Goal: Task Accomplishment & Management: Use online tool/utility

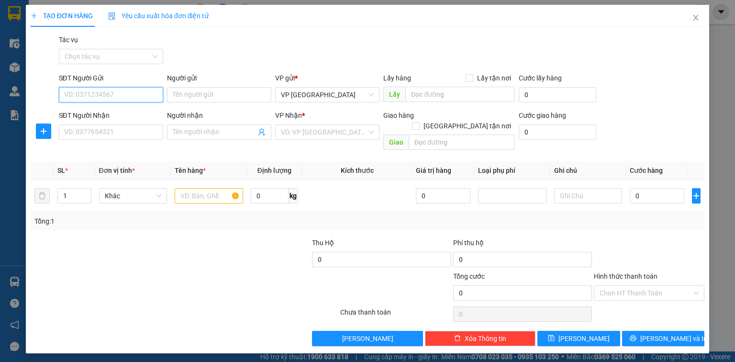
click at [96, 90] on input "SĐT Người Gửi" at bounding box center [111, 94] width 104 height 15
click at [74, 99] on input "SĐT Người Gửi" at bounding box center [111, 94] width 104 height 15
click at [86, 96] on input "SĐT Người Gửi" at bounding box center [111, 94] width 104 height 15
click at [69, 91] on input "SĐT Người Gửi" at bounding box center [111, 94] width 104 height 15
click at [101, 111] on div "0377163500 - Ly-Techcombank Đinh Thị Ly- 0377163500" at bounding box center [149, 114] width 169 height 11
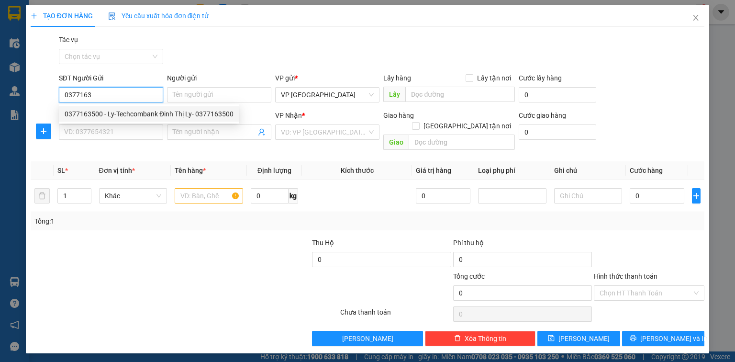
type input "0377163500"
type input "Ly-Techcombank Đinh Thị Ly- 0377163500"
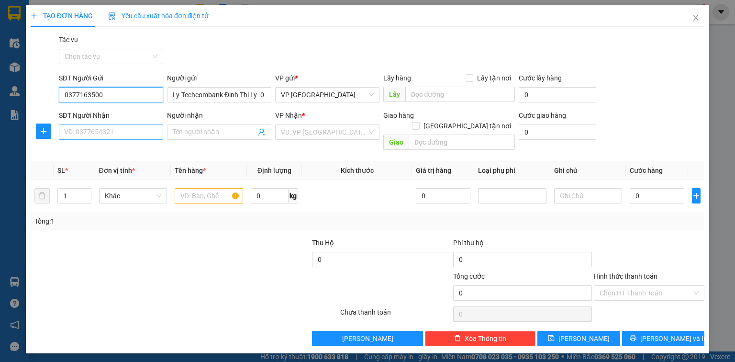
type input "0377163500"
click at [92, 136] on input "SĐT Người Nhận" at bounding box center [111, 131] width 104 height 15
type input "0987829379"
click at [191, 136] on input "Người nhận" at bounding box center [214, 132] width 83 height 11
click at [348, 132] on input "search" at bounding box center [324, 132] width 86 height 14
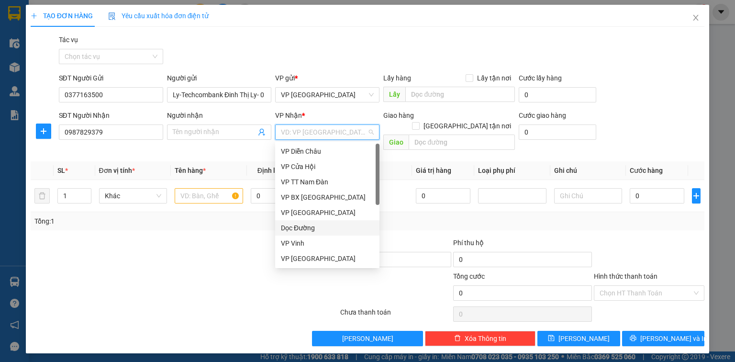
click at [289, 227] on div "Dọc Đường" at bounding box center [327, 227] width 93 height 11
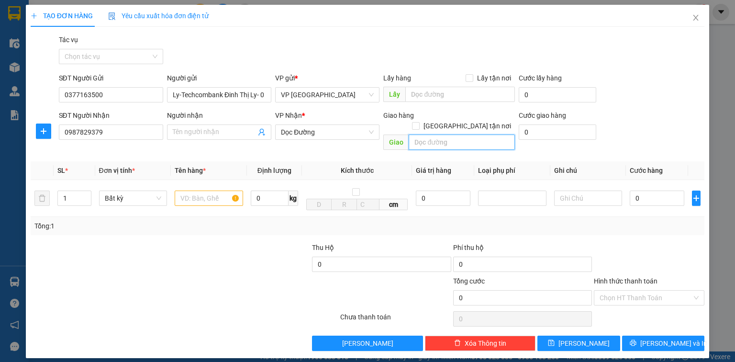
click at [439, 134] on input "text" at bounding box center [462, 141] width 106 height 15
type input "BX Đô Lương"
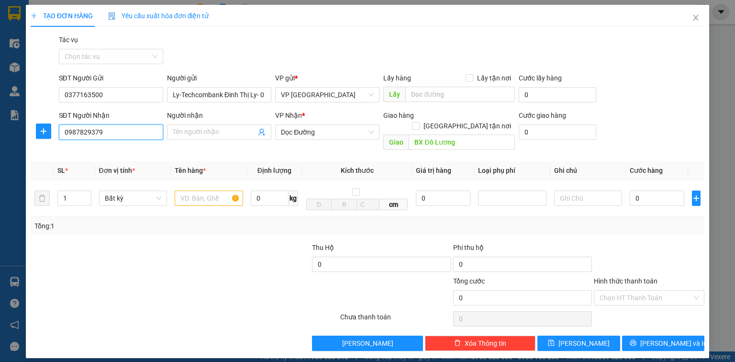
click at [111, 130] on input "0987829379" at bounding box center [111, 131] width 104 height 15
drag, startPoint x: 111, startPoint y: 130, endPoint x: 42, endPoint y: 134, distance: 69.0
click at [42, 134] on div "SĐT Người Nhận 0987829379 0987829379 Người nhận Tên người nhận VP Nhận * Dọc Đư…" at bounding box center [368, 132] width 676 height 44
click at [96, 132] on input "0987829379" at bounding box center [111, 131] width 104 height 15
click at [95, 132] on input "0987829379" at bounding box center [111, 131] width 104 height 15
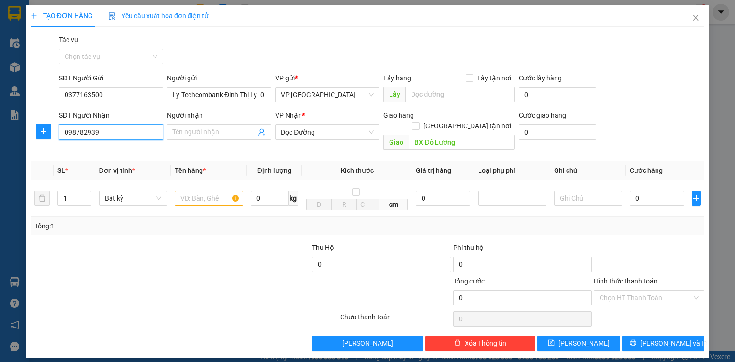
type input "0987829309"
click at [91, 154] on div "0987829309 - Yến" at bounding box center [111, 151] width 93 height 11
type input "Yến"
type input "0987829309"
click at [211, 190] on input "text" at bounding box center [209, 197] width 68 height 15
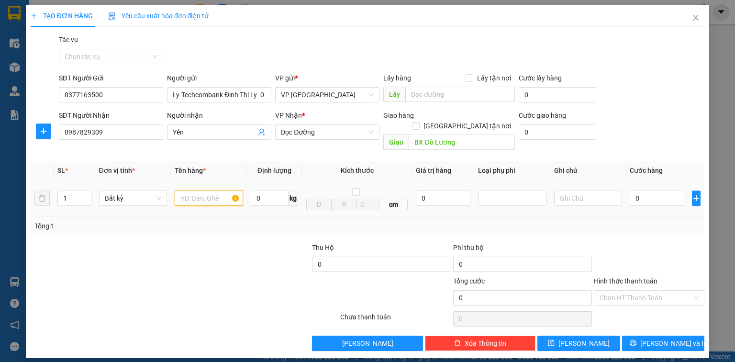
type input "c"
type input "xốp"
click at [664, 194] on input "0" at bounding box center [657, 197] width 55 height 15
type input "8"
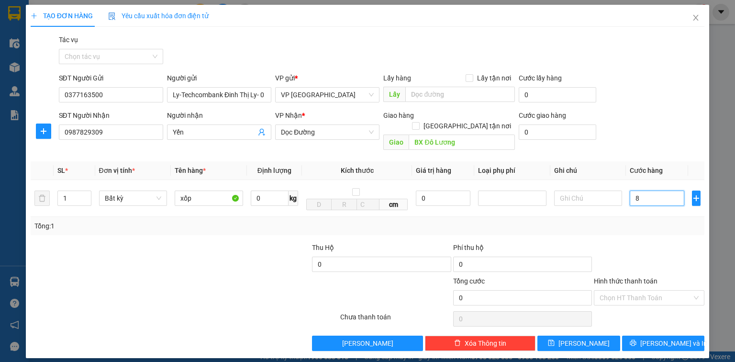
type input "8"
type input "80"
type input "800"
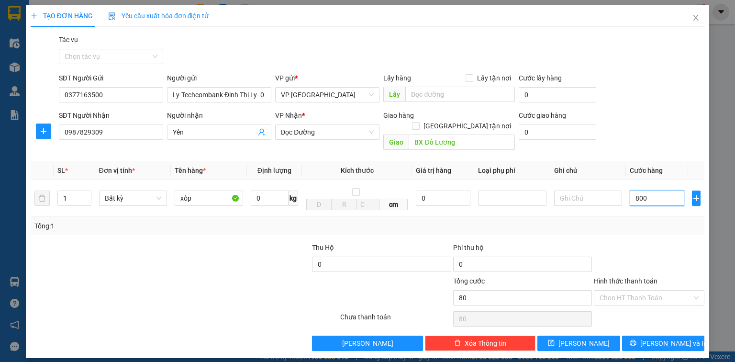
type input "800"
type input "8.000"
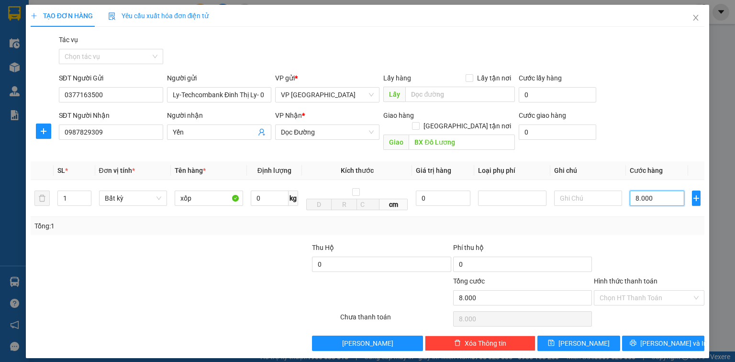
type input "80.000"
click at [326, 256] on input "0" at bounding box center [381, 263] width 139 height 15
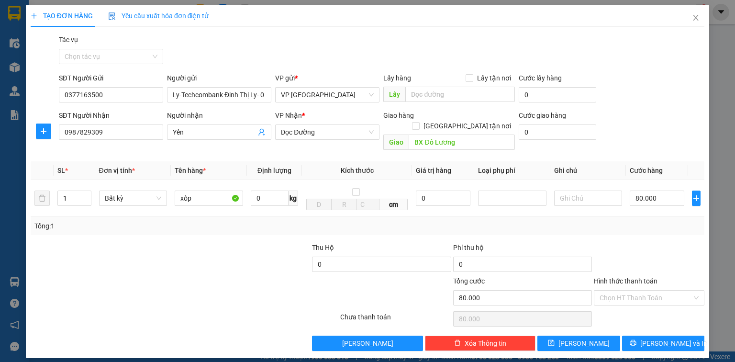
click at [579, 221] on div "Tổng: 1" at bounding box center [367, 226] width 666 height 11
click at [651, 335] on button "[PERSON_NAME] và In" at bounding box center [663, 342] width 83 height 15
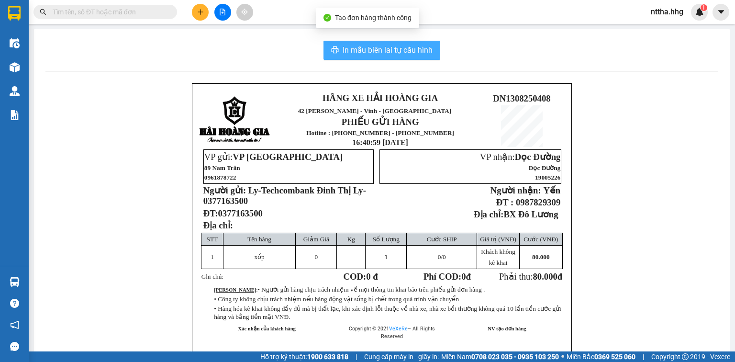
click at [386, 49] on span "In mẫu biên lai tự cấu hình" at bounding box center [388, 50] width 90 height 12
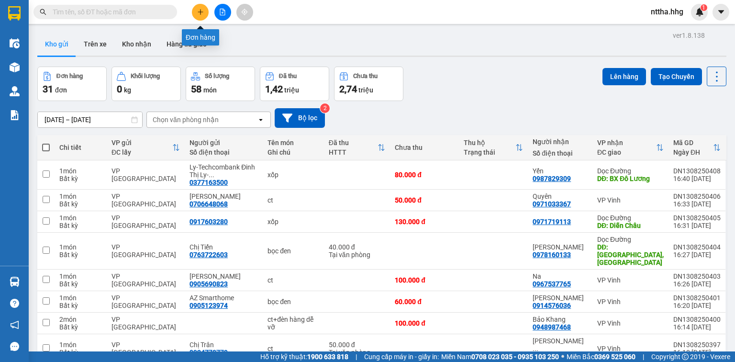
click at [200, 8] on button at bounding box center [200, 12] width 17 height 17
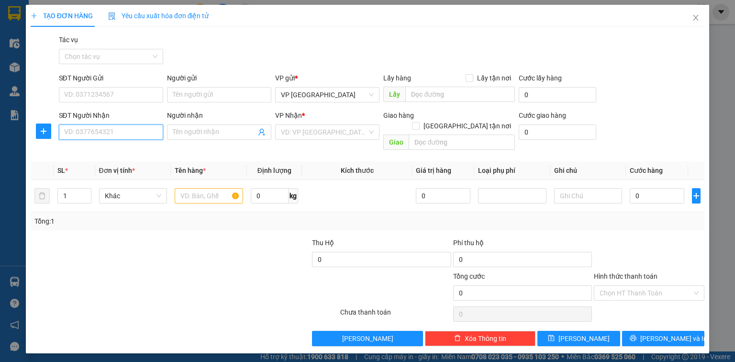
click at [128, 134] on input "SĐT Người Nhận" at bounding box center [111, 131] width 104 height 15
click at [111, 133] on input "SĐT Người Nhận" at bounding box center [111, 131] width 104 height 15
click at [203, 133] on input "Người nhận" at bounding box center [214, 132] width 83 height 11
type input "[PERSON_NAME]"
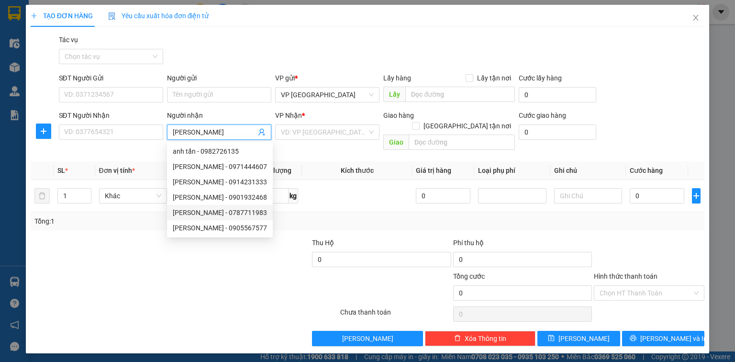
click at [203, 210] on div "Anh Tấn - 0787711983" at bounding box center [220, 212] width 94 height 11
type input "0787711983"
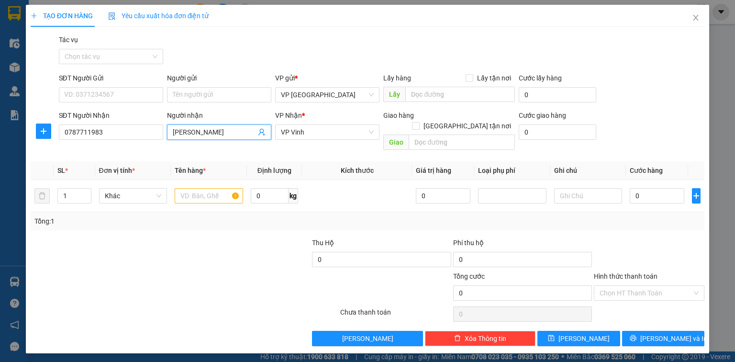
type input "[PERSON_NAME]"
click at [105, 237] on div at bounding box center [100, 253] width 141 height 33
click at [44, 192] on tr "1 Khác 0 kg 0 0" at bounding box center [368, 196] width 674 height 32
type input "3"
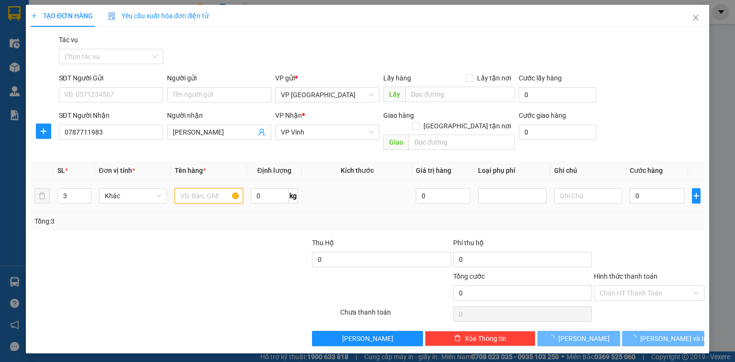
click at [195, 188] on input "text" at bounding box center [209, 195] width 68 height 15
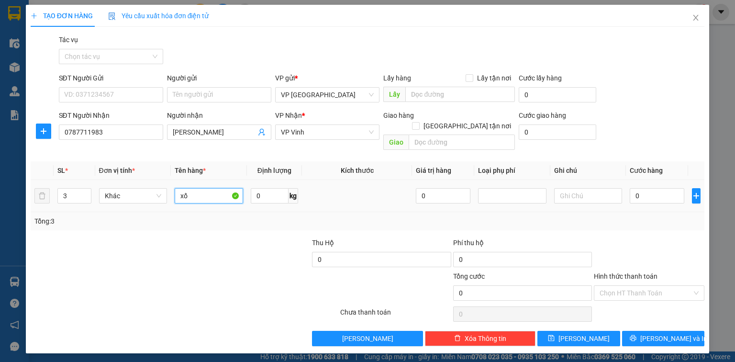
type input "x"
type input "ct trái cây"
click at [662, 188] on input "0" at bounding box center [657, 195] width 55 height 15
type input "1"
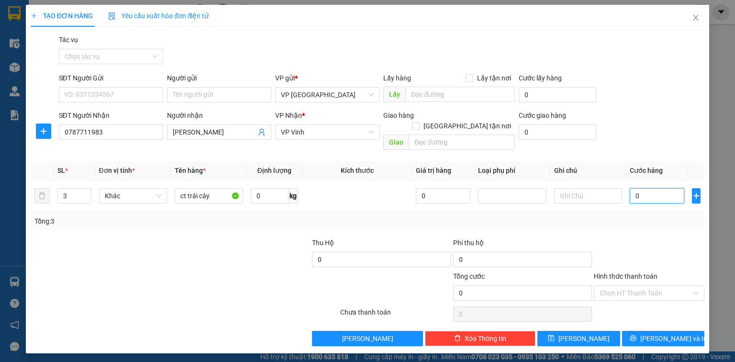
type input "1"
type input "15"
type input "1"
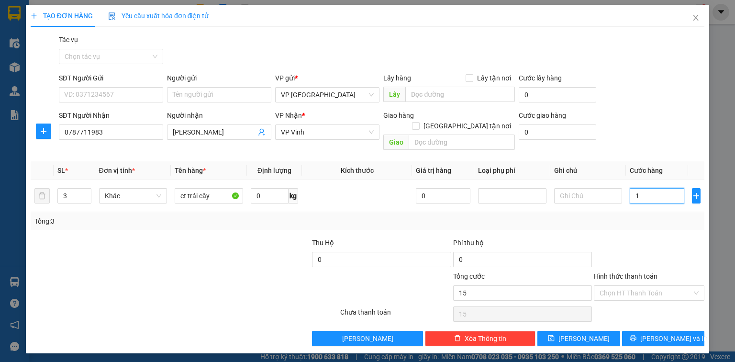
type input "1"
type input "0"
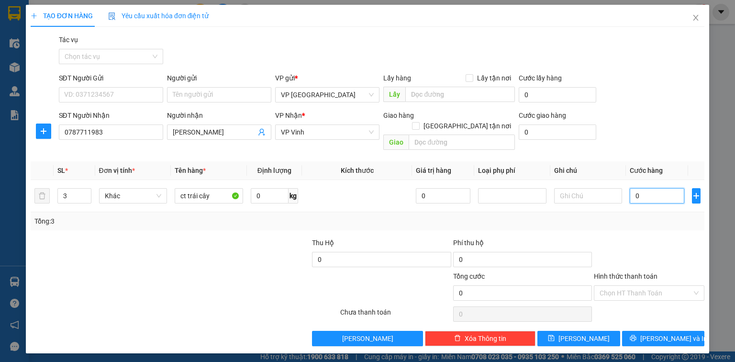
type input "10"
type input "120"
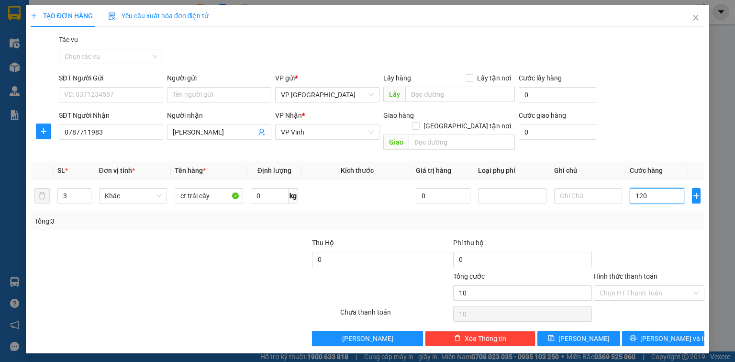
type input "120"
type input "1.200"
type input "12.000"
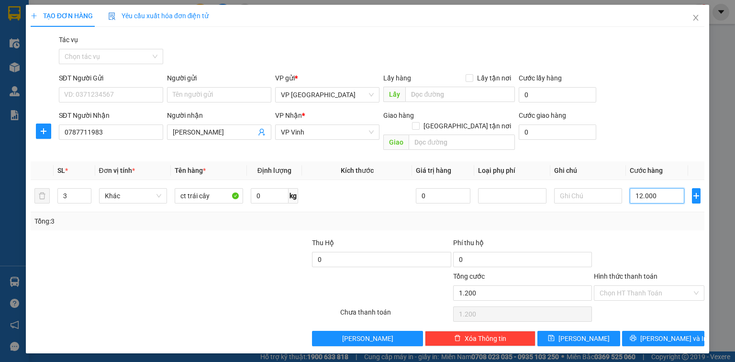
type input "12.000"
type input "120.000"
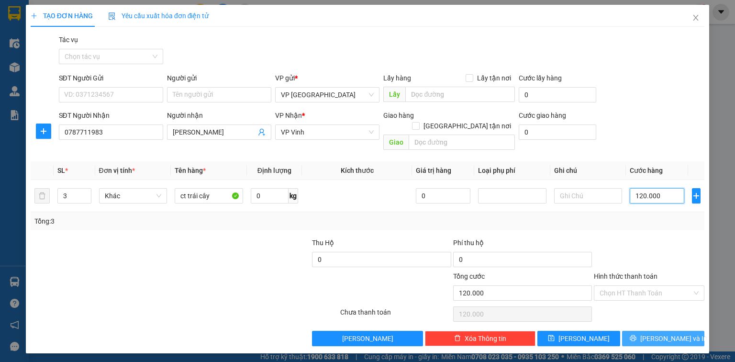
type input "120.000"
click at [664, 333] on span "[PERSON_NAME] và In" at bounding box center [673, 338] width 67 height 11
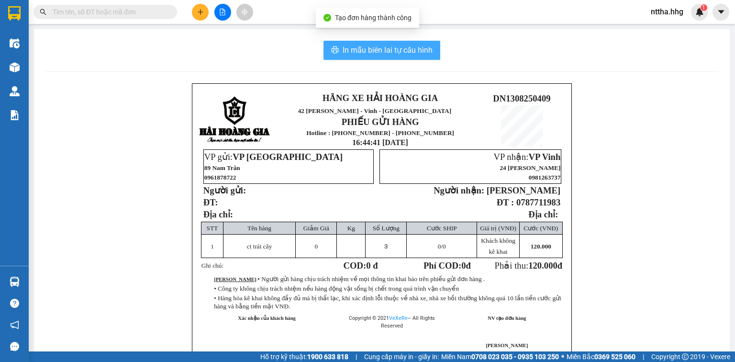
click at [383, 45] on span "In mẫu biên lai tự cấu hình" at bounding box center [388, 50] width 90 height 12
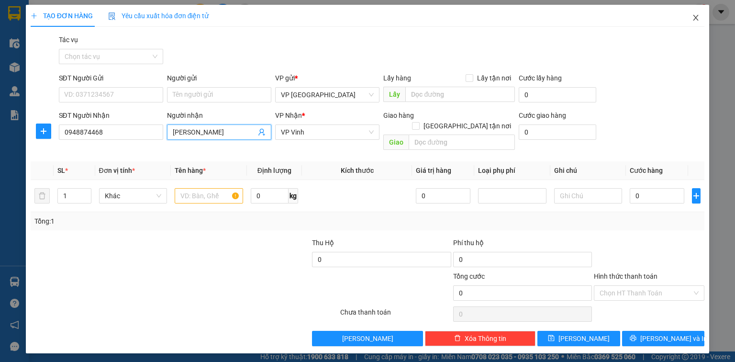
click at [695, 20] on icon "close" at bounding box center [696, 18] width 8 height 8
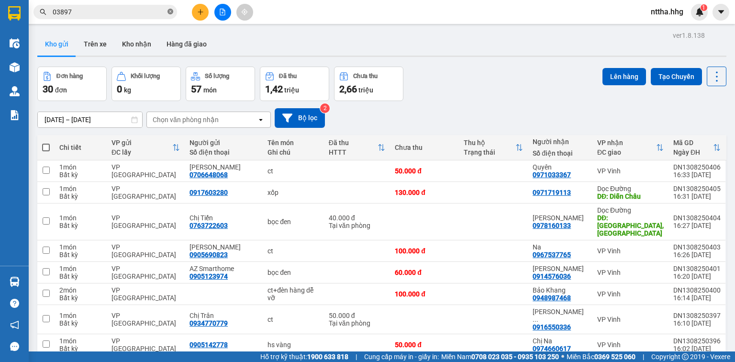
click at [169, 11] on icon "close-circle" at bounding box center [170, 12] width 6 height 6
click at [134, 10] on input "text" at bounding box center [109, 12] width 113 height 11
paste input "0987829379"
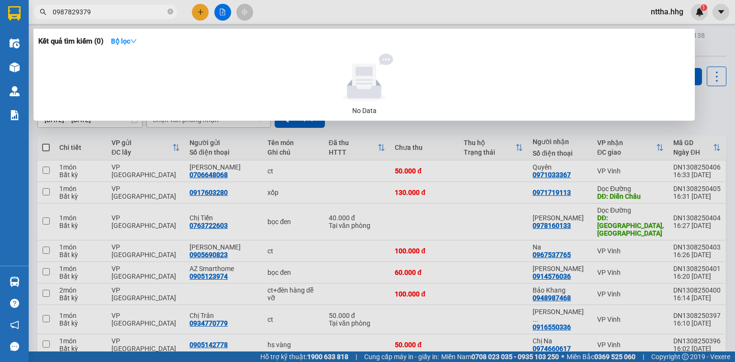
type input "0987829379"
click at [393, 14] on div at bounding box center [367, 181] width 735 height 362
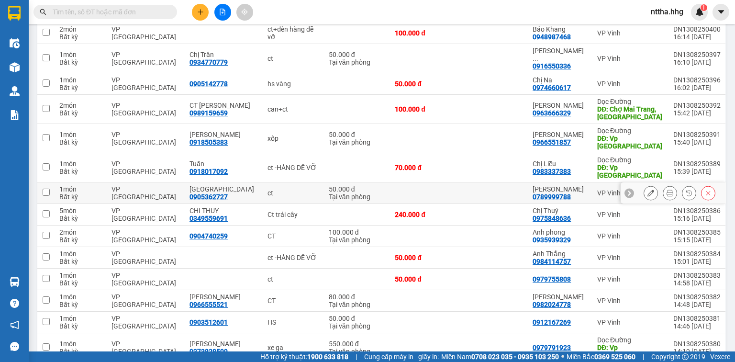
scroll to position [306, 0]
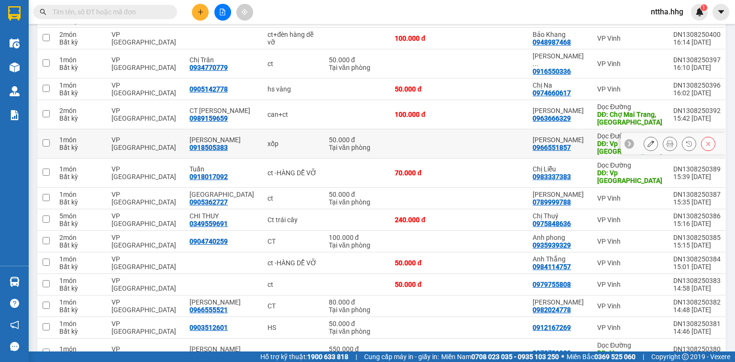
click at [241, 136] on div "Anh Trí 0918505383" at bounding box center [223, 143] width 68 height 15
checkbox input "true"
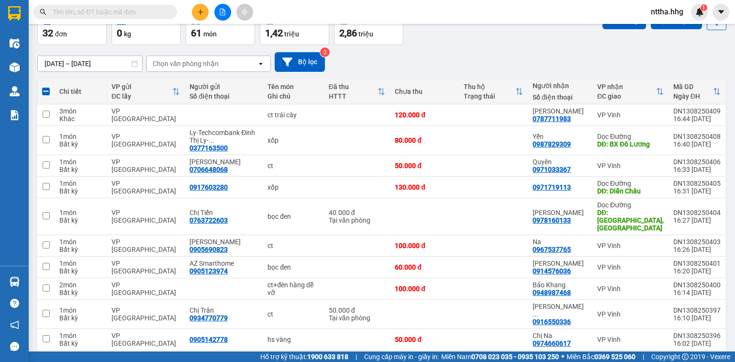
scroll to position [0, 0]
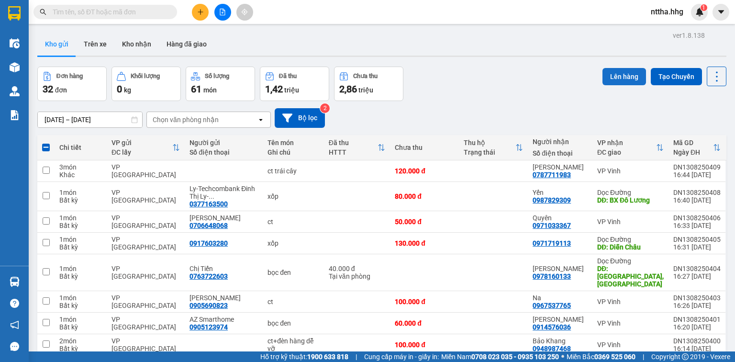
click at [613, 72] on button "Lên hàng" at bounding box center [624, 76] width 44 height 17
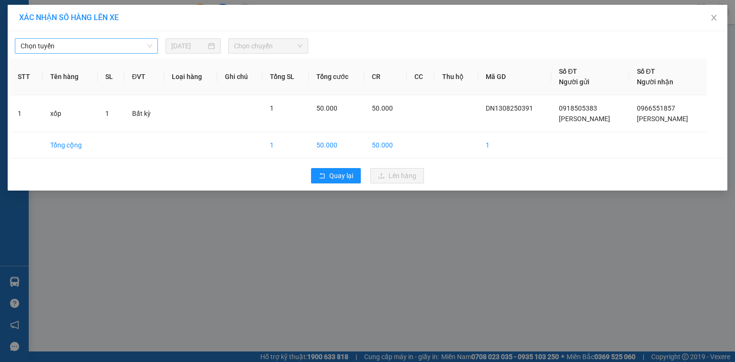
click at [69, 43] on span "Chọn tuyến" at bounding box center [87, 46] width 132 height 14
click at [122, 47] on span "Chọn tuyến" at bounding box center [87, 46] width 132 height 14
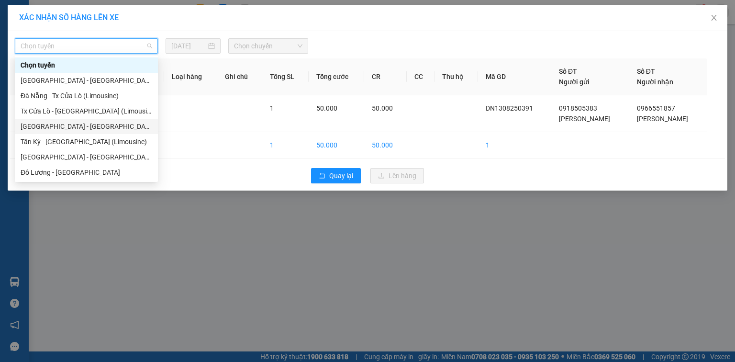
scroll to position [73, 0]
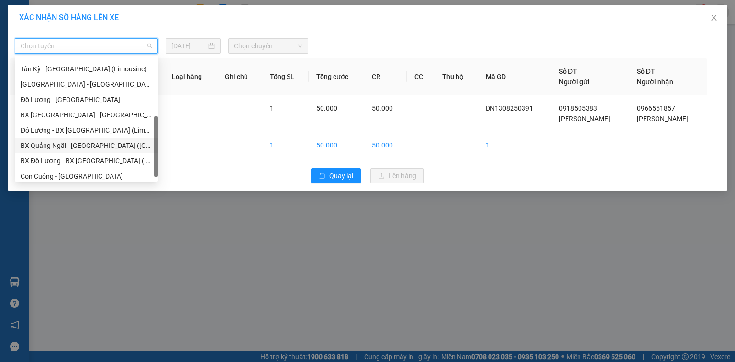
click at [83, 142] on div "BX Quảng Ngãi - BX Đô Lương (Limousine)" at bounding box center [87, 145] width 132 height 11
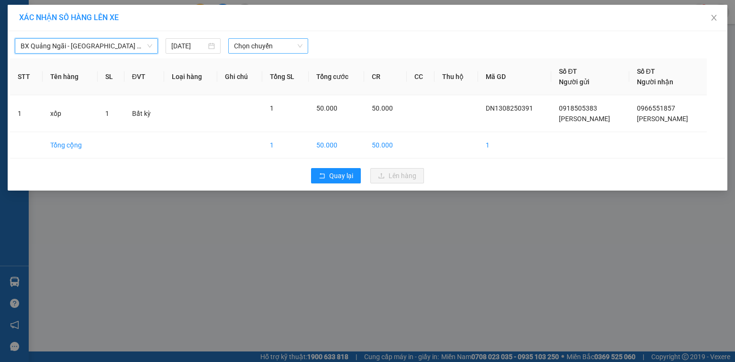
click at [245, 44] on span "Chọn chuyến" at bounding box center [268, 46] width 69 height 14
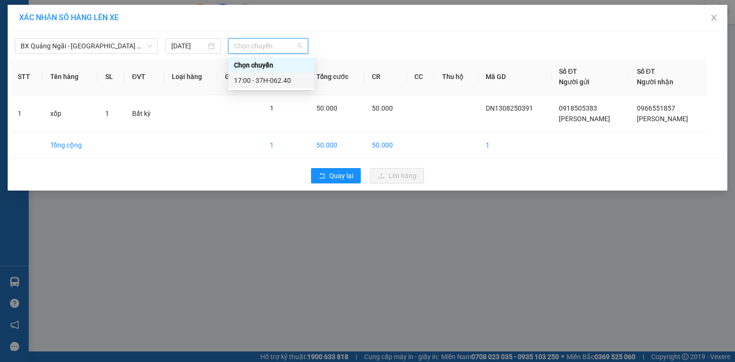
click at [255, 78] on div "17:00 - 37H-062.40" at bounding box center [271, 80] width 75 height 11
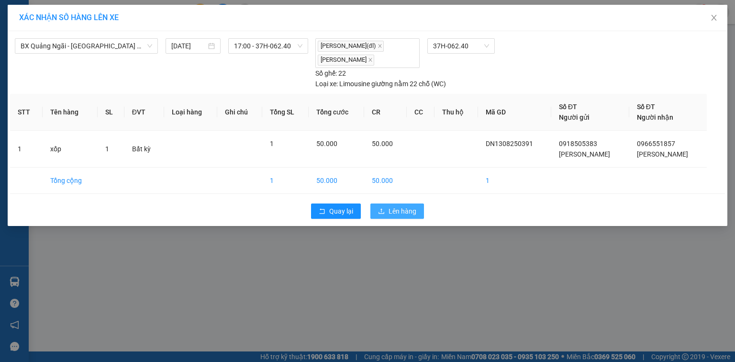
click at [394, 211] on span "Lên hàng" at bounding box center [403, 211] width 28 height 11
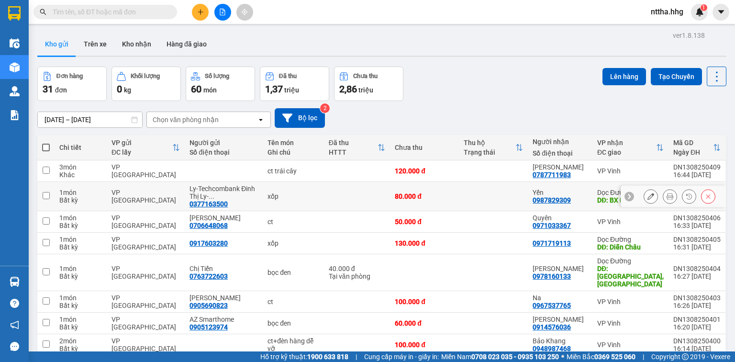
click at [74, 195] on div "1 món" at bounding box center [80, 193] width 43 height 8
checkbox input "true"
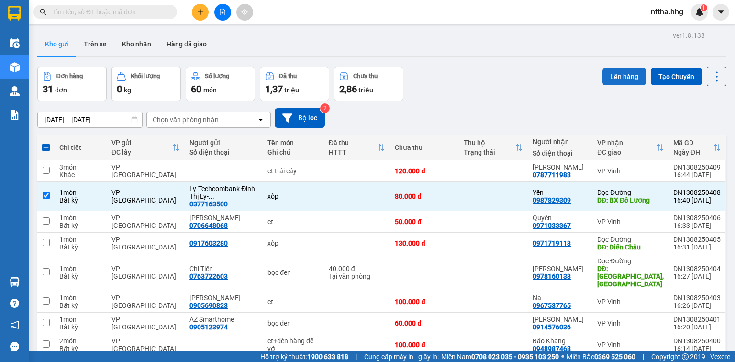
click at [612, 76] on button "Lên hàng" at bounding box center [624, 76] width 44 height 17
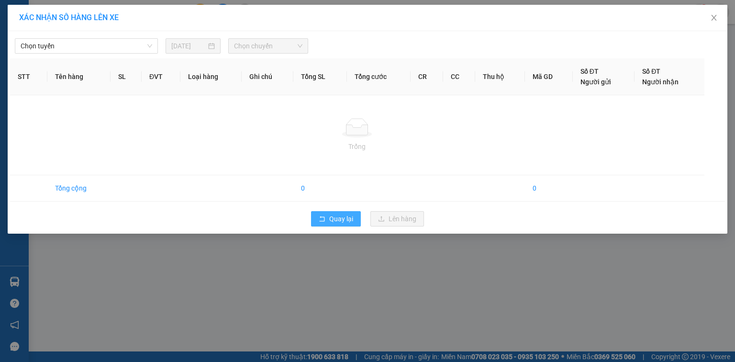
click at [330, 223] on span "Quay lại" at bounding box center [341, 218] width 24 height 11
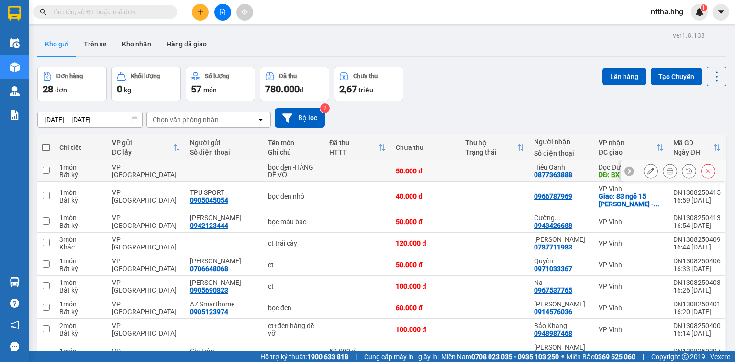
click at [145, 171] on div "VP [GEOGRAPHIC_DATA]" at bounding box center [146, 170] width 68 height 15
checkbox input "true"
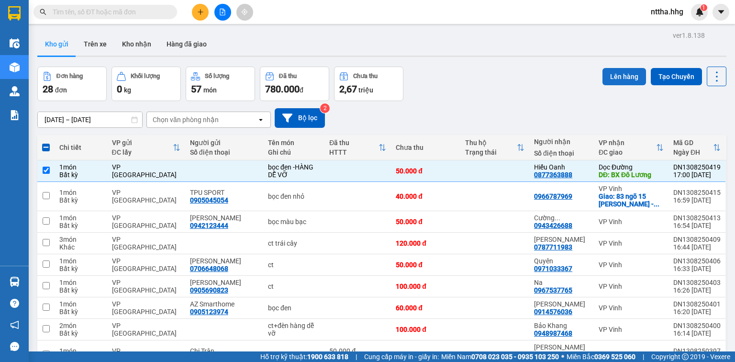
click at [609, 73] on button "Lên hàng" at bounding box center [624, 76] width 44 height 17
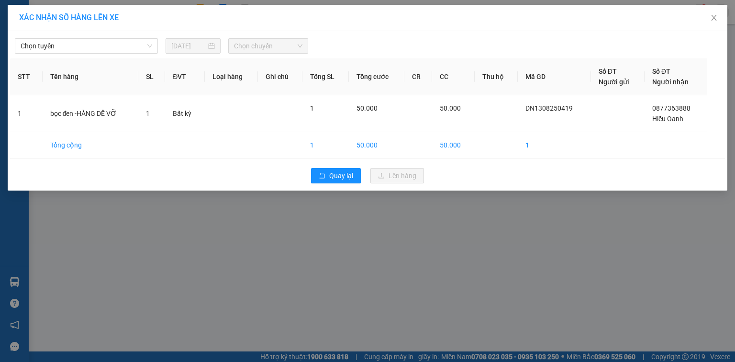
click at [120, 34] on div "Chọn tuyến 13/08/2025 Chọn chuyến" at bounding box center [367, 43] width 715 height 20
click at [116, 45] on span "Chọn tuyến" at bounding box center [87, 46] width 132 height 14
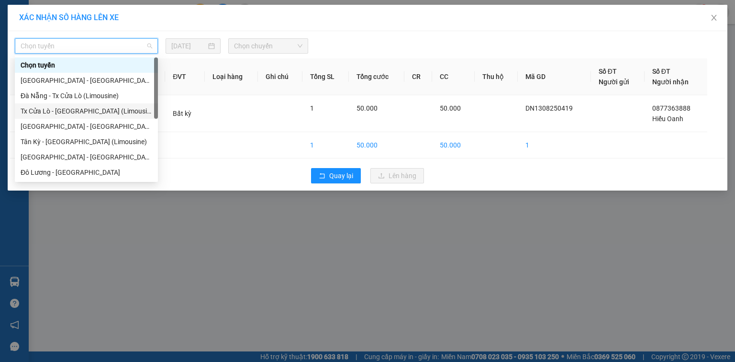
scroll to position [77, 0]
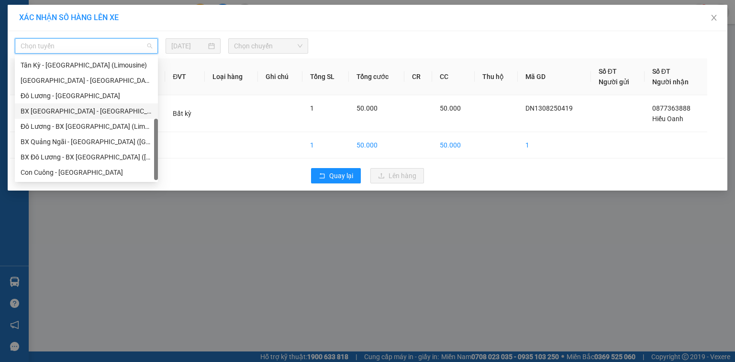
click at [90, 105] on div "BX [GEOGRAPHIC_DATA] - [GEOGRAPHIC_DATA] (Limosine 32 phòng)" at bounding box center [86, 110] width 143 height 15
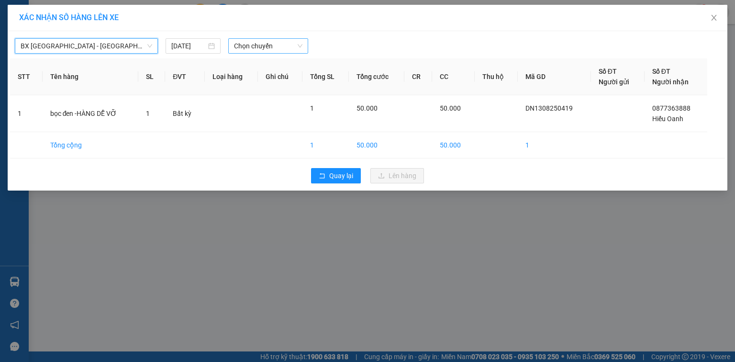
click at [256, 45] on span "Chọn chuyến" at bounding box center [268, 46] width 69 height 14
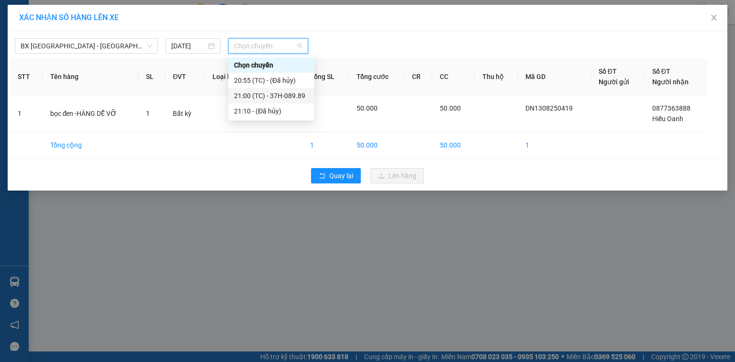
click at [260, 98] on div "21:00 (TC) - 37H-089.89" at bounding box center [271, 95] width 75 height 11
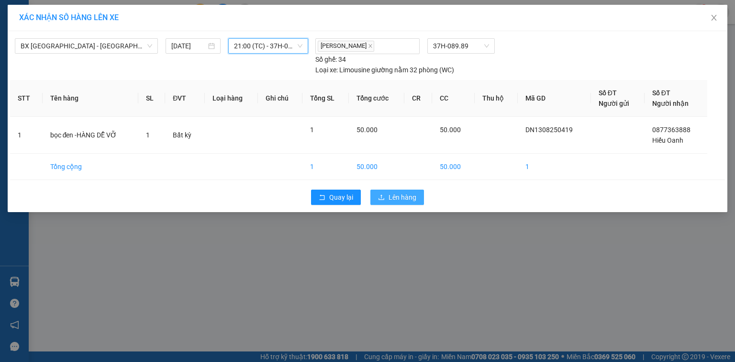
click at [400, 195] on span "Lên hàng" at bounding box center [403, 197] width 28 height 11
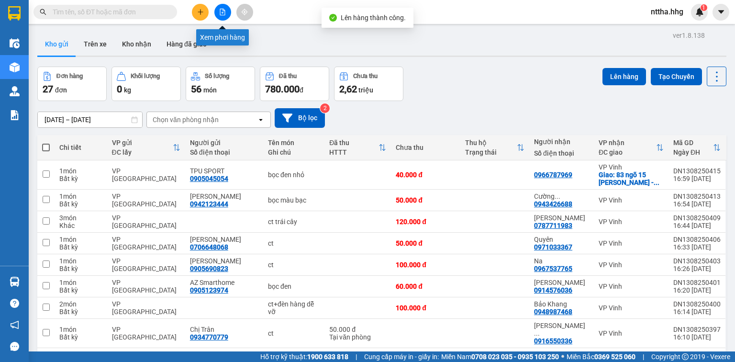
click at [223, 10] on icon "file-add" at bounding box center [222, 12] width 7 height 7
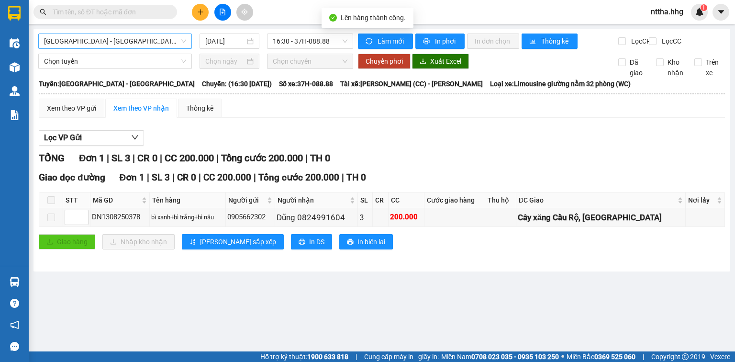
click at [131, 36] on span "[GEOGRAPHIC_DATA] - [GEOGRAPHIC_DATA]" at bounding box center [115, 41] width 142 height 14
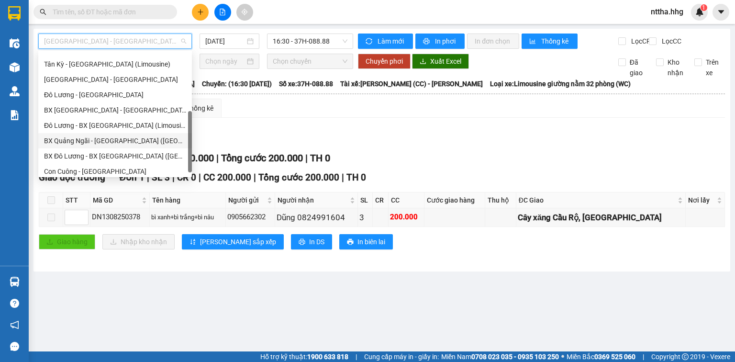
scroll to position [73, 0]
click at [81, 112] on div "BX [GEOGRAPHIC_DATA] - [GEOGRAPHIC_DATA] (Limosine 32 phòng)" at bounding box center [115, 110] width 142 height 11
type input "[DATE]"
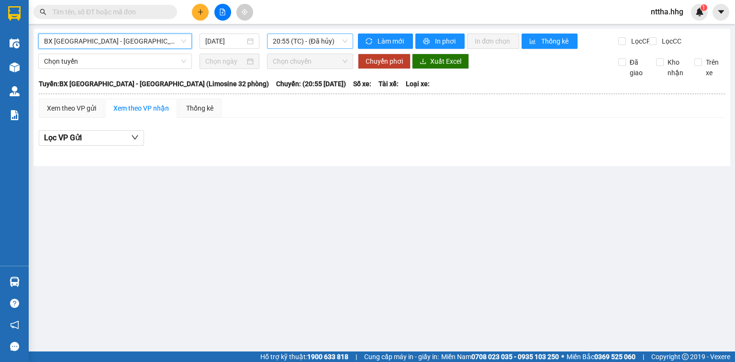
click at [327, 37] on span "20:55 (TC) - (Đã hủy)" at bounding box center [310, 41] width 75 height 14
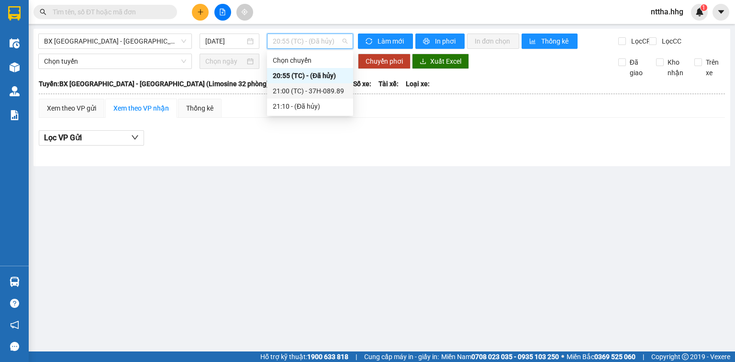
click at [310, 86] on div "21:00 (TC) - 37H-089.89" at bounding box center [310, 91] width 75 height 11
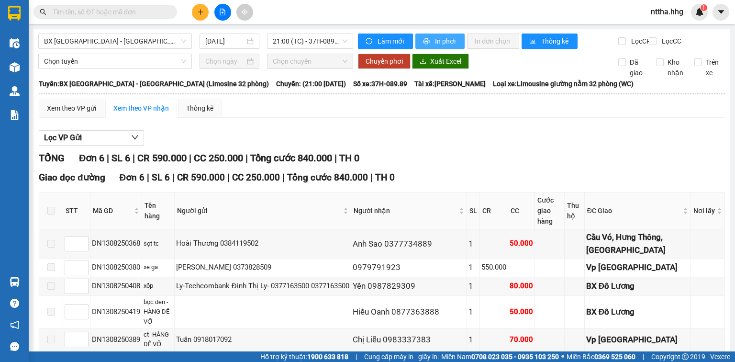
click at [423, 36] on button "In phơi" at bounding box center [439, 40] width 49 height 15
click at [199, 13] on icon "plus" at bounding box center [200, 12] width 7 height 7
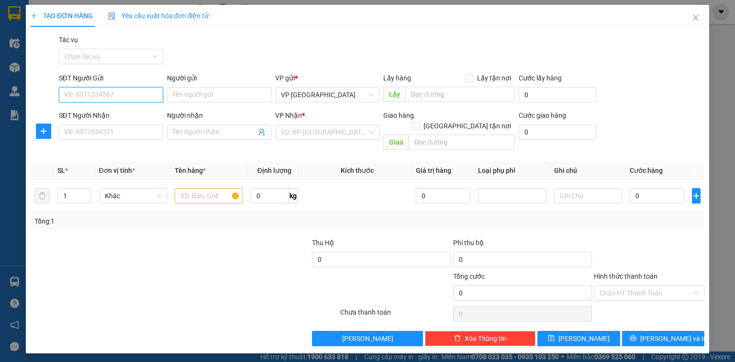
click at [87, 94] on input "SĐT Người Gửi" at bounding box center [111, 94] width 104 height 15
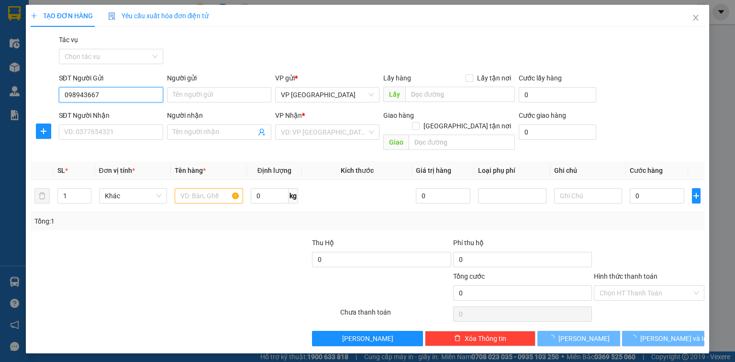
type input "0989436672"
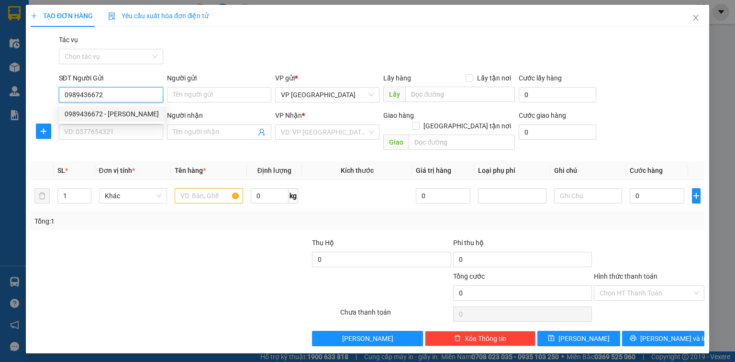
click at [142, 115] on div "0989436672 - Nguyễn Hồng Tâm" at bounding box center [112, 114] width 94 height 11
type input "[PERSON_NAME]"
type input "0989436672"
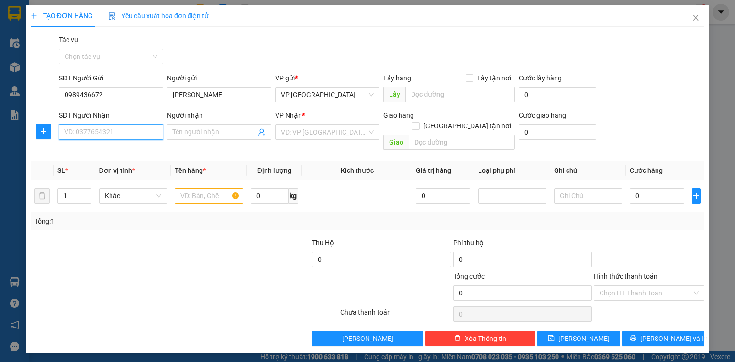
click at [130, 136] on input "SĐT Người Nhận" at bounding box center [111, 131] width 104 height 15
click at [132, 148] on div "0358828500 - [PERSON_NAME]" at bounding box center [112, 151] width 94 height 11
type input "0358828500"
type input "[PERSON_NAME]"
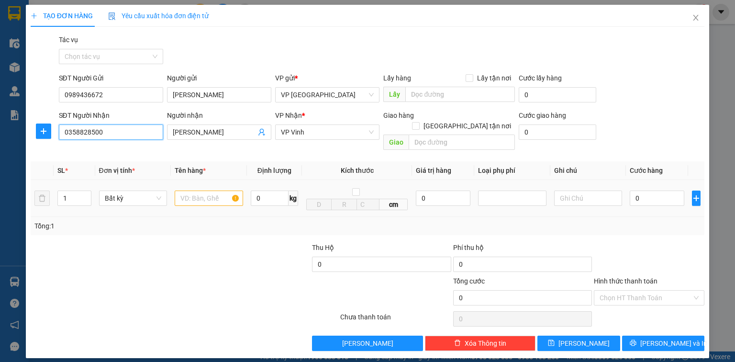
type input "0358828500"
click at [195, 190] on input "text" at bounding box center [209, 197] width 68 height 15
type input "Xốp"
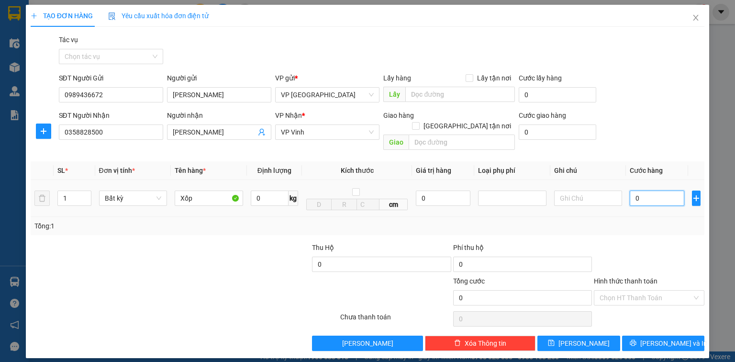
click at [660, 190] on input "0" at bounding box center [657, 197] width 55 height 15
type input "5"
type input "50"
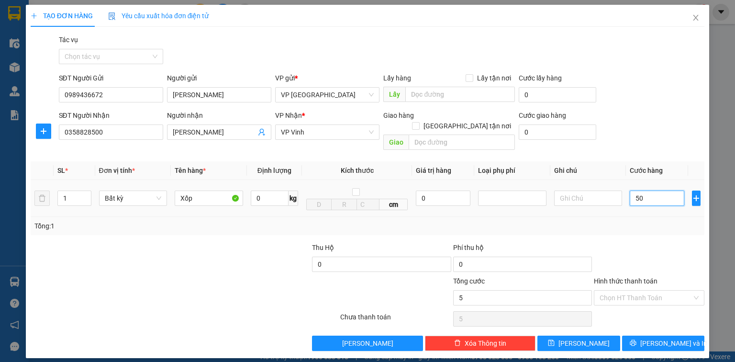
type input "50"
type input "500"
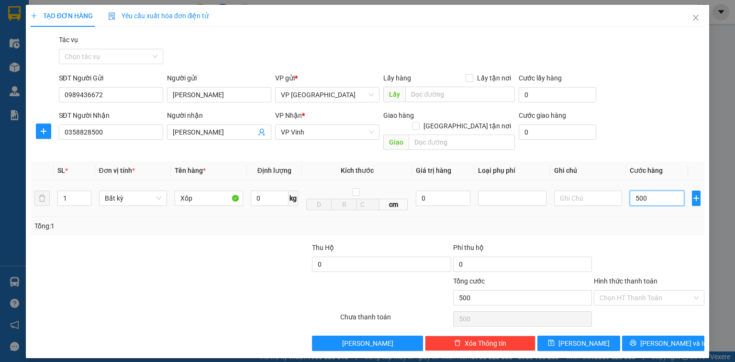
type input "5.000"
type input "50.000"
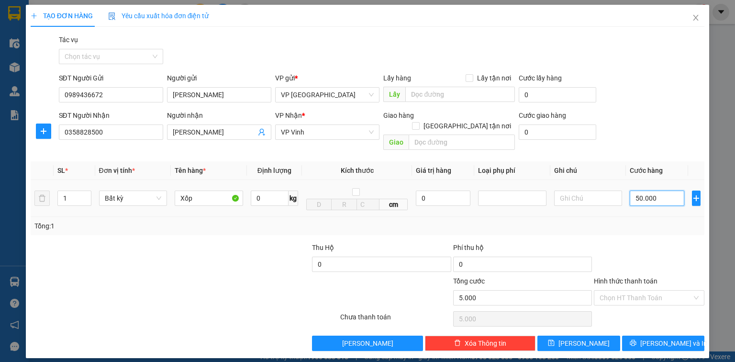
type input "50.000"
click at [645, 290] on input "Hình thức thanh toán" at bounding box center [646, 297] width 92 height 14
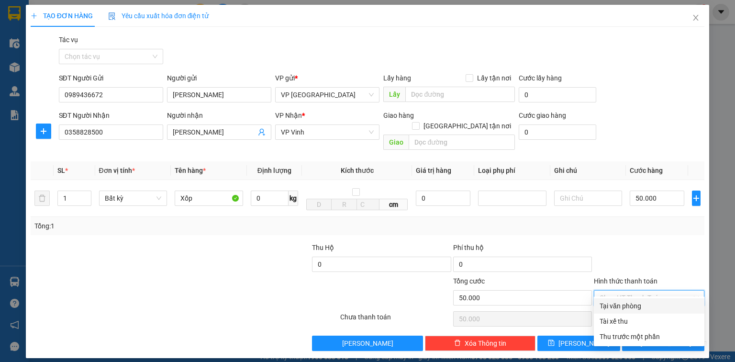
click at [628, 306] on div "Tại văn phòng" at bounding box center [649, 305] width 99 height 11
type input "0"
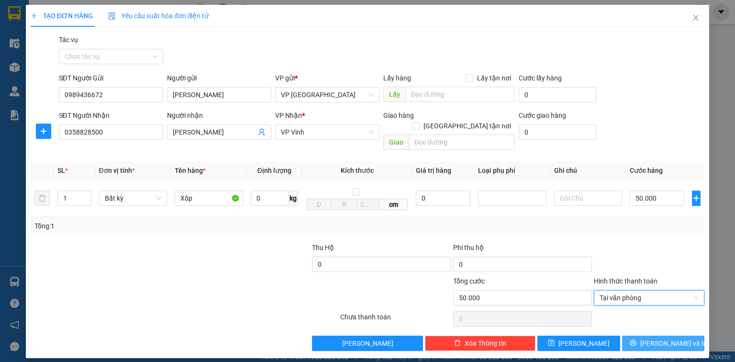
click at [656, 338] on span "[PERSON_NAME] và In" at bounding box center [673, 343] width 67 height 11
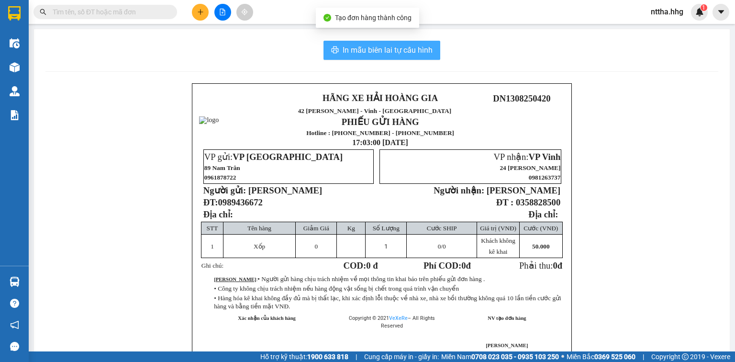
click at [375, 48] on span "In mẫu biên lai tự cấu hình" at bounding box center [388, 50] width 90 height 12
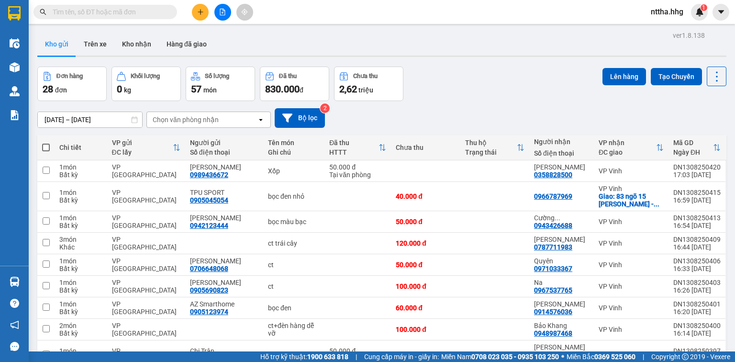
click at [345, 33] on div "Kho gửi Trên xe Kho nhận Hàng đã giao" at bounding box center [381, 45] width 689 height 25
click at [219, 13] on icon "file-add" at bounding box center [222, 12] width 7 height 7
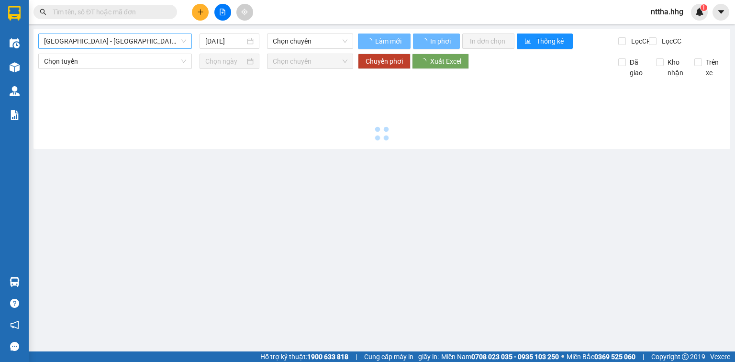
click at [131, 40] on span "[GEOGRAPHIC_DATA] - [GEOGRAPHIC_DATA]" at bounding box center [115, 41] width 142 height 14
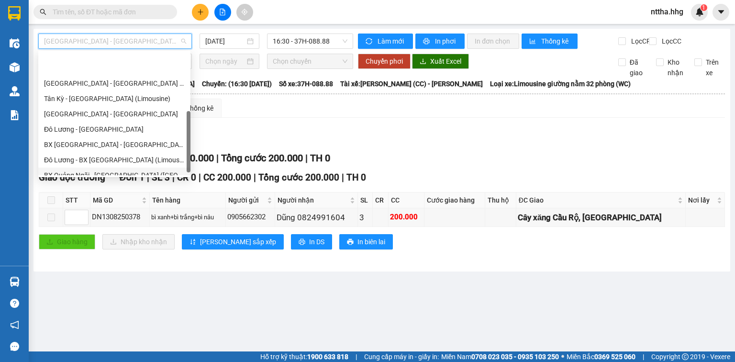
scroll to position [73, 0]
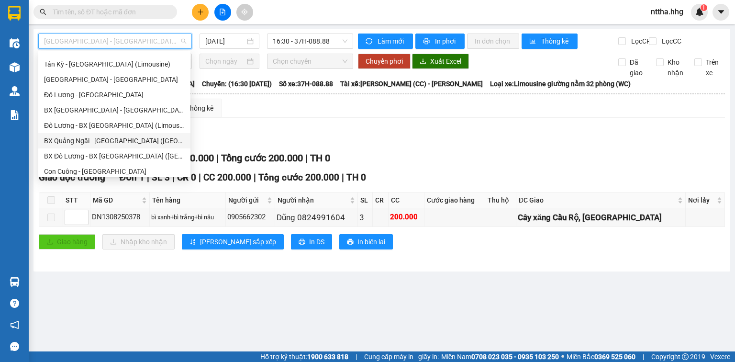
click at [91, 144] on div "BX Quảng Ngãi - [GEOGRAPHIC_DATA] ([GEOGRAPHIC_DATA])" at bounding box center [114, 140] width 141 height 11
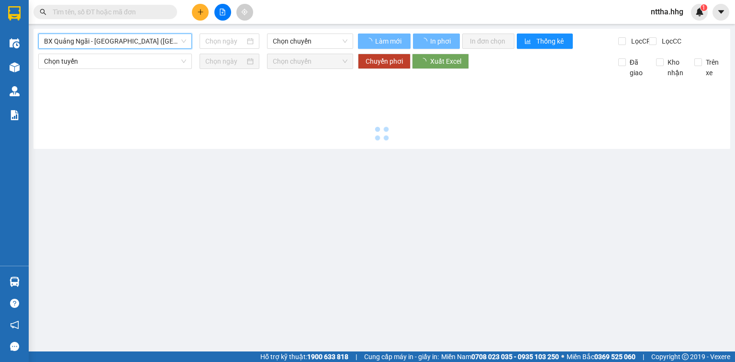
type input "[DATE]"
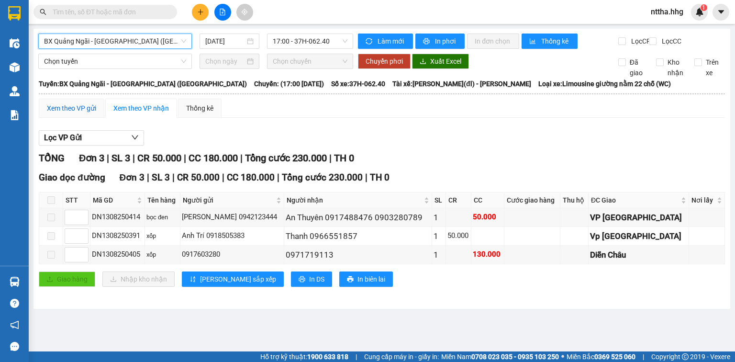
drag, startPoint x: 67, startPoint y: 115, endPoint x: 67, endPoint y: 122, distance: 7.7
click at [67, 113] on div "Xem theo VP gửi" at bounding box center [71, 108] width 49 height 11
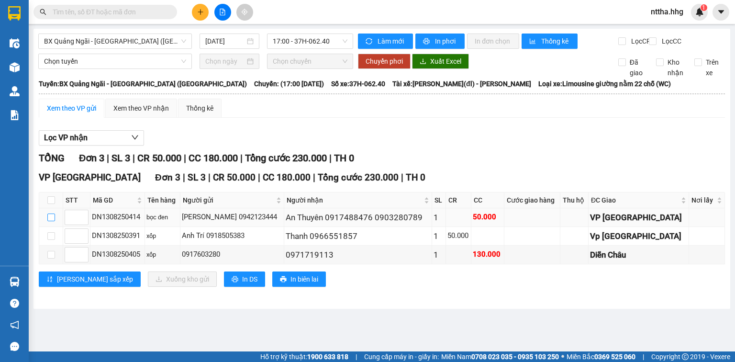
click at [52, 221] on input "checkbox" at bounding box center [51, 217] width 8 height 8
checkbox input "true"
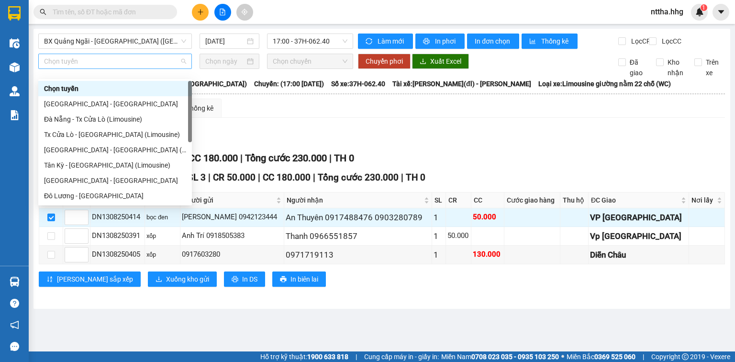
click at [104, 68] on span "Chọn tuyến" at bounding box center [115, 61] width 142 height 14
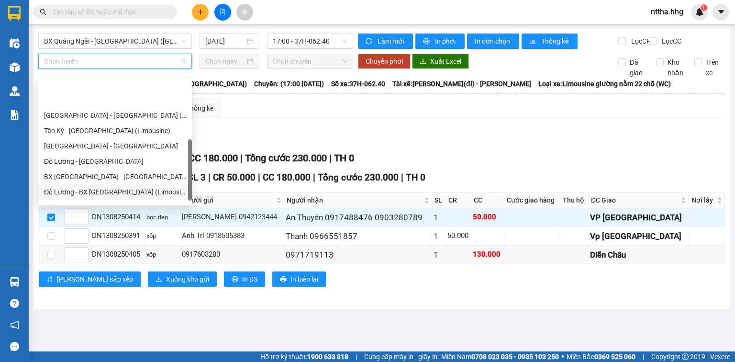
scroll to position [73, 0]
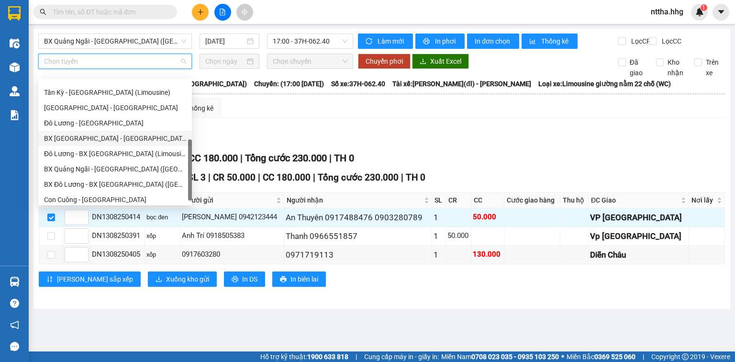
click at [82, 142] on div "BX [GEOGRAPHIC_DATA] - [GEOGRAPHIC_DATA] (Limosine 32 phòng)" at bounding box center [115, 138] width 142 height 11
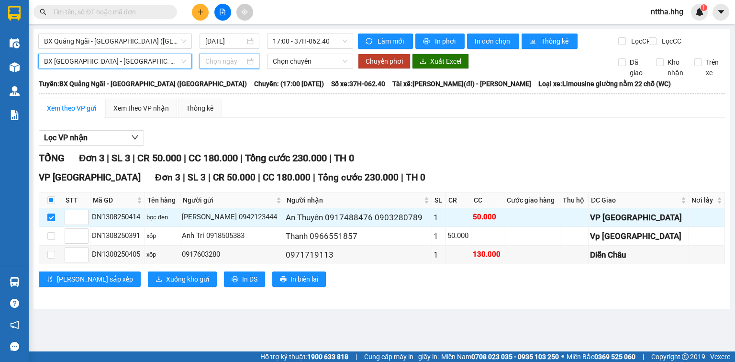
click at [242, 64] on input at bounding box center [224, 61] width 39 height 11
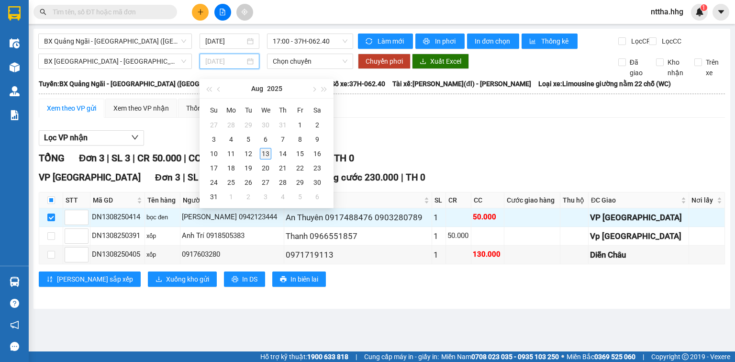
type input "[DATE]"
click at [264, 148] on div "13" at bounding box center [265, 153] width 11 height 11
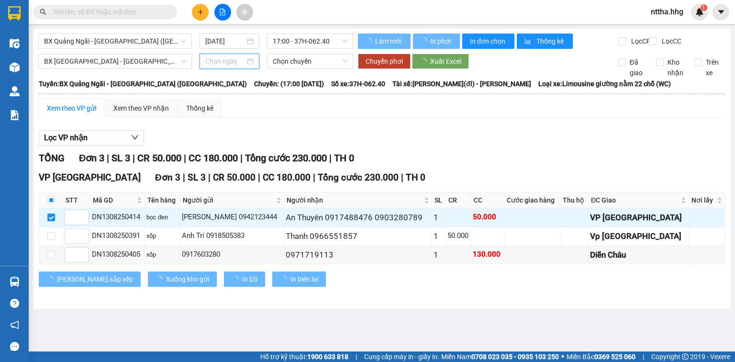
type input "[DATE]"
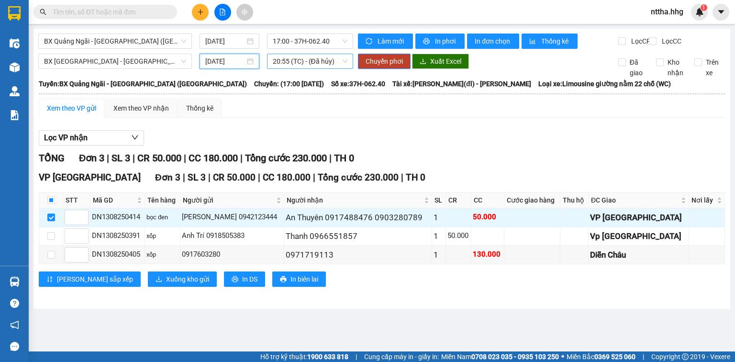
click at [300, 68] on span "20:55 (TC) - (Đã hủy)" at bounding box center [310, 61] width 75 height 14
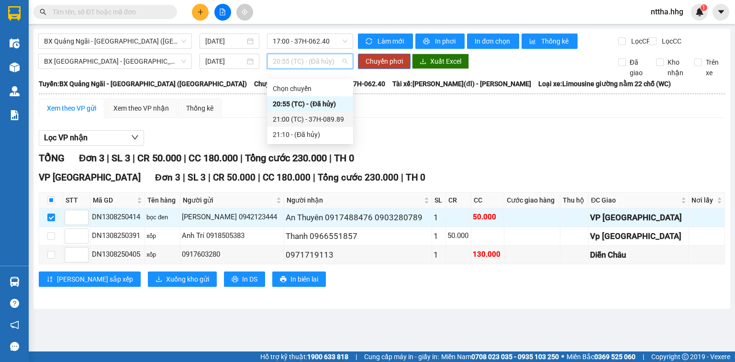
click at [308, 119] on div "21:00 (TC) - 37H-089.89" at bounding box center [310, 119] width 75 height 11
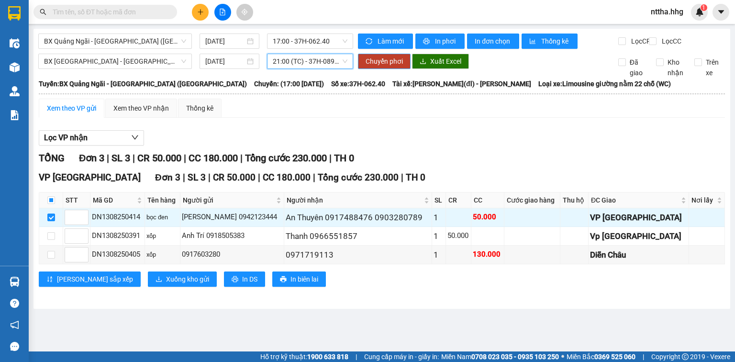
click at [375, 67] on span "Chuyển phơi" at bounding box center [384, 61] width 37 height 11
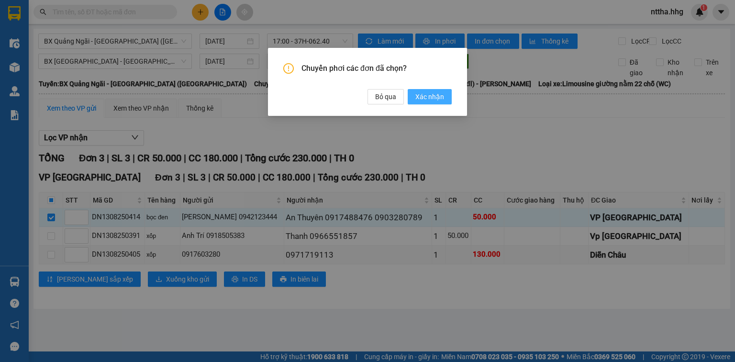
click at [426, 97] on span "Xác nhận" at bounding box center [429, 96] width 29 height 11
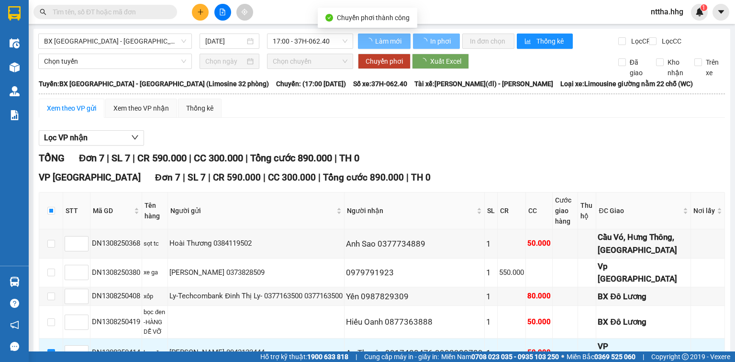
checkbox input "false"
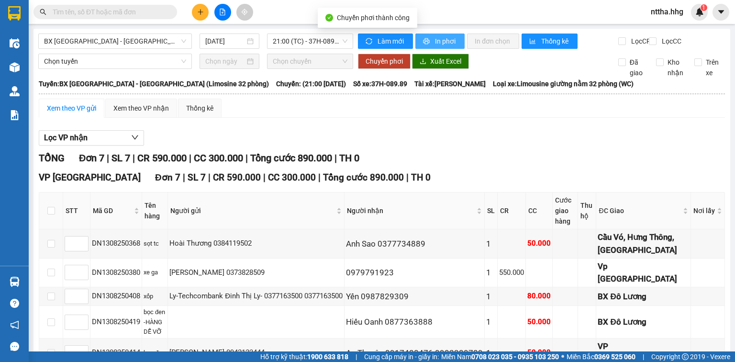
click at [428, 37] on button "In phơi" at bounding box center [439, 40] width 49 height 15
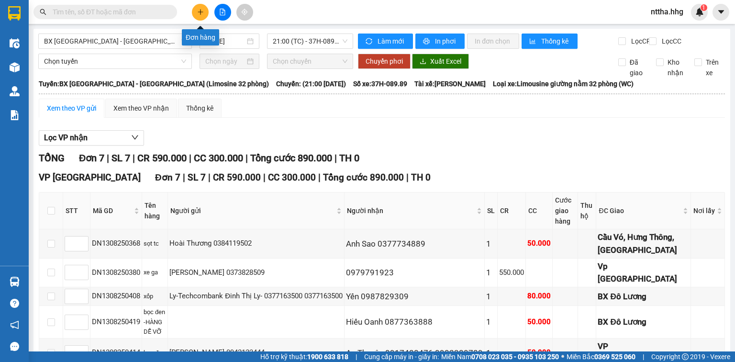
click at [203, 12] on icon "plus" at bounding box center [200, 12] width 7 height 7
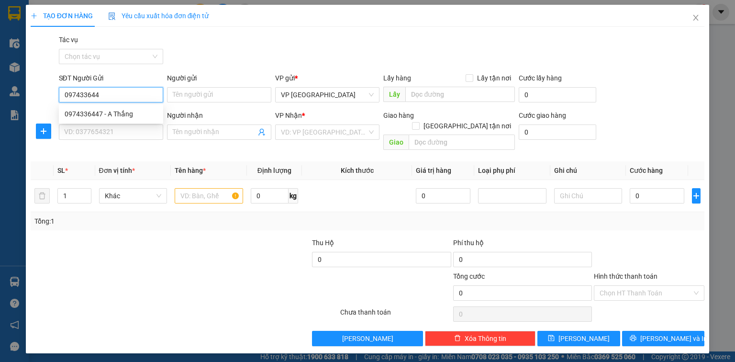
type input "0974336447"
click at [102, 111] on div "0974336447 - A Thắng" at bounding box center [111, 114] width 93 height 11
type input "A Thắng"
type input "0974336447"
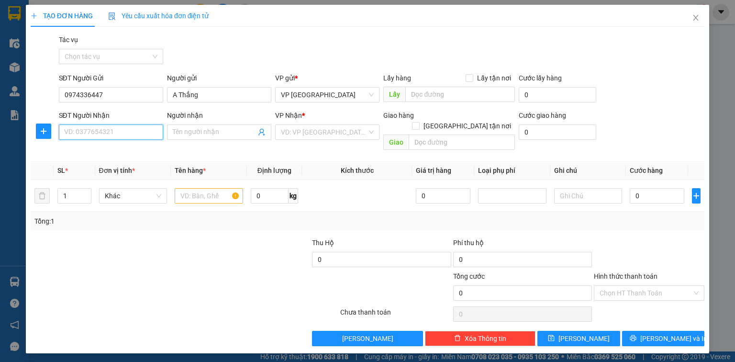
click at [100, 133] on input "SĐT Người Nhận" at bounding box center [111, 131] width 104 height 15
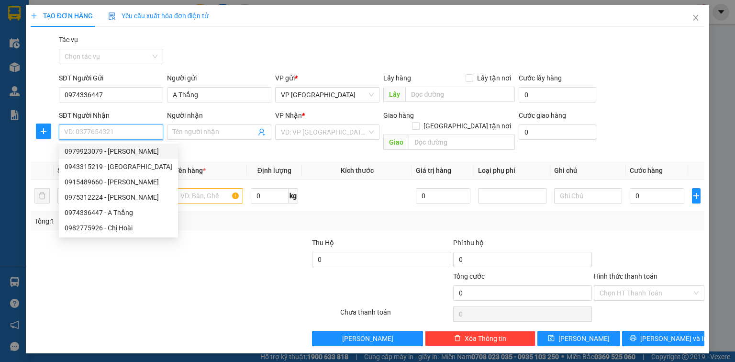
click at [105, 155] on div "0979923079 - Nguyễn Thị Hồng Phượng" at bounding box center [119, 151] width 108 height 11
type input "0979923079"
type input "[PERSON_NAME]"
checkbox input "true"
type input "đường N5-KĐT [PERSON_NAME],xóm 20-[GEOGRAPHIC_DATA]"
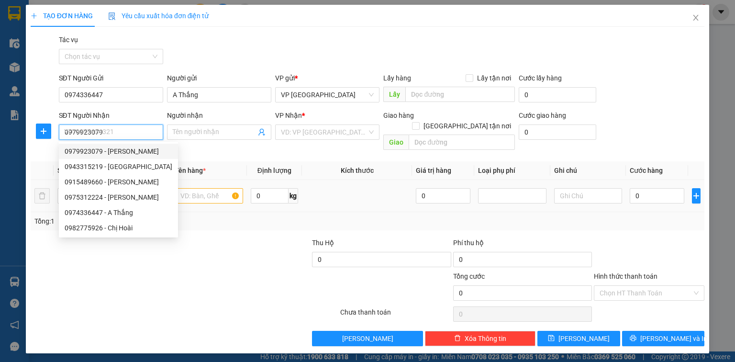
type input "20.000"
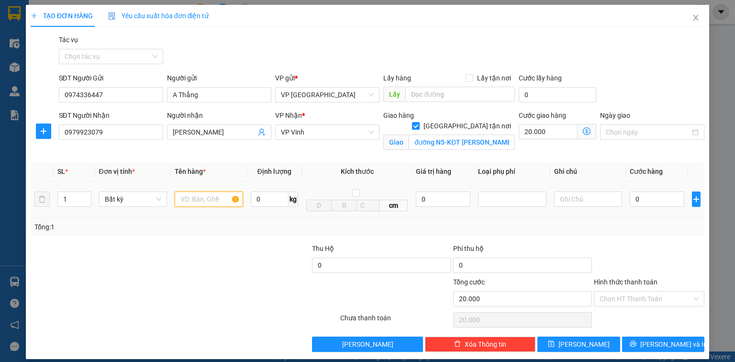
click at [208, 194] on input "text" at bounding box center [209, 198] width 68 height 15
type input "hs"
click at [644, 198] on input "0" at bounding box center [657, 198] width 55 height 15
type input "5"
type input "20.005"
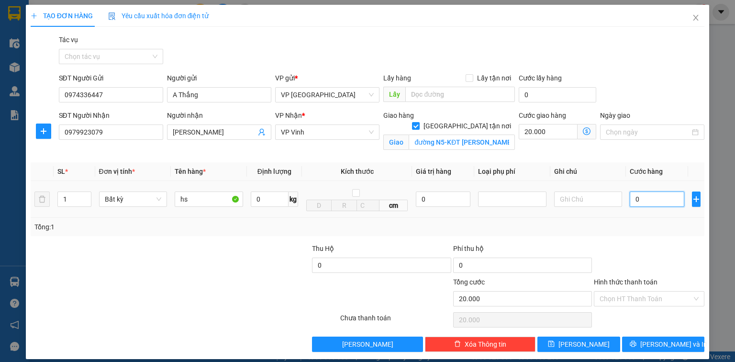
type input "20.005"
type input "50"
type input "20.050"
type input "500"
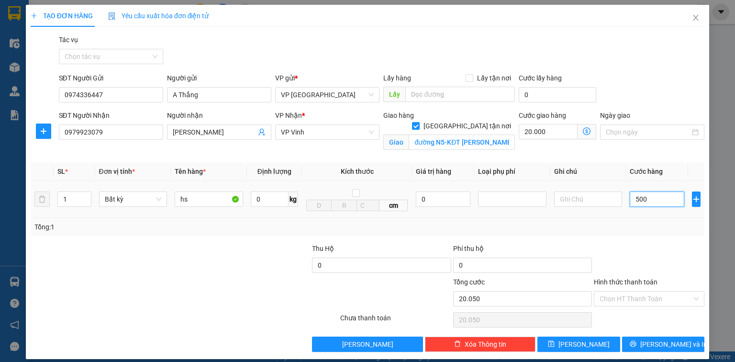
type input "20.500"
type input "5.000"
type input "25.000"
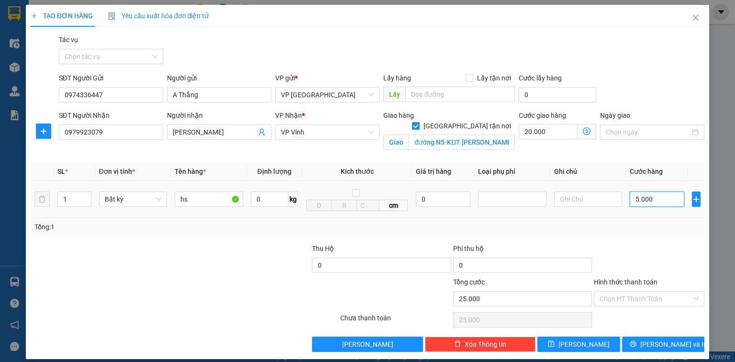
type input "50.000"
type input "70.000"
type input "50.000"
click at [647, 302] on input "Hình thức thanh toán" at bounding box center [646, 298] width 92 height 14
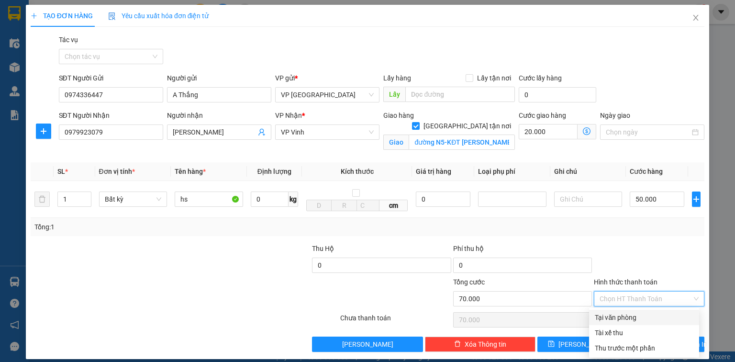
click at [649, 319] on div "Tại văn phòng" at bounding box center [644, 317] width 99 height 11
type input "0"
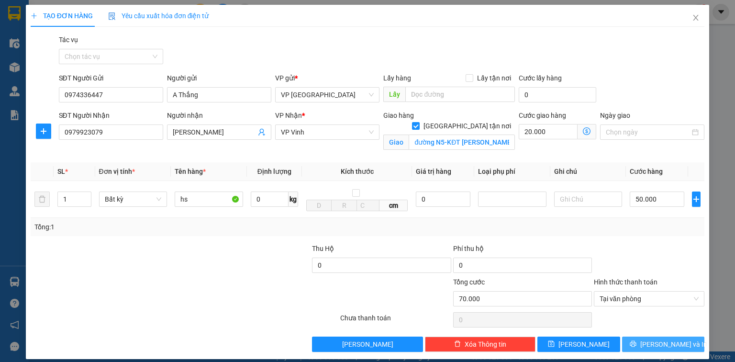
click at [655, 340] on span "[PERSON_NAME] và In" at bounding box center [673, 344] width 67 height 11
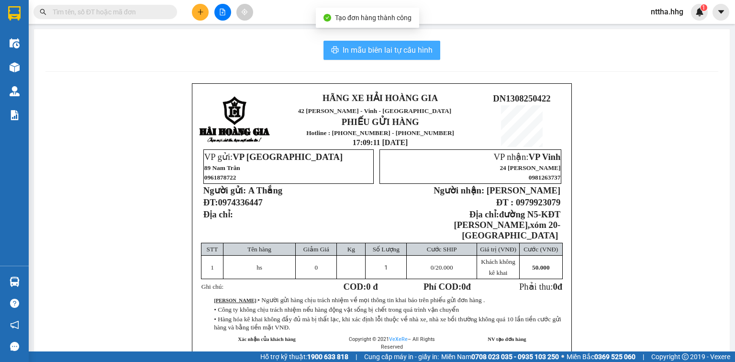
click at [395, 50] on span "In mẫu biên lai tự cấu hình" at bounding box center [388, 50] width 90 height 12
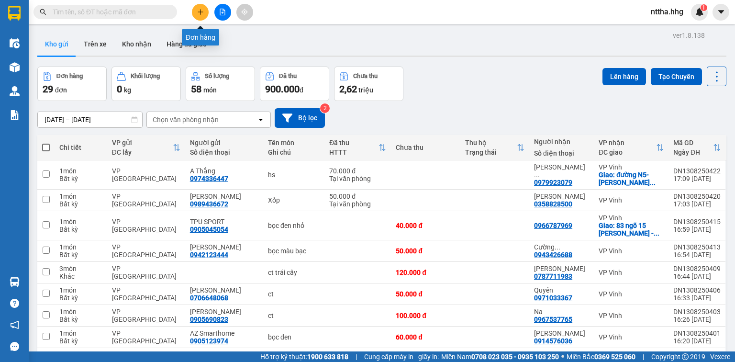
click at [199, 13] on icon "plus" at bounding box center [200, 12] width 7 height 7
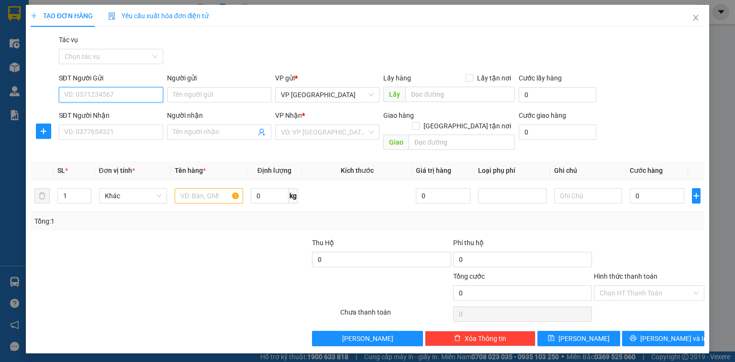
click at [103, 92] on input "SĐT Người Gửi" at bounding box center [111, 94] width 104 height 15
type input "0981793818"
click at [113, 136] on input "SĐT Người Nhận" at bounding box center [111, 131] width 104 height 15
type input "0989571747"
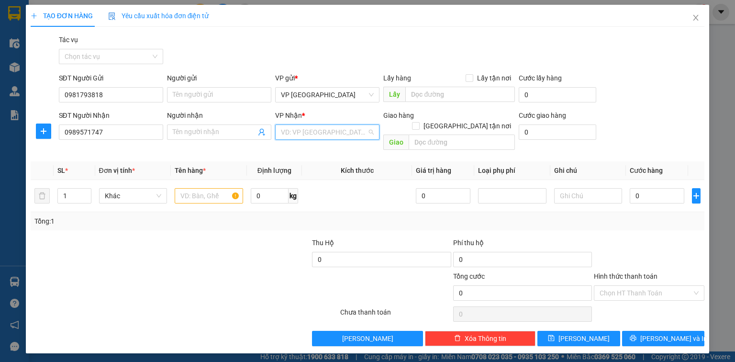
click at [341, 136] on input "search" at bounding box center [324, 132] width 86 height 14
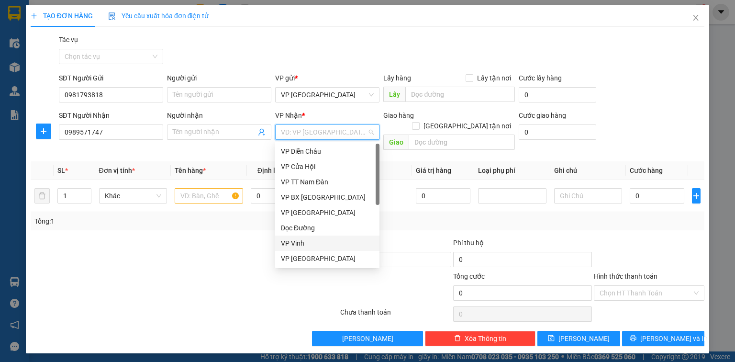
click at [293, 243] on div "VP Vinh" at bounding box center [327, 243] width 93 height 11
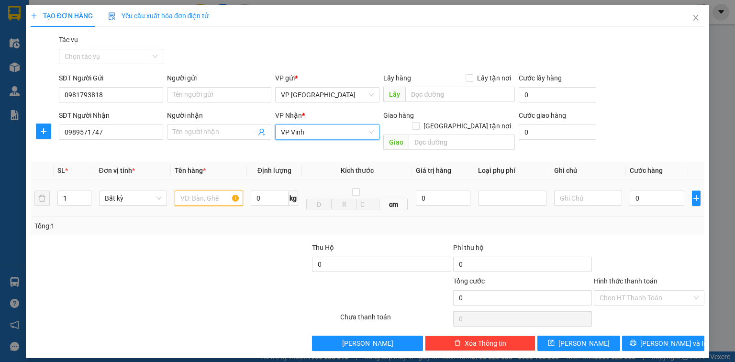
click at [209, 190] on input "text" at bounding box center [209, 197] width 68 height 15
drag, startPoint x: 69, startPoint y: 184, endPoint x: 13, endPoint y: 178, distance: 55.8
click at [13, 178] on div "TẠO ĐƠN HÀNG Yêu cầu xuất hóa đơn điện tử Transit Pickup Surcharge Ids Transit …" at bounding box center [367, 181] width 735 height 362
type input "2"
click at [199, 190] on input "text" at bounding box center [209, 197] width 68 height 15
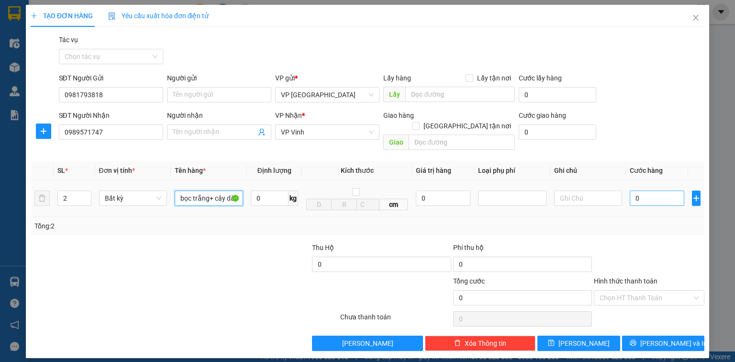
type input "bọc trắng+ cây dài"
click at [651, 190] on input "0" at bounding box center [657, 197] width 55 height 15
type input "9"
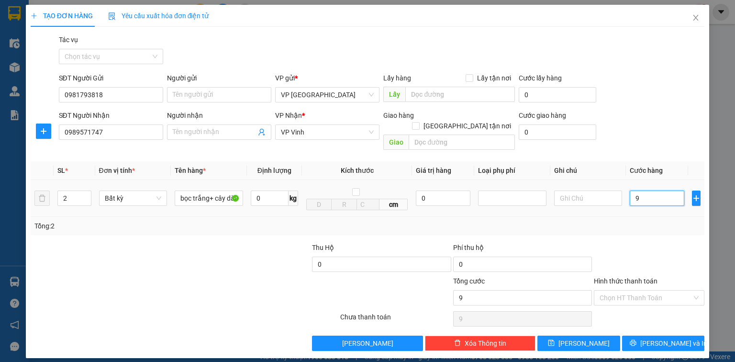
type input "0"
type input "90"
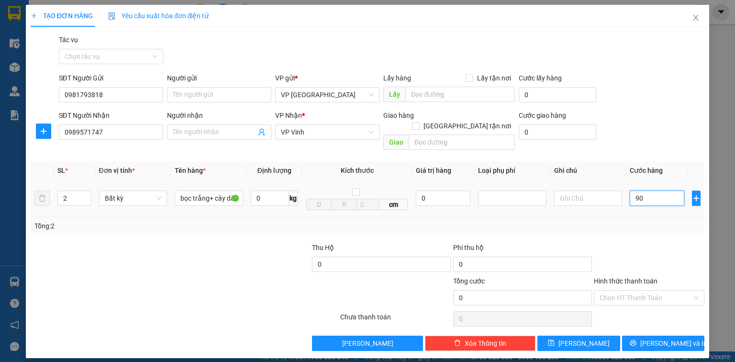
type input "90"
type input "900"
type input "9.000"
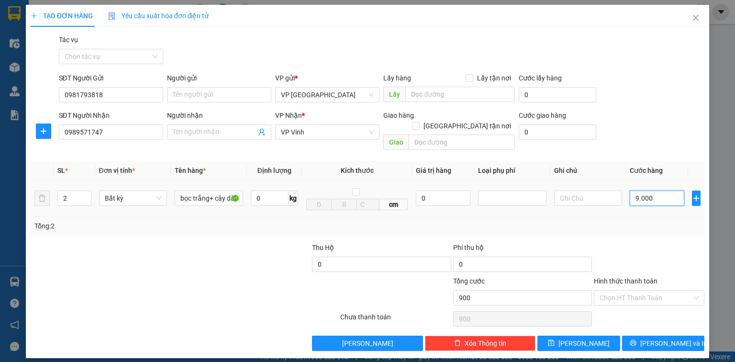
type input "9.000"
type input "90.000"
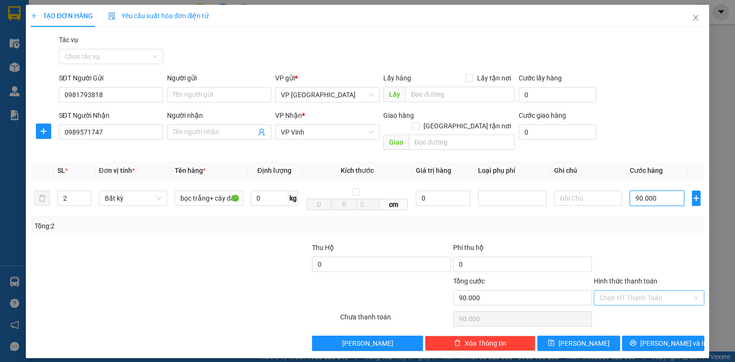
type input "90.000"
click at [647, 290] on input "Hình thức thanh toán" at bounding box center [646, 297] width 92 height 14
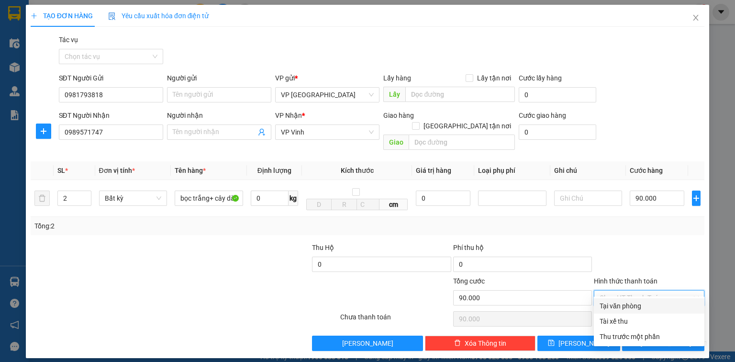
click at [637, 303] on div "Tại văn phòng" at bounding box center [649, 305] width 99 height 11
type input "0"
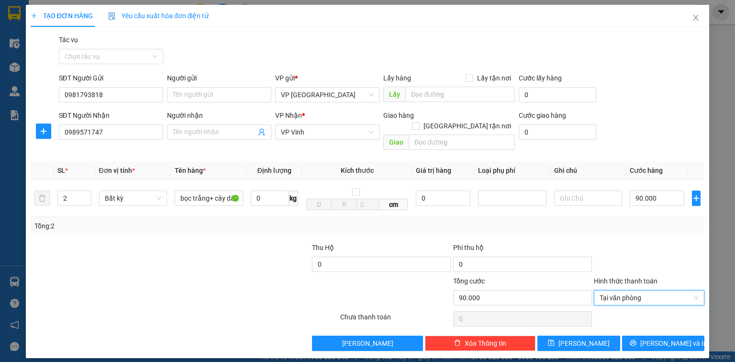
click at [727, 328] on div "TẠO ĐƠN HÀNG Yêu cầu xuất hóa đơn điện tử Transit Pickup Surcharge Ids Transit …" at bounding box center [367, 181] width 735 height 362
click at [681, 335] on button "[PERSON_NAME] và In" at bounding box center [663, 342] width 83 height 15
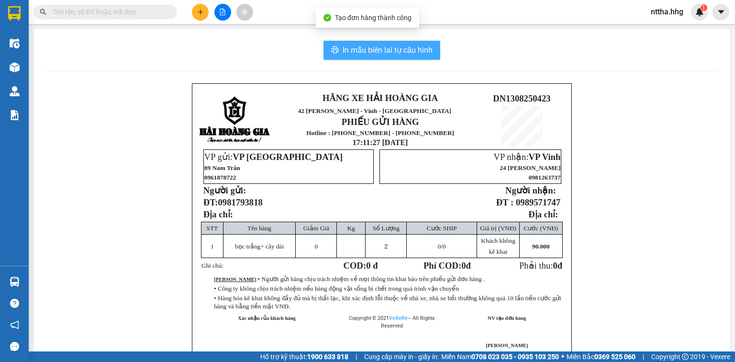
click at [359, 51] on span "In mẫu biên lai tự cấu hình" at bounding box center [388, 50] width 90 height 12
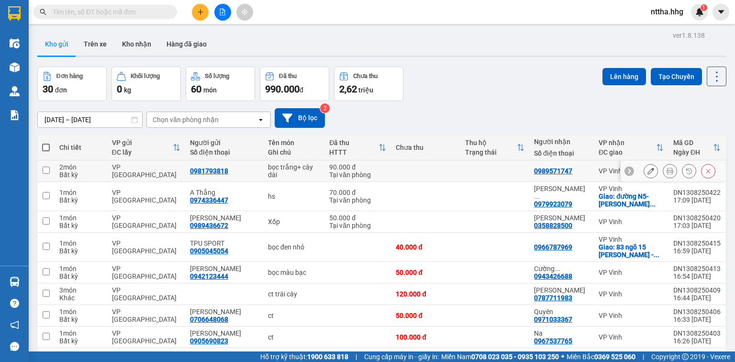
click at [663, 165] on button at bounding box center [669, 171] width 13 height 17
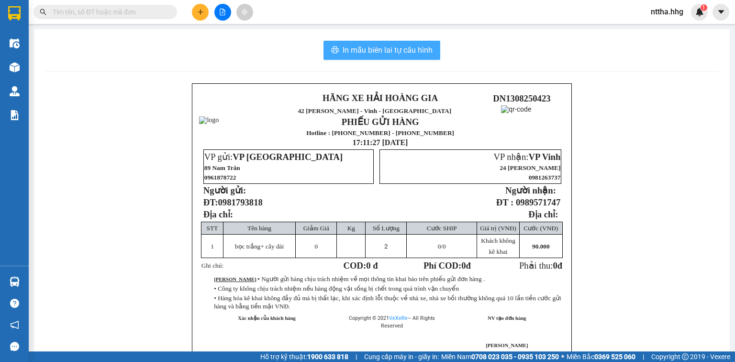
click at [412, 48] on span "In mẫu biên lai tự cấu hình" at bounding box center [388, 50] width 90 height 12
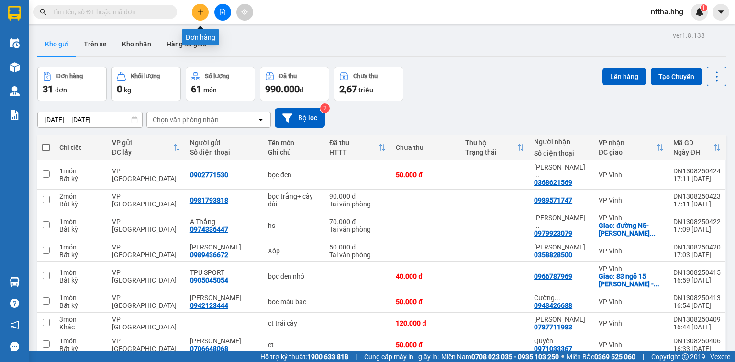
click at [200, 11] on icon "plus" at bounding box center [200, 11] width 0 height 5
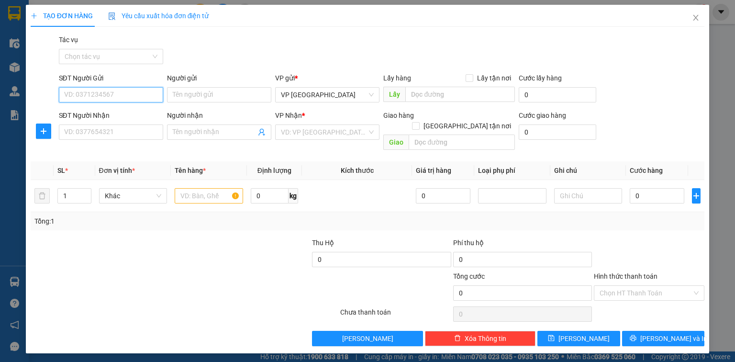
click at [100, 97] on input "SĐT Người Gửi" at bounding box center [111, 94] width 104 height 15
click at [63, 96] on input "983813508" at bounding box center [111, 94] width 104 height 15
type input "0983813508"
click at [74, 110] on div "0983813508 - Mono Bogo" at bounding box center [111, 114] width 93 height 11
type input "Mono Bogo"
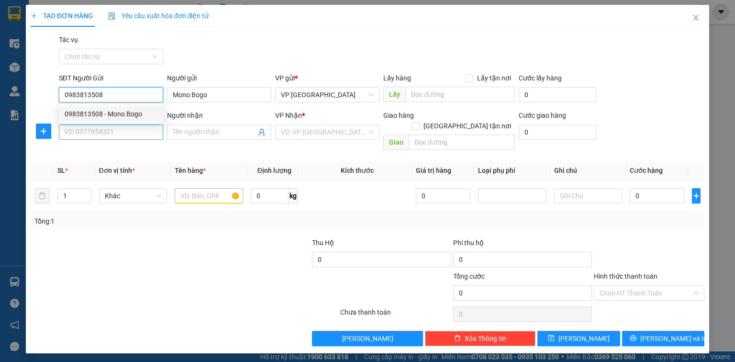
type input "0983813508"
click at [80, 134] on input "SĐT Người Nhận" at bounding box center [111, 131] width 104 height 15
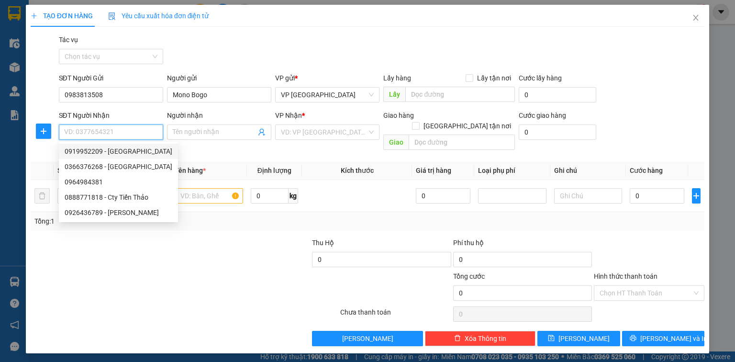
click at [82, 150] on div "0919952209 - Aluvina" at bounding box center [119, 151] width 108 height 11
type input "0919952209"
type input "Aluvina"
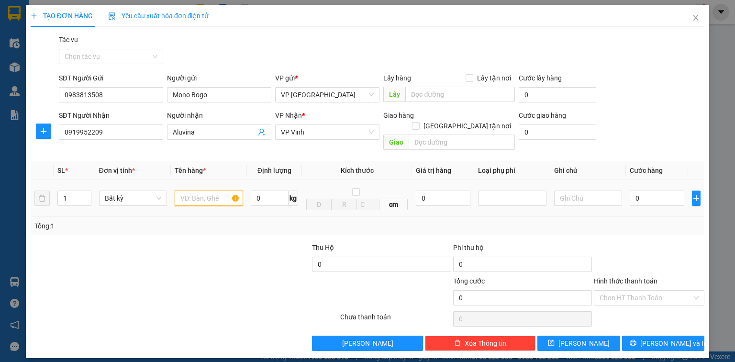
click at [202, 190] on input "text" at bounding box center [209, 197] width 68 height 15
type input "hộp ct"
click at [653, 190] on input "0" at bounding box center [657, 197] width 55 height 15
type input "5"
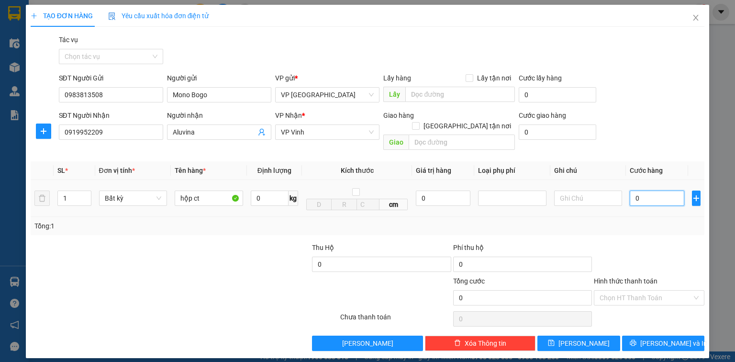
type input "5"
type input "50"
type input "500"
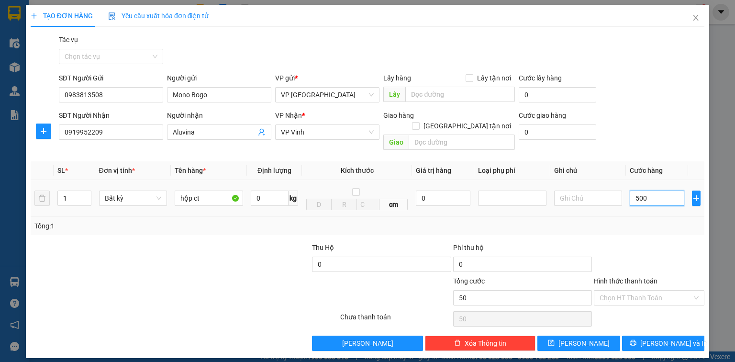
type input "500"
type input "5.000"
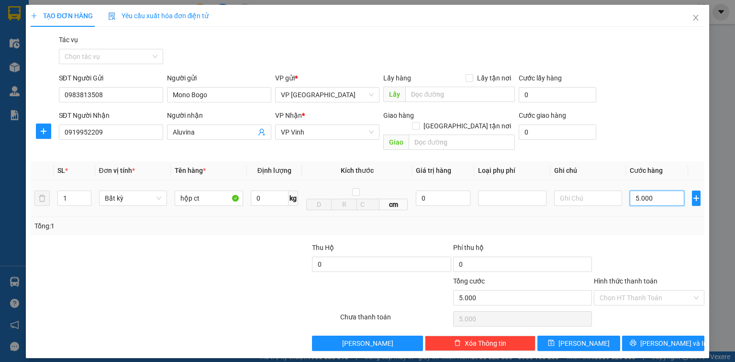
type input "50.000"
drag, startPoint x: 662, startPoint y: 331, endPoint x: 650, endPoint y: 317, distance: 18.3
click at [662, 338] on span "[PERSON_NAME] và In" at bounding box center [673, 343] width 67 height 11
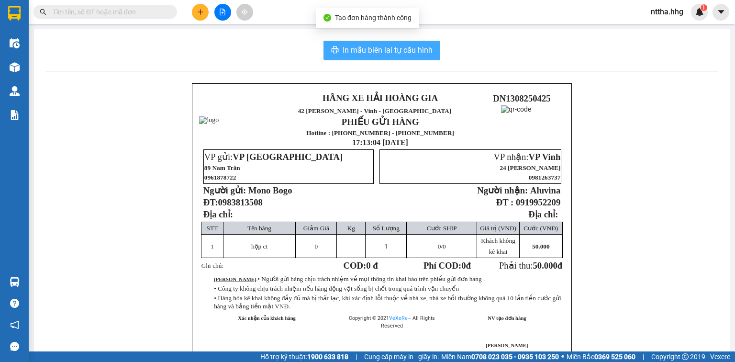
click at [343, 50] on span "In mẫu biên lai tự cấu hình" at bounding box center [388, 50] width 90 height 12
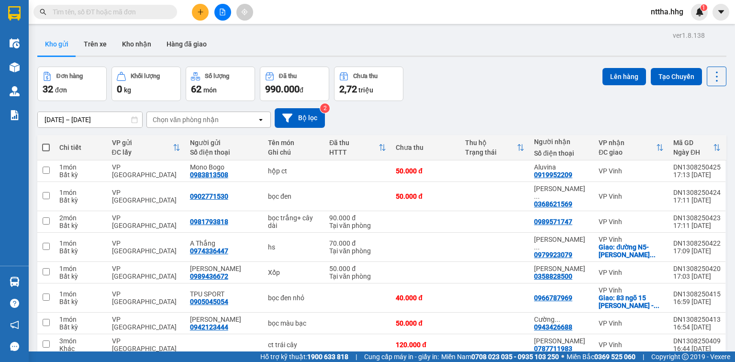
checkbox input "true"
click at [511, 86] on div "Đơn hàng 32 đơn Khối lượng 0 kg Số lượng 62 món Đã thu 990.000 đ Chưa thu 2,72 …" at bounding box center [381, 84] width 689 height 34
click at [43, 147] on span at bounding box center [46, 148] width 8 height 8
click at [46, 143] on input "checkbox" at bounding box center [46, 143] width 0 height 0
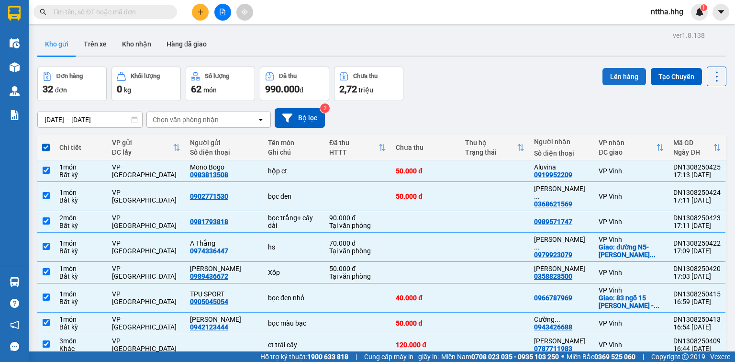
click at [626, 75] on button "Lên hàng" at bounding box center [624, 76] width 44 height 17
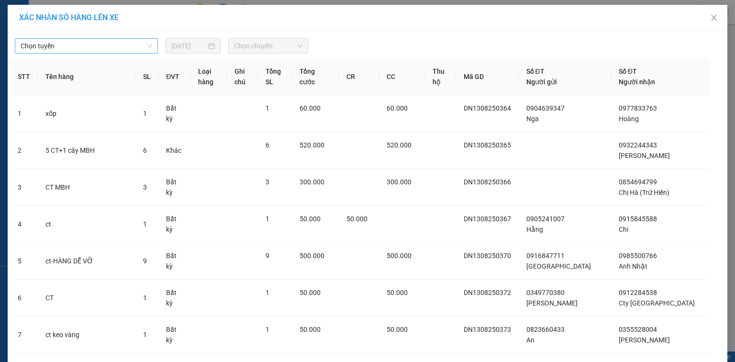
click at [85, 45] on span "Chọn tuyến" at bounding box center [87, 46] width 132 height 14
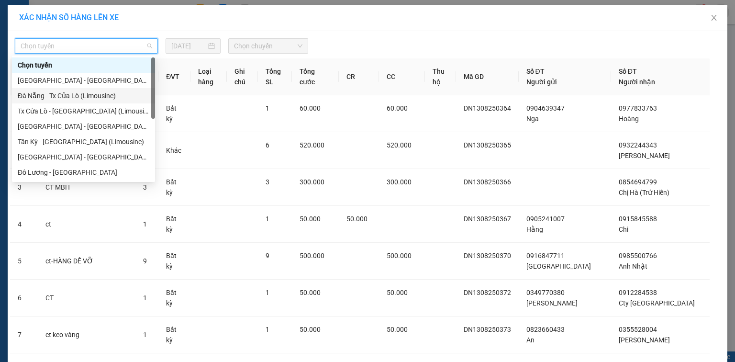
drag, startPoint x: 70, startPoint y: 94, endPoint x: 90, endPoint y: 88, distance: 21.0
click at [76, 93] on div "Đà Nẵng - Tx Cửa Lò (Limousine)" at bounding box center [84, 95] width 132 height 11
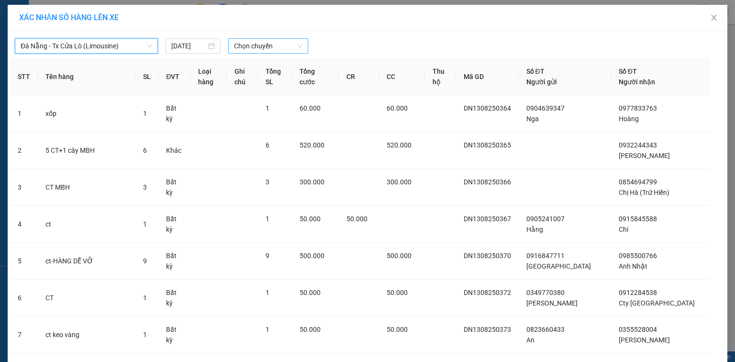
click at [240, 40] on span "Chọn chuyến" at bounding box center [268, 46] width 69 height 14
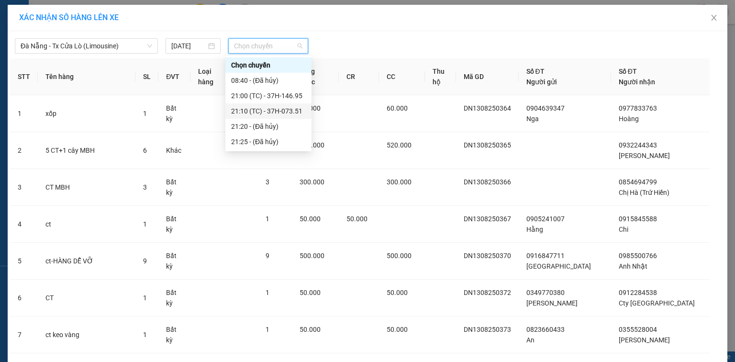
click at [238, 106] on div "21:10 (TC) - 37H-073.51" at bounding box center [268, 111] width 75 height 11
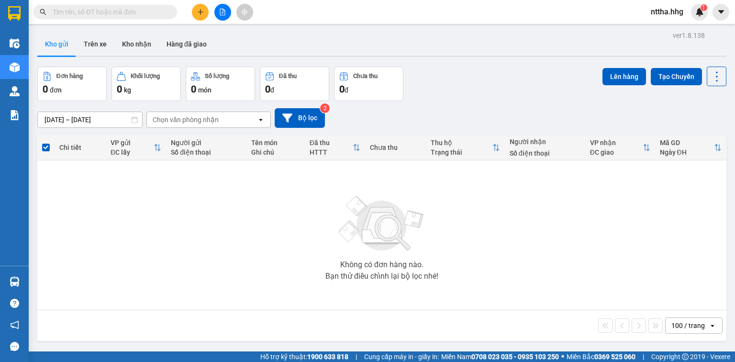
click at [293, 42] on div "Kho gửi Trên xe Kho nhận Hàng đã giao" at bounding box center [381, 45] width 689 height 25
click at [204, 9] on button at bounding box center [200, 12] width 17 height 17
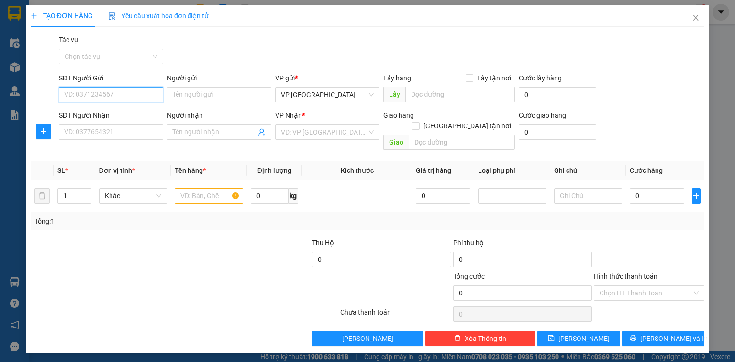
click at [94, 93] on input "SĐT Người Gửi" at bounding box center [111, 94] width 104 height 15
click at [78, 116] on div "0345007013 - Tuấn" at bounding box center [111, 114] width 93 height 11
type input "0345007013"
type input "Tuấn"
type input "0345007013"
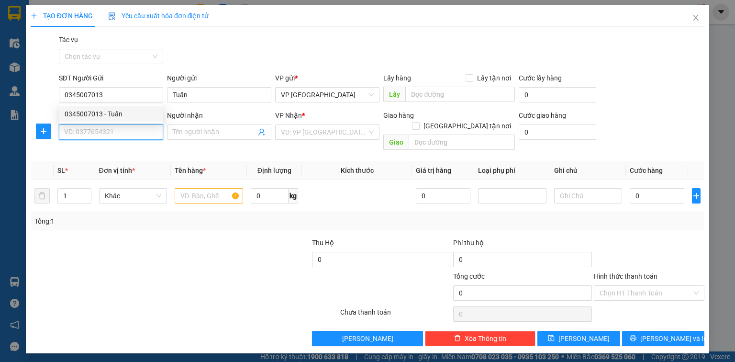
click at [78, 134] on input "SĐT Người Nhận" at bounding box center [111, 131] width 104 height 15
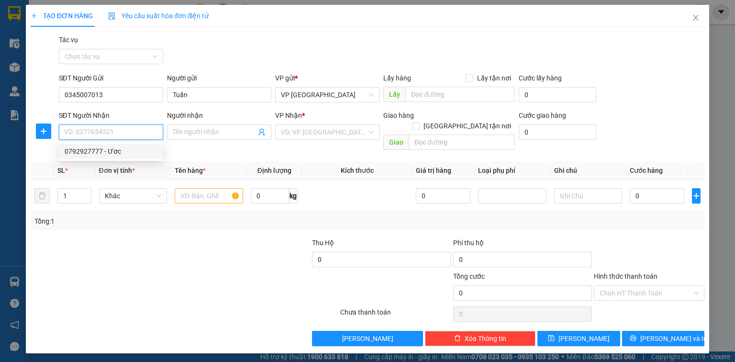
click at [80, 153] on div "0792927777 - Ươc" at bounding box center [111, 151] width 93 height 11
type input "0792927777"
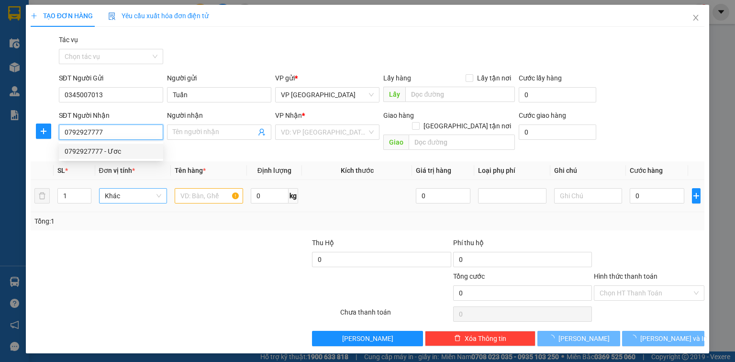
type input "Ươc"
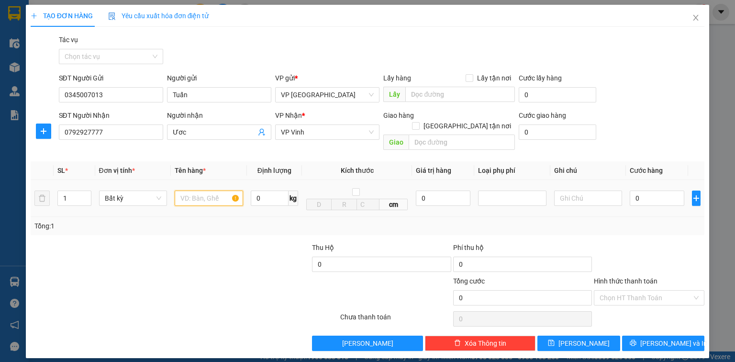
click at [203, 191] on input "text" at bounding box center [209, 197] width 68 height 15
type input "bọc đỏ"
click at [651, 193] on input "0" at bounding box center [657, 197] width 55 height 15
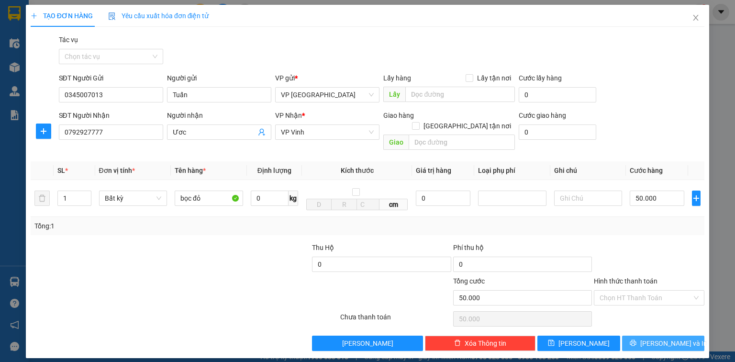
click at [636, 339] on icon "printer" at bounding box center [633, 342] width 7 height 7
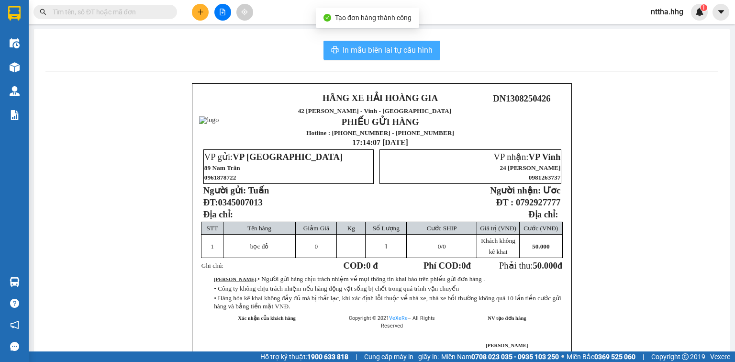
click at [369, 41] on button "In mẫu biên lai tự cấu hình" at bounding box center [381, 50] width 117 height 19
click at [369, 46] on span "In mẫu biên lai tự cấu hình" at bounding box center [388, 50] width 90 height 12
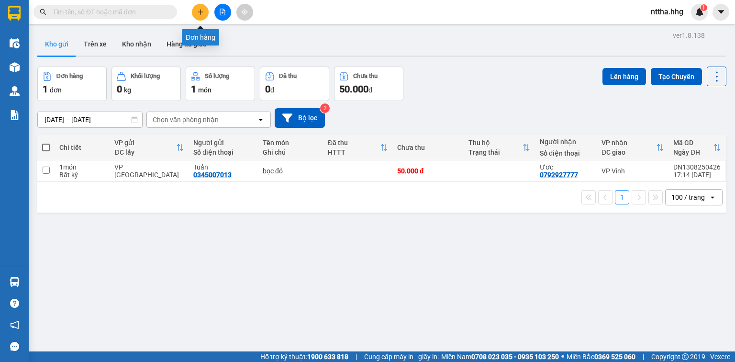
click at [200, 10] on icon "plus" at bounding box center [200, 12] width 7 height 7
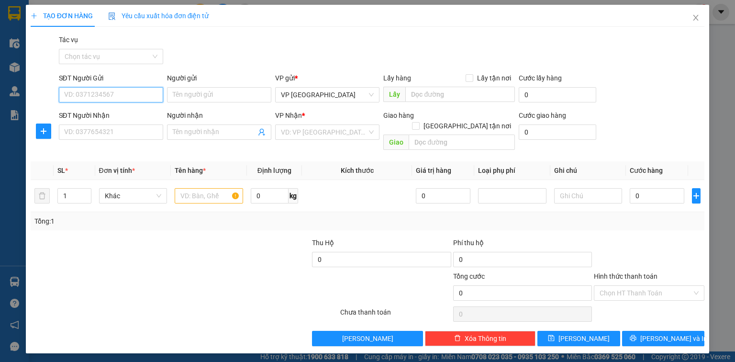
click at [131, 91] on input "SĐT Người Gửi" at bounding box center [111, 94] width 104 height 15
click at [92, 133] on input "SĐT Người Nhận" at bounding box center [111, 131] width 104 height 15
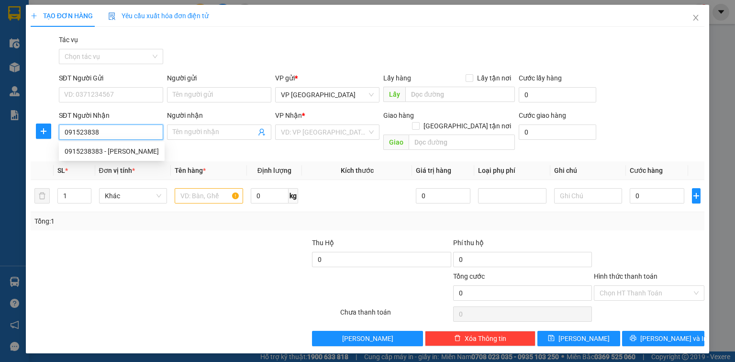
type input "0915238383"
click at [98, 149] on div "0915238383 - Anh Phương" at bounding box center [112, 151] width 94 height 11
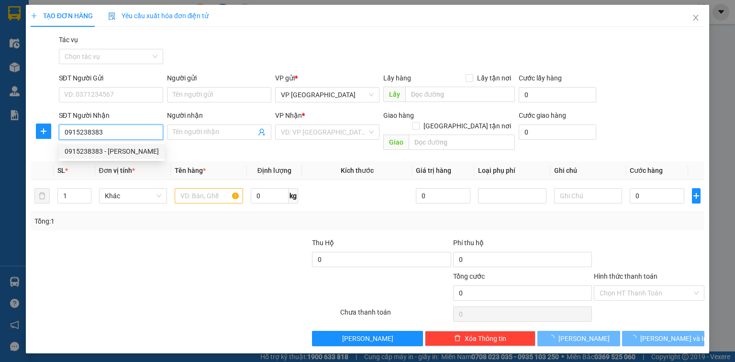
type input "Anh Phương"
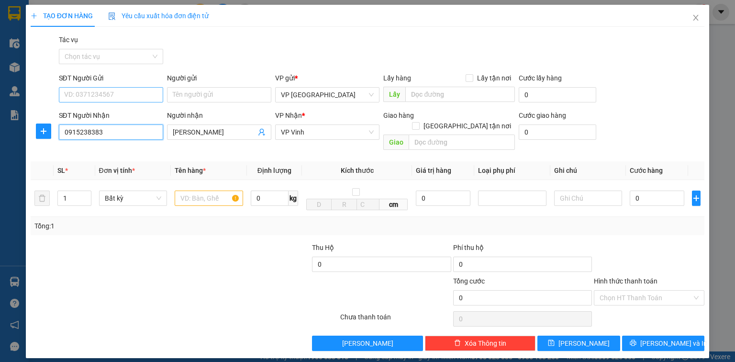
type input "0915238383"
click at [102, 88] on input "SĐT Người Gửi" at bounding box center [111, 94] width 104 height 15
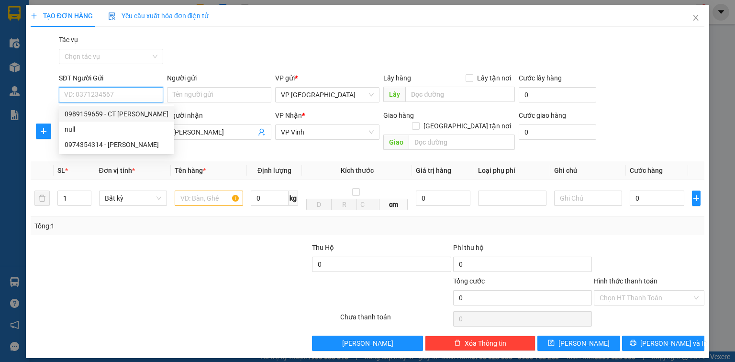
click at [127, 94] on input "SĐT Người Gửi" at bounding box center [111, 94] width 104 height 15
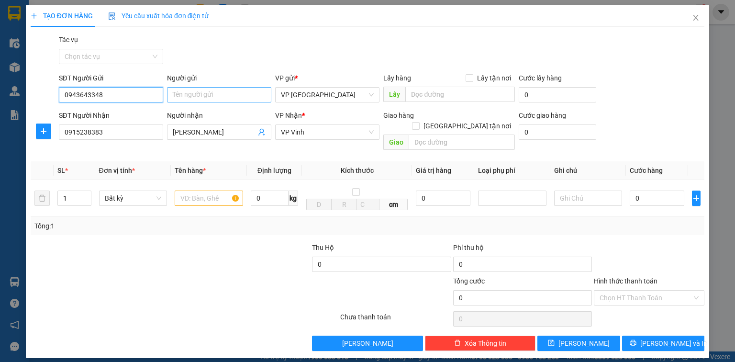
type input "0943643348"
click at [202, 98] on input "Người gửi" at bounding box center [219, 94] width 104 height 15
type input "Cty Tân Ký"
click at [190, 276] on div at bounding box center [128, 292] width 197 height 33
click at [191, 190] on input "text" at bounding box center [209, 197] width 68 height 15
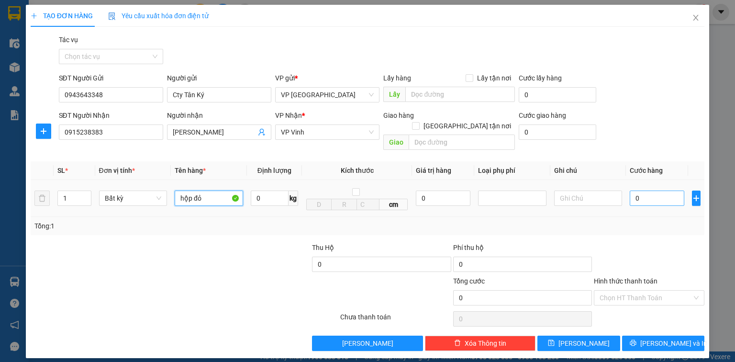
type input "hộp đỏ"
click at [639, 190] on input "0" at bounding box center [657, 197] width 55 height 15
type input "5"
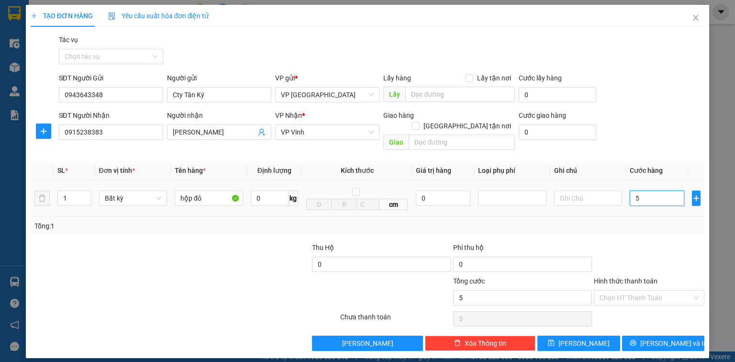
type input "50"
type input "500"
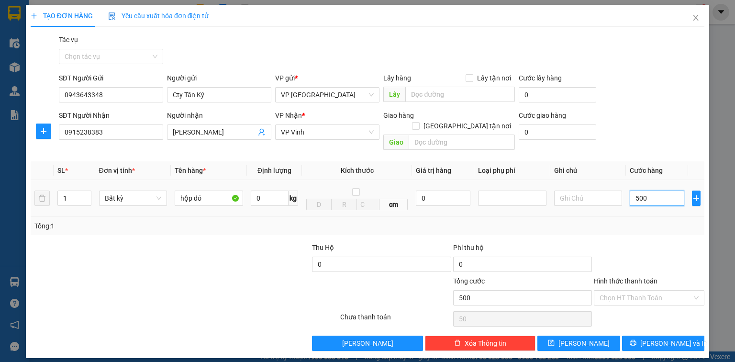
type input "500"
type input "5.000"
type input "50.000"
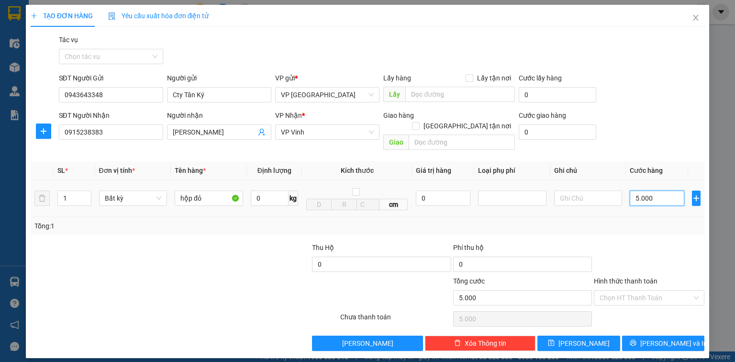
type input "50.000"
click at [656, 290] on input "Hình thức thanh toán" at bounding box center [646, 297] width 92 height 14
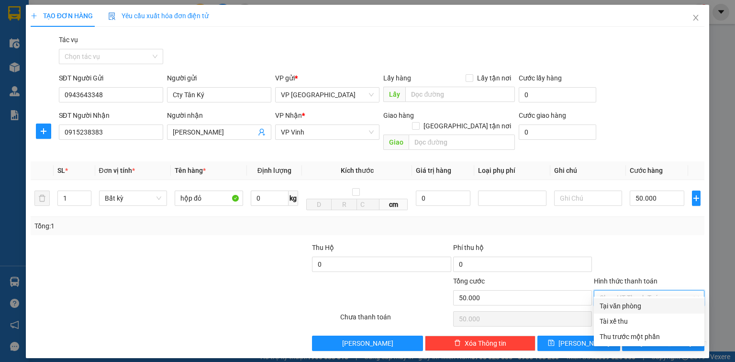
click at [645, 304] on div "Tại văn phòng" at bounding box center [649, 305] width 99 height 11
type input "0"
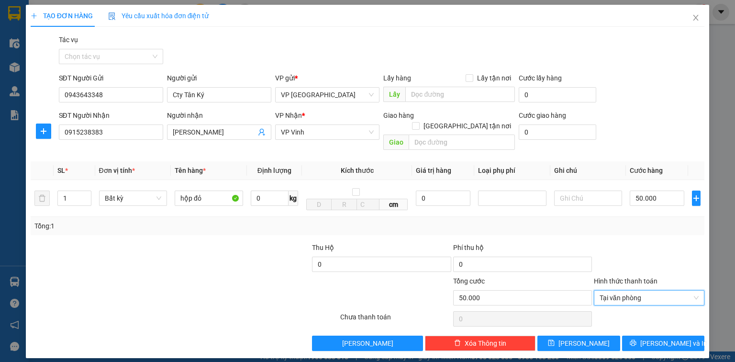
click at [656, 242] on div at bounding box center [649, 258] width 112 height 33
click at [652, 335] on button "[PERSON_NAME] và In" at bounding box center [663, 342] width 83 height 15
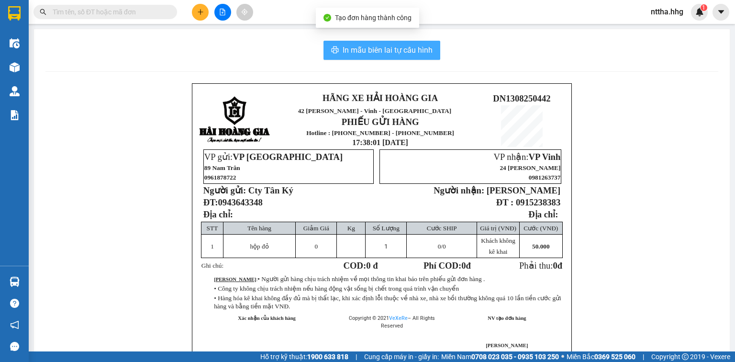
click at [392, 51] on span "In mẫu biên lai tự cấu hình" at bounding box center [388, 50] width 90 height 12
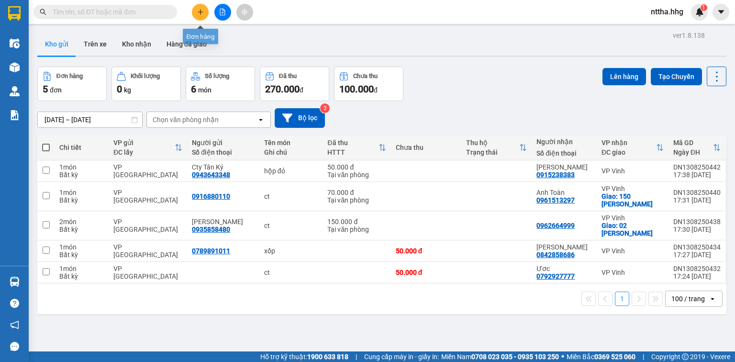
click at [198, 15] on icon "plus" at bounding box center [200, 12] width 7 height 7
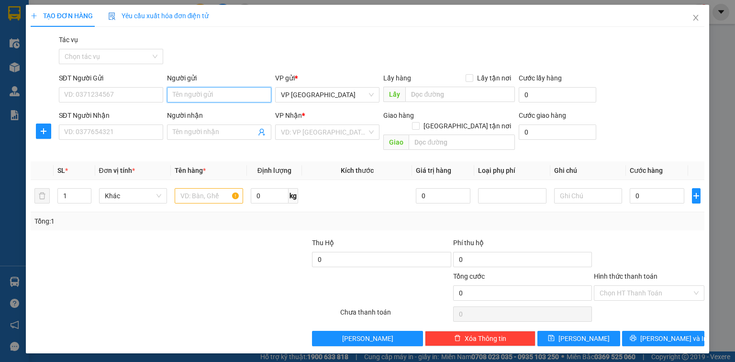
click at [241, 94] on input "Người gửi" at bounding box center [219, 94] width 104 height 15
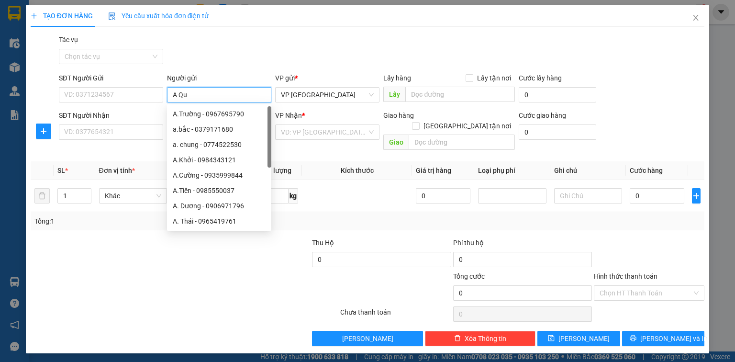
type input "A Quế"
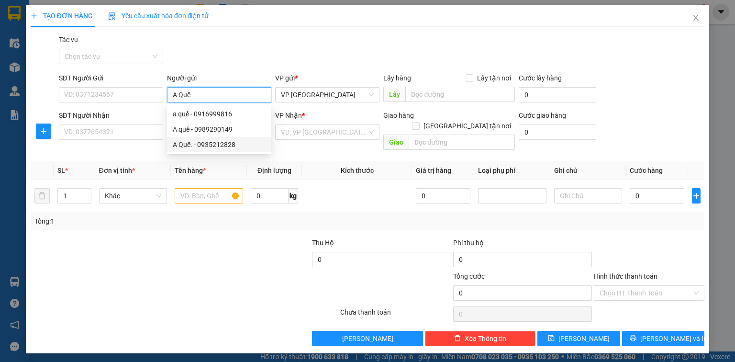
click at [231, 146] on div "A Quế. - 0935212828" at bounding box center [219, 144] width 93 height 11
type input "0935212828"
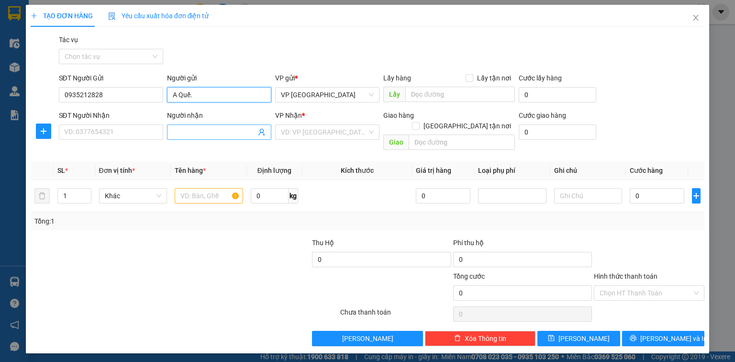
type input "A Quế."
click at [176, 128] on input "Người nhận" at bounding box center [214, 132] width 83 height 11
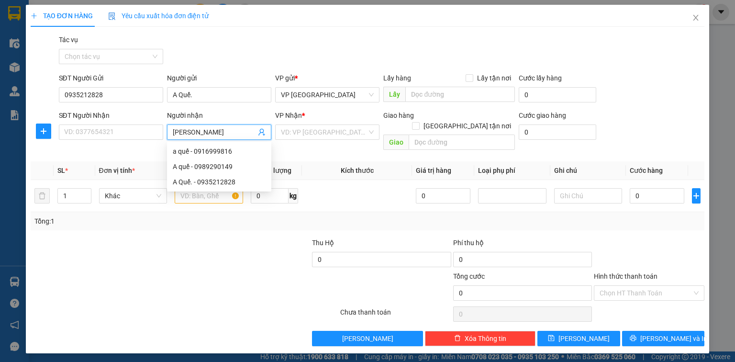
type input "Châu Ngọc."
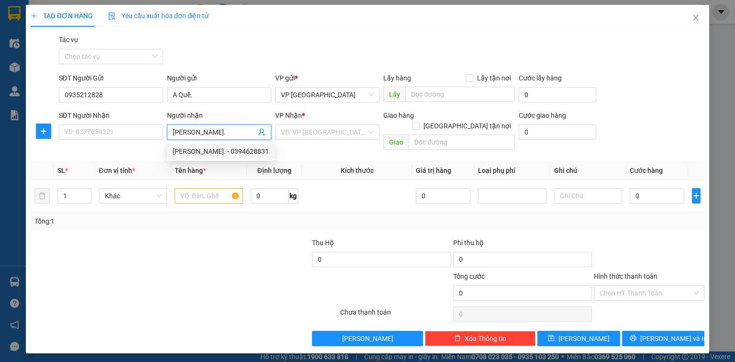
click at [174, 149] on div "Châu Ngọc. - 0394628831" at bounding box center [221, 151] width 96 height 11
type input "0394628831"
checkbox input "true"
type input "Chung cư Cửa Tiền"
type input "20.000"
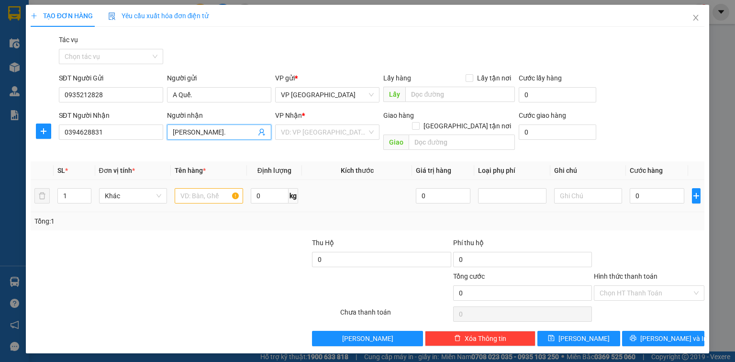
type input "20.000"
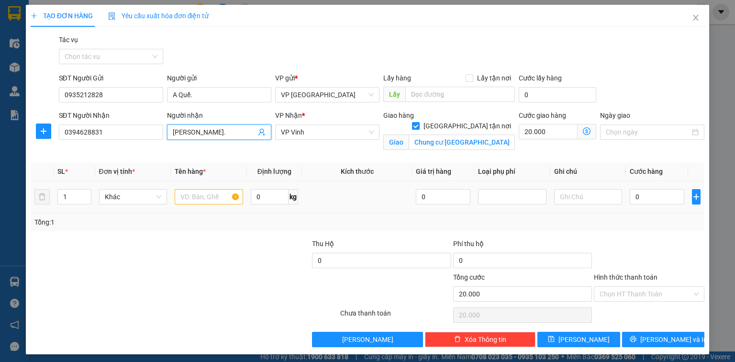
type input "Châu Ngọc."
click at [219, 197] on input "text" at bounding box center [209, 196] width 68 height 15
type input "c"
type input "bọc ct"
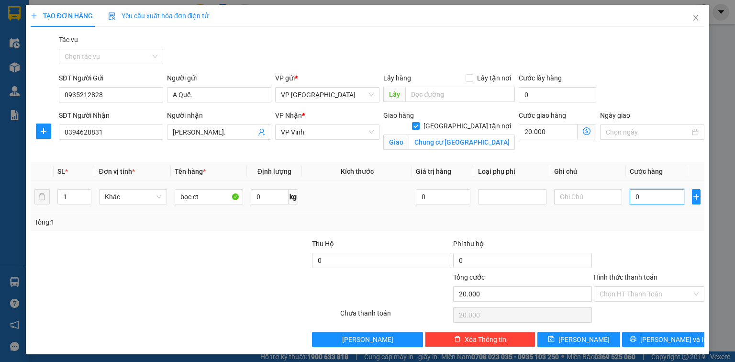
click at [657, 199] on input "0" at bounding box center [657, 196] width 55 height 15
type input "4"
type input "20.004"
type input "40"
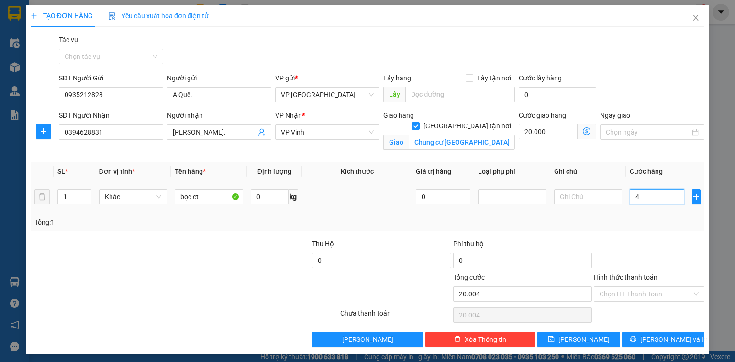
type input "20.040"
type input "400"
type input "20.400"
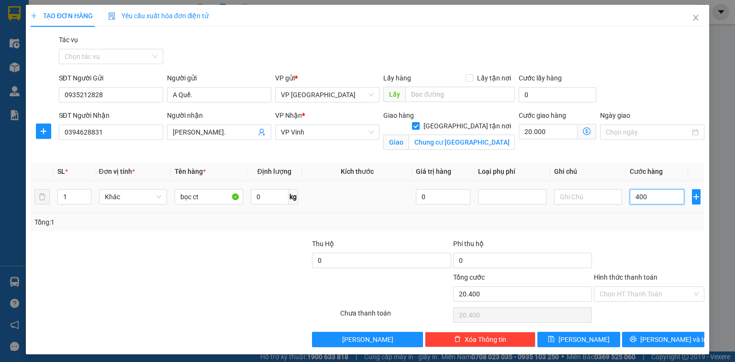
type input "4.000"
type input "24.000"
type input "40.000"
type input "60.000"
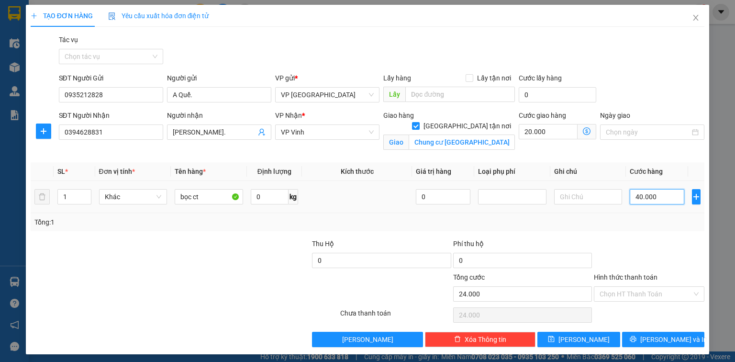
type input "60.000"
type input "40.000"
click at [634, 291] on input "Hình thức thanh toán" at bounding box center [646, 294] width 92 height 14
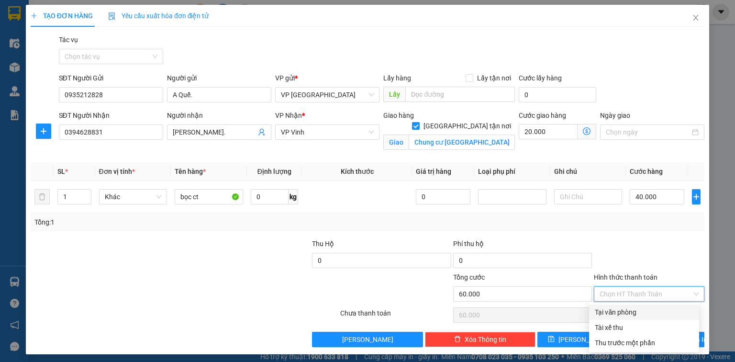
click at [629, 308] on div "Tại văn phòng" at bounding box center [644, 312] width 99 height 11
type input "0"
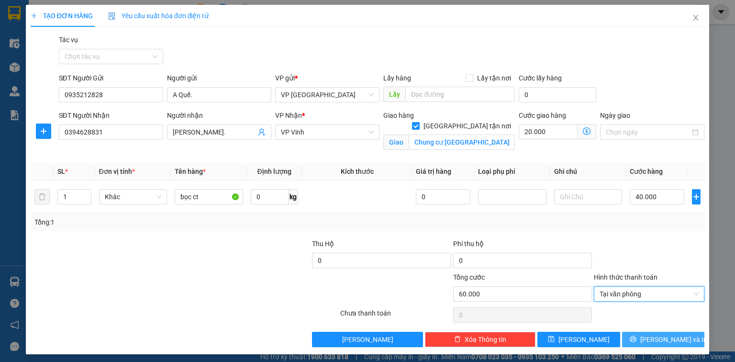
click at [653, 334] on span "[PERSON_NAME] và In" at bounding box center [673, 339] width 67 height 11
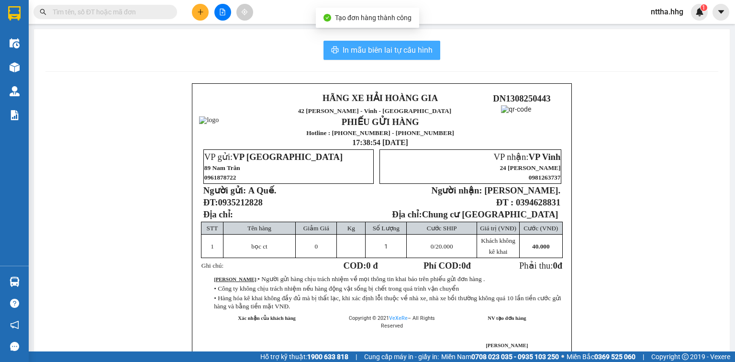
click at [349, 48] on span "In mẫu biên lai tự cấu hình" at bounding box center [388, 50] width 90 height 12
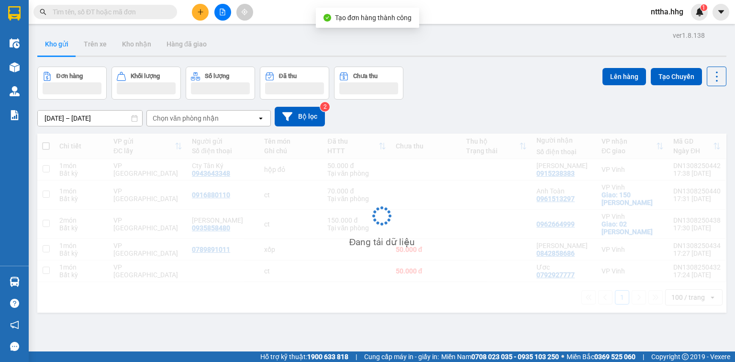
click at [196, 12] on button at bounding box center [200, 12] width 17 height 17
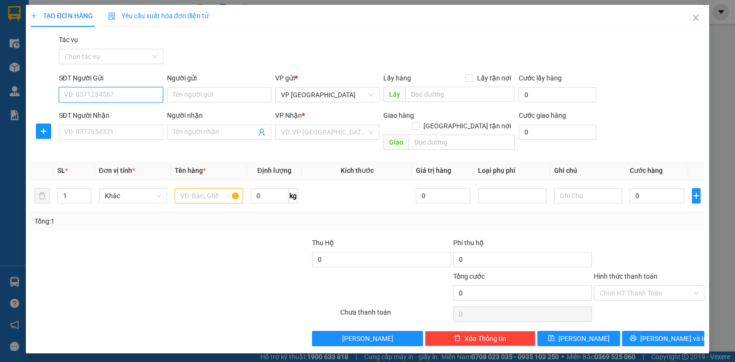
click at [148, 91] on input "SĐT Người Gửi" at bounding box center [111, 94] width 104 height 15
type input "0989620423"
drag, startPoint x: 109, startPoint y: 100, endPoint x: 35, endPoint y: 84, distance: 75.3
click at [35, 84] on div "SĐT Người Gửi 0989620423 0989620423 Người gửi Tên người gửi VP gửi * VP Đà Nẵng…" at bounding box center [368, 89] width 676 height 33
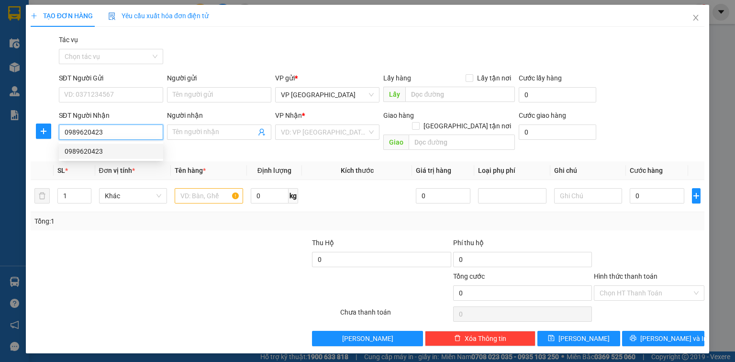
click at [98, 151] on div "0989620423" at bounding box center [111, 151] width 93 height 11
type input "0989620423"
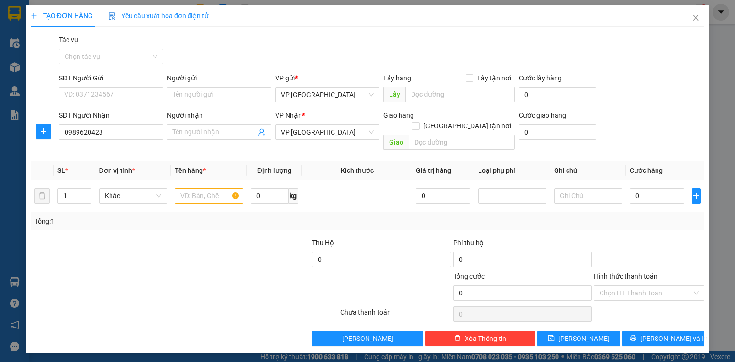
click at [196, 145] on div "Transit Pickup Surcharge Ids Transit Deliver Surcharge Ids Transit Deliver Surc…" at bounding box center [368, 189] width 674 height 311
click at [702, 15] on span "Close" at bounding box center [695, 18] width 27 height 27
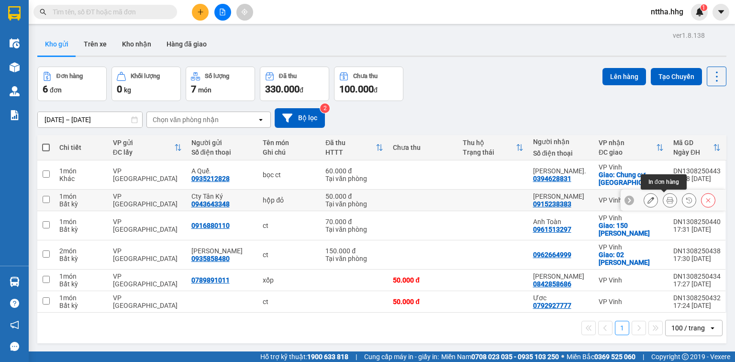
click at [667, 198] on icon at bounding box center [670, 200] width 7 height 7
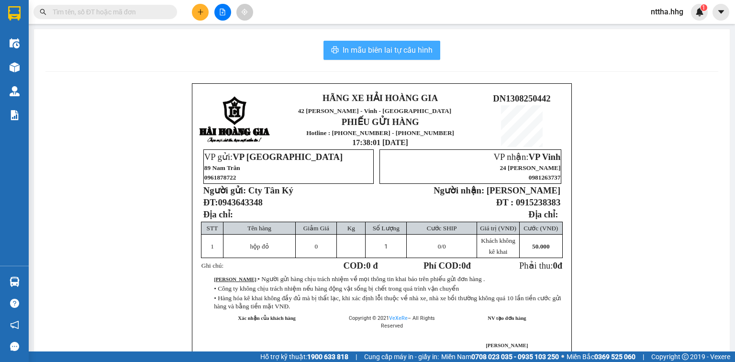
drag, startPoint x: 364, startPoint y: 45, endPoint x: 370, endPoint y: 48, distance: 6.7
click at [365, 45] on span "In mẫu biên lai tự cấu hình" at bounding box center [388, 50] width 90 height 12
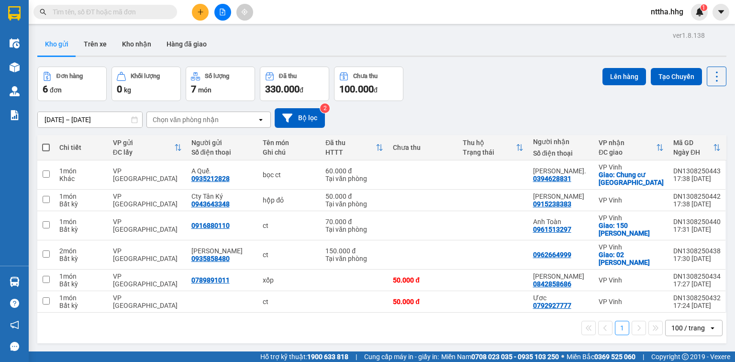
click at [165, 15] on input "text" at bounding box center [109, 12] width 113 height 11
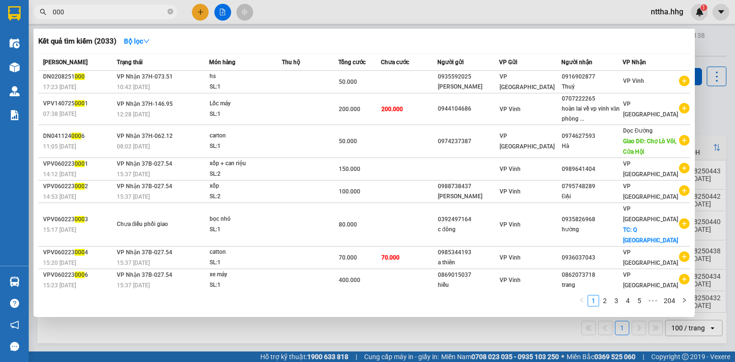
type input "000"
click at [325, 13] on div at bounding box center [367, 181] width 735 height 362
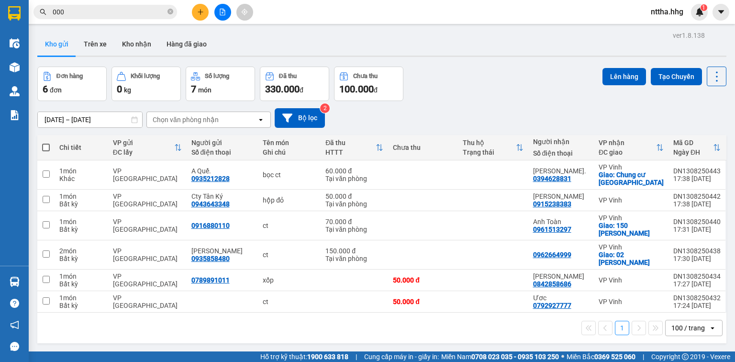
click at [45, 148] on span at bounding box center [46, 148] width 8 height 8
click at [46, 143] on input "checkbox" at bounding box center [46, 143] width 0 height 0
checkbox input "true"
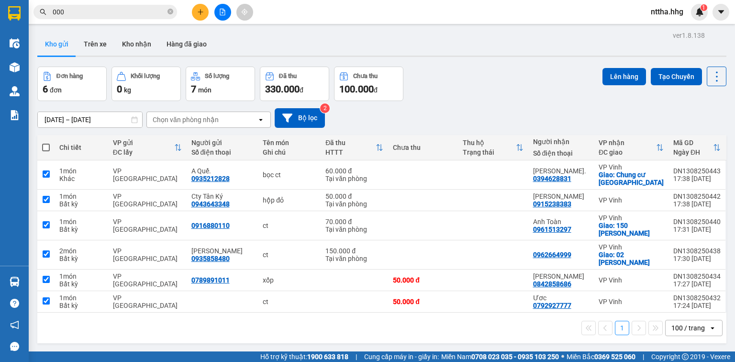
checkbox input "true"
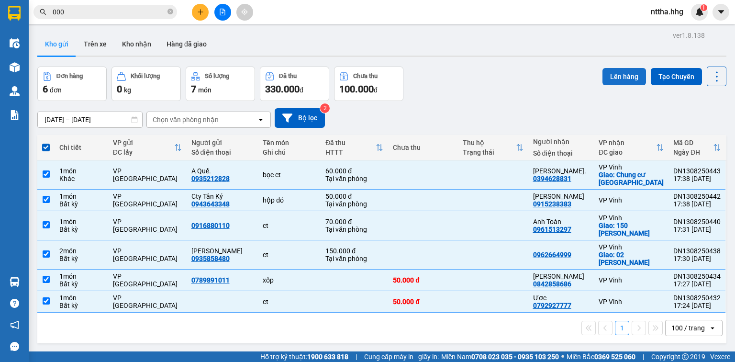
click at [610, 70] on button "Lên hàng" at bounding box center [624, 76] width 44 height 17
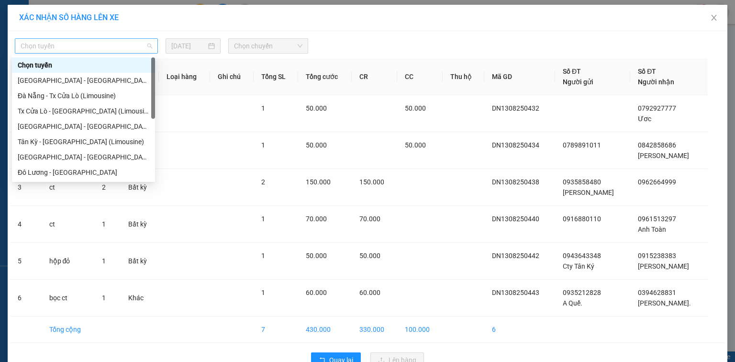
click at [135, 42] on span "Chọn tuyến" at bounding box center [87, 46] width 132 height 14
click at [79, 94] on div "Đà Nẵng - Tx Cửa Lò (Limousine)" at bounding box center [84, 95] width 132 height 11
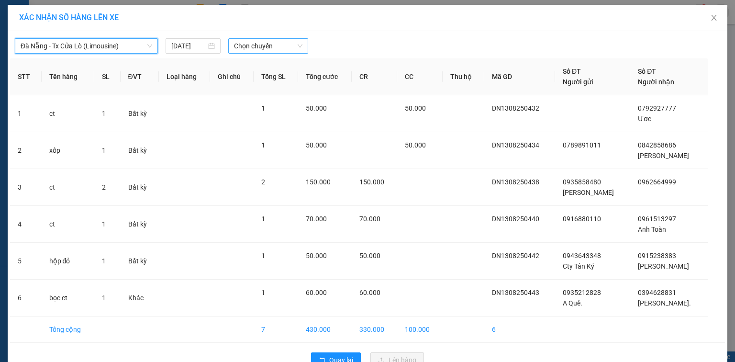
click at [262, 48] on span "Chọn chuyến" at bounding box center [268, 46] width 69 height 14
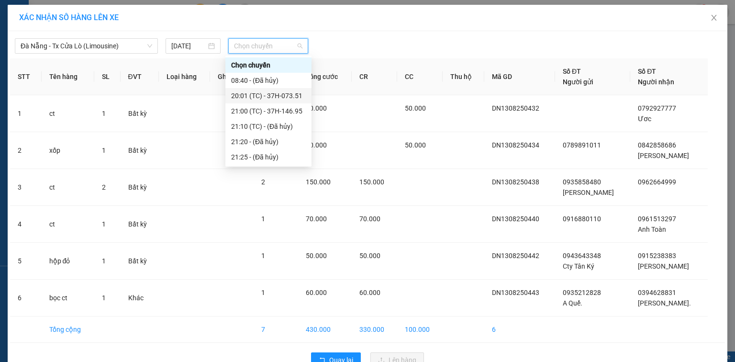
click at [274, 90] on div "20:01 (TC) - 37H-073.51" at bounding box center [268, 95] width 75 height 11
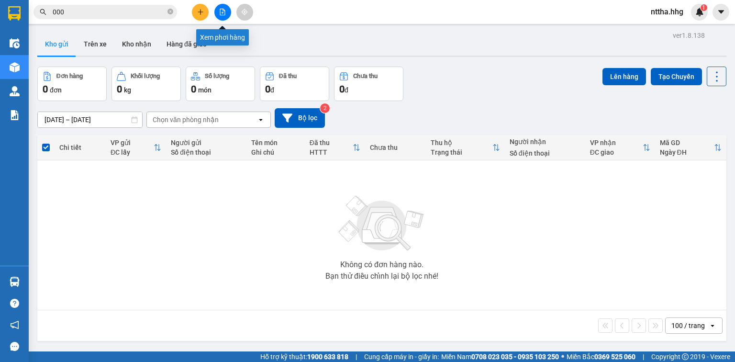
click at [221, 11] on icon "file-add" at bounding box center [222, 12] width 7 height 7
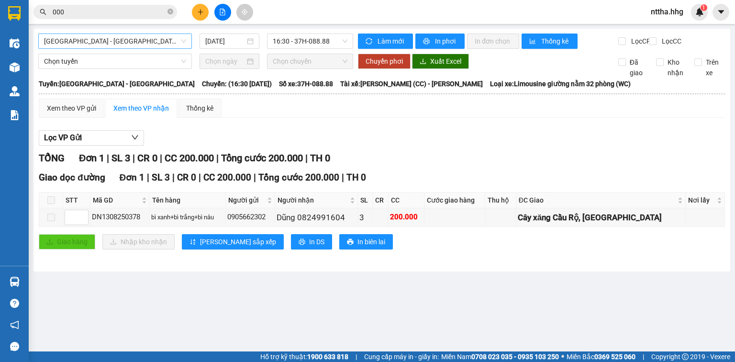
click at [161, 40] on span "[GEOGRAPHIC_DATA] - [GEOGRAPHIC_DATA]" at bounding box center [115, 41] width 142 height 14
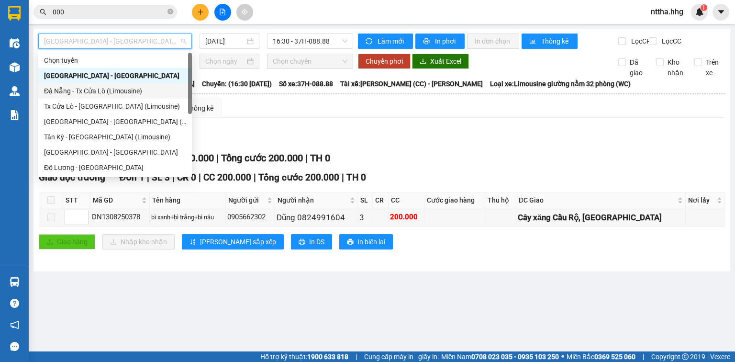
click at [132, 90] on div "Đà Nẵng - Tx Cửa Lò (Limousine)" at bounding box center [115, 91] width 142 height 11
type input "[DATE]"
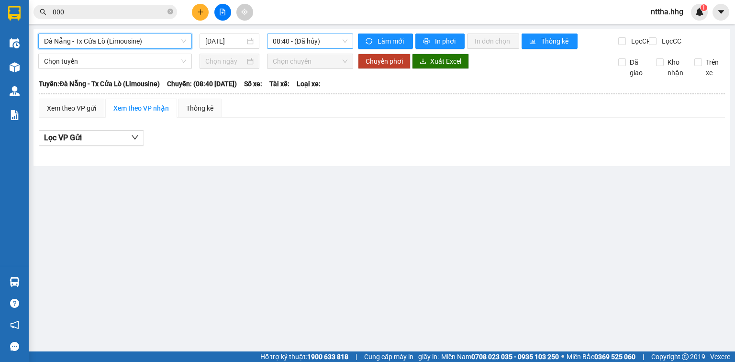
click at [285, 40] on span "08:40 - (Đã hủy)" at bounding box center [310, 41] width 75 height 14
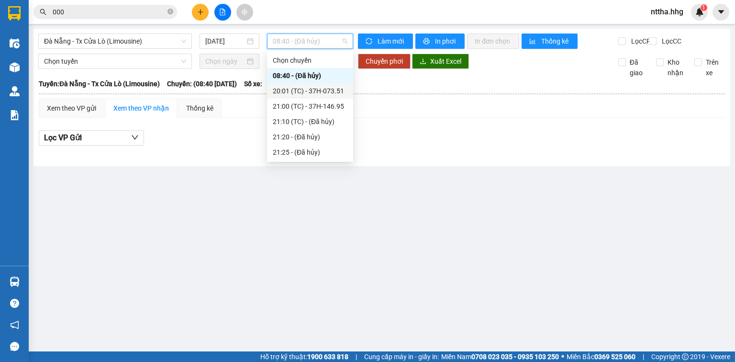
click at [300, 96] on div "20:01 (TC) - 37H-073.51" at bounding box center [310, 91] width 75 height 11
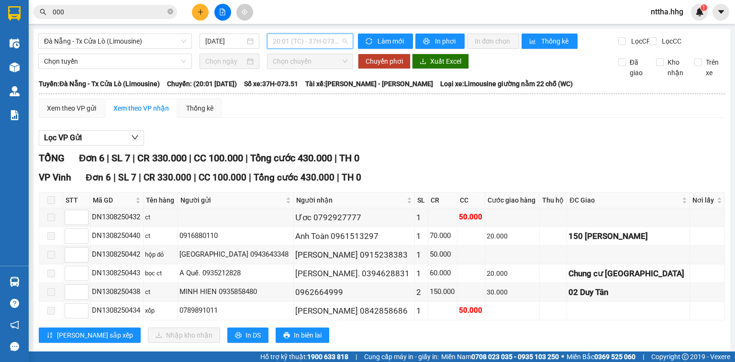
click at [307, 41] on span "20:01 (TC) - 37H-073.51" at bounding box center [310, 41] width 75 height 14
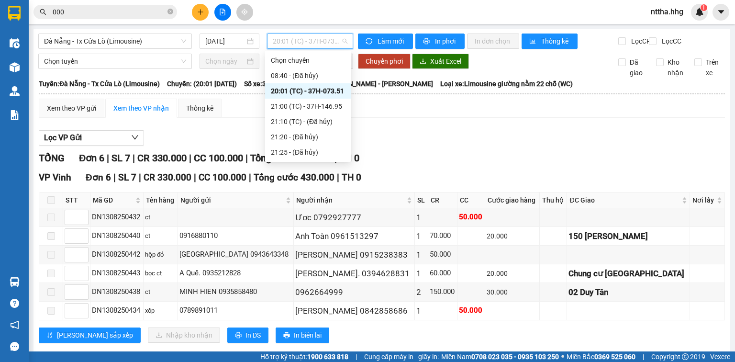
click at [300, 89] on div "20:01 (TC) - 37H-073.51" at bounding box center [308, 91] width 75 height 11
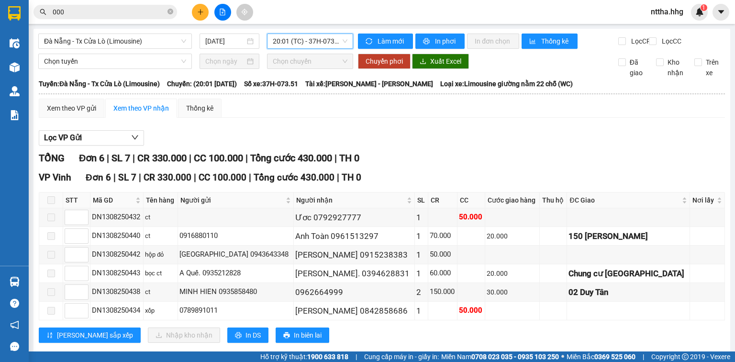
click at [303, 45] on span "20:01 (TC) - 37H-073.51" at bounding box center [310, 41] width 75 height 14
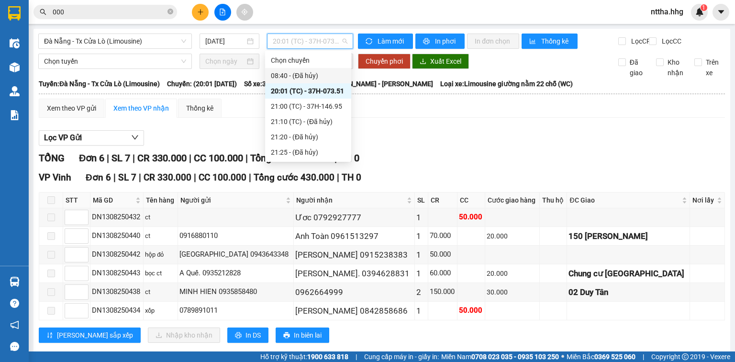
click at [303, 76] on div "08:40 - (Đã hủy)" at bounding box center [308, 75] width 75 height 11
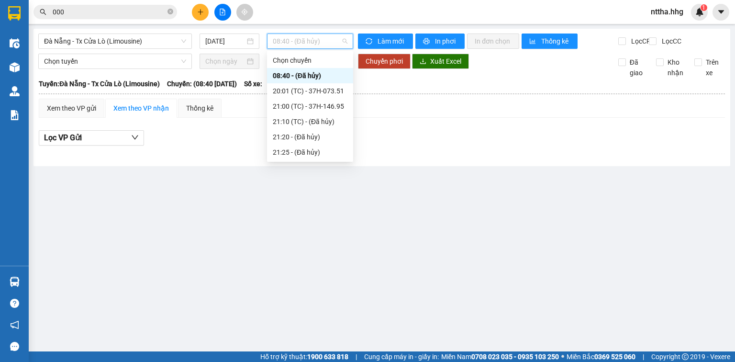
click at [312, 46] on span "08:40 - (Đã hủy)" at bounding box center [310, 41] width 75 height 14
click at [320, 109] on div "21:00 (TC) - 37H-146.95" at bounding box center [310, 106] width 75 height 11
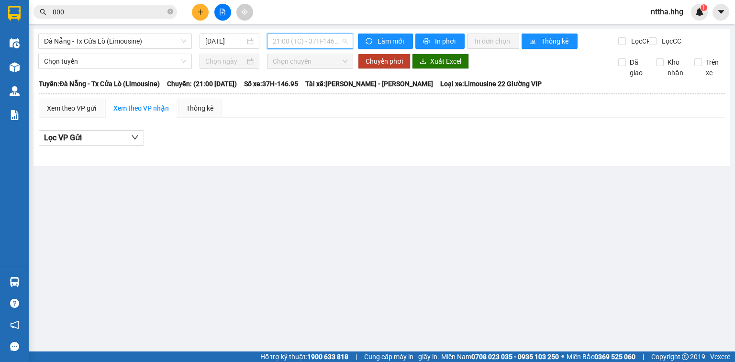
click at [324, 44] on span "21:00 (TC) - 37H-146.95" at bounding box center [310, 41] width 75 height 14
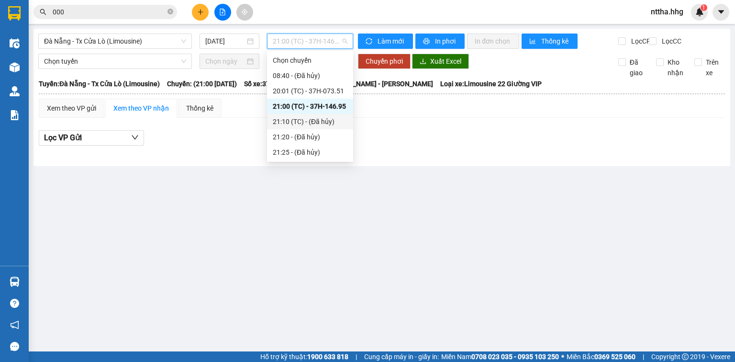
click at [298, 120] on div "21:10 (TC) - (Đã hủy)" at bounding box center [310, 121] width 75 height 11
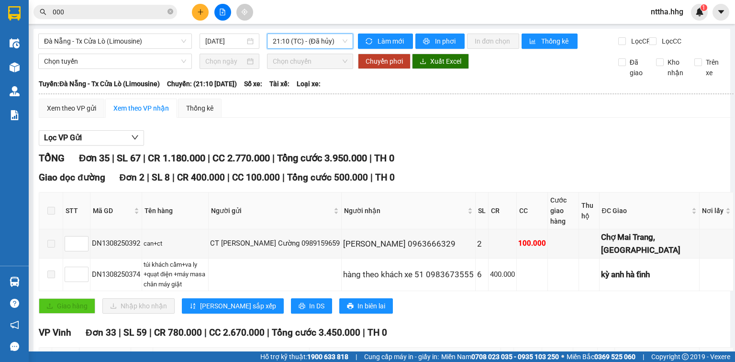
click at [339, 44] on span "21:10 (TC) - (Đã hủy)" at bounding box center [310, 41] width 75 height 14
click at [82, 113] on div "Xem theo VP gửi" at bounding box center [71, 108] width 49 height 11
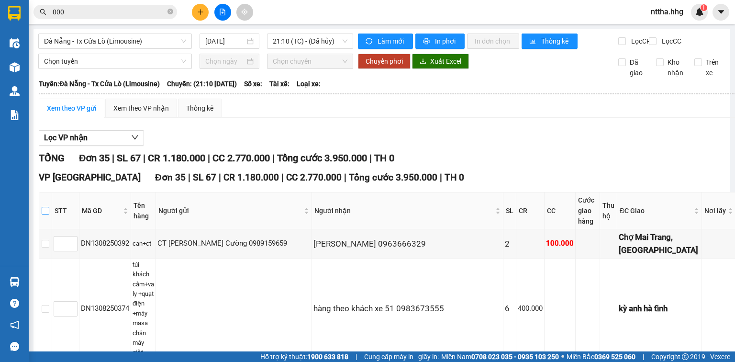
click at [49, 214] on input "checkbox" at bounding box center [46, 211] width 8 height 8
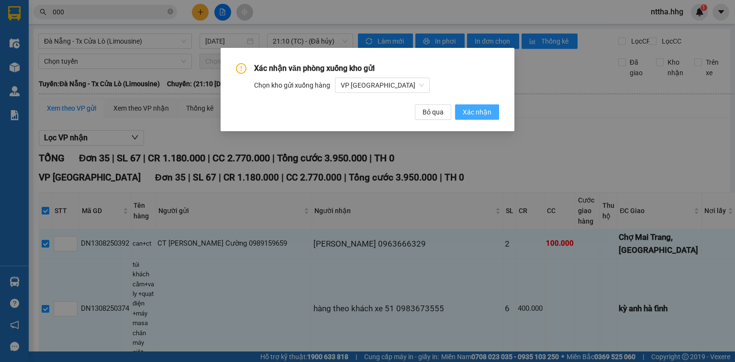
click at [467, 111] on span "Xác nhận" at bounding box center [477, 112] width 29 height 11
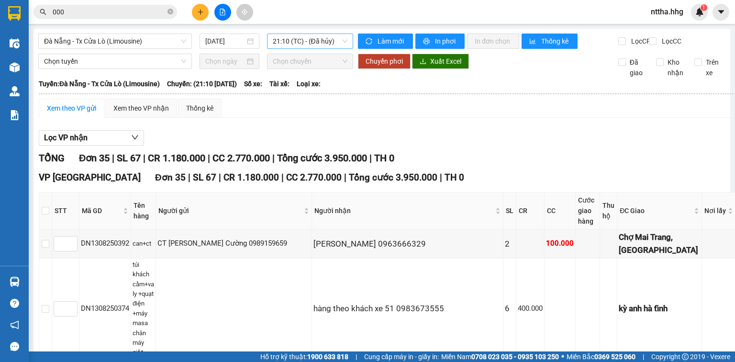
click at [283, 39] on span "21:10 (TC) - (Đã hủy)" at bounding box center [310, 41] width 75 height 14
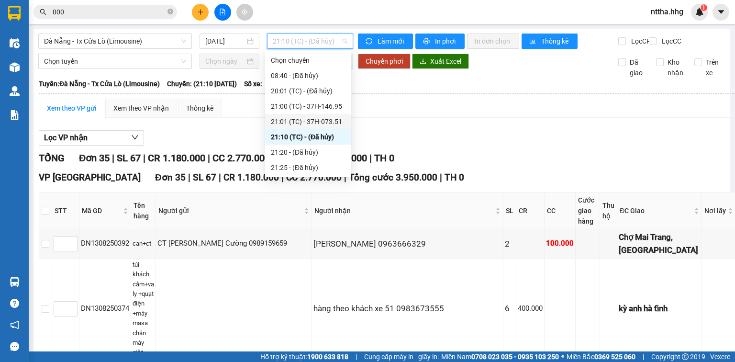
click at [284, 119] on div "21:01 (TC) - 37H-073.51" at bounding box center [308, 121] width 75 height 11
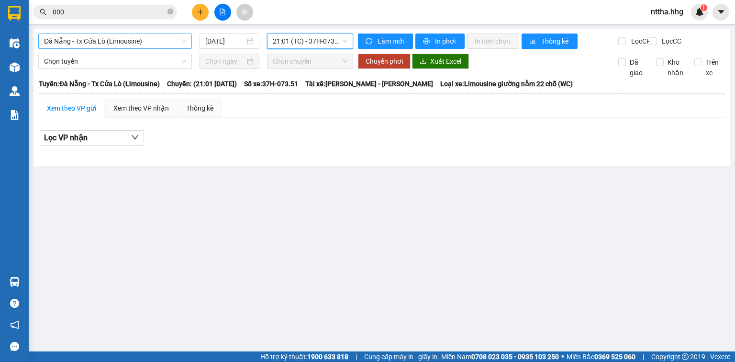
click at [135, 37] on span "Đà Nẵng - Tx Cửa Lò (Limousine)" at bounding box center [115, 41] width 142 height 14
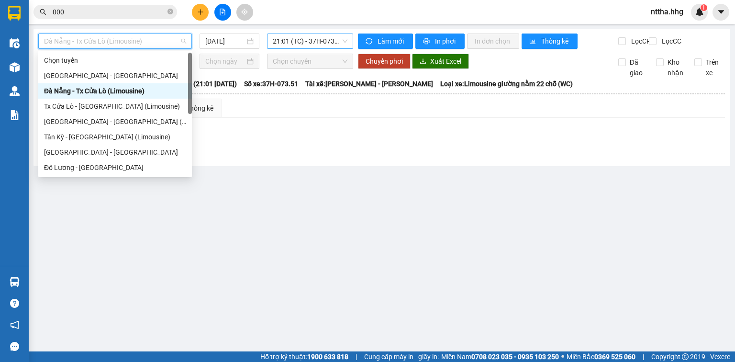
click at [297, 43] on span "21:01 (TC) - 37H-073.51" at bounding box center [310, 41] width 75 height 14
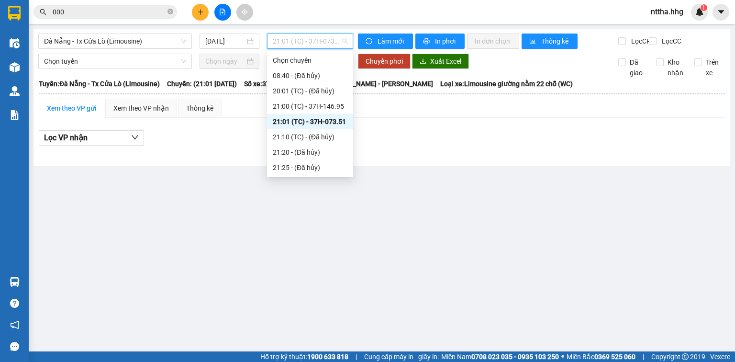
click at [298, 122] on div "21:01 (TC) - 37H-073.51" at bounding box center [310, 121] width 75 height 11
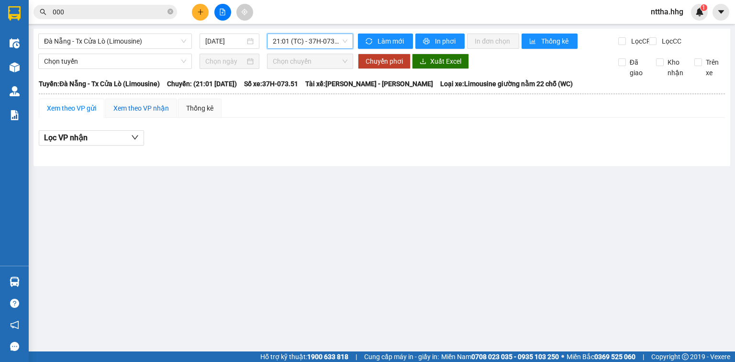
click at [155, 113] on div "Xem theo VP nhận" at bounding box center [141, 108] width 56 height 11
click at [129, 40] on span "Đà Nẵng - Tx Cửa Lò (Limousine)" at bounding box center [115, 41] width 142 height 14
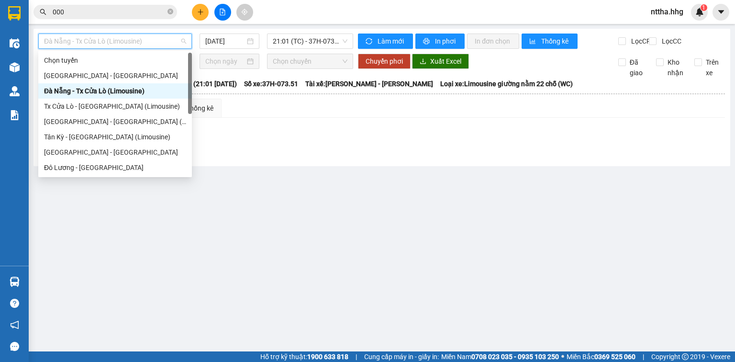
click at [116, 90] on div "Đà Nẵng - Tx Cửa Lò (Limousine)" at bounding box center [115, 91] width 142 height 11
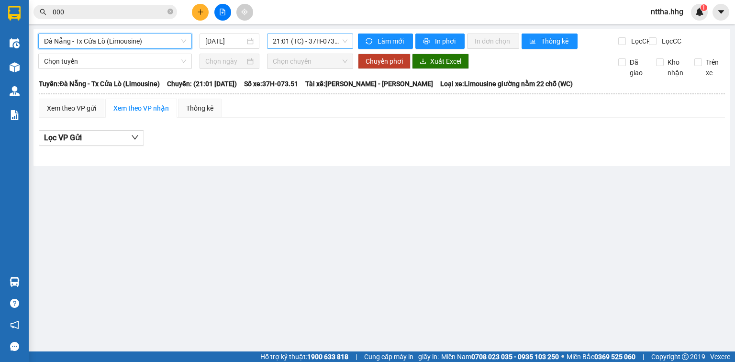
click at [287, 44] on span "21:01 (TC) - 37H-073.51" at bounding box center [310, 41] width 75 height 14
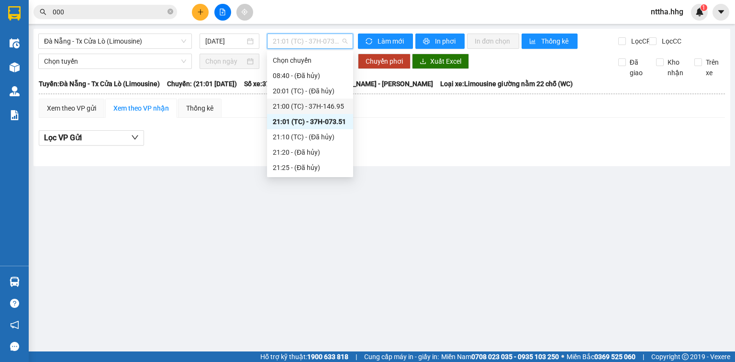
click at [288, 103] on div "21:00 (TC) - 37H-146.95" at bounding box center [310, 106] width 75 height 11
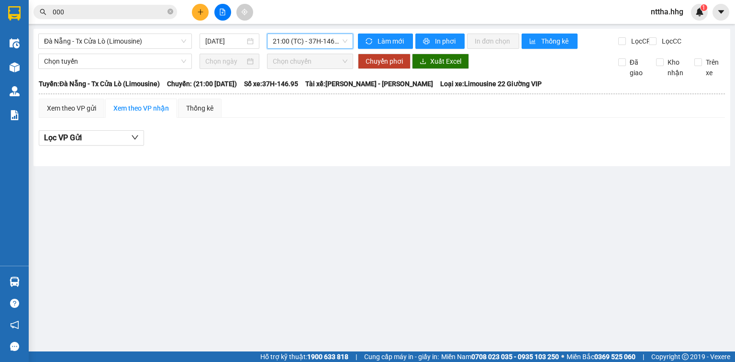
click at [289, 41] on span "21:00 (TC) - 37H-146.95" at bounding box center [310, 41] width 75 height 14
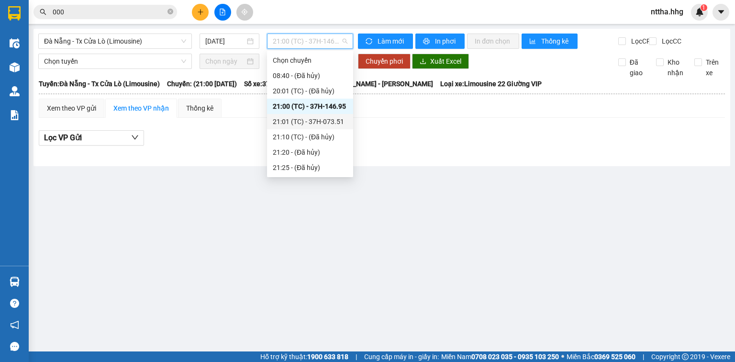
click at [298, 122] on div "21:01 (TC) - 37H-073.51" at bounding box center [310, 121] width 75 height 11
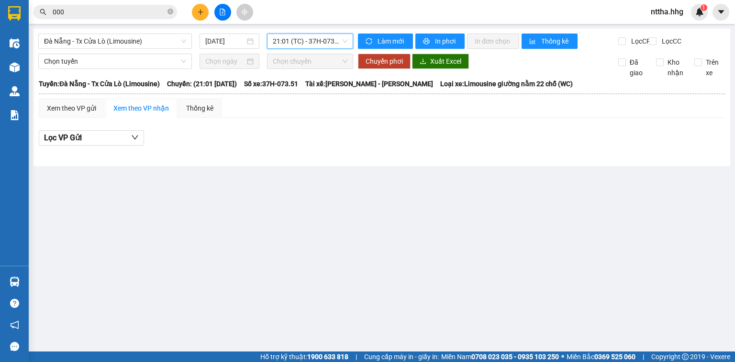
click at [300, 41] on span "21:01 (TC) - 37H-073.51" at bounding box center [310, 41] width 75 height 14
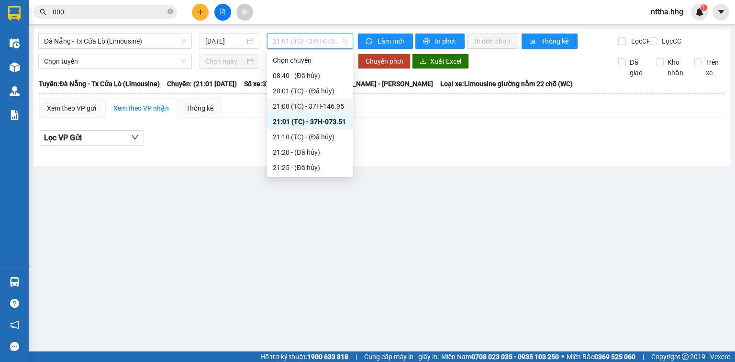
click at [295, 103] on div "21:00 (TC) - 37H-146.95" at bounding box center [310, 106] width 75 height 11
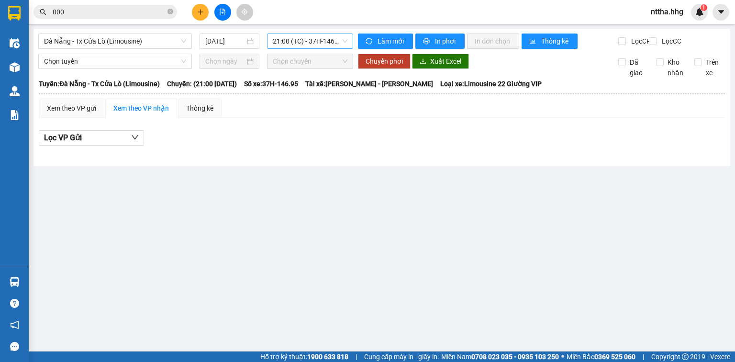
click at [301, 47] on span "21:00 (TC) - 37H-146.95" at bounding box center [310, 41] width 75 height 14
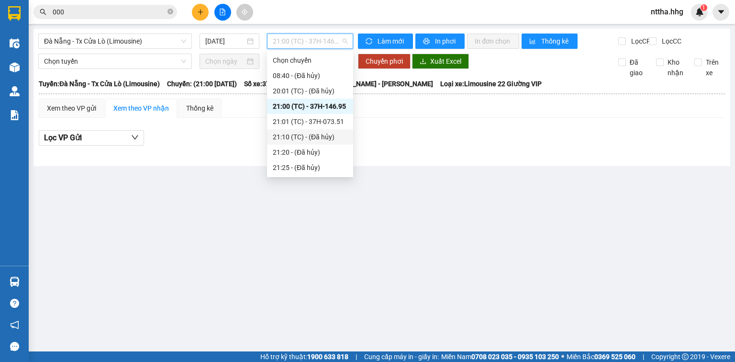
click at [303, 134] on div "21:10 (TC) - (Đã hủy)" at bounding box center [310, 137] width 75 height 11
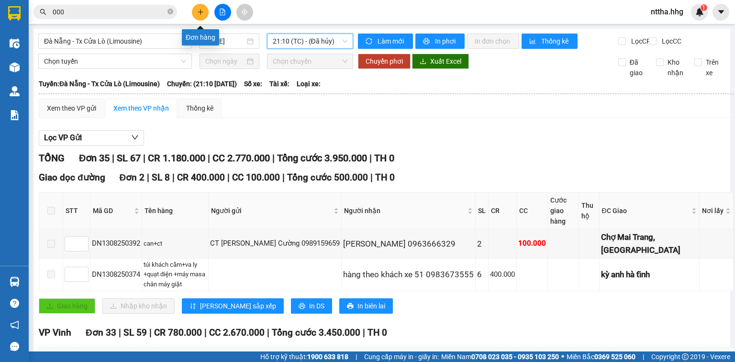
click at [199, 15] on button at bounding box center [200, 12] width 17 height 17
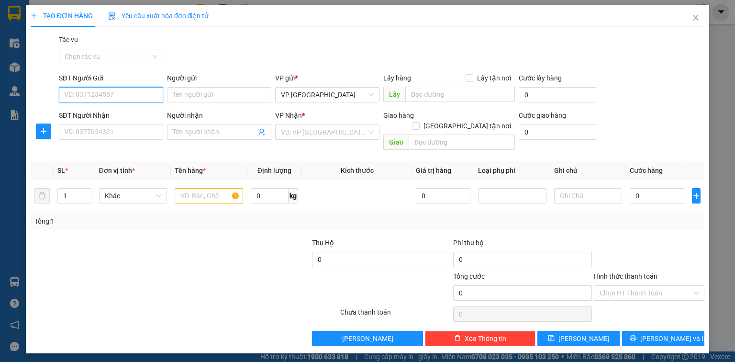
click at [122, 94] on input "SĐT Người Gửi" at bounding box center [111, 94] width 104 height 15
click at [128, 111] on div "0985562377" at bounding box center [111, 114] width 93 height 11
type input "0985562377"
click at [115, 133] on input "SĐT Người Nhận" at bounding box center [111, 131] width 104 height 15
type input "0976179668"
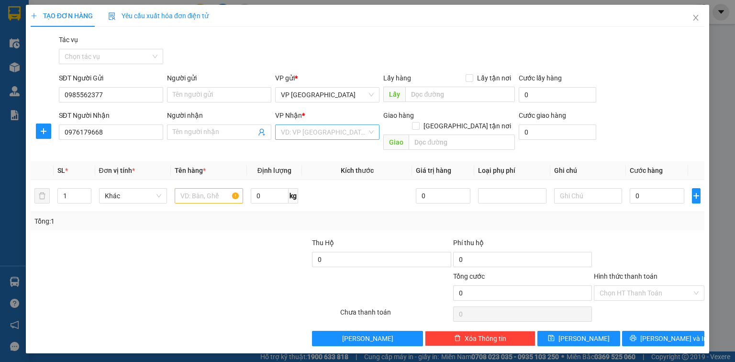
click at [302, 129] on input "search" at bounding box center [324, 132] width 86 height 14
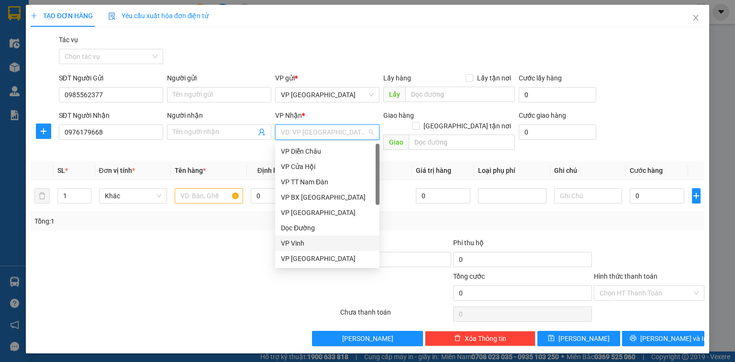
click at [295, 238] on div "VP Vinh" at bounding box center [327, 243] width 93 height 11
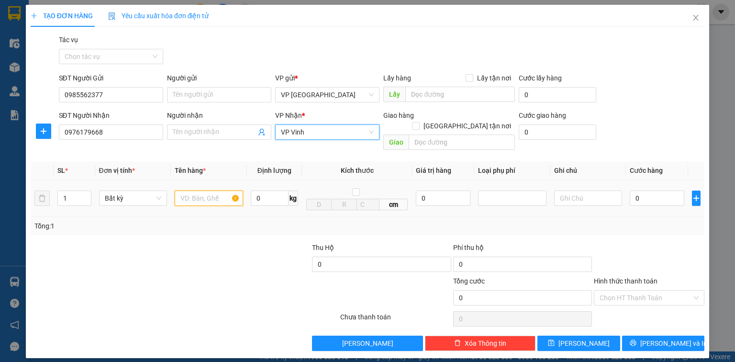
click at [209, 190] on input "text" at bounding box center [209, 197] width 68 height 15
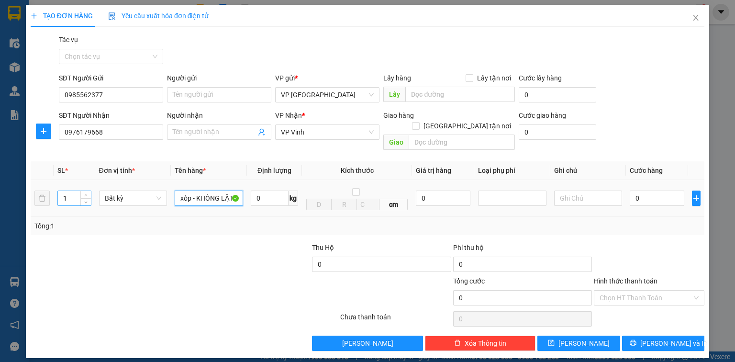
type input "xốp - KHÔNG LẬT THÙNG"
drag, startPoint x: 68, startPoint y: 187, endPoint x: 10, endPoint y: 200, distance: 59.3
click at [10, 200] on div "TẠO ĐƠN HÀNG Yêu cầu xuất hóa đơn điện tử Transit Pickup Surcharge Ids Transit …" at bounding box center [367, 181] width 735 height 362
type input "2"
click at [201, 190] on input "xốp - KHÔNG LẬT THÙNG" at bounding box center [209, 197] width 68 height 15
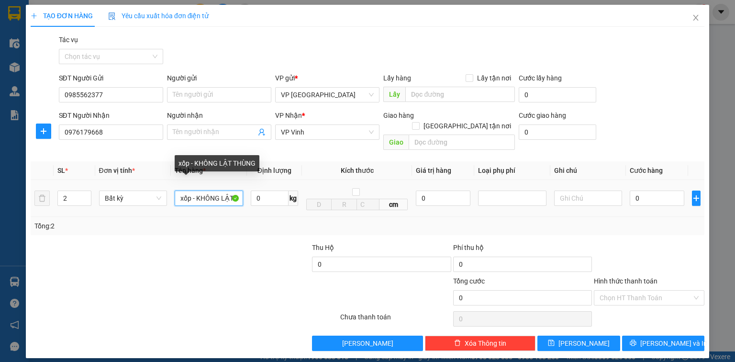
click at [186, 190] on input "xốp - KHÔNG LẬT THÙNG" at bounding box center [209, 197] width 68 height 15
type input "xốp +can nhỏ - KHÔNG LẬT THÙNG"
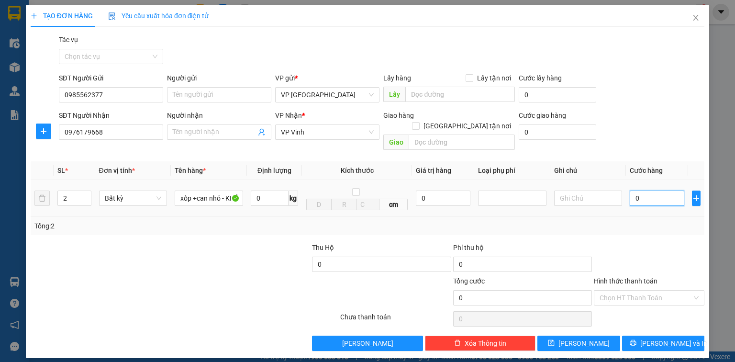
click at [649, 190] on input "0" at bounding box center [657, 197] width 55 height 15
type input "8"
type input "80"
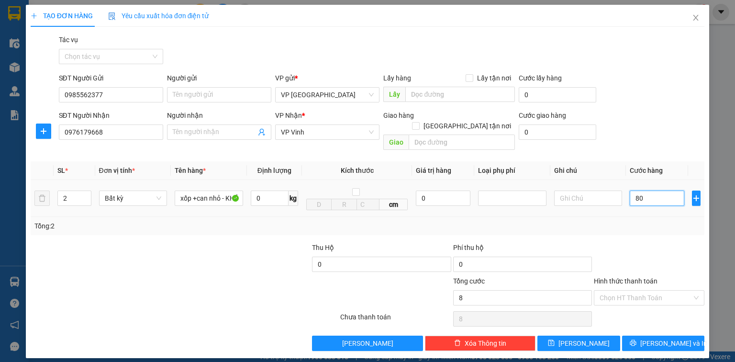
type input "80"
type input "800"
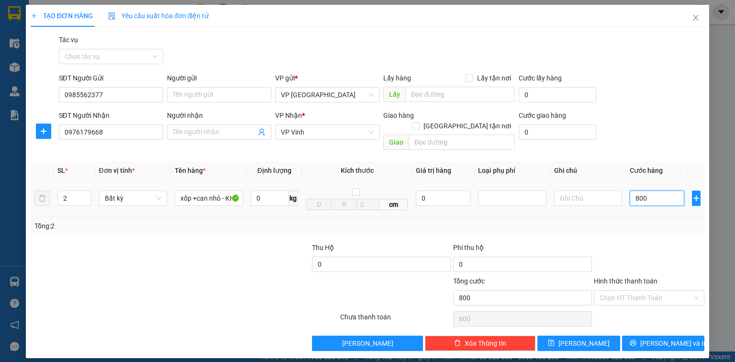
type input "8.000"
type input "80.000"
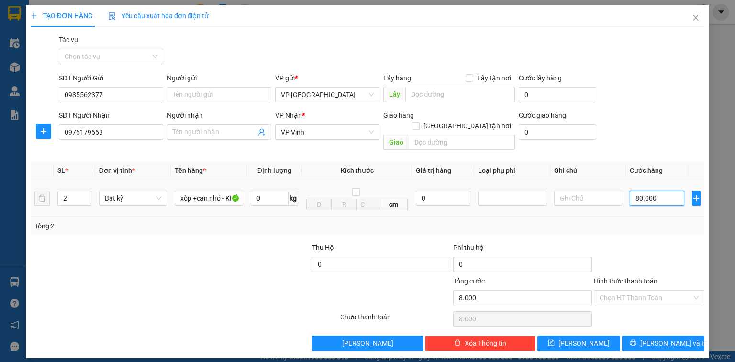
type input "80.000"
click at [647, 290] on input "Hình thức thanh toán" at bounding box center [646, 297] width 92 height 14
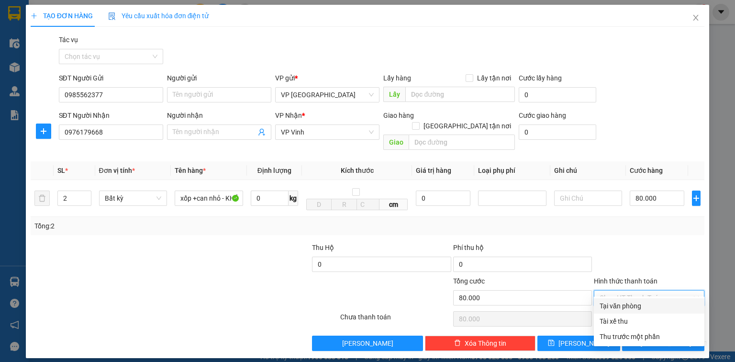
click at [636, 306] on div "Tại văn phòng" at bounding box center [649, 305] width 99 height 11
type input "0"
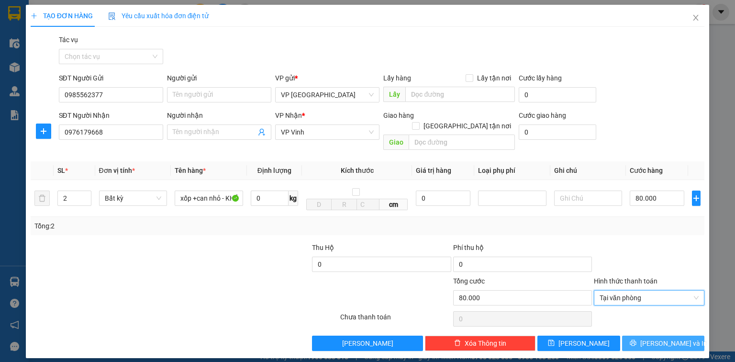
click at [643, 335] on button "Lưu và In" at bounding box center [663, 342] width 83 height 15
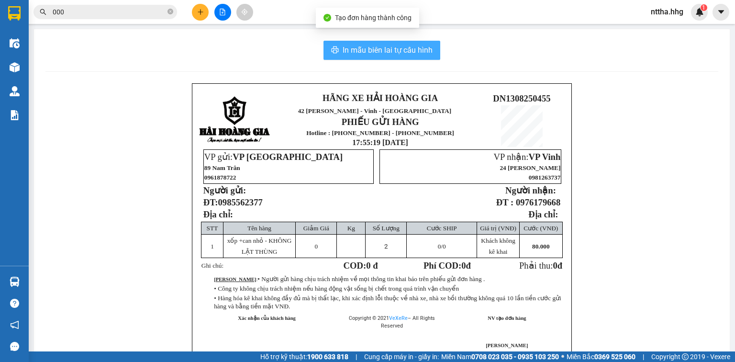
click at [373, 52] on span "In mẫu biên lai tự cấu hình" at bounding box center [388, 50] width 90 height 12
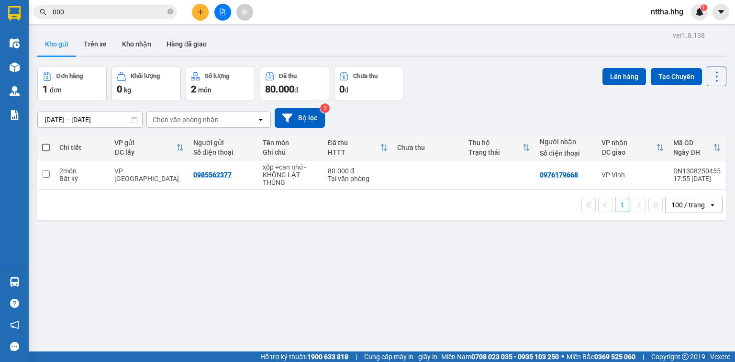
click at [201, 15] on icon "plus" at bounding box center [200, 12] width 7 height 7
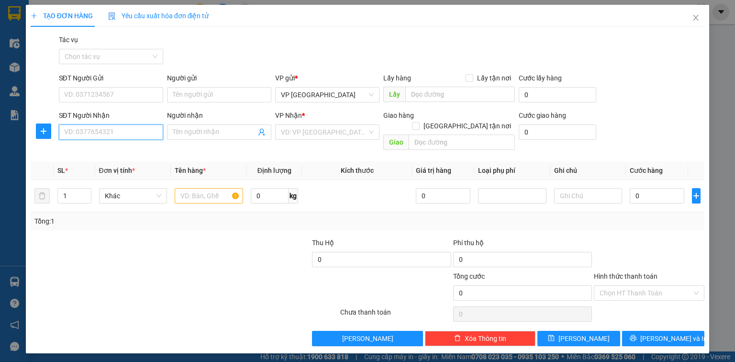
click at [109, 129] on input "SĐT Người Nhận" at bounding box center [111, 131] width 104 height 15
click at [111, 96] on input "SĐT Người Gửi" at bounding box center [111, 94] width 104 height 15
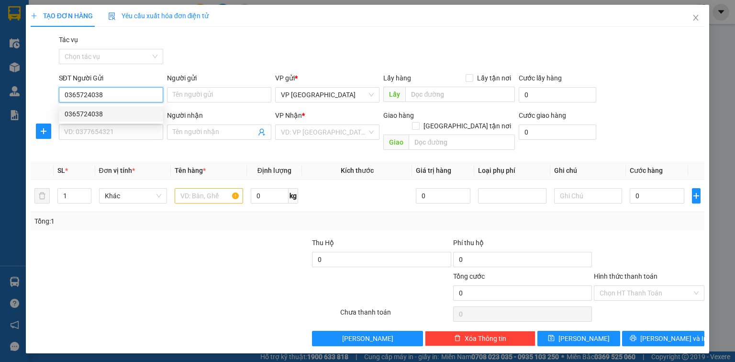
click at [100, 106] on div "0365724038" at bounding box center [111, 113] width 104 height 15
type input "0365724038"
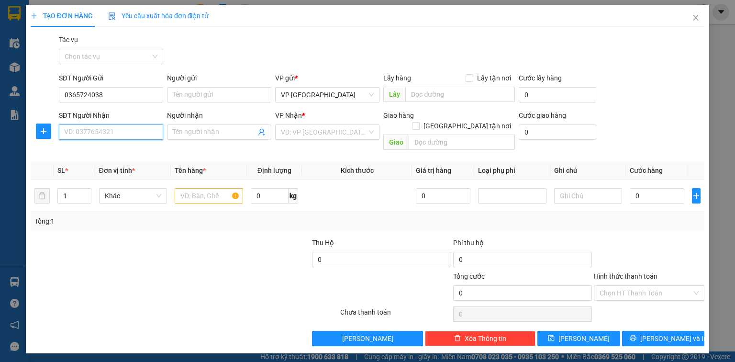
click at [98, 132] on input "SĐT Người Nhận" at bounding box center [111, 131] width 104 height 15
click at [87, 182] on div "0941928456 - trùng đơn" at bounding box center [111, 182] width 93 height 11
type input "0941928456"
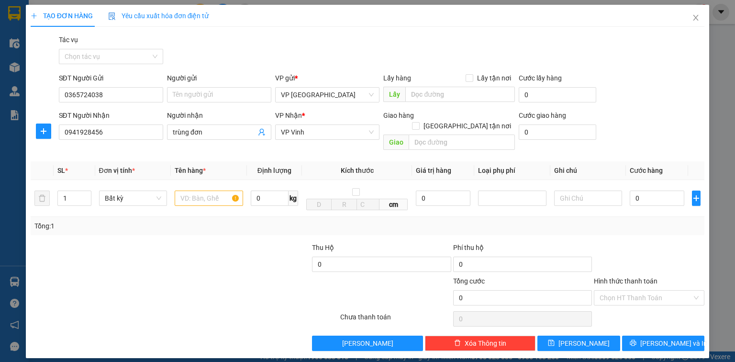
drag, startPoint x: 211, startPoint y: 133, endPoint x: 116, endPoint y: 146, distance: 95.6
click at [116, 146] on div "Transit Pickup Surcharge Ids Transit Deliver Surcharge Ids Transit Deliver Surc…" at bounding box center [368, 192] width 674 height 316
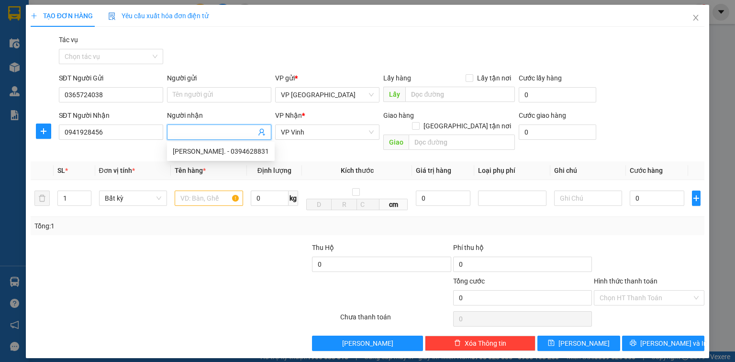
drag, startPoint x: 123, startPoint y: 258, endPoint x: 146, endPoint y: 242, distance: 28.5
click at [124, 257] on div at bounding box center [100, 258] width 141 height 33
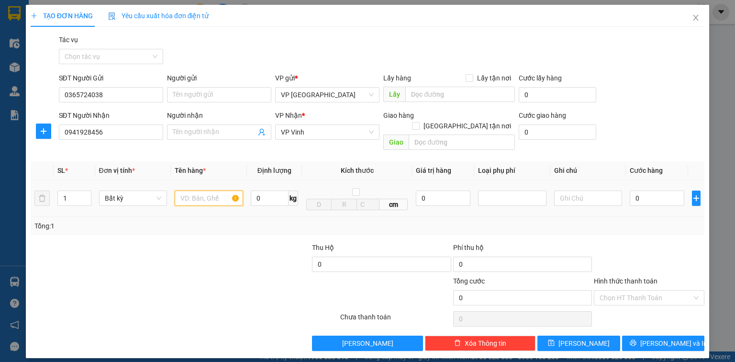
click at [214, 190] on input "text" at bounding box center [209, 197] width 68 height 15
click at [643, 190] on input "0" at bounding box center [657, 197] width 55 height 15
click at [663, 290] on input "Hình thức thanh toán" at bounding box center [646, 297] width 92 height 14
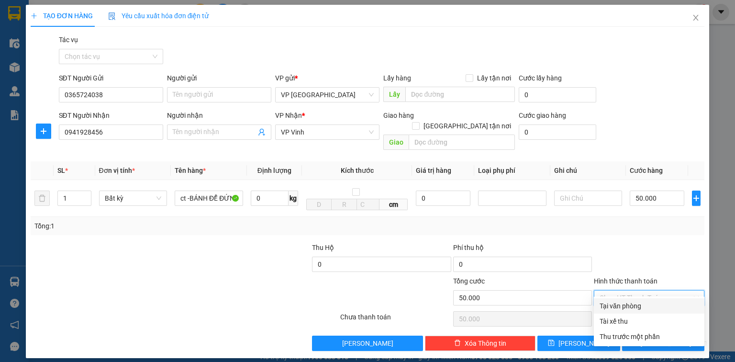
click at [655, 303] on div "Tại văn phòng" at bounding box center [649, 305] width 99 height 11
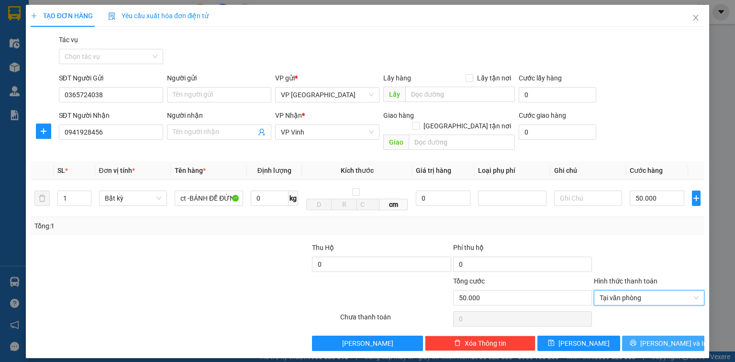
click at [666, 338] on span "Lưu và In" at bounding box center [673, 343] width 67 height 11
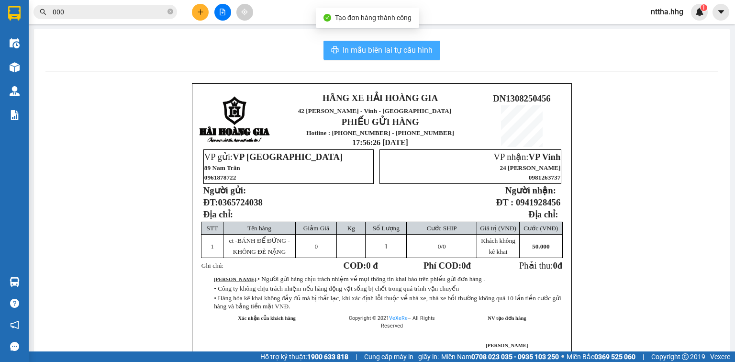
click at [386, 52] on span "In mẫu biên lai tự cấu hình" at bounding box center [388, 50] width 90 height 12
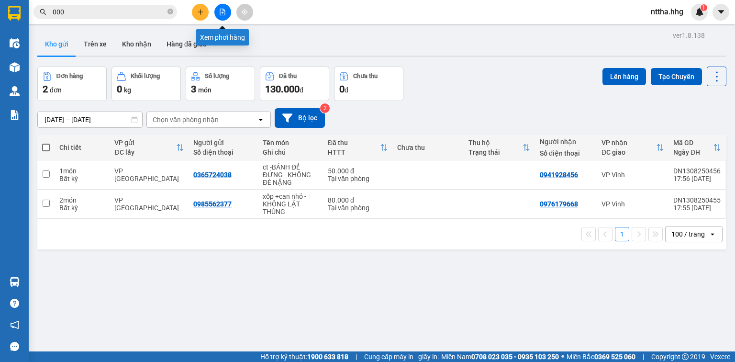
click at [223, 11] on icon "file-add" at bounding box center [222, 12] width 7 height 7
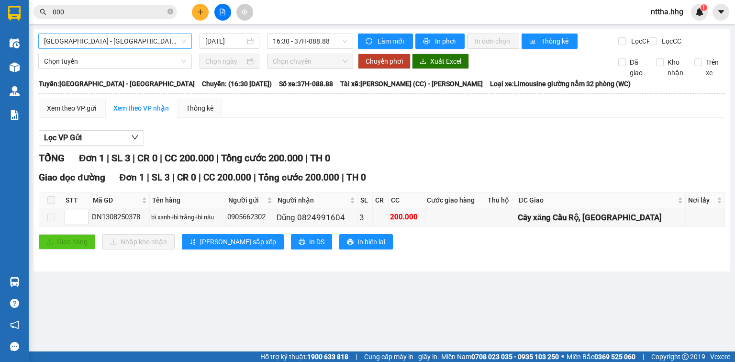
click at [153, 38] on span "[GEOGRAPHIC_DATA] - [GEOGRAPHIC_DATA]" at bounding box center [115, 41] width 142 height 14
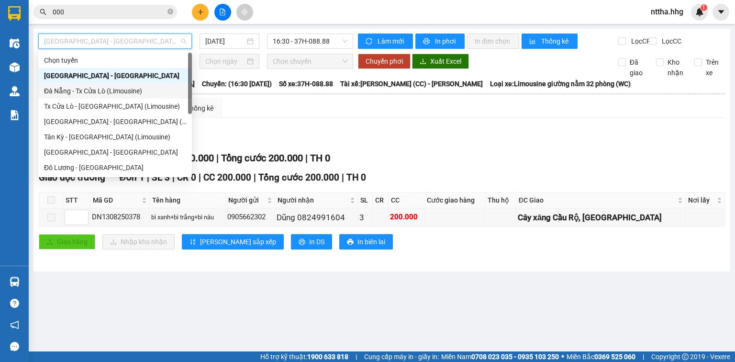
click at [103, 89] on div "Đà Nẵng - Tx Cửa Lò (Limousine)" at bounding box center [115, 91] width 142 height 11
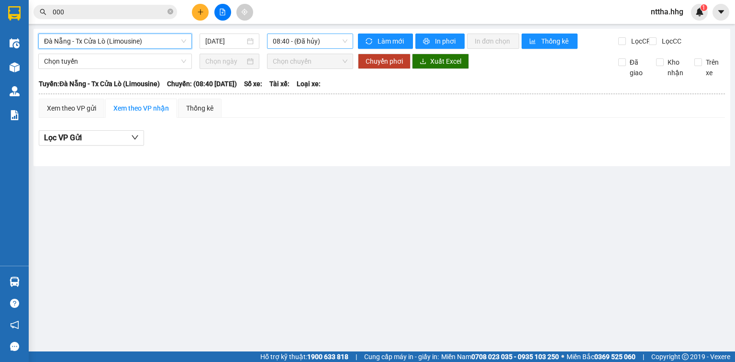
click at [302, 44] on span "08:40 - (Đã hủy)" at bounding box center [310, 41] width 75 height 14
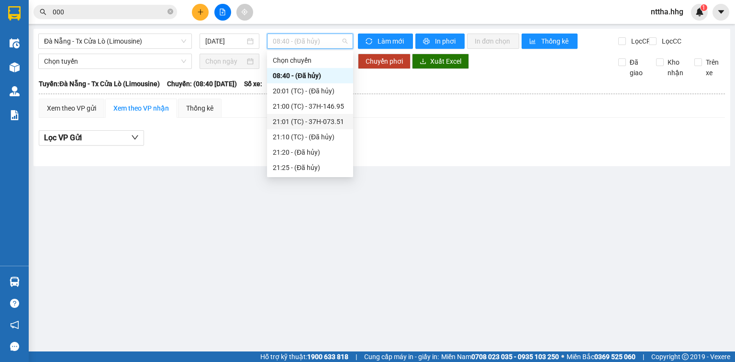
click at [298, 120] on div "21:01 (TC) - 37H-073.51" at bounding box center [310, 121] width 75 height 11
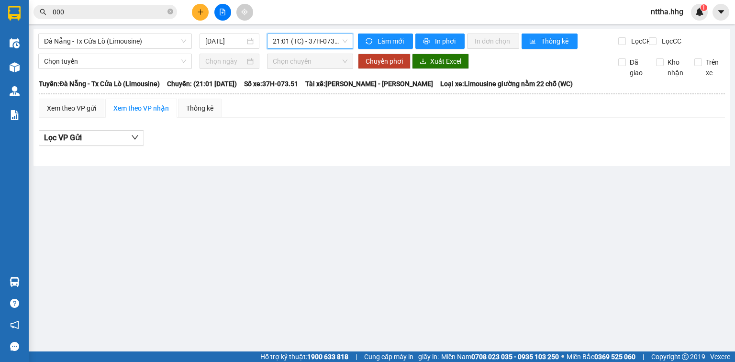
click at [325, 39] on span "21:01 (TC) - 37H-073.51" at bounding box center [310, 41] width 75 height 14
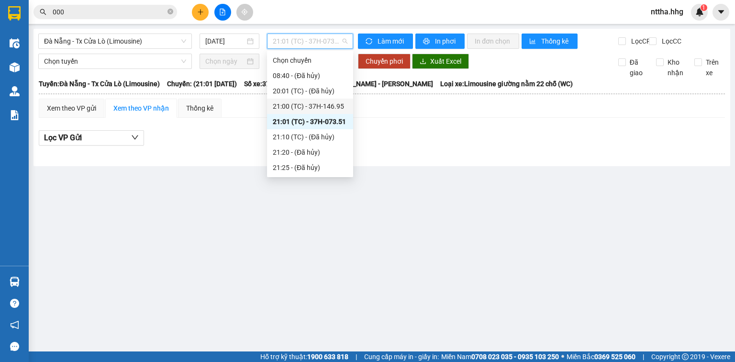
click at [311, 103] on div "21:00 (TC) - 37H-146.95" at bounding box center [310, 106] width 75 height 11
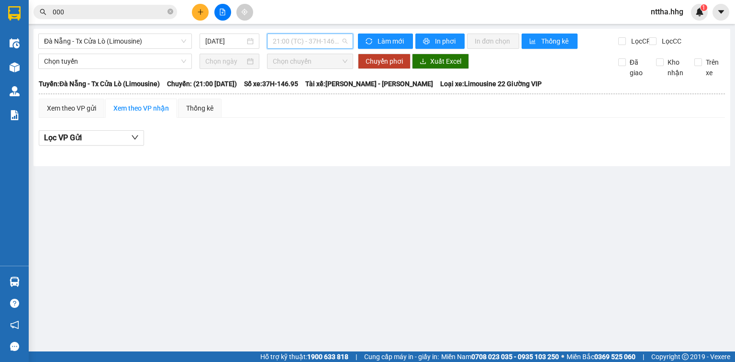
click at [314, 44] on span "21:00 (TC) - 37H-146.95" at bounding box center [310, 41] width 75 height 14
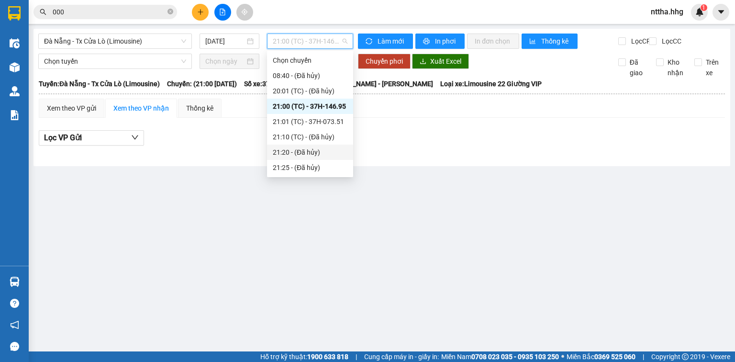
click at [298, 154] on div "21:20 - (Đã hủy)" at bounding box center [310, 152] width 75 height 11
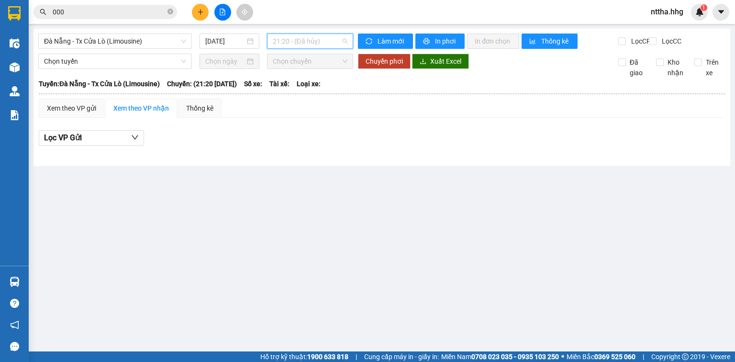
click at [325, 36] on span "21:20 - (Đã hủy)" at bounding box center [310, 41] width 75 height 14
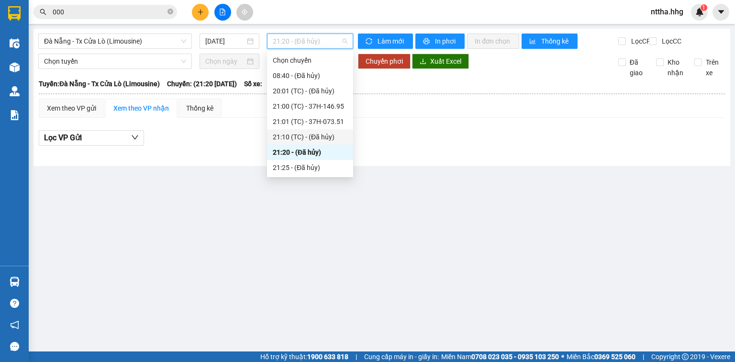
click at [300, 139] on div "21:10 (TC) - (Đã hủy)" at bounding box center [310, 137] width 75 height 11
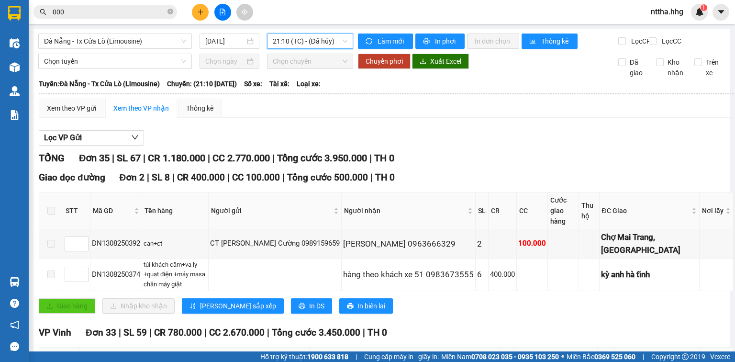
click at [310, 42] on span "21:10 (TC) - (Đã hủy)" at bounding box center [310, 41] width 75 height 14
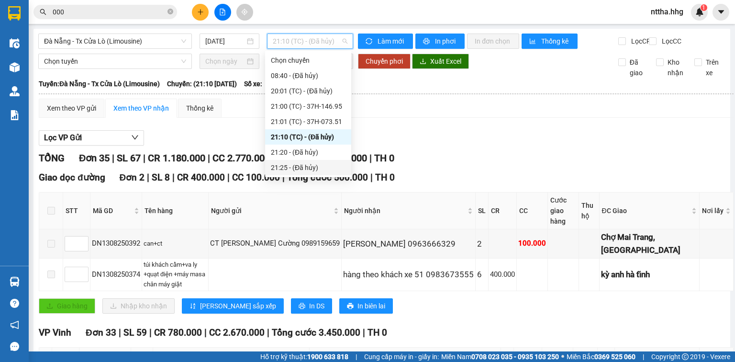
click at [292, 165] on div "21:25 - (Đã hủy)" at bounding box center [308, 167] width 75 height 11
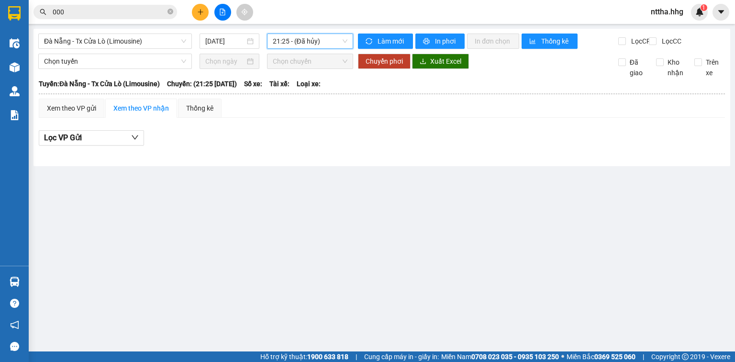
click at [294, 43] on span "21:25 - (Đã hủy)" at bounding box center [310, 41] width 75 height 14
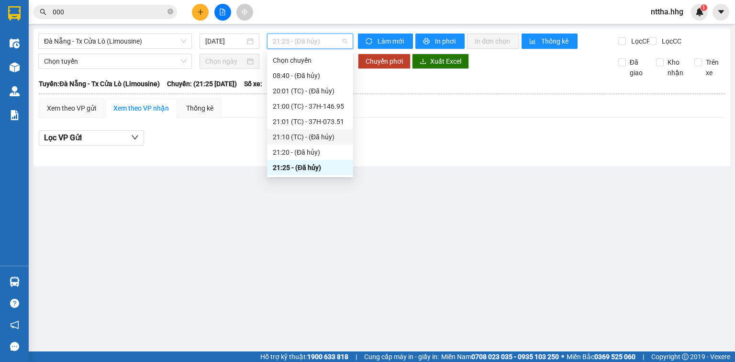
click at [293, 138] on div "21:10 (TC) - (Đã hủy)" at bounding box center [310, 137] width 75 height 11
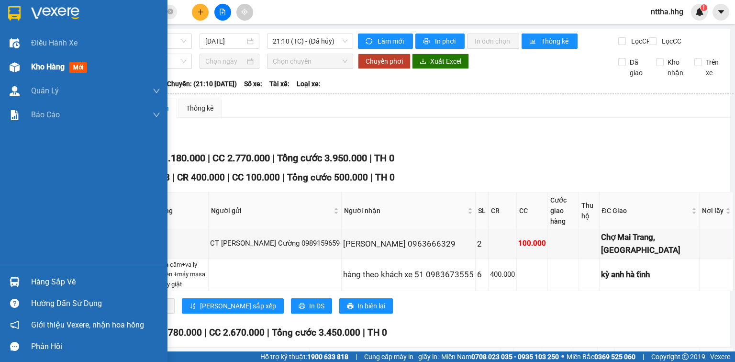
click at [33, 64] on span "Kho hàng" at bounding box center [47, 66] width 33 height 9
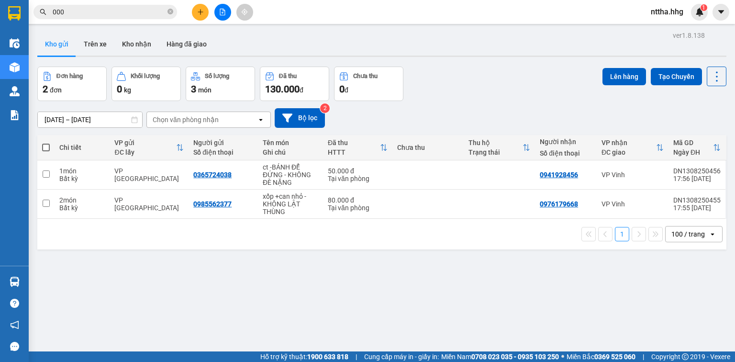
click at [42, 147] on span at bounding box center [46, 148] width 8 height 8
click at [46, 143] on input "checkbox" at bounding box center [46, 143] width 0 height 0
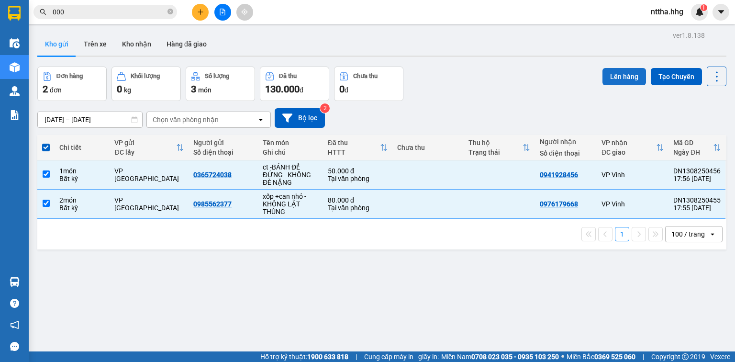
click at [609, 73] on button "Lên hàng" at bounding box center [624, 76] width 44 height 17
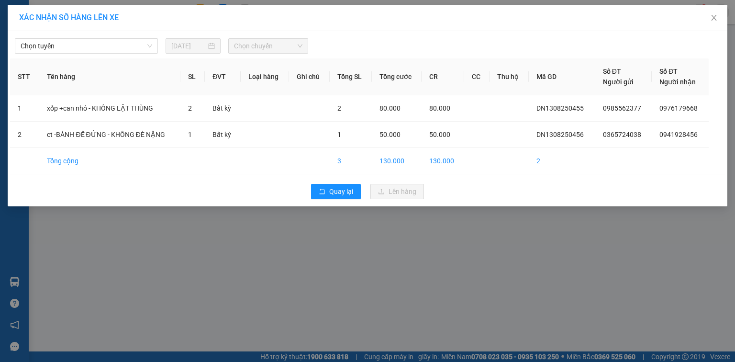
click at [262, 42] on span "Chọn chuyến" at bounding box center [268, 46] width 69 height 14
click at [111, 42] on span "Chọn tuyến" at bounding box center [87, 46] width 132 height 14
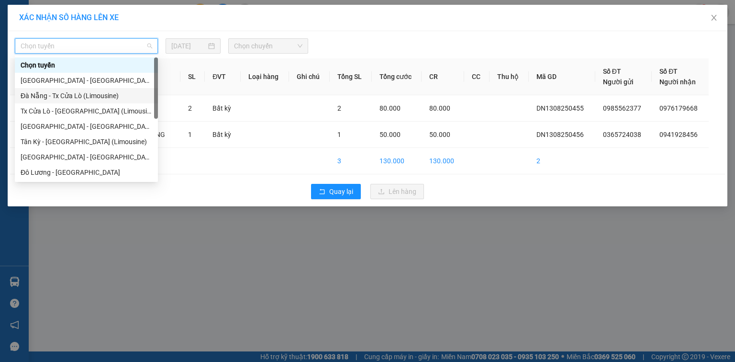
click at [86, 95] on div "Đà Nẵng - Tx Cửa Lò (Limousine)" at bounding box center [87, 95] width 132 height 11
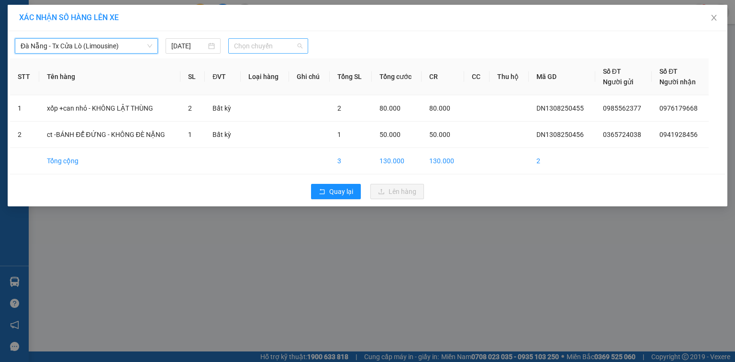
click at [246, 44] on span "Chọn chuyến" at bounding box center [268, 46] width 69 height 14
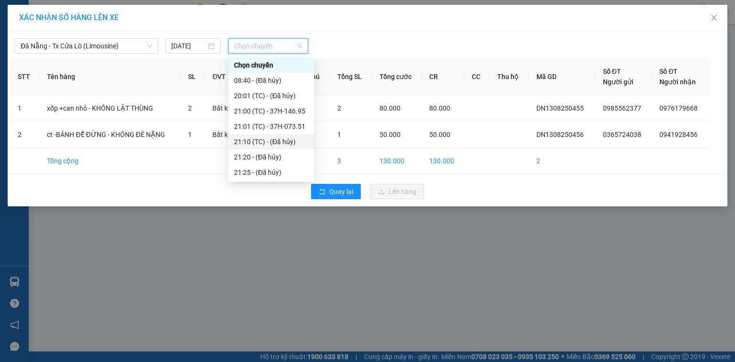
click at [260, 144] on div "21:10 (TC) - (Đã hủy)" at bounding box center [271, 141] width 75 height 11
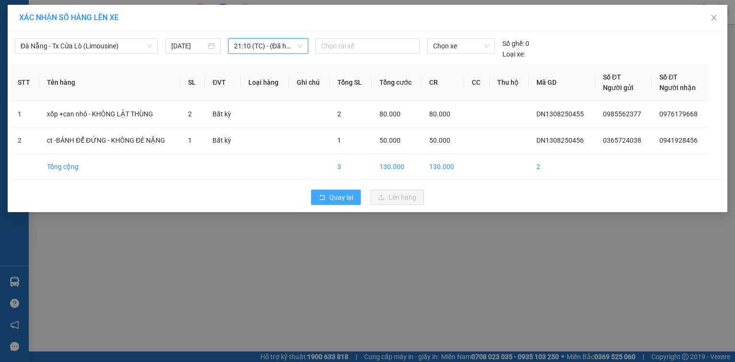
click at [339, 199] on span "Quay lại" at bounding box center [341, 197] width 24 height 11
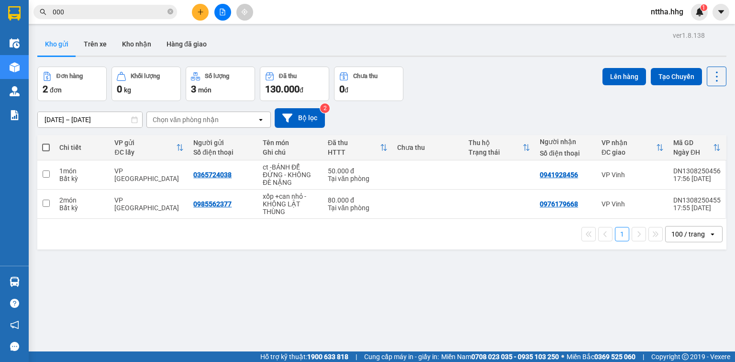
click at [45, 147] on span at bounding box center [46, 148] width 8 height 8
click at [46, 143] on input "checkbox" at bounding box center [46, 143] width 0 height 0
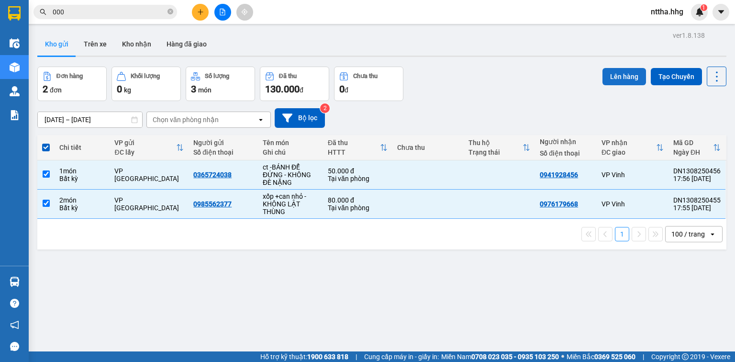
click at [626, 73] on button "Lên hàng" at bounding box center [624, 76] width 44 height 17
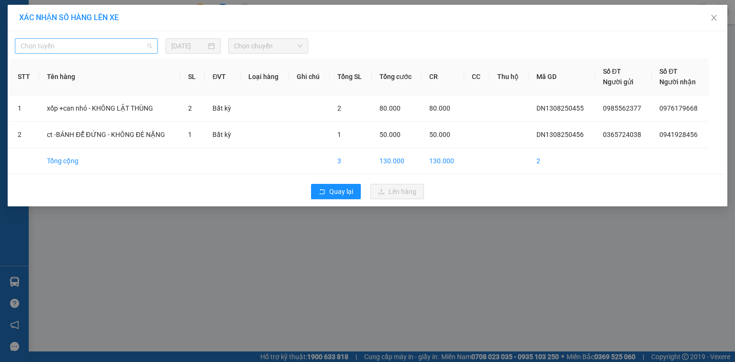
click at [120, 42] on span "Chọn tuyến" at bounding box center [87, 46] width 132 height 14
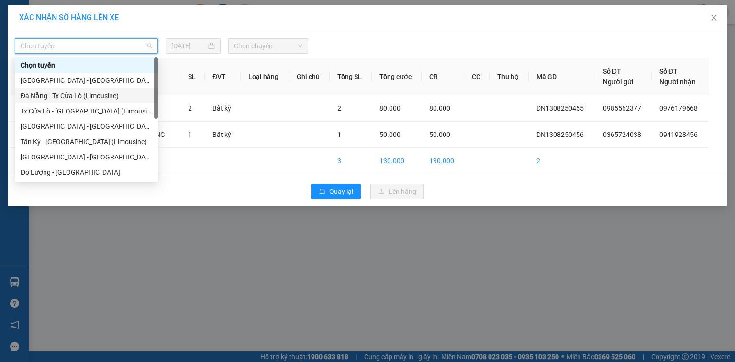
click at [83, 97] on div "Đà Nẵng - Tx Cửa Lò (Limousine)" at bounding box center [87, 95] width 132 height 11
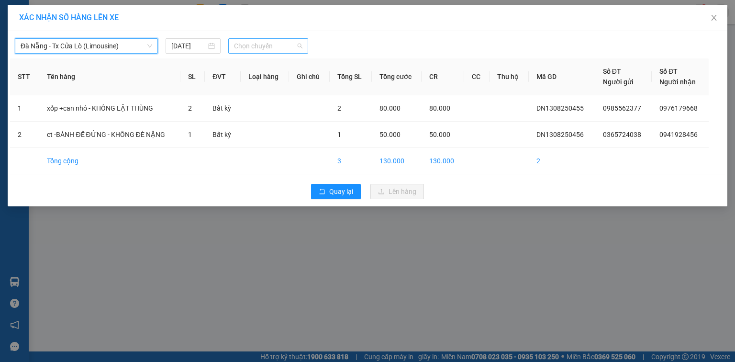
click at [274, 41] on span "Chọn chuyến" at bounding box center [268, 46] width 69 height 14
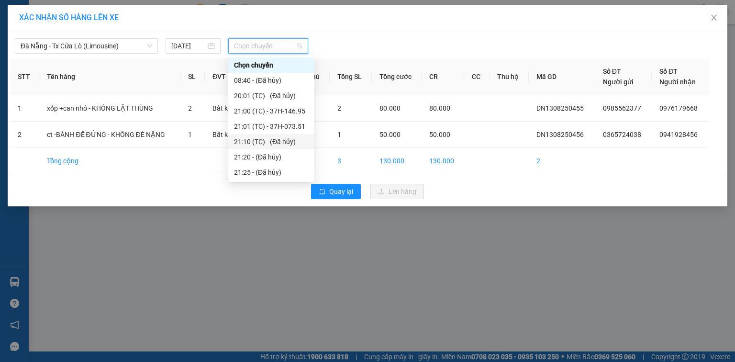
click at [276, 140] on div "21:10 (TC) - (Đã hủy)" at bounding box center [271, 141] width 75 height 11
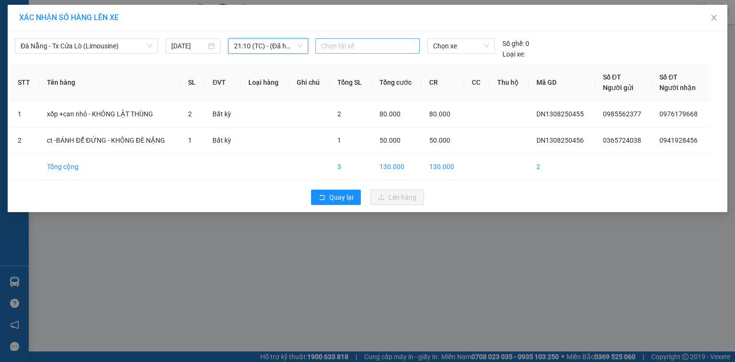
click at [350, 40] on div at bounding box center [368, 45] width 100 height 11
click at [245, 187] on div "Quay lại Lên hàng" at bounding box center [367, 197] width 715 height 25
click at [296, 45] on span "21:10 (TC) - (Đã hủy)" at bounding box center [268, 46] width 69 height 14
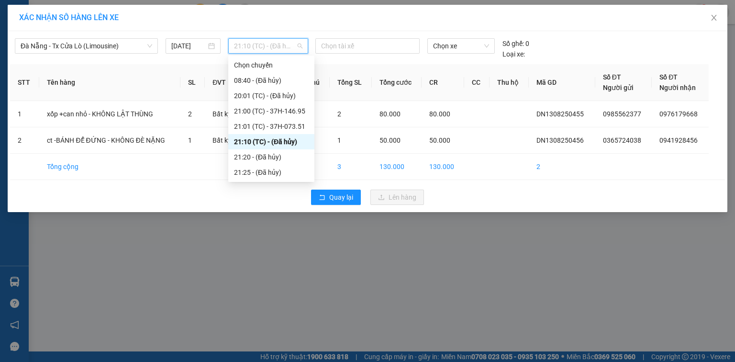
click at [267, 141] on div "21:10 (TC) - (Đã hủy)" at bounding box center [271, 141] width 75 height 11
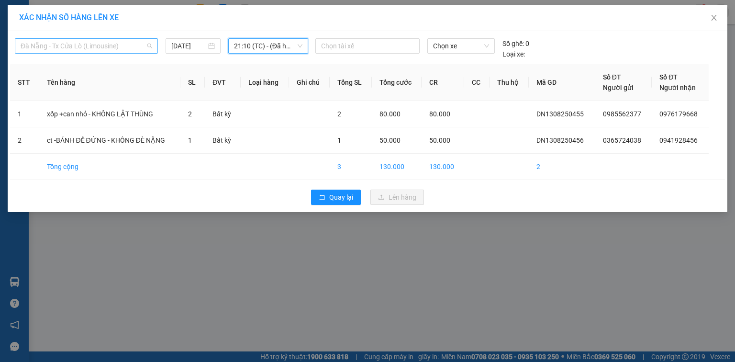
click at [131, 40] on span "Đà Nẵng - Tx Cửa Lò (Limousine)" at bounding box center [87, 46] width 132 height 14
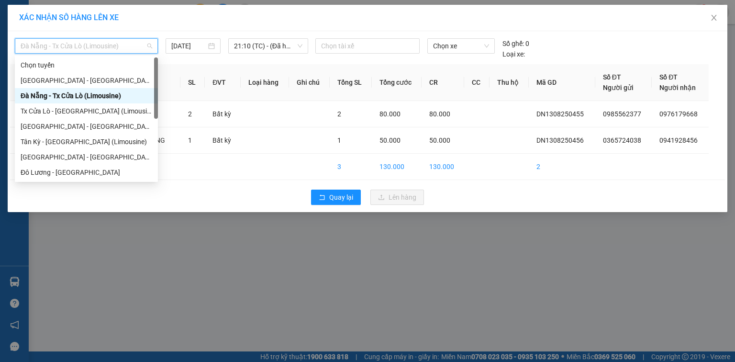
click at [95, 96] on div "Đà Nẵng - Tx Cửa Lò (Limousine)" at bounding box center [87, 95] width 132 height 11
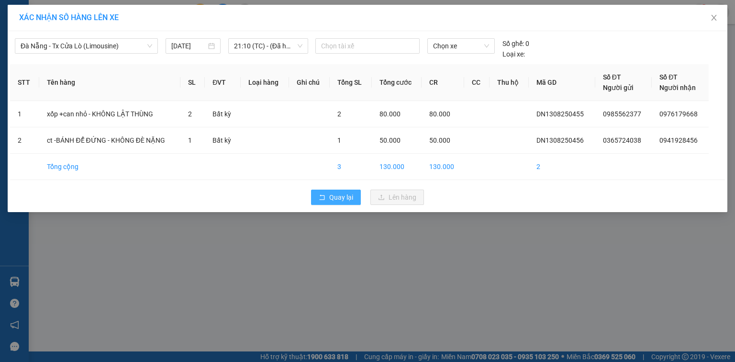
click at [349, 203] on button "Quay lại" at bounding box center [336, 196] width 50 height 15
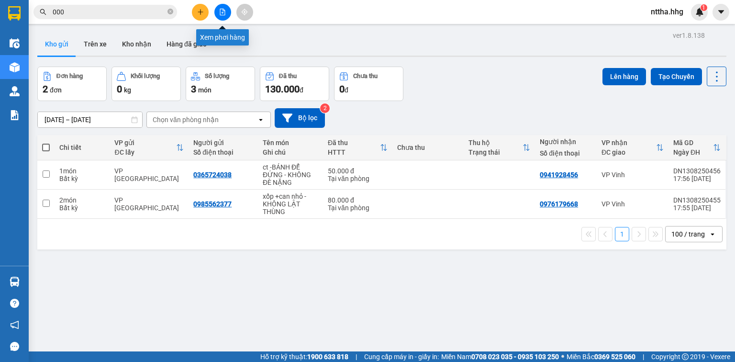
click at [226, 10] on button at bounding box center [222, 12] width 17 height 17
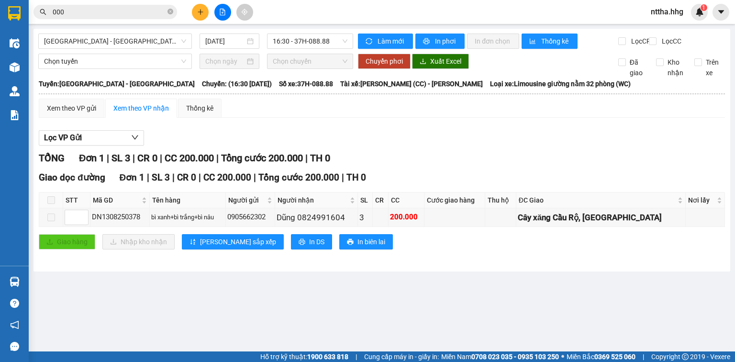
click at [199, 14] on icon "plus" at bounding box center [200, 12] width 7 height 7
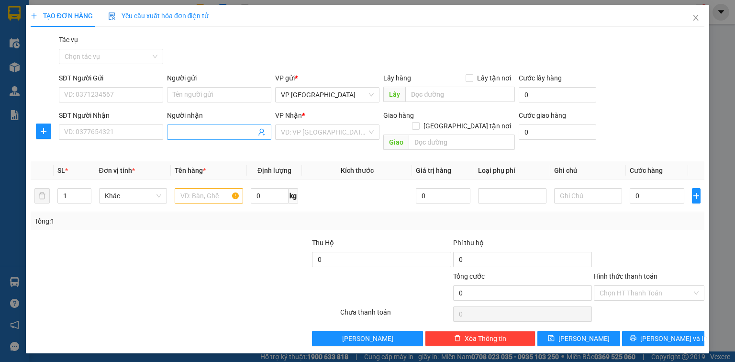
drag, startPoint x: 198, startPoint y: 127, endPoint x: 205, endPoint y: 118, distance: 11.3
click at [200, 124] on span at bounding box center [219, 131] width 104 height 15
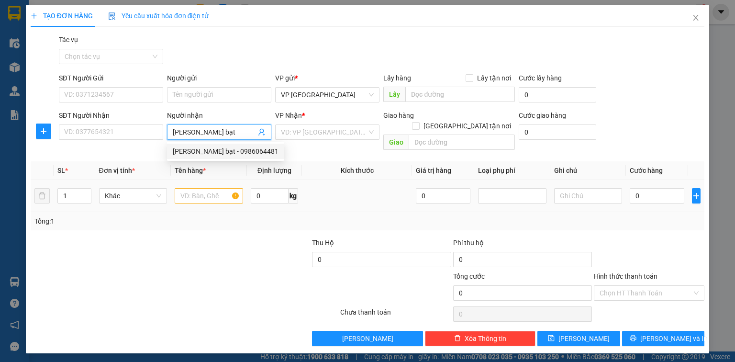
drag, startPoint x: 221, startPoint y: 153, endPoint x: 214, endPoint y: 175, distance: 22.9
click at [221, 153] on div "Anh Hải bạt - 0986064481" at bounding box center [226, 151] width 106 height 11
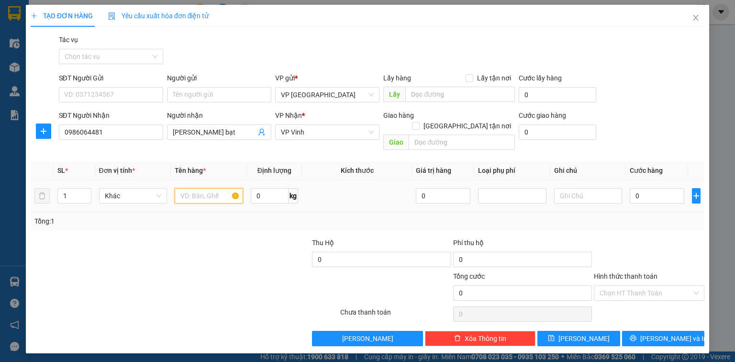
click at [211, 188] on input "text" at bounding box center [209, 195] width 68 height 15
click at [647, 188] on input "0" at bounding box center [657, 195] width 55 height 15
click at [644, 286] on input "Hình thức thanh toán" at bounding box center [646, 293] width 92 height 14
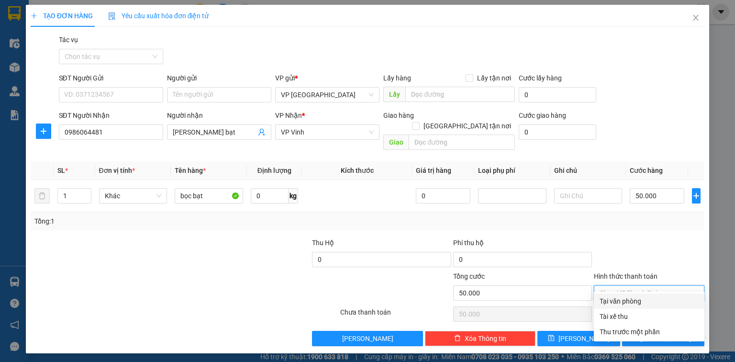
click at [643, 300] on div "Tại văn phòng" at bounding box center [649, 301] width 99 height 11
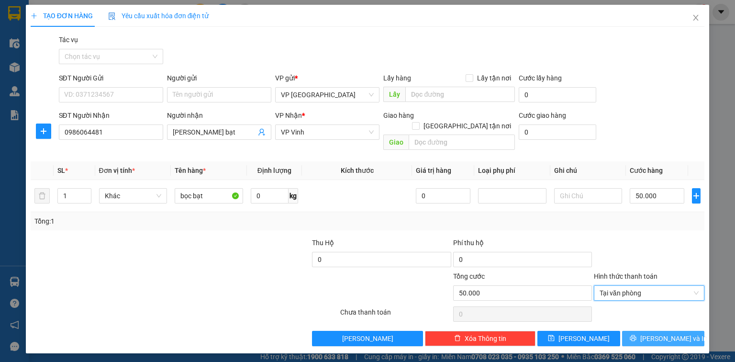
click at [665, 333] on span "Lưu và In" at bounding box center [673, 338] width 67 height 11
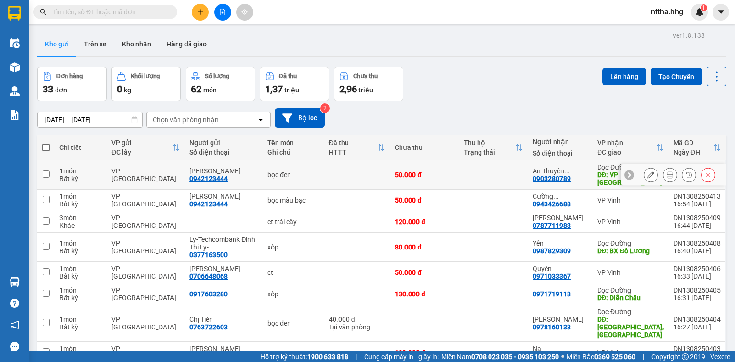
click at [151, 176] on td "VP [GEOGRAPHIC_DATA]" at bounding box center [146, 174] width 78 height 29
checkbox input "true"
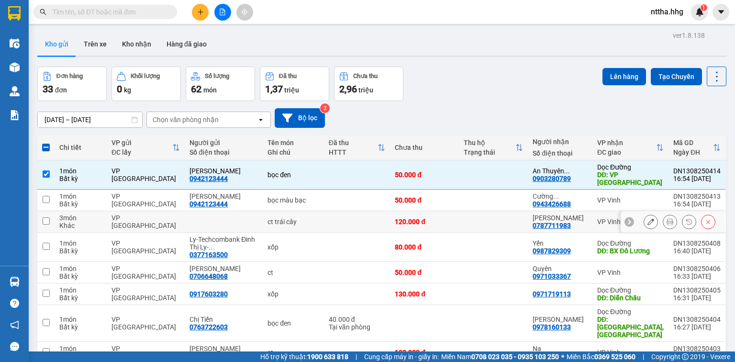
click at [121, 214] on div "VP [GEOGRAPHIC_DATA]" at bounding box center [145, 221] width 68 height 15
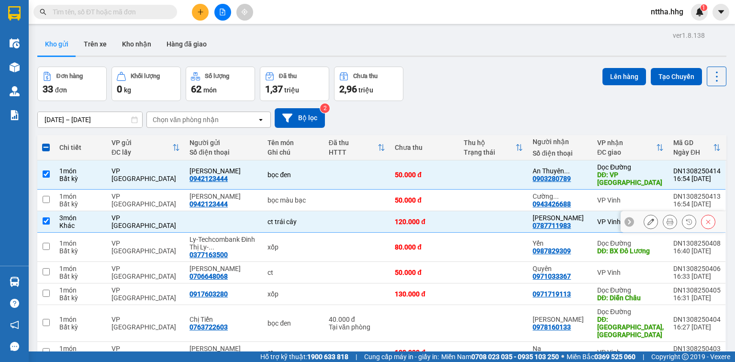
click at [121, 214] on div "VP [GEOGRAPHIC_DATA]" at bounding box center [145, 221] width 68 height 15
checkbox input "false"
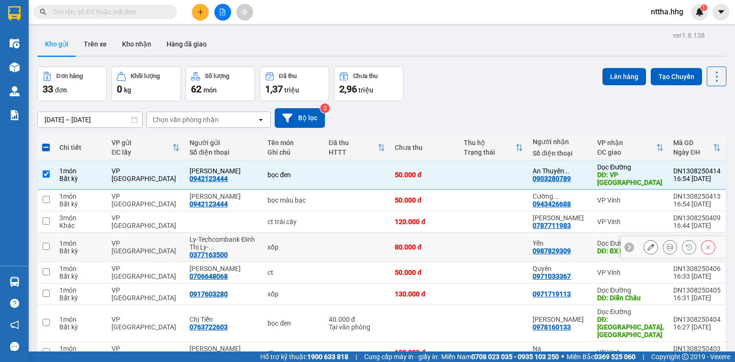
click at [113, 236] on td "VP [GEOGRAPHIC_DATA]" at bounding box center [146, 247] width 78 height 29
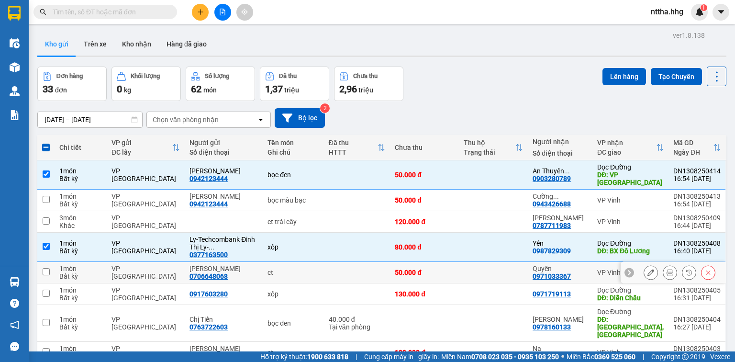
scroll to position [77, 0]
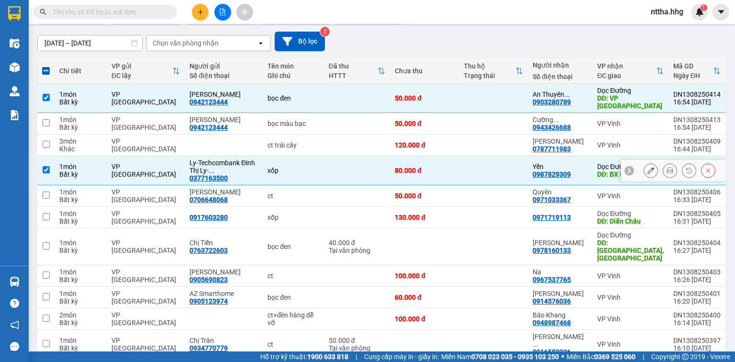
click at [122, 163] on div "VP [GEOGRAPHIC_DATA]" at bounding box center [145, 170] width 68 height 15
checkbox input "false"
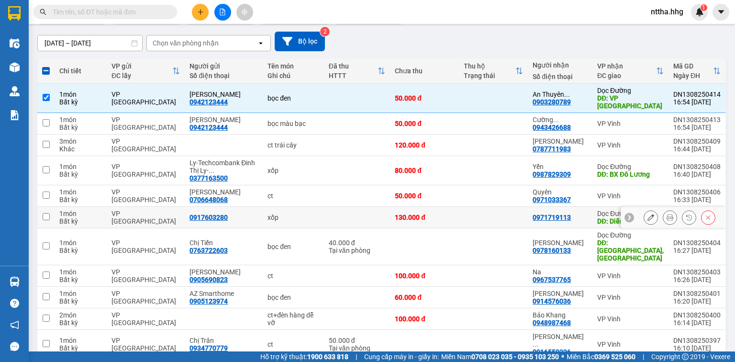
click at [139, 212] on div "VP [GEOGRAPHIC_DATA]" at bounding box center [145, 217] width 68 height 15
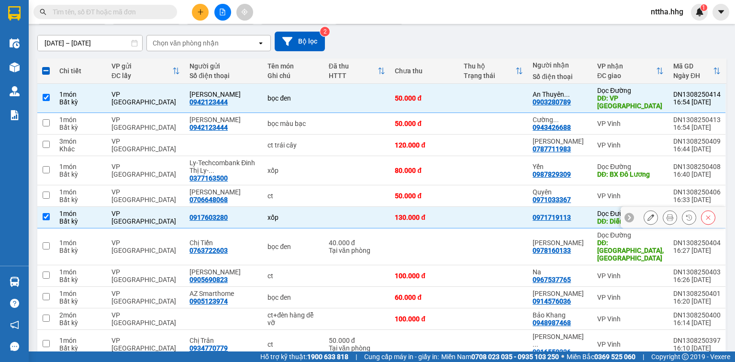
checkbox input "true"
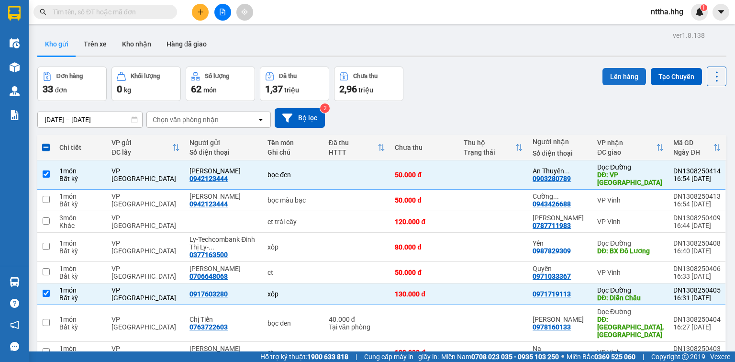
click at [607, 77] on button "Lên hàng" at bounding box center [624, 76] width 44 height 17
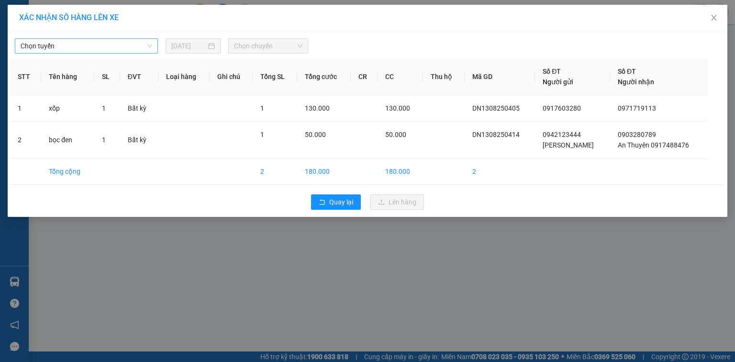
click at [72, 46] on span "Chọn tuyến" at bounding box center [87, 46] width 132 height 14
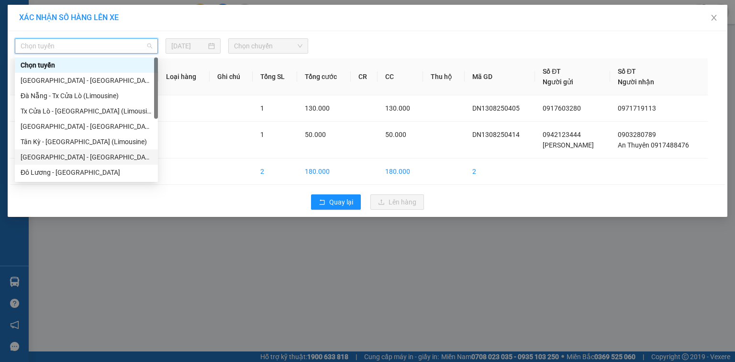
scroll to position [73, 0]
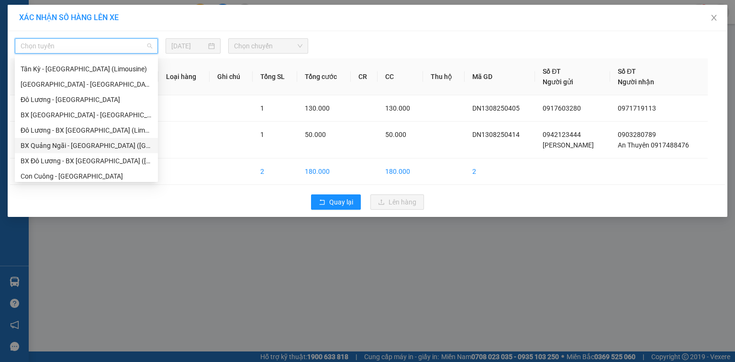
click at [78, 150] on div "BX Quảng Ngãi - [GEOGRAPHIC_DATA] ([GEOGRAPHIC_DATA])" at bounding box center [87, 145] width 132 height 11
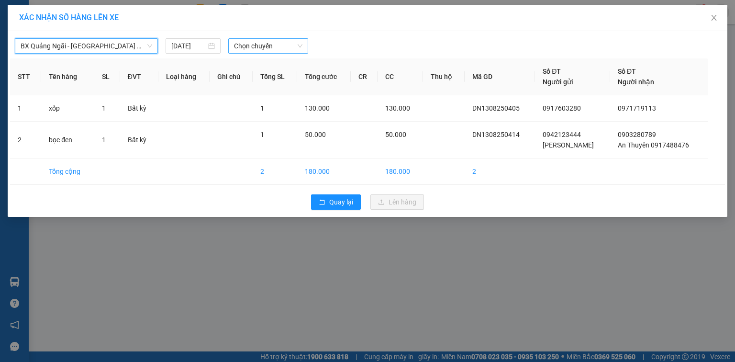
click at [254, 44] on span "Chọn chuyến" at bounding box center [268, 46] width 69 height 14
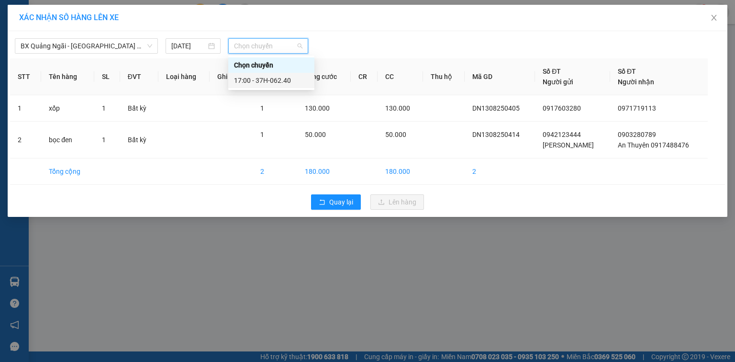
click at [271, 82] on div "17:00 - 37H-062.40" at bounding box center [271, 80] width 75 height 11
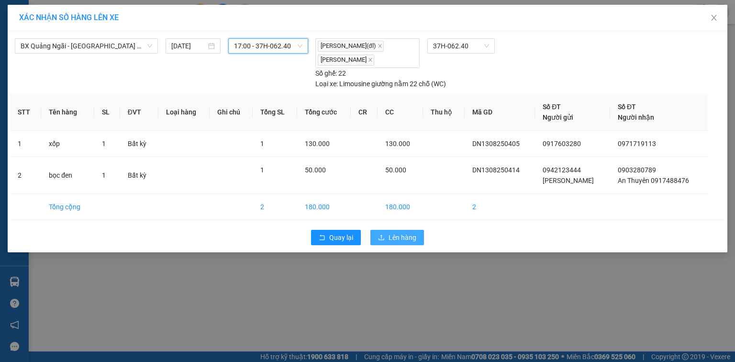
click at [387, 236] on button "Lên hàng" at bounding box center [397, 237] width 54 height 15
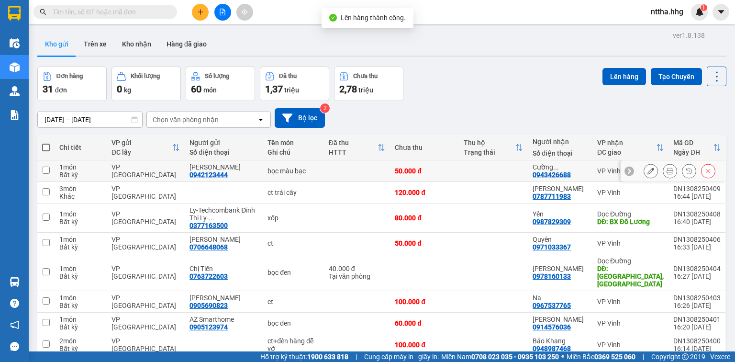
click at [119, 168] on div "VP [GEOGRAPHIC_DATA]" at bounding box center [145, 170] width 68 height 15
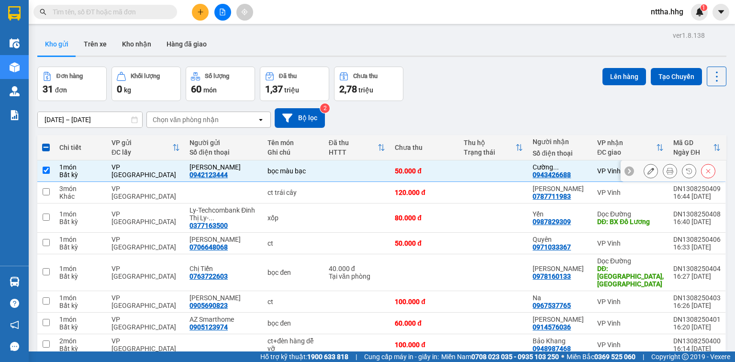
click at [119, 167] on div "VP [GEOGRAPHIC_DATA]" at bounding box center [145, 170] width 68 height 15
checkbox input "false"
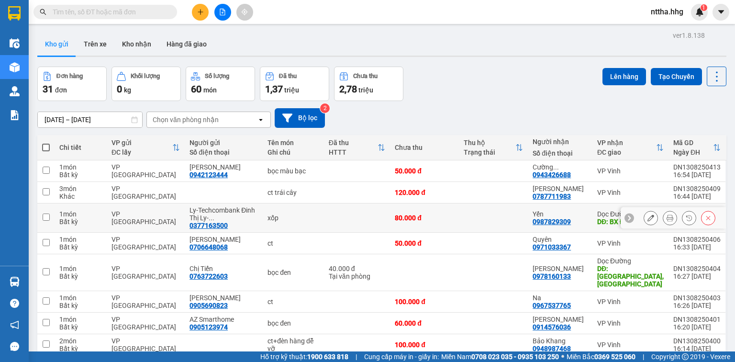
click at [107, 211] on td "1 món Bất kỳ" at bounding box center [81, 217] width 52 height 29
checkbox input "true"
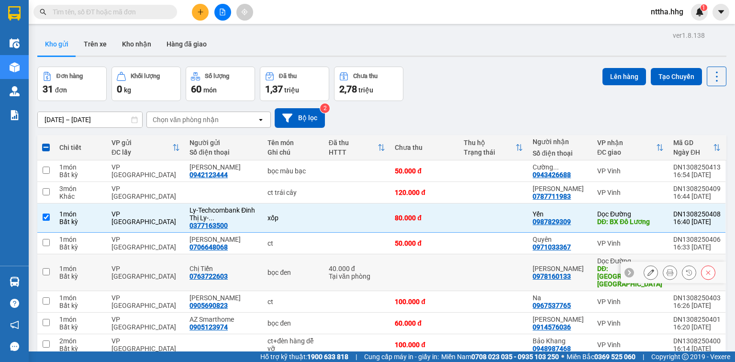
click at [105, 268] on td "1 món Bất kỳ" at bounding box center [81, 272] width 52 height 37
checkbox input "true"
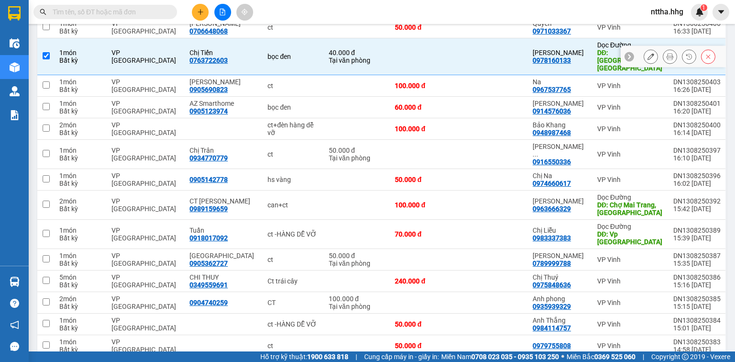
scroll to position [230, 0]
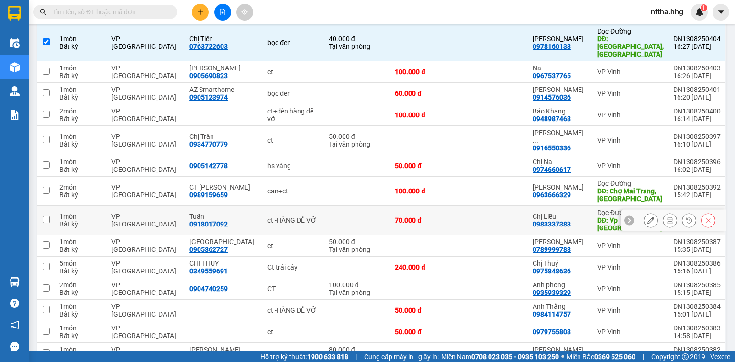
click at [119, 212] on div "VP [GEOGRAPHIC_DATA]" at bounding box center [145, 219] width 68 height 15
checkbox input "true"
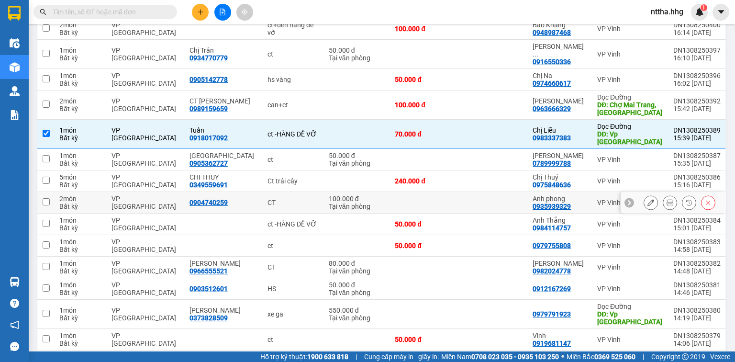
scroll to position [383, 0]
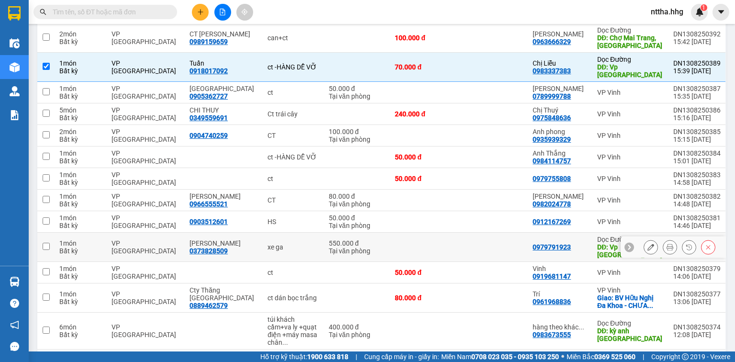
click at [134, 239] on div "VP [GEOGRAPHIC_DATA]" at bounding box center [145, 246] width 68 height 15
checkbox input "true"
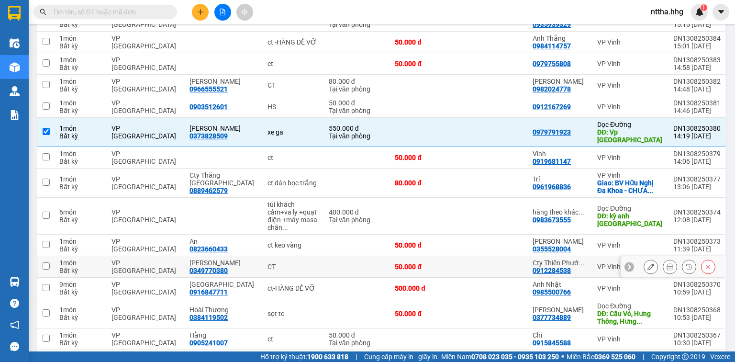
scroll to position [536, 0]
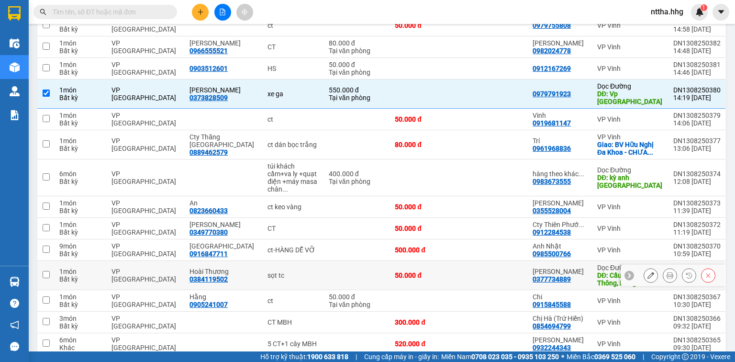
click at [171, 261] on td "VP [GEOGRAPHIC_DATA]" at bounding box center [146, 275] width 78 height 29
checkbox input "true"
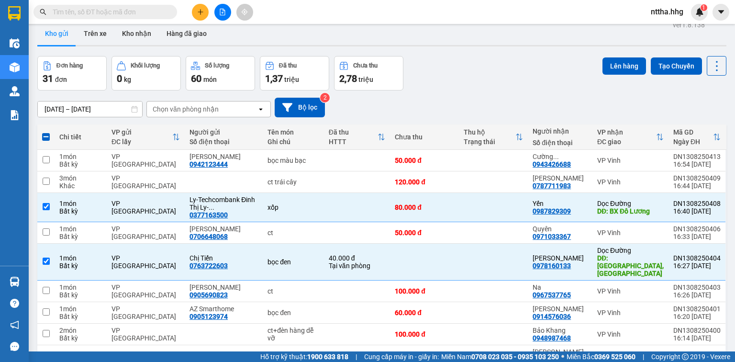
scroll to position [0, 0]
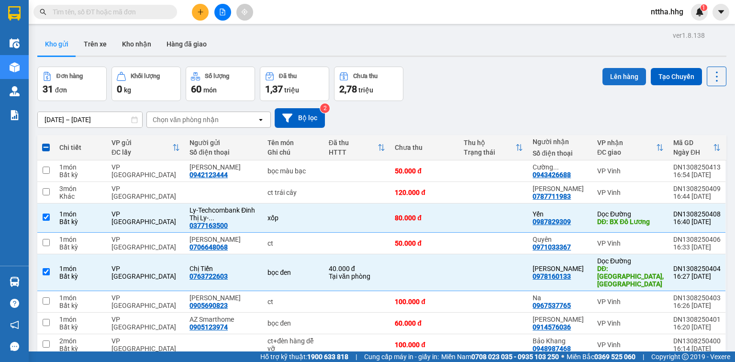
click at [629, 73] on button "Lên hàng" at bounding box center [624, 76] width 44 height 17
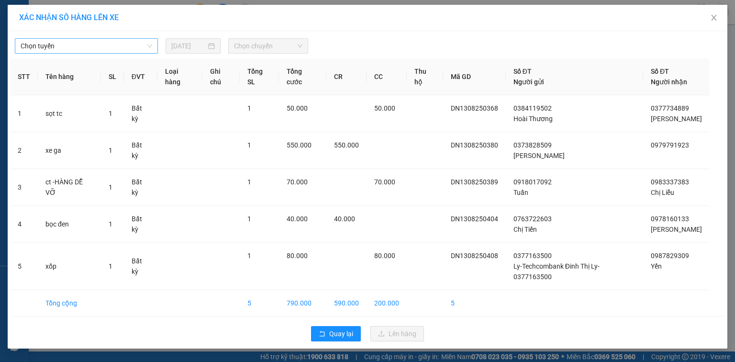
click at [108, 44] on span "Chọn tuyến" at bounding box center [87, 46] width 132 height 14
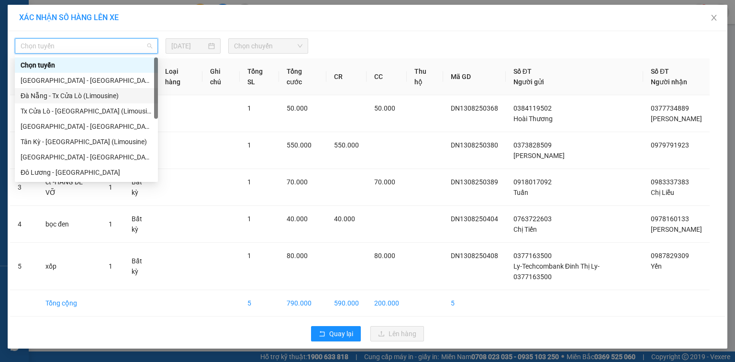
scroll to position [73, 0]
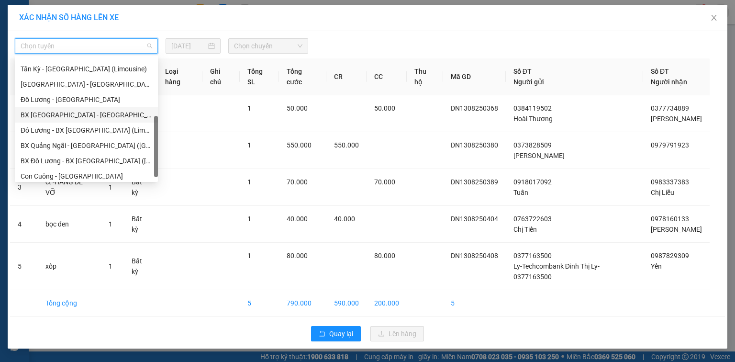
click at [89, 114] on div "BX [GEOGRAPHIC_DATA] - [GEOGRAPHIC_DATA] (Limosine 32 phòng)" at bounding box center [87, 115] width 132 height 11
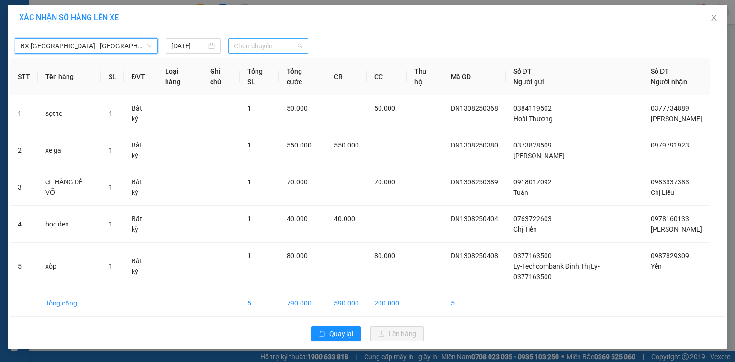
click at [299, 39] on span "Chọn chuyến" at bounding box center [268, 46] width 69 height 14
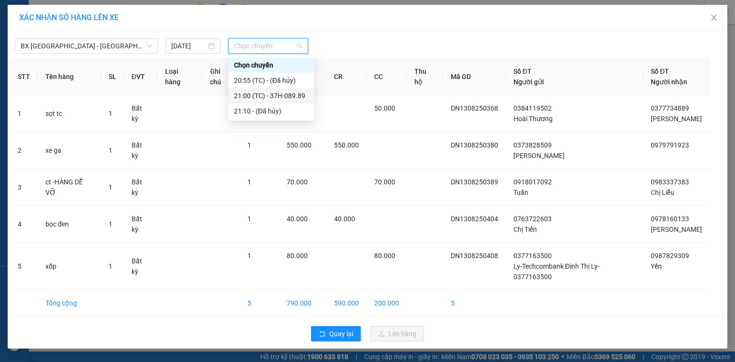
click at [258, 98] on div "21:00 (TC) - 37H-089.89" at bounding box center [271, 95] width 75 height 11
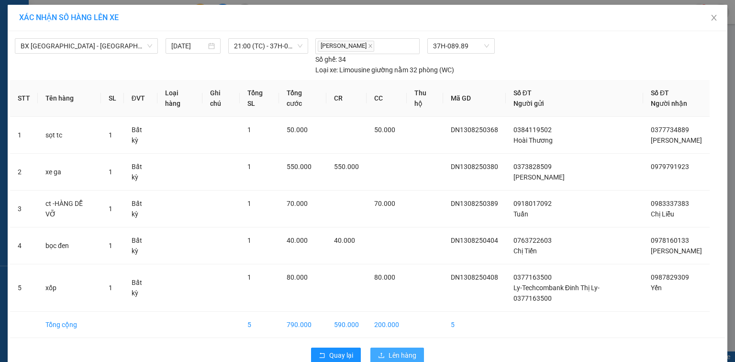
click at [395, 350] on span "Lên hàng" at bounding box center [403, 355] width 28 height 11
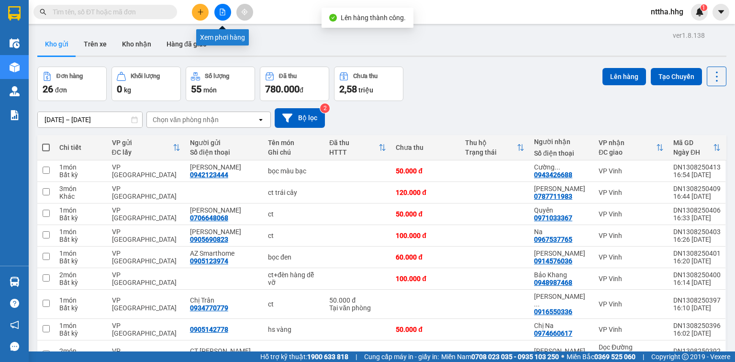
click at [222, 14] on button at bounding box center [222, 12] width 17 height 17
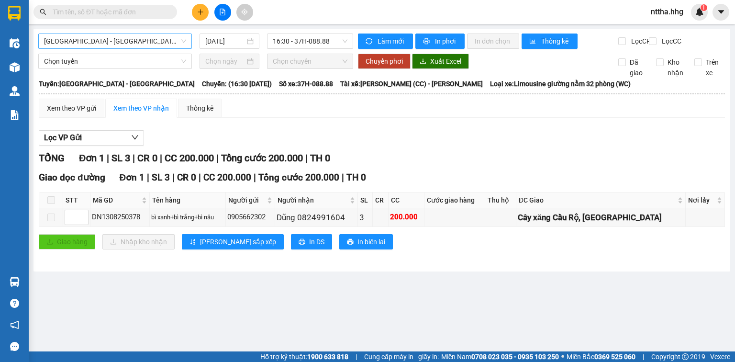
click at [141, 40] on span "[GEOGRAPHIC_DATA] - [GEOGRAPHIC_DATA]" at bounding box center [115, 41] width 142 height 14
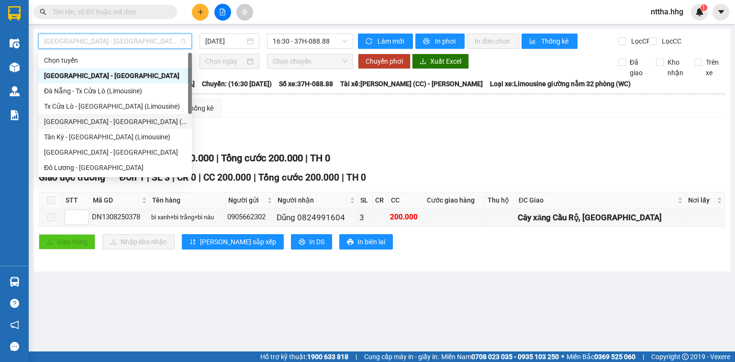
scroll to position [77, 0]
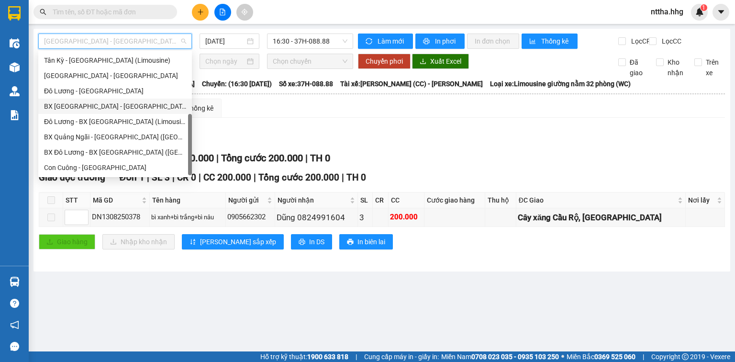
click at [94, 109] on div "BX [GEOGRAPHIC_DATA] - [GEOGRAPHIC_DATA] (Limosine 32 phòng)" at bounding box center [115, 106] width 142 height 11
type input "[DATE]"
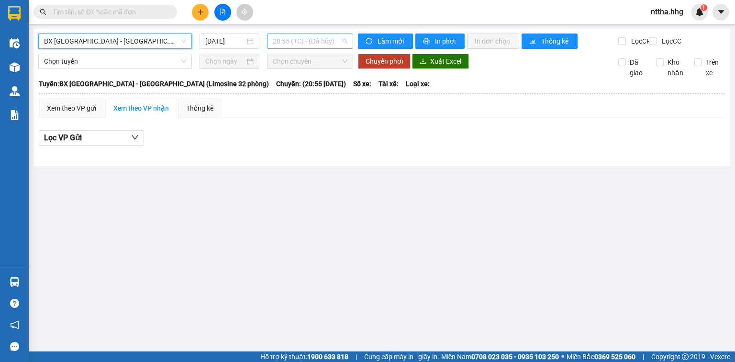
click at [333, 40] on span "20:55 (TC) - (Đã hủy)" at bounding box center [310, 41] width 75 height 14
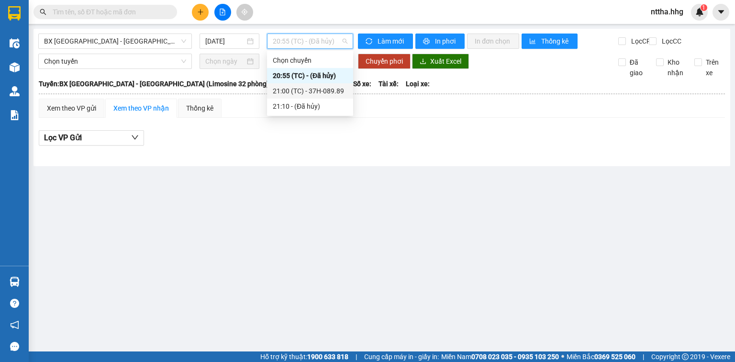
click at [315, 94] on div "21:00 (TC) - 37H-089.89" at bounding box center [310, 91] width 75 height 11
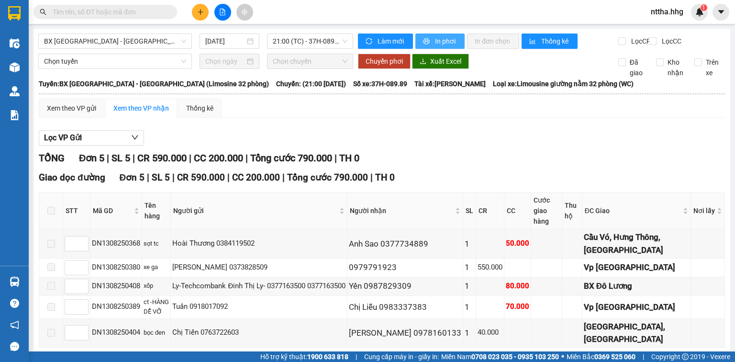
click at [423, 42] on icon "printer" at bounding box center [426, 41] width 7 height 7
click at [199, 11] on icon "plus" at bounding box center [200, 12] width 7 height 7
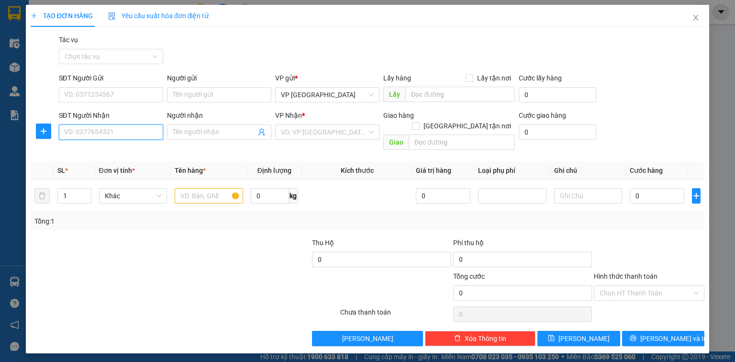
click at [115, 132] on input "SĐT Người Nhận" at bounding box center [111, 131] width 104 height 15
type input "0877363888"
click at [91, 155] on div "0877363888 - Hiếu Oanh" at bounding box center [111, 151] width 93 height 11
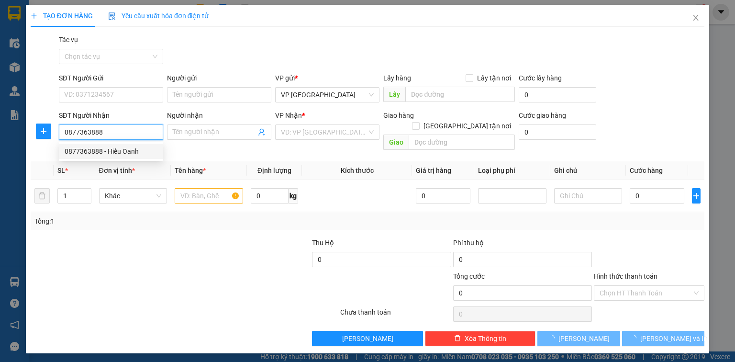
type input "Hiếu Oanh"
type input "BX Đô Lương"
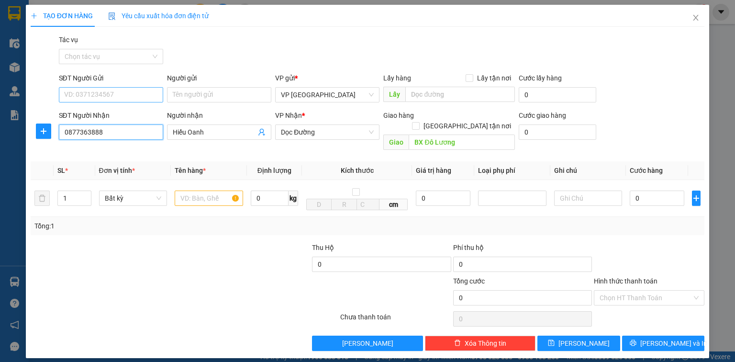
type input "0877363888"
click at [107, 91] on input "SĐT Người Gửi" at bounding box center [111, 94] width 104 height 15
click at [101, 113] on div "0905045054 - TPU SPORT" at bounding box center [111, 114] width 93 height 11
type input "0905045054"
type input "TPU SPORT"
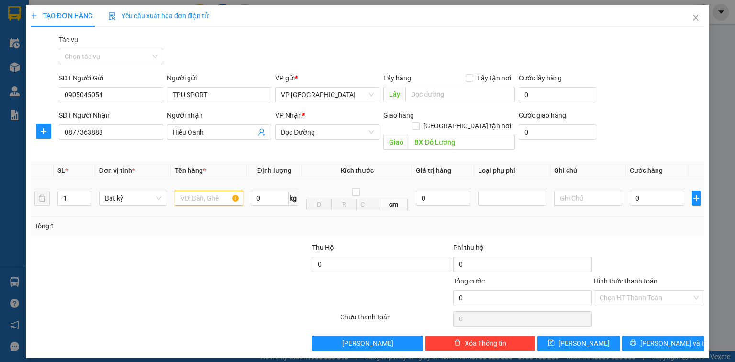
click at [209, 190] on input "text" at bounding box center [209, 197] width 68 height 15
type input "bọc đen nhỏ"
click at [101, 134] on input "0877363888" at bounding box center [111, 131] width 104 height 15
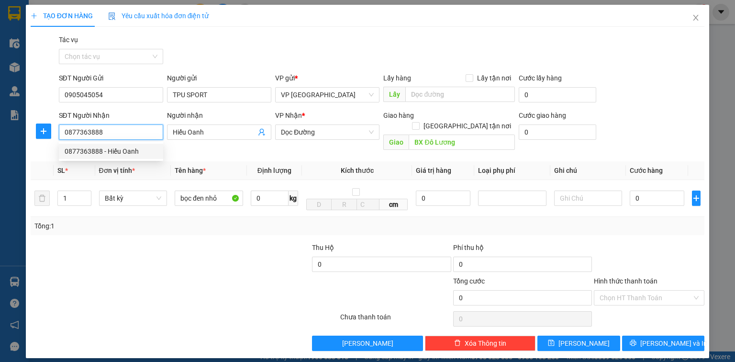
drag, startPoint x: 102, startPoint y: 133, endPoint x: 1, endPoint y: 125, distance: 101.7
click at [1, 125] on div "TẠO ĐƠN HÀNG Yêu cầu xuất hóa đơn điện tử Transit Pickup Surcharge Ids Transit …" at bounding box center [367, 181] width 735 height 362
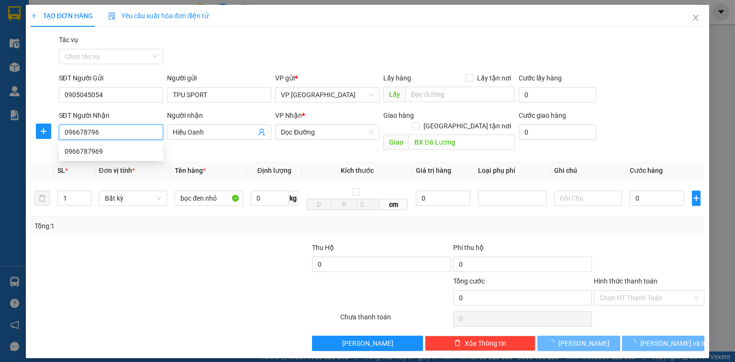
type input "0966787969"
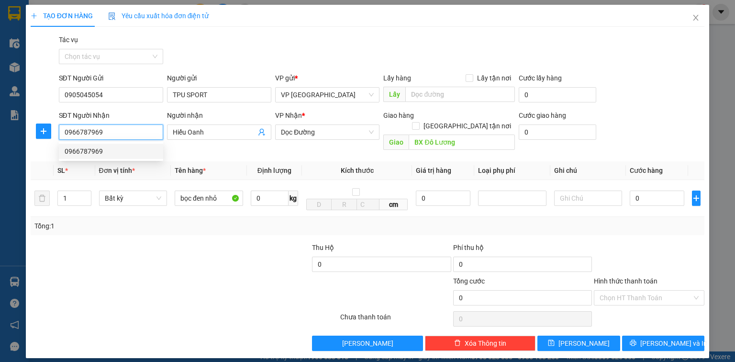
click at [72, 153] on div "0966787969" at bounding box center [111, 151] width 93 height 11
checkbox input "true"
type input "83 ngõ 15 [PERSON_NAME] - CHƯA TÍNH SHIP"
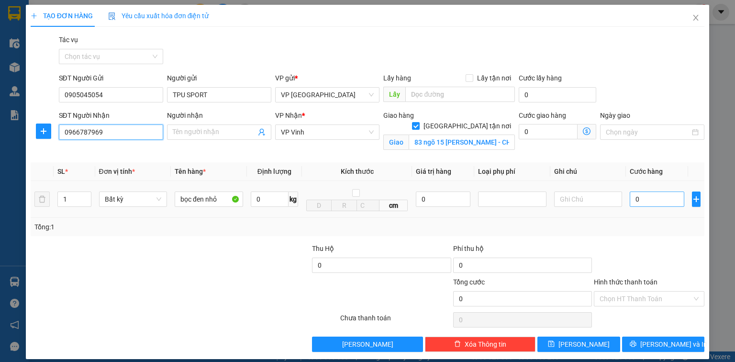
type input "0966787969"
click at [652, 201] on input "0" at bounding box center [657, 198] width 55 height 15
type input "4"
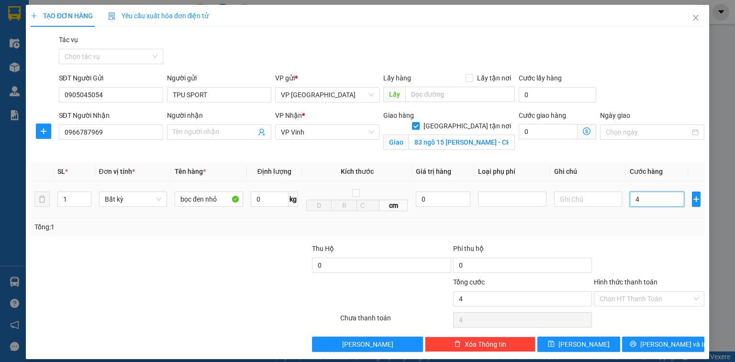
type input "40"
type input "400"
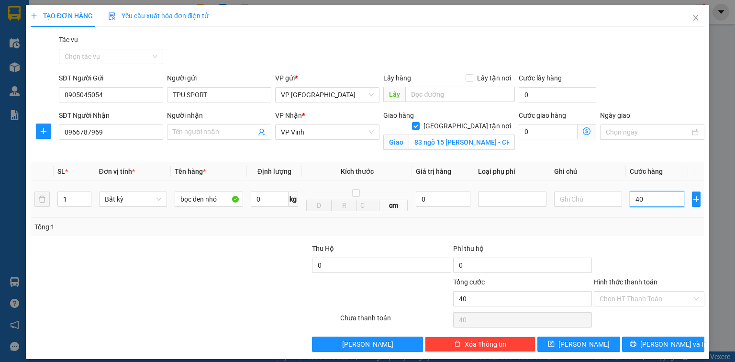
type input "400"
type input "4.000"
type input "40.000"
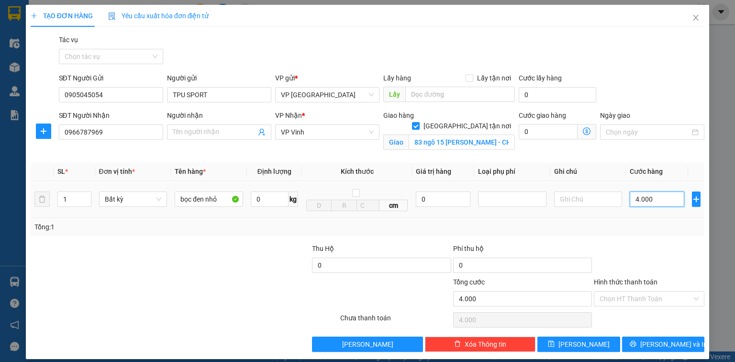
type input "40.000"
click at [652, 345] on span "[PERSON_NAME] và In" at bounding box center [673, 344] width 67 height 11
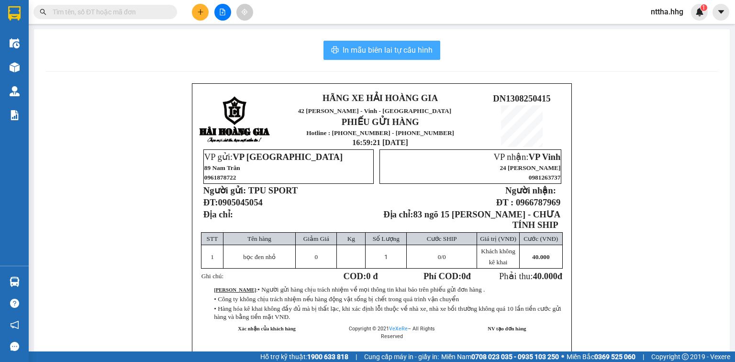
click at [396, 54] on span "In mẫu biên lai tự cấu hình" at bounding box center [388, 50] width 90 height 12
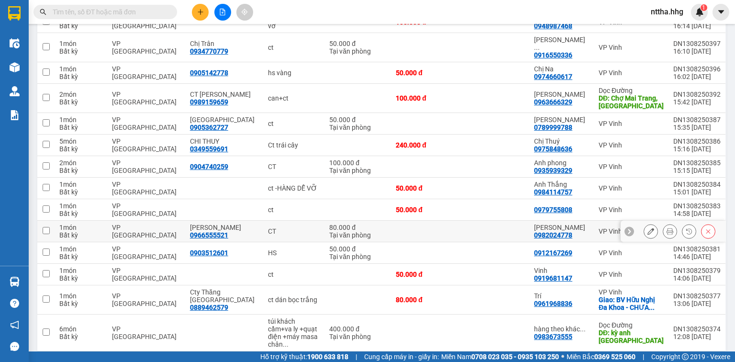
scroll to position [227, 0]
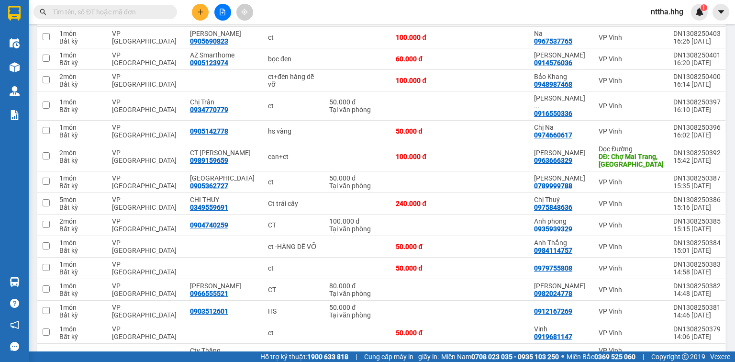
click at [338, 11] on div "Kết quả tìm kiếm ( 0 ) Bộ lọc No Data nttha.hhg 1" at bounding box center [367, 12] width 735 height 24
click at [201, 9] on icon "plus" at bounding box center [200, 12] width 7 height 7
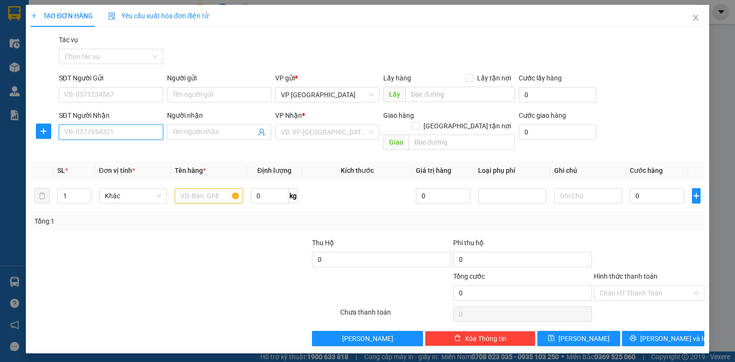
click at [108, 130] on input "SĐT Người Nhận" at bounding box center [111, 131] width 104 height 15
type input "0877363888"
click at [108, 151] on div "0877363888 - Hiếu Oanh" at bounding box center [111, 151] width 93 height 11
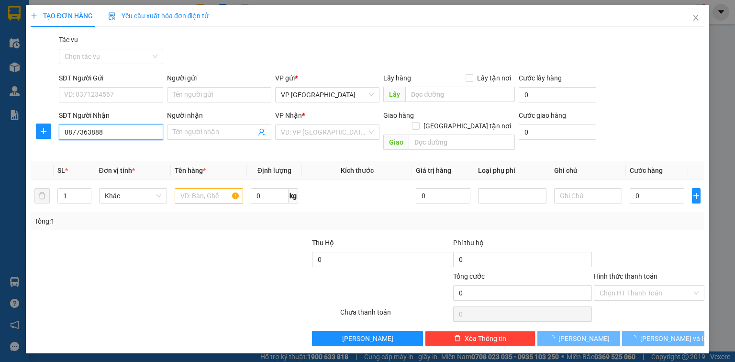
type input "Hiếu Oanh"
type input "BX Đô Lương"
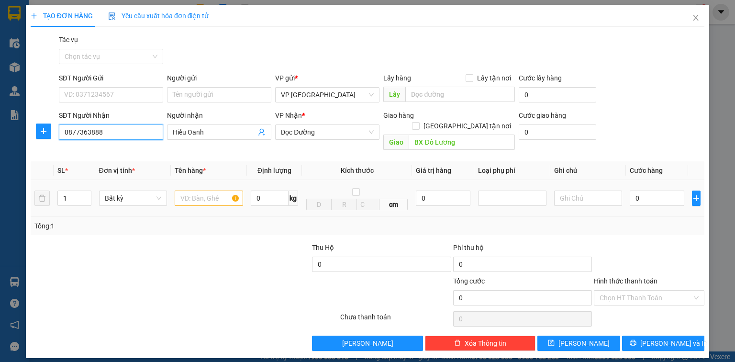
type input "0877363888"
click at [190, 190] on input "text" at bounding box center [209, 197] width 68 height 15
type input "bọc đen"
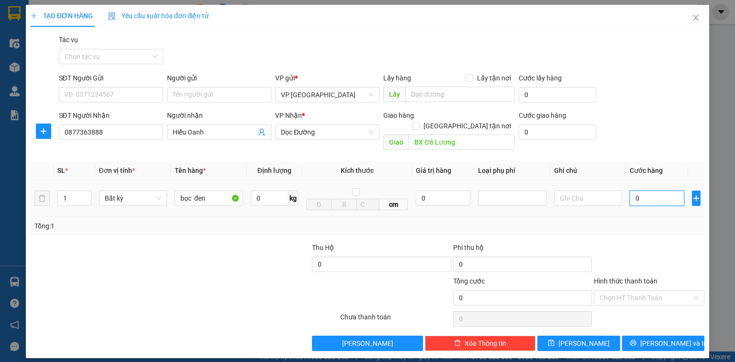
click at [651, 190] on input "0" at bounding box center [657, 197] width 55 height 15
type input "5"
type input "50"
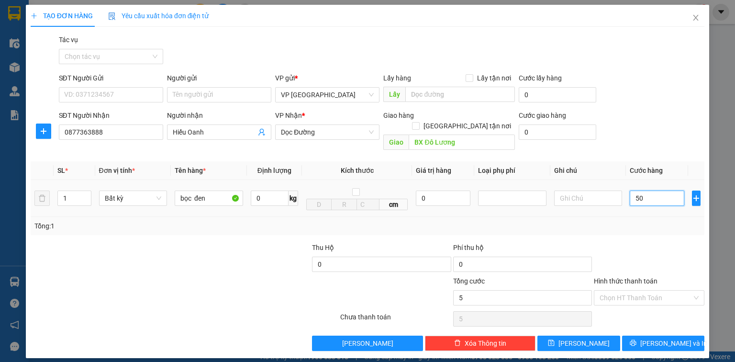
type input "50"
type input "500"
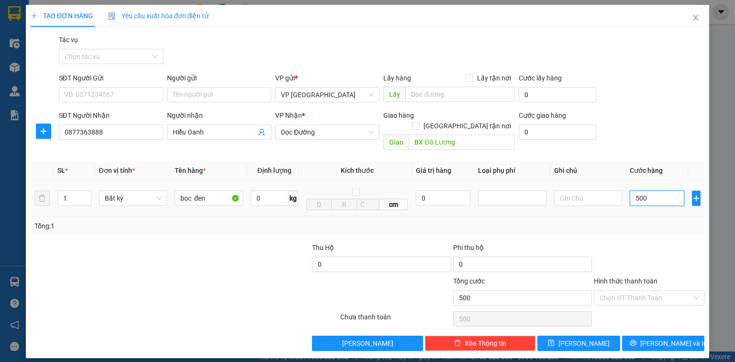
type input "5.000"
type input "50.000"
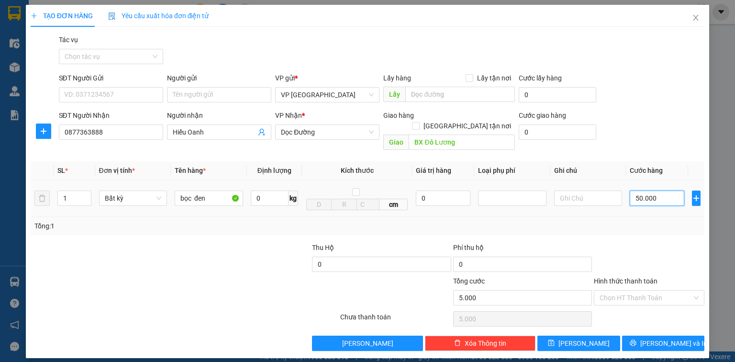
type input "50.000"
click at [212, 190] on input "bọc đen" at bounding box center [209, 197] width 68 height 15
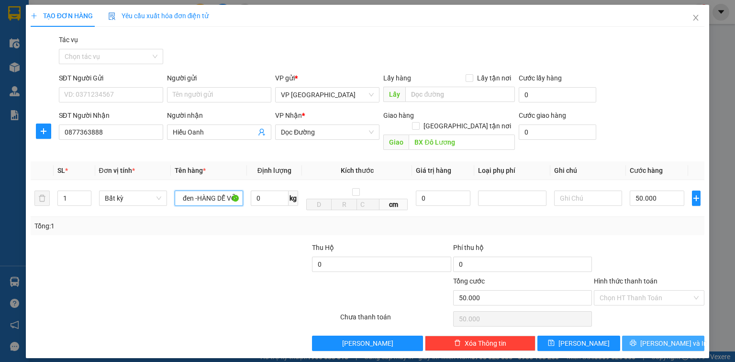
type input "bọc đen -HÀNG DỄ VỠ"
click at [684, 335] on button "[PERSON_NAME] và In" at bounding box center [663, 342] width 83 height 15
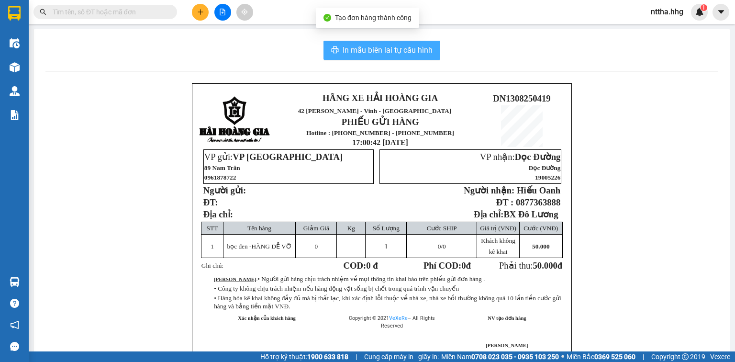
click at [336, 49] on button "In mẫu biên lai tự cấu hình" at bounding box center [381, 50] width 117 height 19
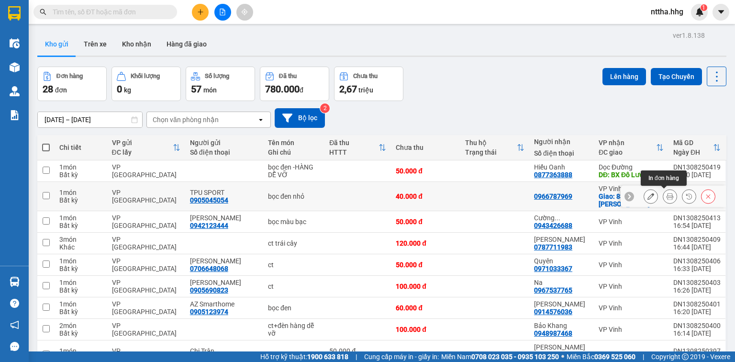
click at [664, 191] on button at bounding box center [669, 196] width 13 height 17
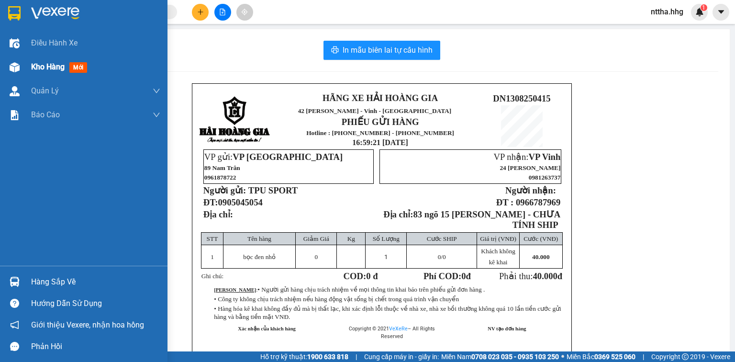
click at [18, 65] on img at bounding box center [15, 67] width 10 height 10
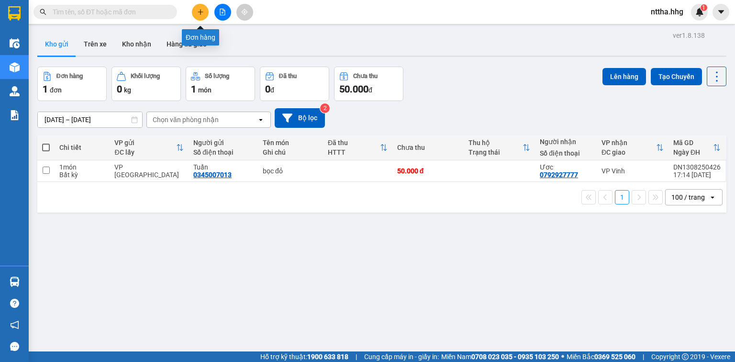
click at [200, 12] on icon "plus" at bounding box center [200, 12] width 7 height 7
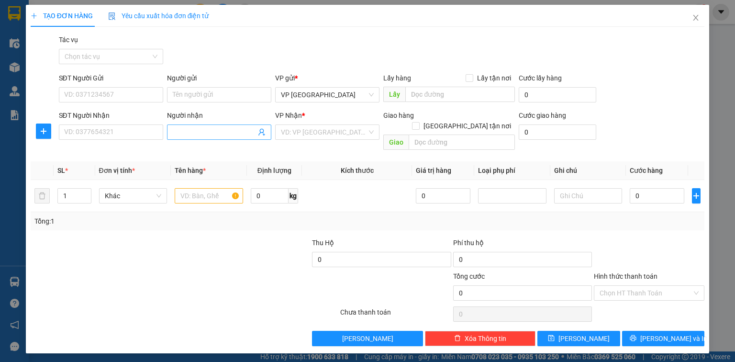
click at [201, 130] on input "Người nhận" at bounding box center [214, 132] width 83 height 11
click at [97, 132] on input "SĐT Người Nhận" at bounding box center [111, 131] width 104 height 15
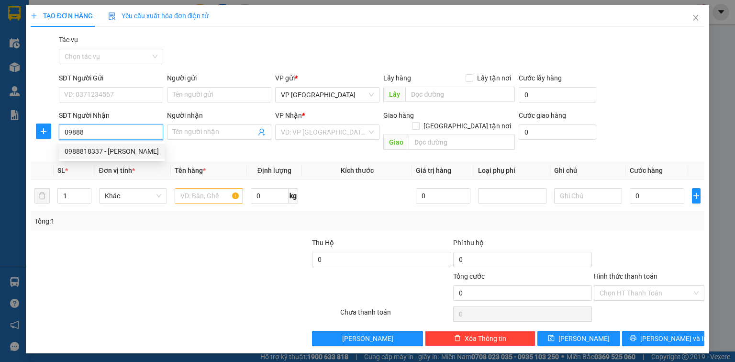
click at [103, 149] on div "0988818337 - Anh Đạt" at bounding box center [112, 151] width 94 height 11
type input "0988818337"
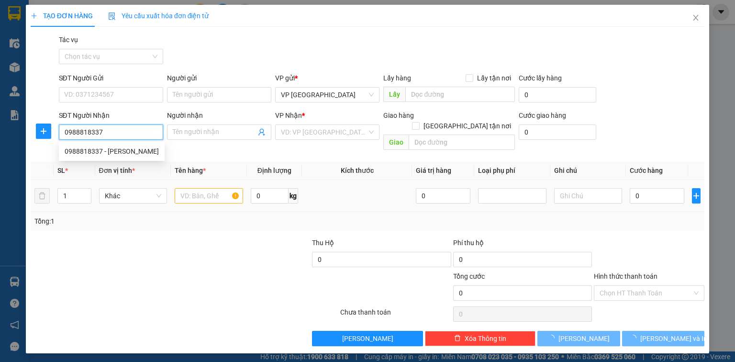
type input "[PERSON_NAME]"
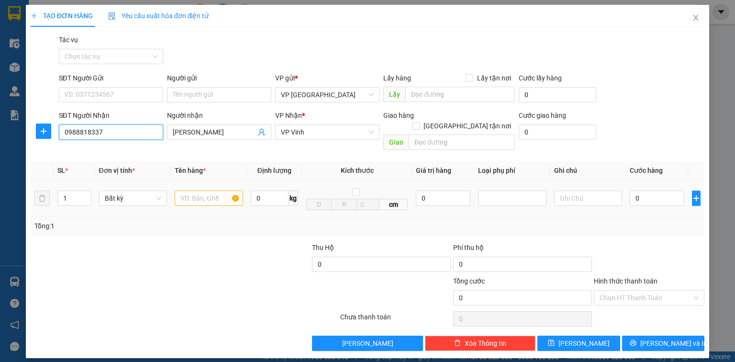
type input "0988818337"
click at [205, 190] on input "text" at bounding box center [209, 197] width 68 height 15
type input "CT"
drag, startPoint x: 74, startPoint y: 188, endPoint x: 16, endPoint y: 191, distance: 58.5
click at [16, 191] on div "TẠO ĐƠN HÀNG Yêu cầu xuất hóa đơn điện tử Transit Pickup Surcharge Ids Transit …" at bounding box center [367, 181] width 735 height 362
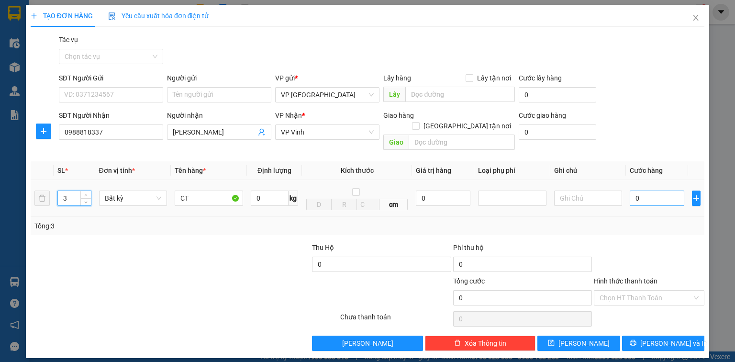
type input "3"
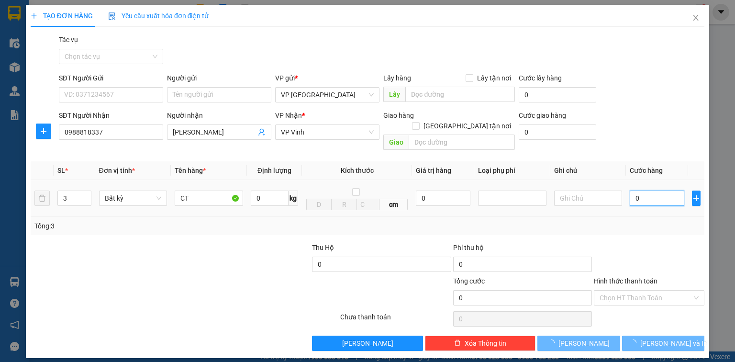
click at [643, 190] on input "0" at bounding box center [657, 197] width 55 height 15
type input "1"
type input "15"
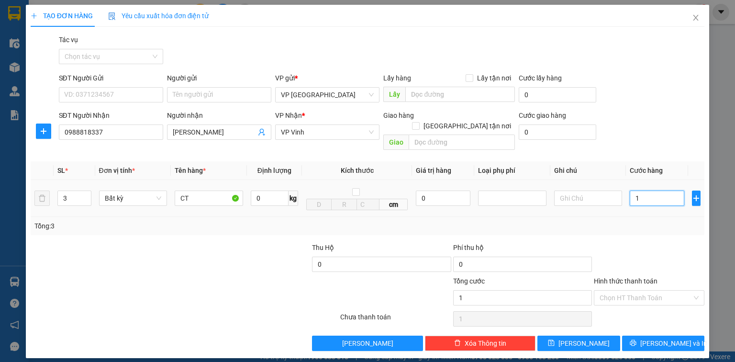
type input "15"
type input "150"
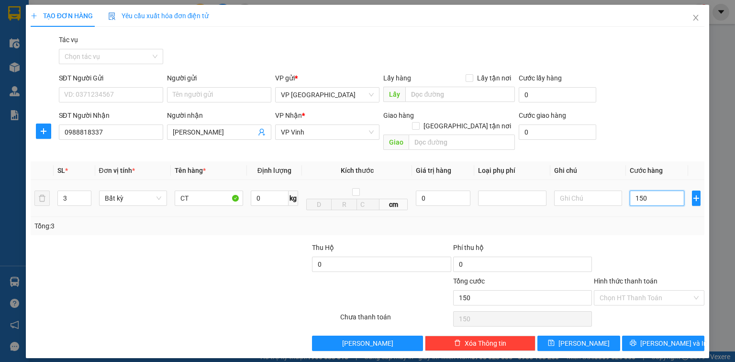
type input "1.500"
type input "15.000"
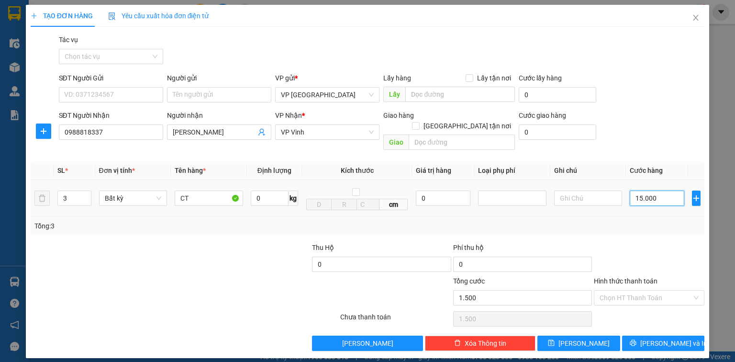
type input "15.000"
type input "150.000"
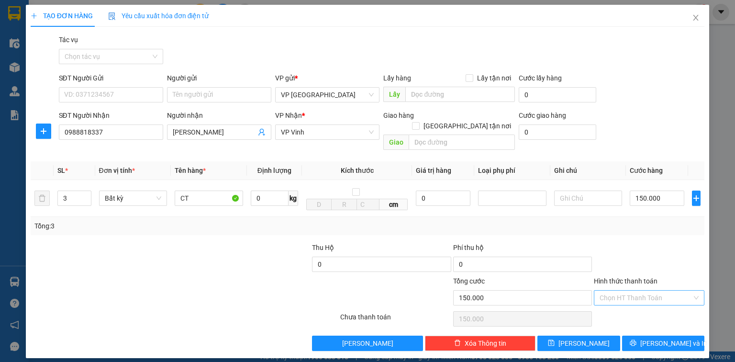
click at [631, 290] on input "Hình thức thanh toán" at bounding box center [646, 297] width 92 height 14
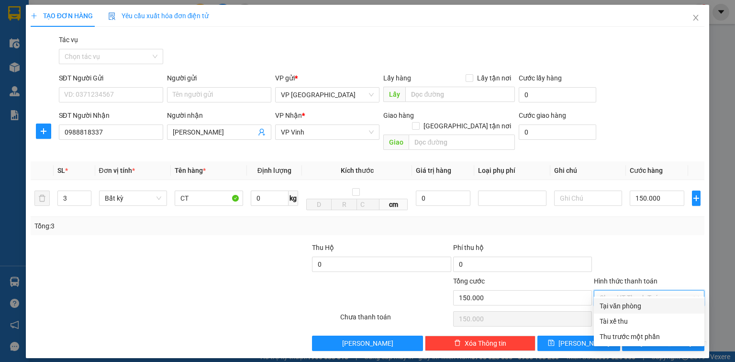
click at [623, 301] on div "Tại văn phòng" at bounding box center [649, 305] width 99 height 11
type input "0"
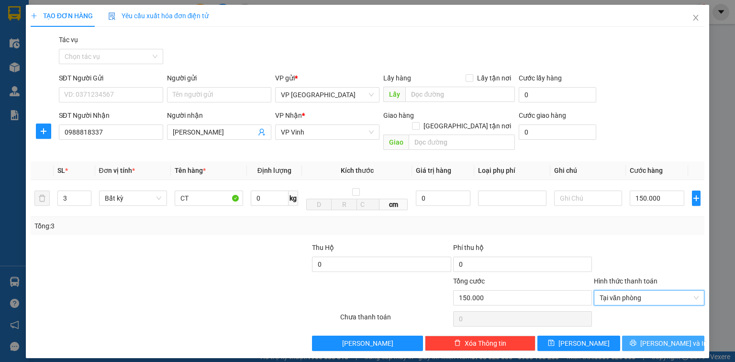
click at [664, 338] on span "[PERSON_NAME] và In" at bounding box center [673, 343] width 67 height 11
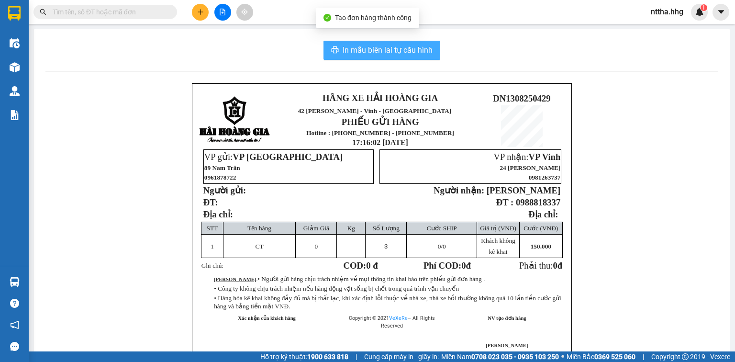
click at [366, 51] on span "In mẫu biên lai tự cấu hình" at bounding box center [388, 50] width 90 height 12
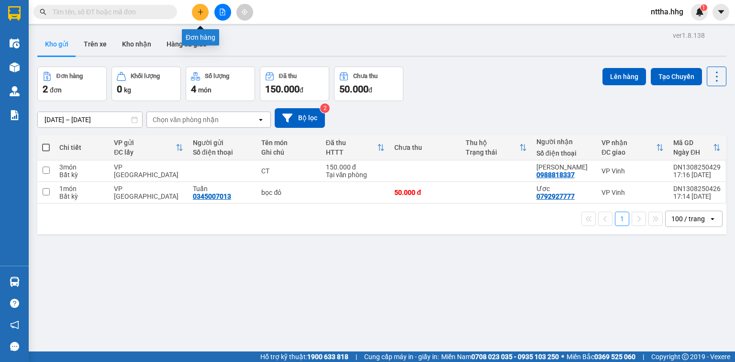
click at [202, 11] on icon "plus" at bounding box center [200, 12] width 7 height 7
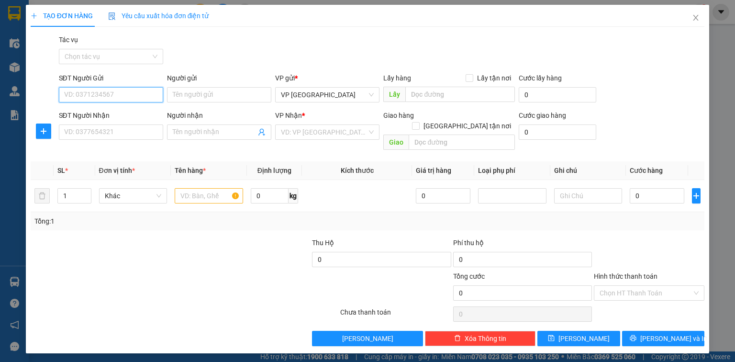
click at [133, 90] on input "SĐT Người Gửi" at bounding box center [111, 94] width 104 height 15
click at [118, 113] on div "0866448806" at bounding box center [111, 114] width 93 height 11
type input "0866448806"
click at [100, 132] on input "SĐT Người Nhận" at bounding box center [111, 131] width 104 height 15
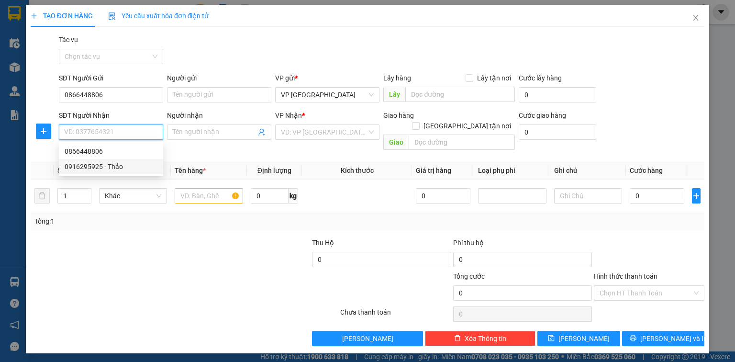
drag, startPoint x: 100, startPoint y: 163, endPoint x: 110, endPoint y: 171, distance: 13.3
click at [100, 163] on div "0916295925 - Thảo" at bounding box center [111, 166] width 93 height 11
type input "0916295925"
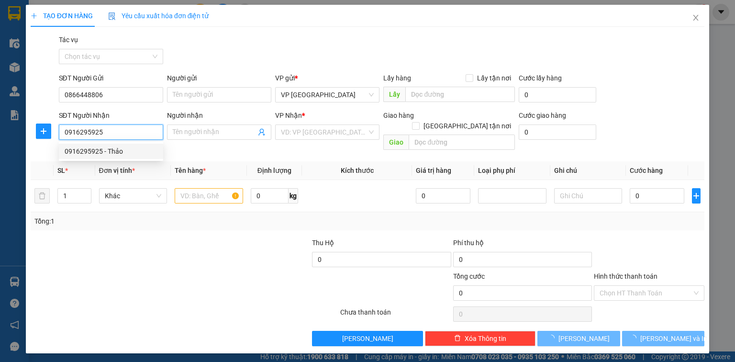
type input "Thảo"
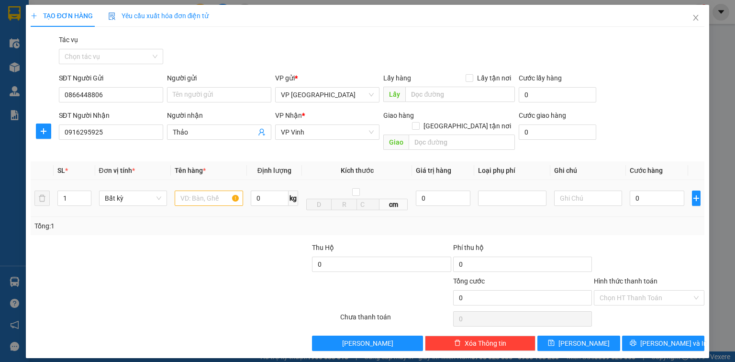
click at [216, 196] on div at bounding box center [209, 198] width 68 height 19
click at [218, 190] on input "text" at bounding box center [209, 197] width 68 height 15
type input "B"
type input "o"
type input "bọc trắng"
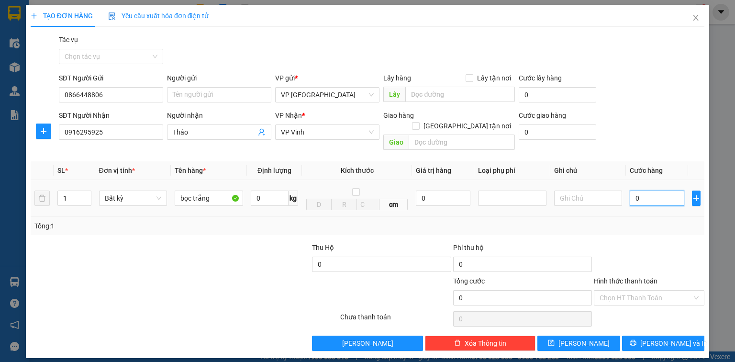
click at [655, 191] on input "0" at bounding box center [657, 197] width 55 height 15
type input "4"
type input "40"
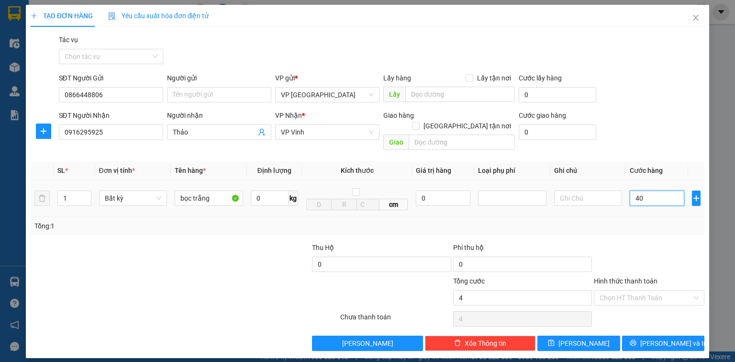
type input "40"
type input "400"
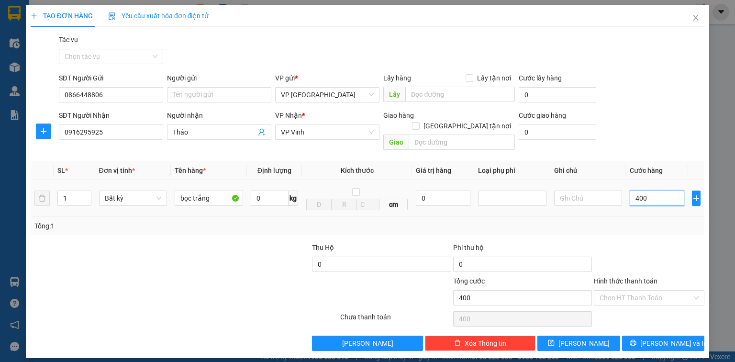
type input "4.000"
type input "40.000"
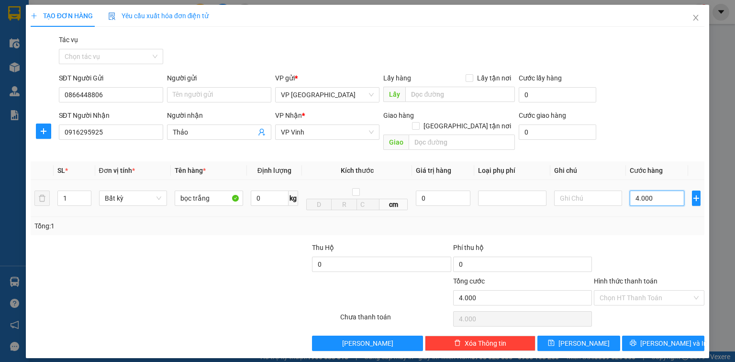
type input "40.000"
click at [666, 338] on span "[PERSON_NAME] và In" at bounding box center [673, 343] width 67 height 11
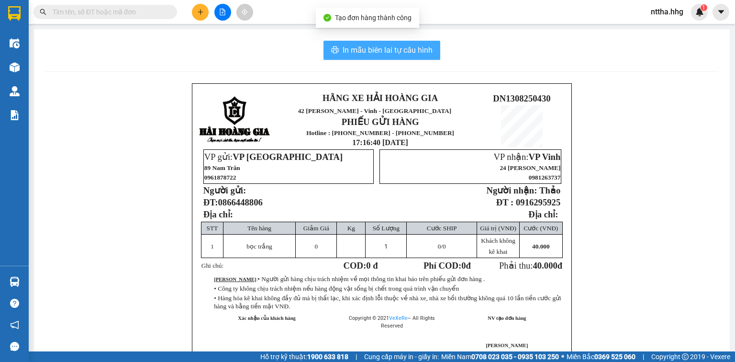
click at [376, 51] on span "In mẫu biên lai tự cấu hình" at bounding box center [388, 50] width 90 height 12
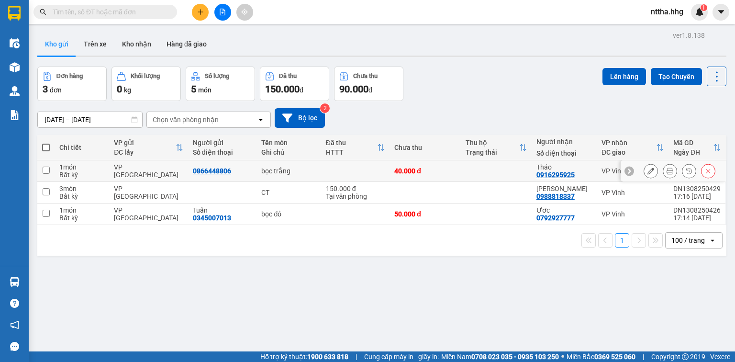
click at [647, 170] on icon at bounding box center [650, 170] width 7 height 7
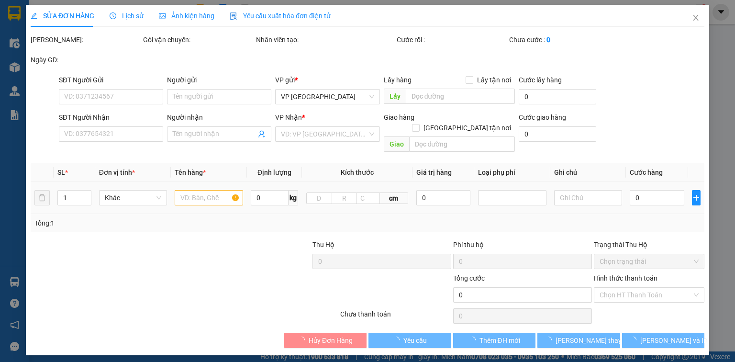
type input "0866448806"
type input "0916295925"
type input "Thảo"
type input "40.000"
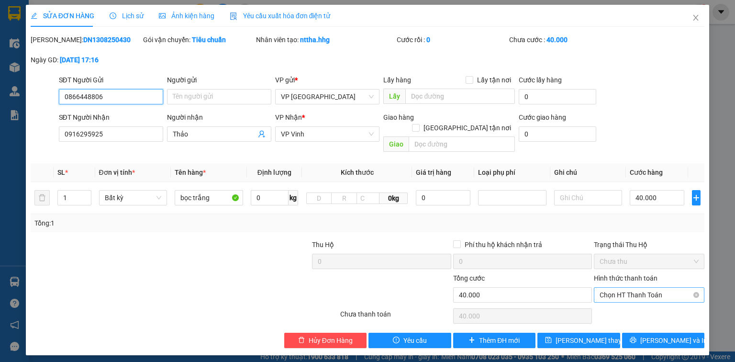
click at [626, 288] on span "Chọn HT Thanh Toán" at bounding box center [649, 295] width 99 height 14
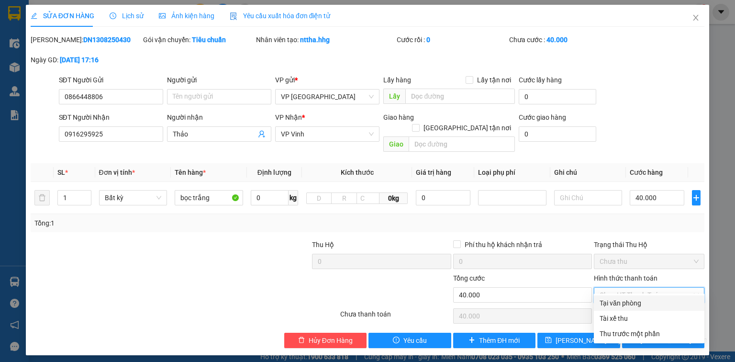
click at [620, 303] on div "Tại văn phòng" at bounding box center [649, 303] width 99 height 11
type input "0"
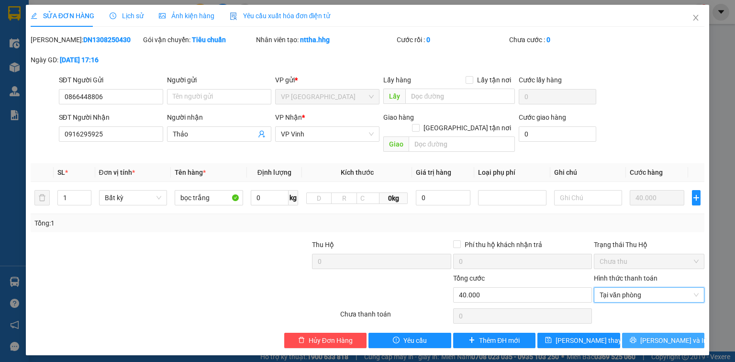
click at [638, 333] on button "[PERSON_NAME] và In" at bounding box center [663, 340] width 83 height 15
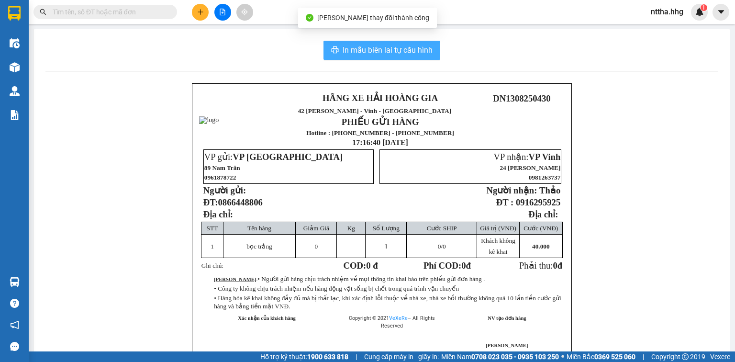
drag, startPoint x: 377, startPoint y: 45, endPoint x: 461, endPoint y: 184, distance: 162.6
click at [377, 45] on span "In mẫu biên lai tự cấu hình" at bounding box center [388, 50] width 90 height 12
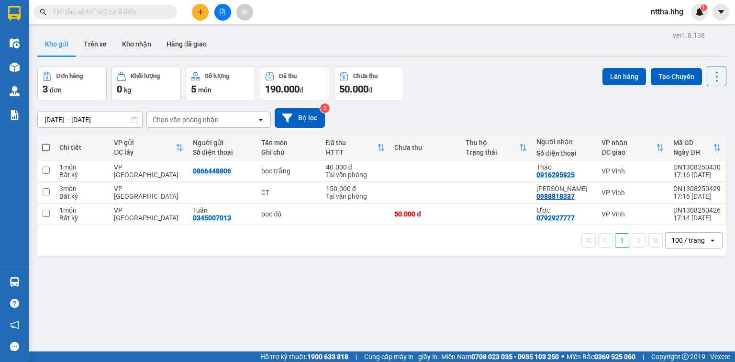
click at [42, 147] on span at bounding box center [46, 148] width 8 height 8
click at [46, 143] on input "checkbox" at bounding box center [46, 143] width 0 height 0
checkbox input "true"
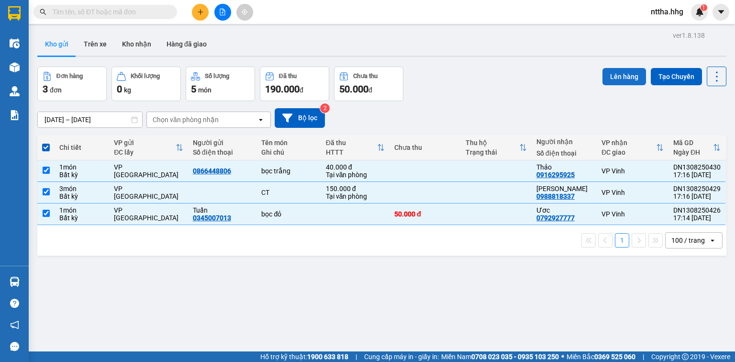
click at [624, 80] on button "Lên hàng" at bounding box center [624, 76] width 44 height 17
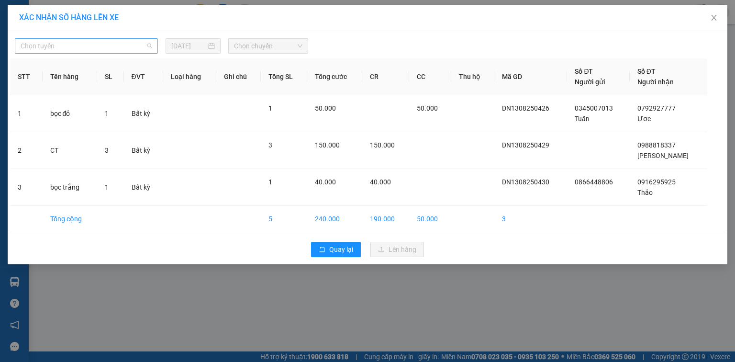
click at [133, 49] on span "Chọn tuyến" at bounding box center [87, 46] width 132 height 14
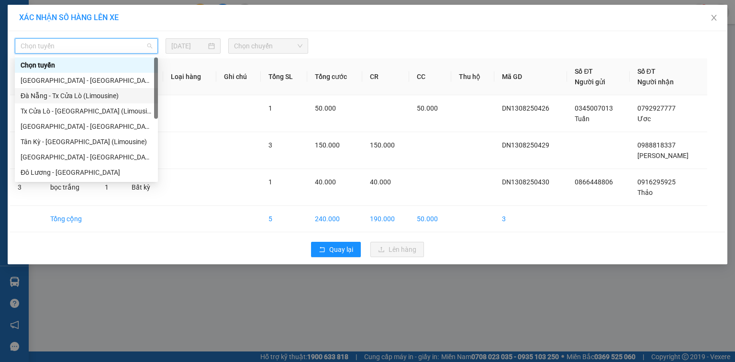
click at [82, 95] on div "Đà Nẵng - Tx Cửa Lò (Limousine)" at bounding box center [87, 95] width 132 height 11
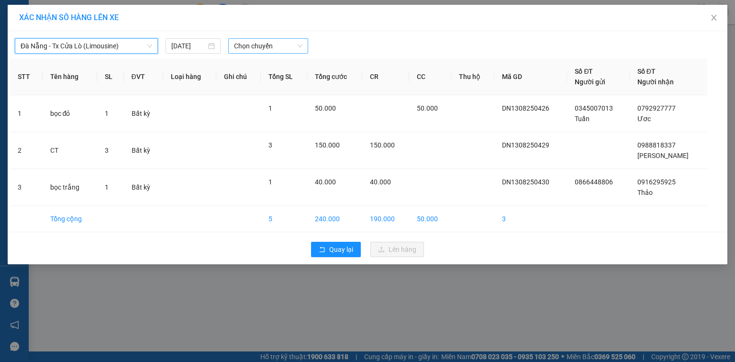
click at [269, 50] on span "Chọn chuyến" at bounding box center [268, 46] width 69 height 14
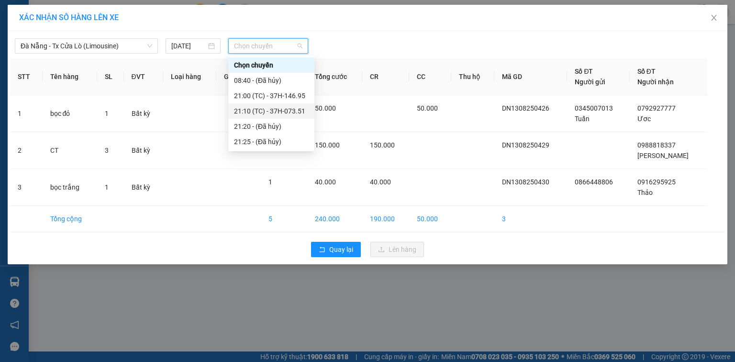
click at [264, 107] on div "21:10 (TC) - 37H-073.51" at bounding box center [271, 111] width 75 height 11
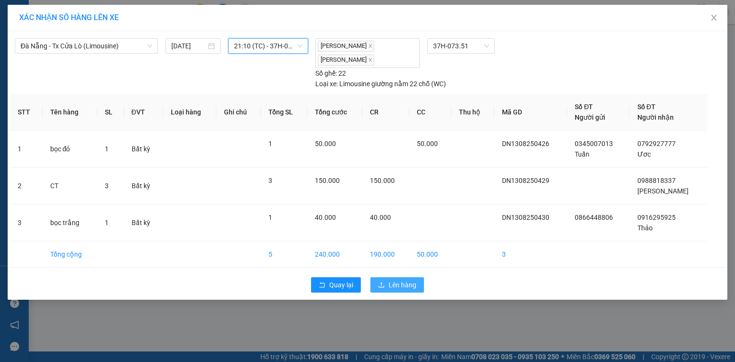
click at [398, 281] on span "Lên hàng" at bounding box center [403, 284] width 28 height 11
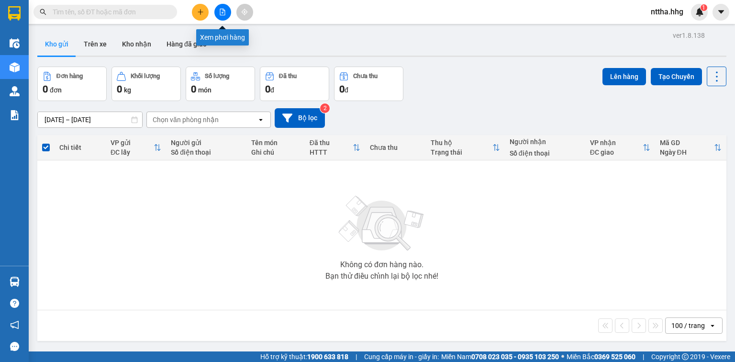
click at [222, 14] on icon "file-add" at bounding box center [222, 12] width 7 height 7
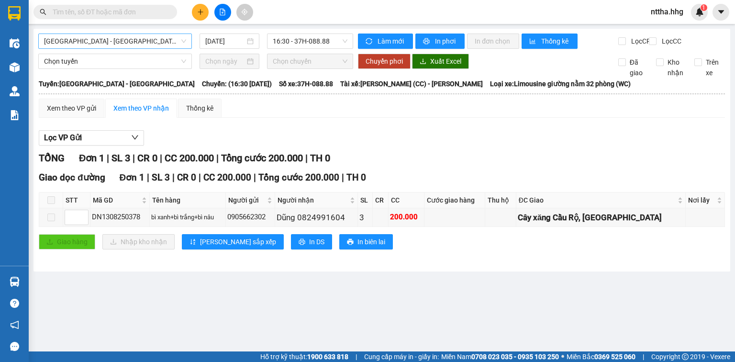
click at [145, 36] on span "[GEOGRAPHIC_DATA] - [GEOGRAPHIC_DATA]" at bounding box center [115, 41] width 142 height 14
click at [201, 15] on button at bounding box center [200, 12] width 17 height 17
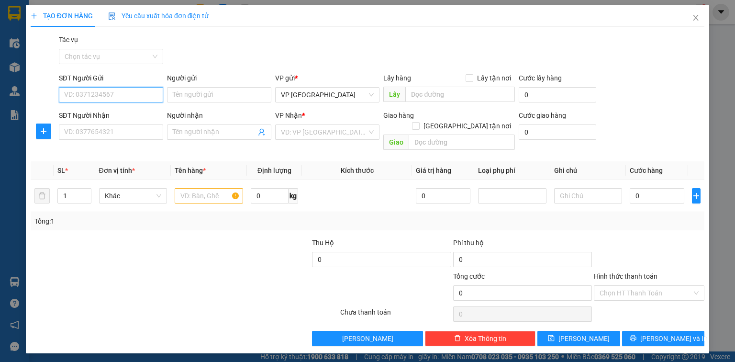
click at [127, 101] on input "SĐT Người Gửi" at bounding box center [111, 94] width 104 height 15
click at [98, 98] on input "SĐT Người Gửi" at bounding box center [111, 94] width 104 height 15
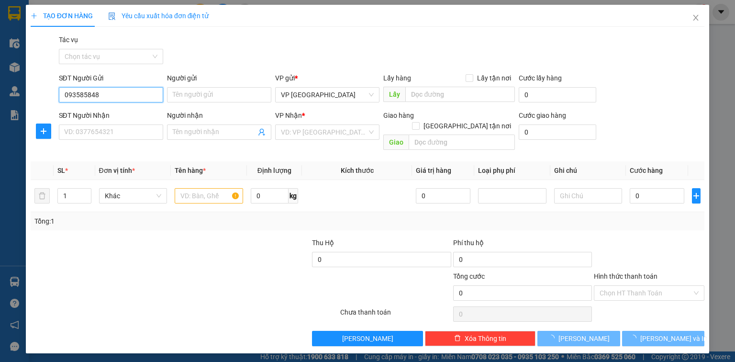
type input "0935858480"
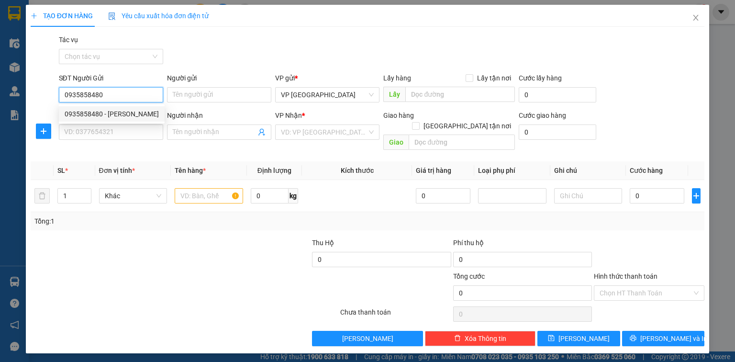
click at [127, 117] on div "0935858480 - MINH HIEN" at bounding box center [112, 114] width 94 height 11
type input "MINH HIEN"
type input "0935858480"
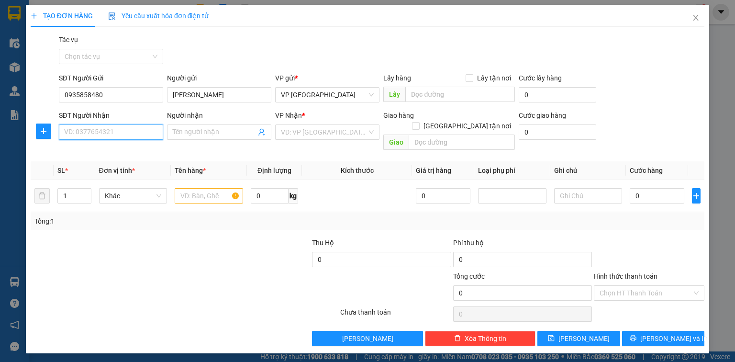
click at [126, 134] on input "SĐT Người Nhận" at bounding box center [111, 131] width 104 height 15
type input "0962664999"
click at [288, 132] on input "search" at bounding box center [324, 132] width 86 height 14
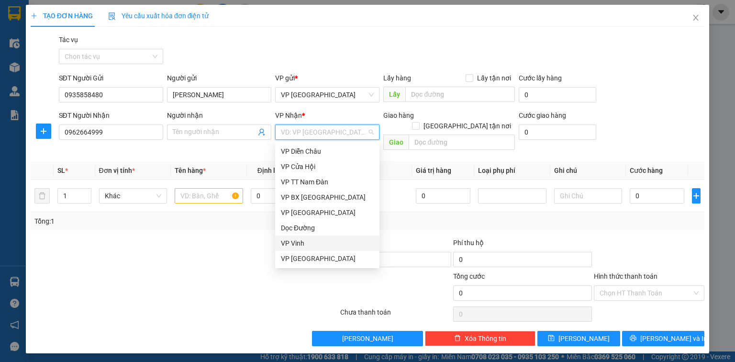
click at [296, 238] on div "VP Vinh" at bounding box center [327, 243] width 93 height 11
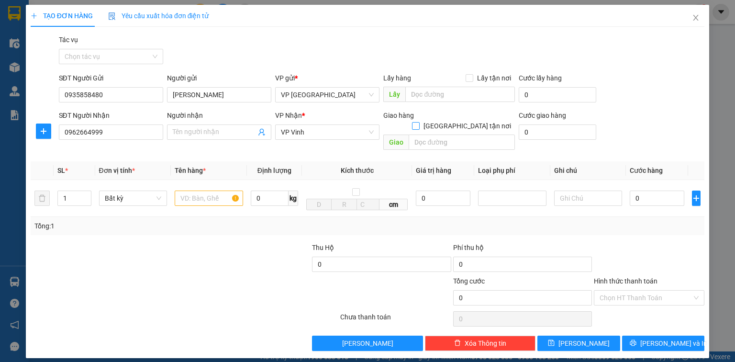
click at [419, 122] on input "[GEOGRAPHIC_DATA] tận nơi" at bounding box center [415, 125] width 7 height 7
checkbox input "true"
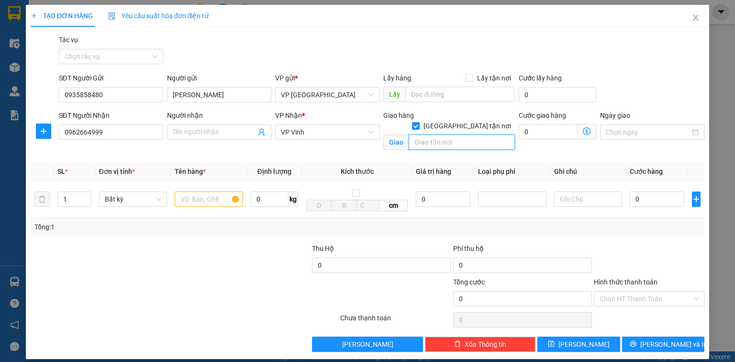
click at [446, 134] on input "text" at bounding box center [462, 141] width 106 height 15
type input "02 Duy Tân"
click at [191, 196] on input "text" at bounding box center [209, 198] width 68 height 15
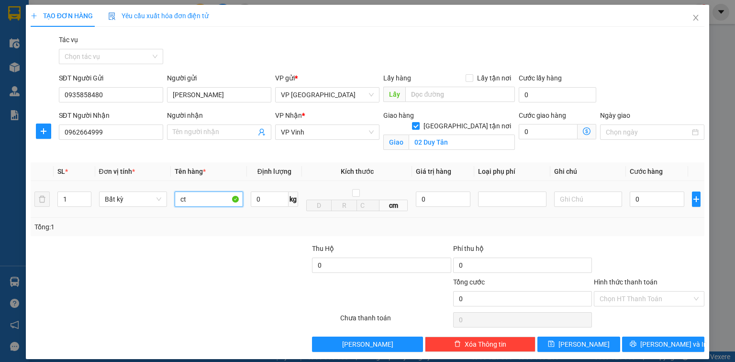
type input "c"
drag, startPoint x: 71, startPoint y: 199, endPoint x: 30, endPoint y: 206, distance: 41.3
click at [31, 206] on tr "1 Bất kỳ 0 kg cm 0 0" at bounding box center [368, 199] width 674 height 37
type input "2"
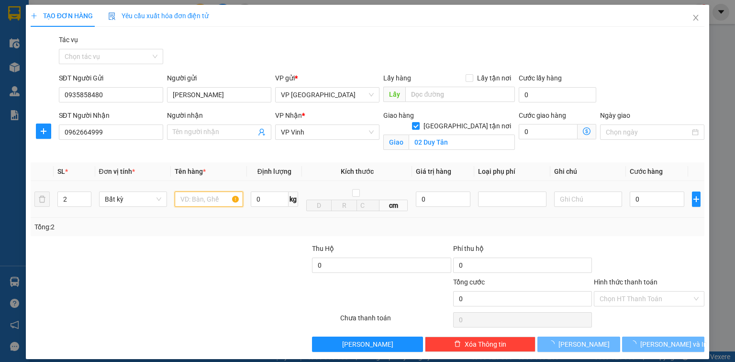
click at [192, 201] on input "text" at bounding box center [209, 198] width 68 height 15
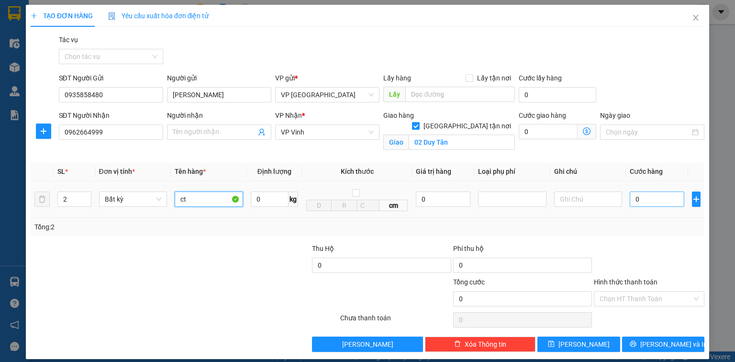
type input "ct"
click at [639, 195] on input "0" at bounding box center [657, 198] width 55 height 15
type input "1"
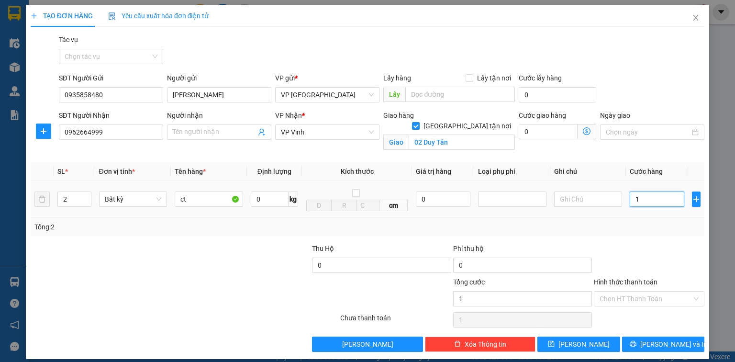
type input "15"
type input "150"
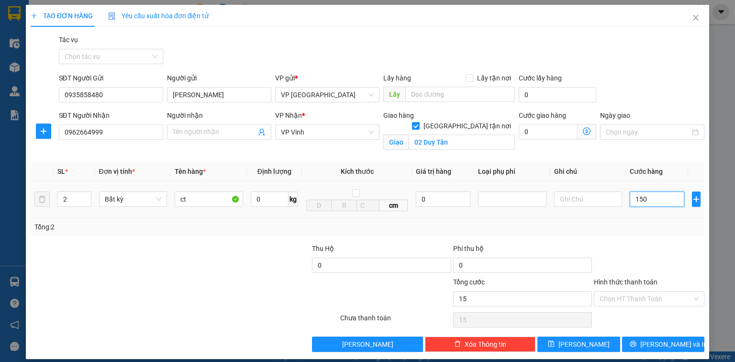
type input "150"
type input "1.500"
type input "15.000"
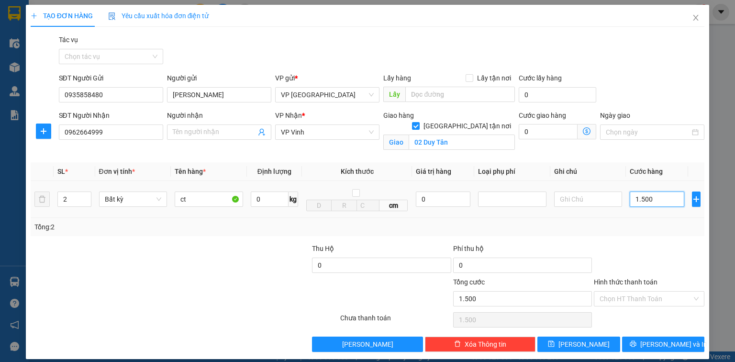
type input "15.000"
type input "150.000"
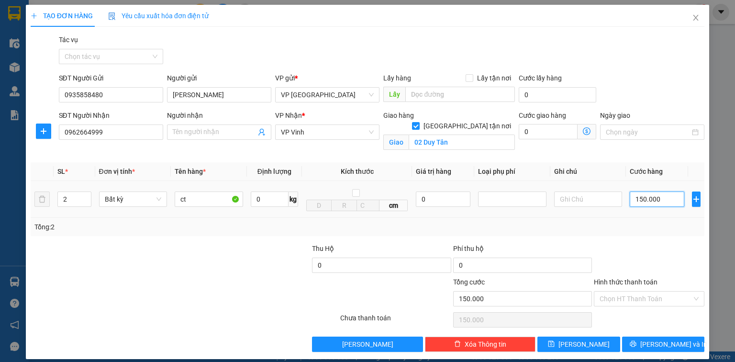
type input "15.000"
type input "0"
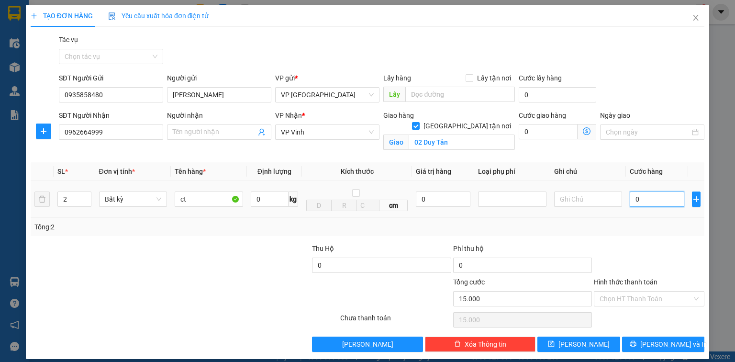
type input "0"
click at [543, 125] on input "0" at bounding box center [548, 131] width 59 height 15
type input "3"
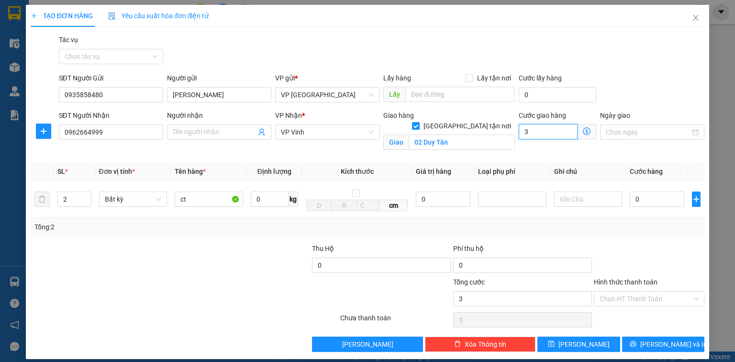
type input "30"
type input "300"
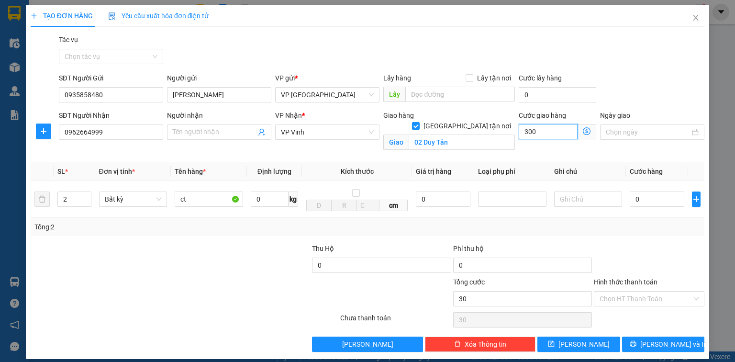
type input "300"
type input "30"
type input "3"
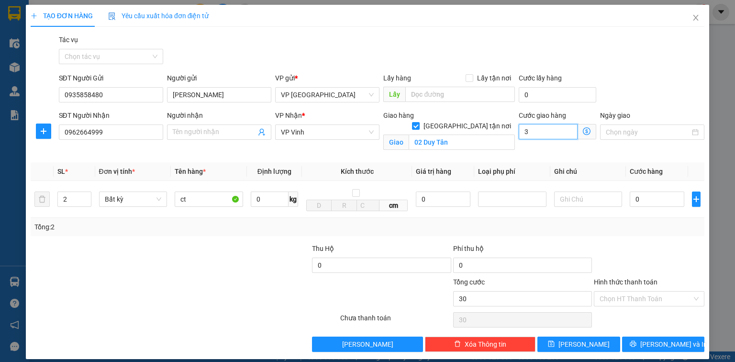
type input "3"
type input "0"
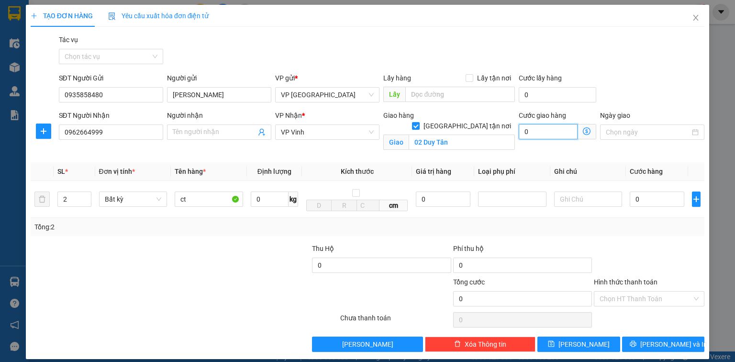
type input "40"
type input "400"
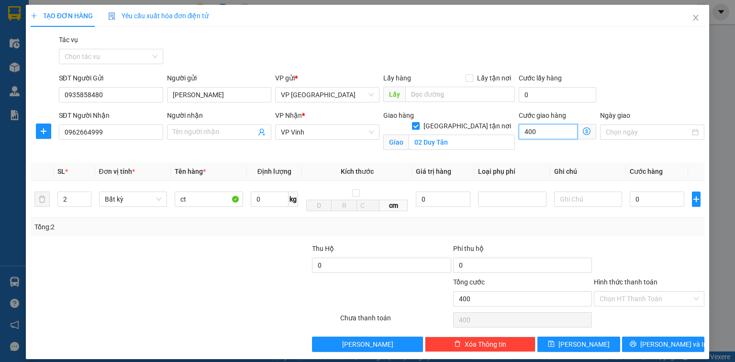
type input "4.000"
type input "40.000"
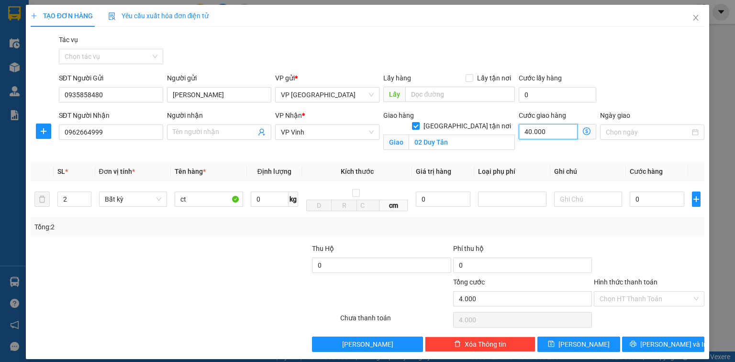
type input "40.000"
click at [643, 202] on input "0" at bounding box center [657, 198] width 55 height 15
type input "1"
type input "40.001"
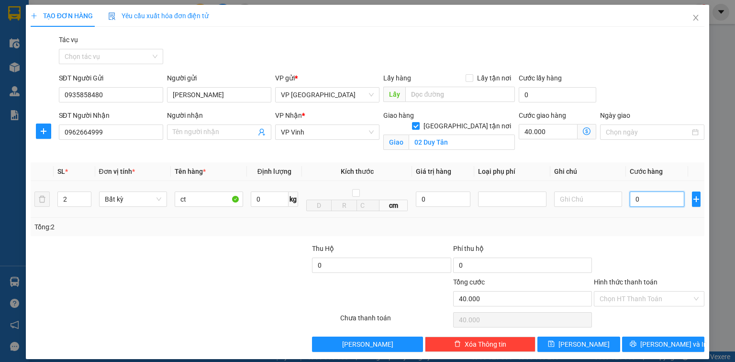
type input "40.001"
type input "12"
type input "40.012"
type input "120"
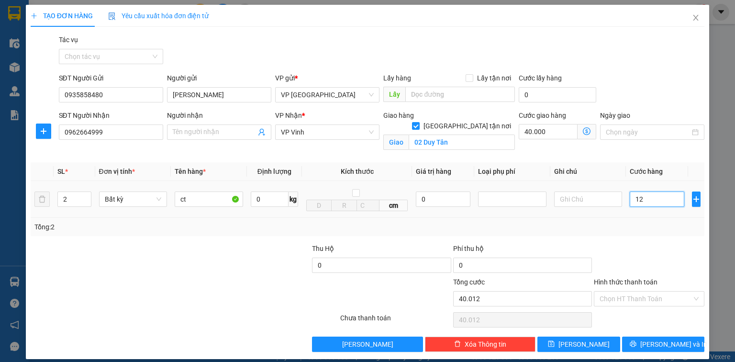
type input "40.120"
type input "1.200"
type input "41.200"
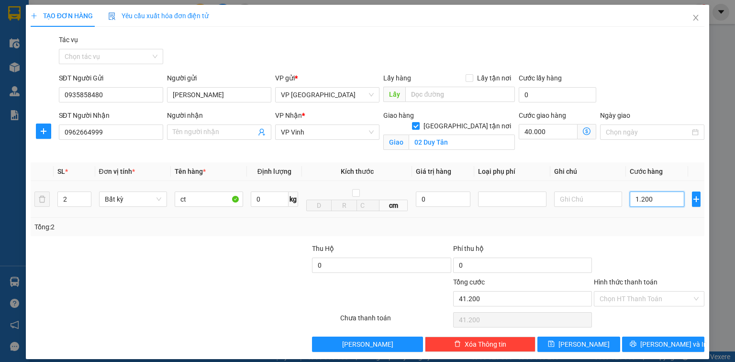
type input "12.000"
type input "52.000"
type input "120.000"
type input "160.000"
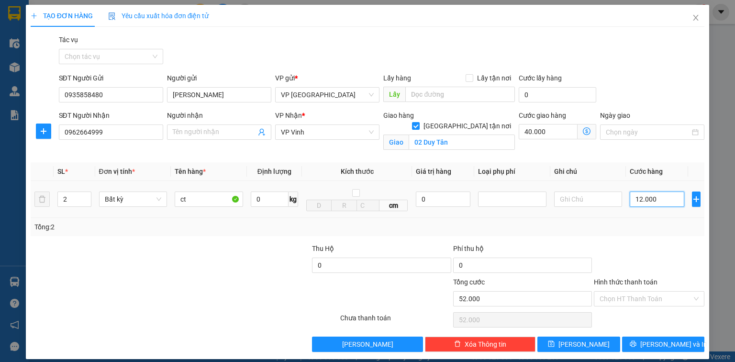
type input "160.000"
type input "12.000"
type input "52.000"
click at [524, 131] on input "40.000" at bounding box center [548, 131] width 59 height 15
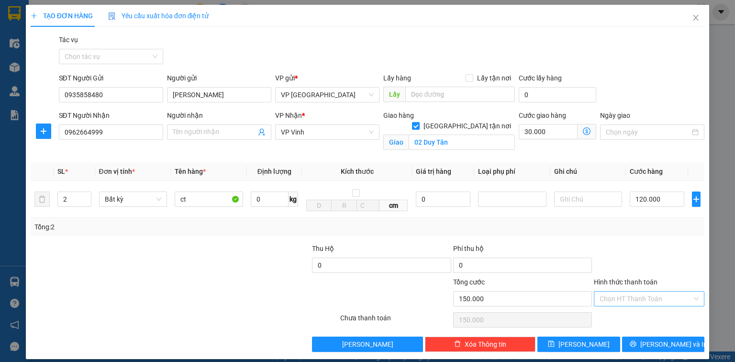
click at [626, 302] on input "Hình thức thanh toán" at bounding box center [646, 298] width 92 height 14
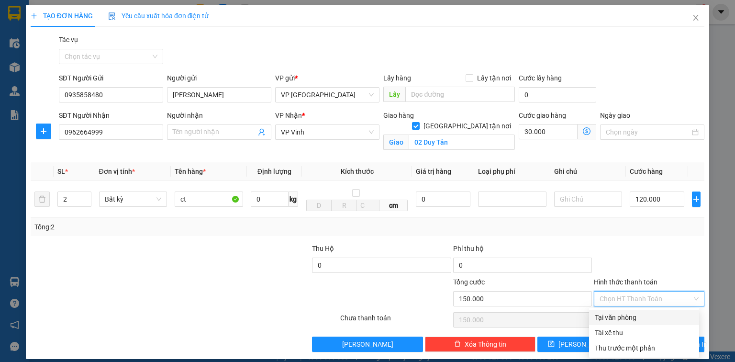
click at [623, 315] on div "Tại văn phòng" at bounding box center [644, 317] width 99 height 11
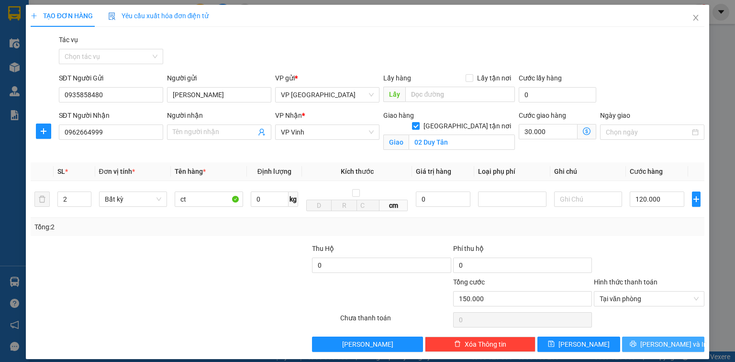
click at [641, 339] on button "[PERSON_NAME] và In" at bounding box center [663, 343] width 83 height 15
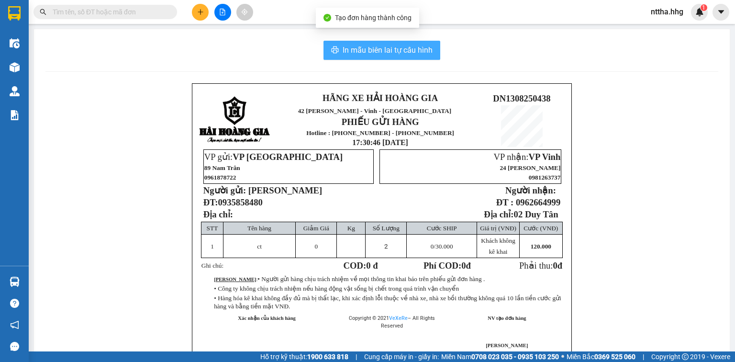
click at [398, 47] on span "In mẫu biên lai tự cấu hình" at bounding box center [388, 50] width 90 height 12
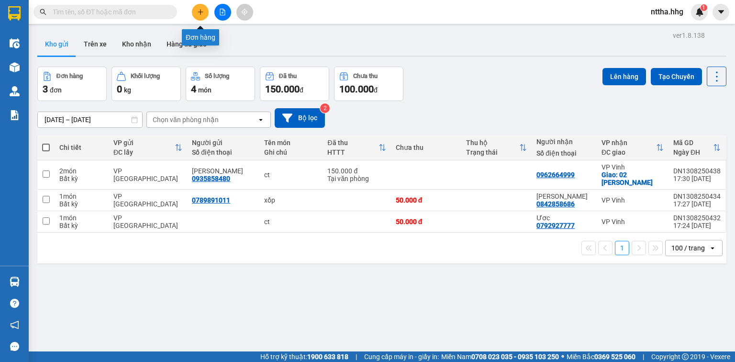
click at [199, 11] on icon "plus" at bounding box center [200, 11] width 5 height 0
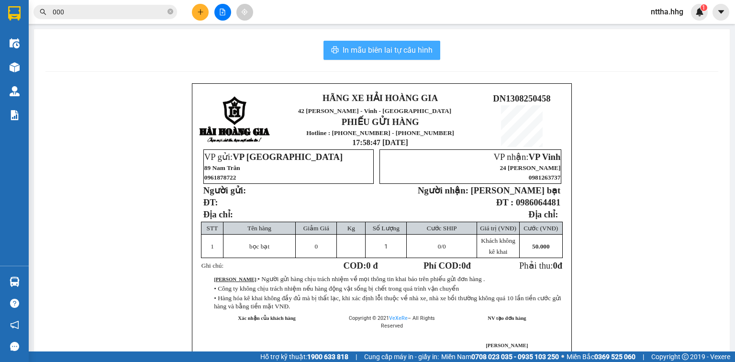
click at [402, 54] on span "In mẫu biên lai tự cấu hình" at bounding box center [388, 50] width 90 height 12
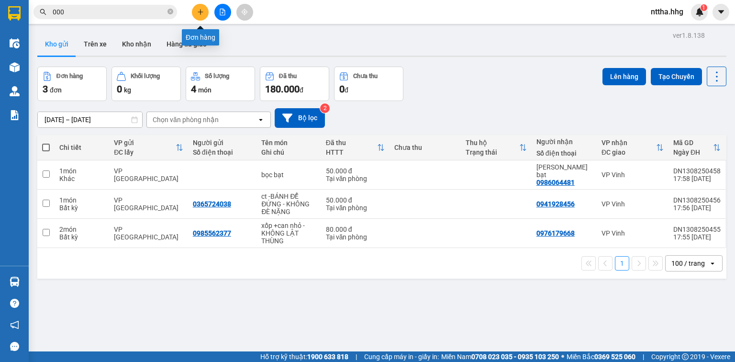
click at [202, 11] on icon "plus" at bounding box center [200, 12] width 7 height 7
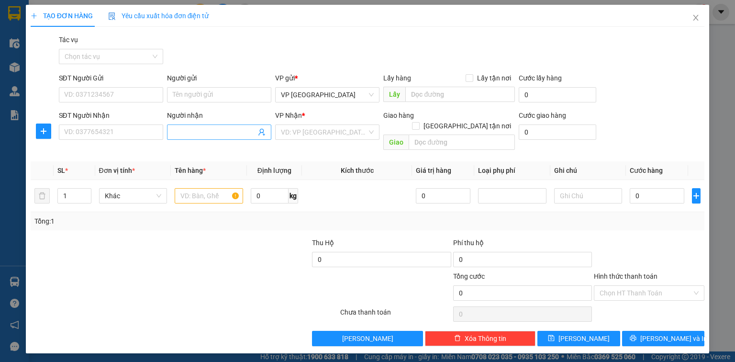
click at [210, 134] on input "Người nhận" at bounding box center [214, 132] width 83 height 11
type input "hoa phat"
click at [195, 170] on div "Hoà Phát - 0903227229" at bounding box center [219, 166] width 93 height 11
type input "0903227229"
type input "Hoà Phát"
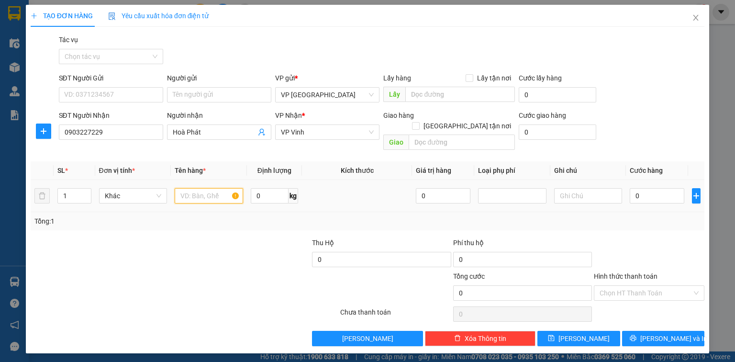
click at [199, 188] on input "text" at bounding box center [209, 195] width 68 height 15
type input "bọc bạt"
click at [662, 188] on input "0" at bounding box center [657, 195] width 55 height 15
type input "5"
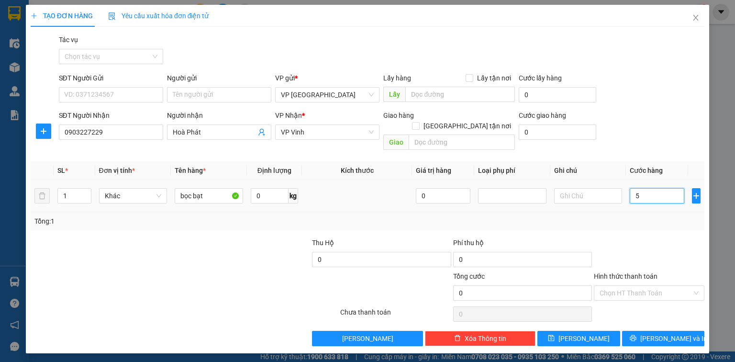
type input "5"
type input "50"
type input "500"
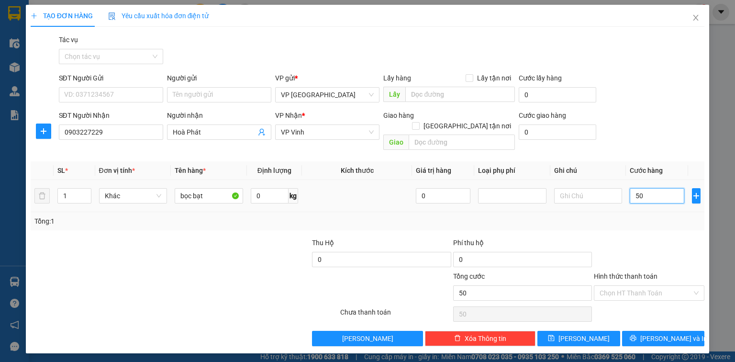
type input "500"
type input "5.000"
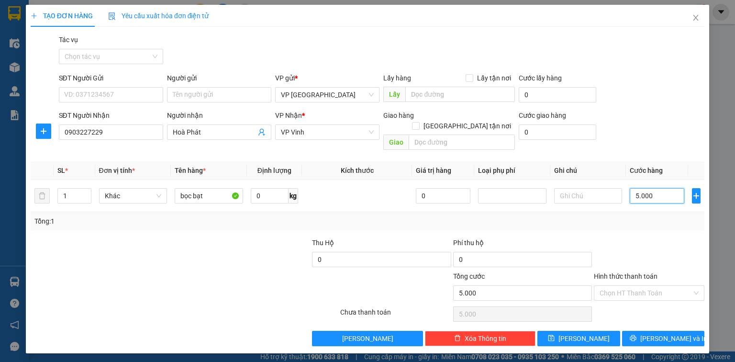
type input "50.000"
click at [637, 286] on input "Hình thức thanh toán" at bounding box center [646, 293] width 92 height 14
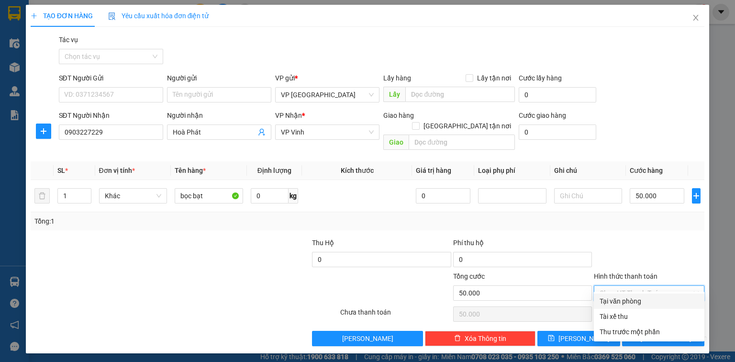
click at [637, 301] on div "Tại văn phòng" at bounding box center [649, 301] width 99 height 11
type input "0"
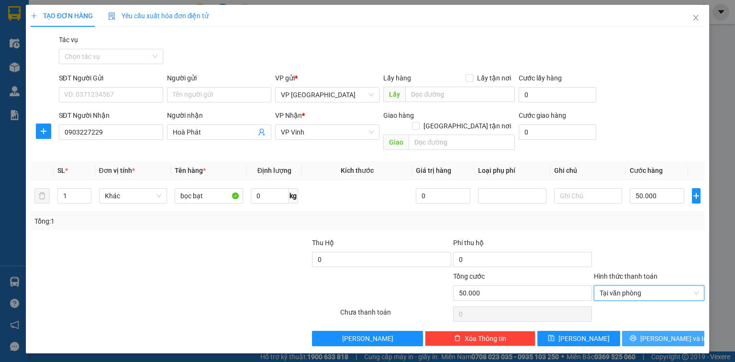
click at [660, 333] on span "[PERSON_NAME] và In" at bounding box center [673, 338] width 67 height 11
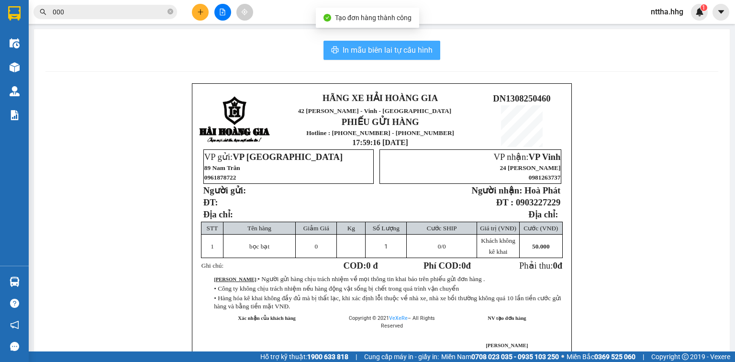
click at [336, 48] on button "In mẫu biên lai tự cấu hình" at bounding box center [381, 50] width 117 height 19
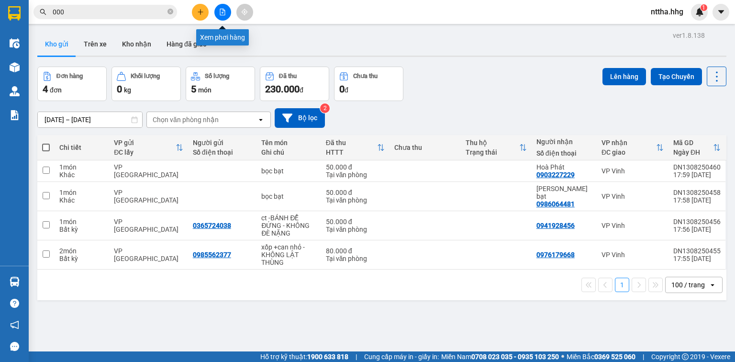
click at [224, 13] on icon "file-add" at bounding box center [222, 12] width 7 height 7
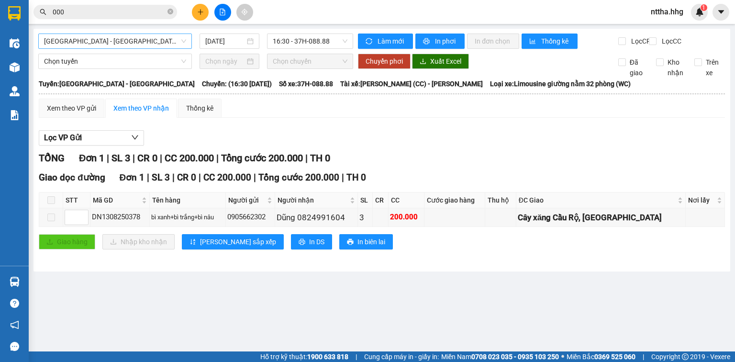
click at [132, 39] on span "[GEOGRAPHIC_DATA] - [GEOGRAPHIC_DATA]" at bounding box center [115, 41] width 142 height 14
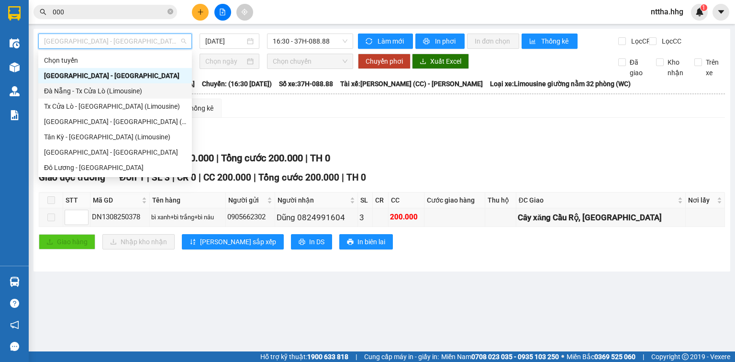
click at [103, 89] on div "Đà Nẵng - Tx Cửa Lò (Limousine)" at bounding box center [115, 91] width 142 height 11
type input "[DATE]"
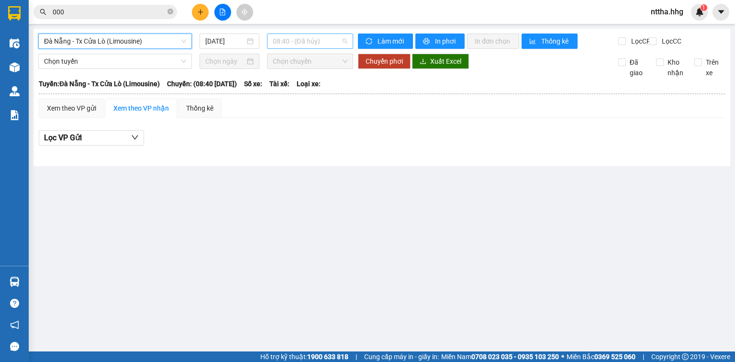
click at [290, 40] on span "08:40 - (Đã hủy)" at bounding box center [310, 41] width 75 height 14
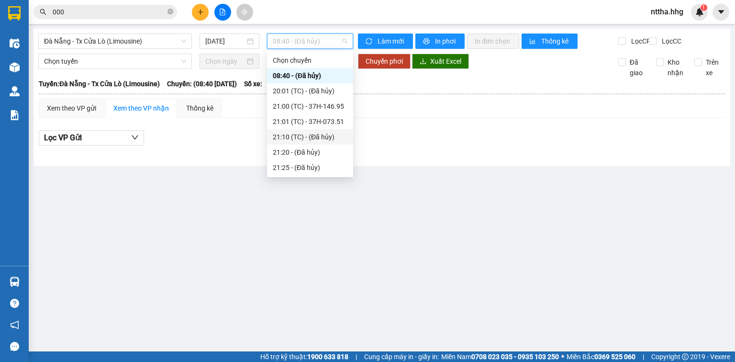
click at [293, 134] on div "21:10 (TC) - (Đã hủy)" at bounding box center [310, 137] width 75 height 11
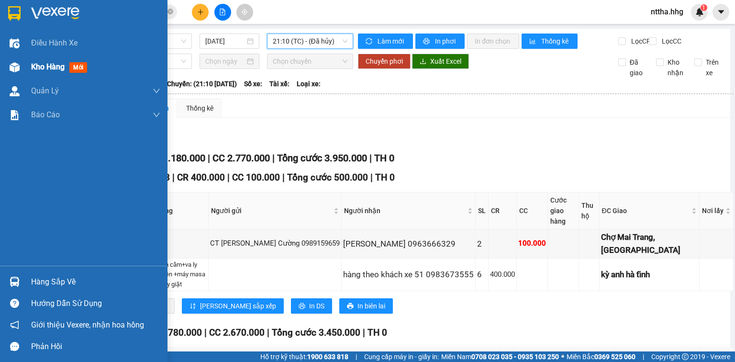
click at [24, 61] on div "Kho hàng mới" at bounding box center [83, 67] width 167 height 24
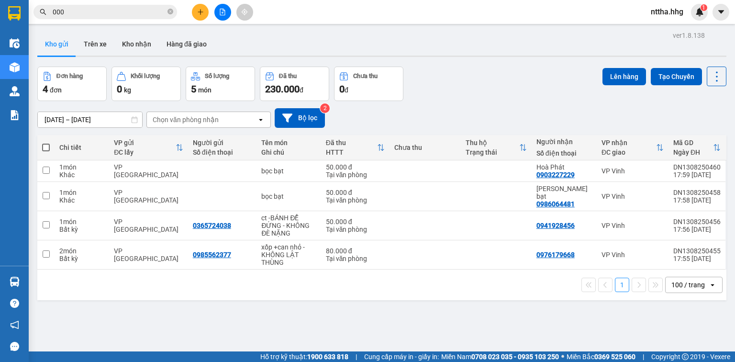
click at [48, 146] on span at bounding box center [46, 148] width 8 height 8
click at [46, 143] on input "checkbox" at bounding box center [46, 143] width 0 height 0
checkbox input "true"
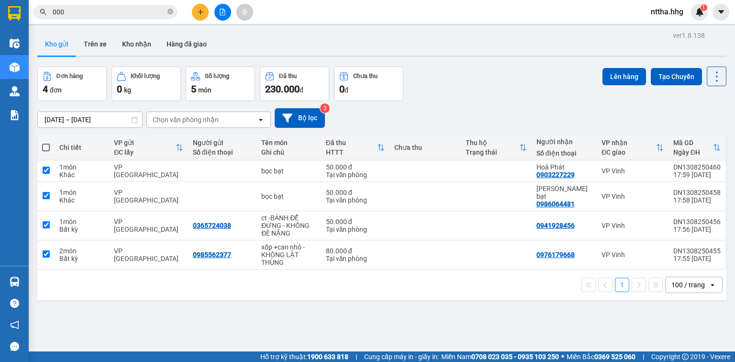
checkbox input "true"
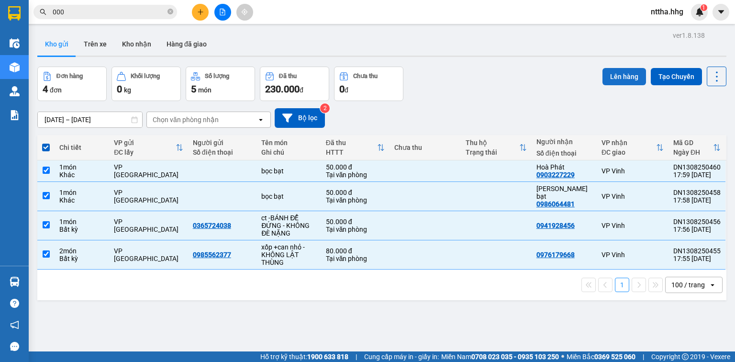
click at [619, 78] on button "Lên hàng" at bounding box center [624, 76] width 44 height 17
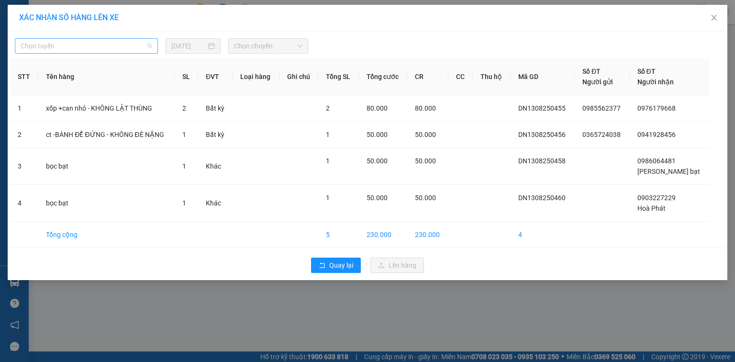
click at [104, 47] on span "Chọn tuyến" at bounding box center [87, 46] width 132 height 14
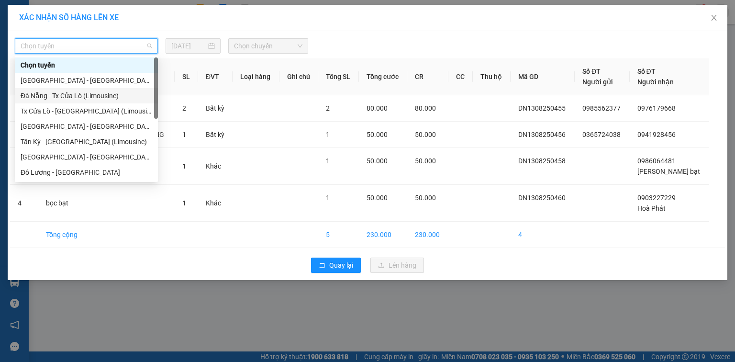
click at [97, 101] on div "Đà Nẵng - Tx Cửa Lò (Limousine)" at bounding box center [86, 95] width 143 height 15
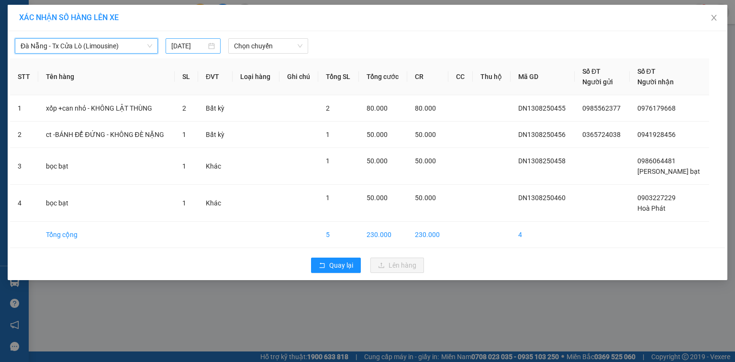
click at [200, 45] on input "[DATE]" at bounding box center [188, 46] width 35 height 11
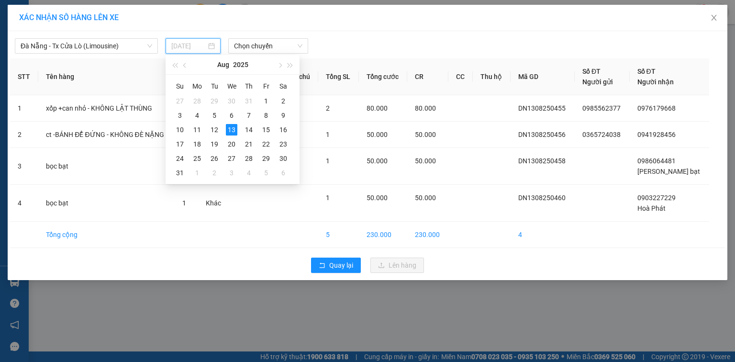
type input "[DATE]"
click at [232, 128] on div "13" at bounding box center [231, 129] width 11 height 11
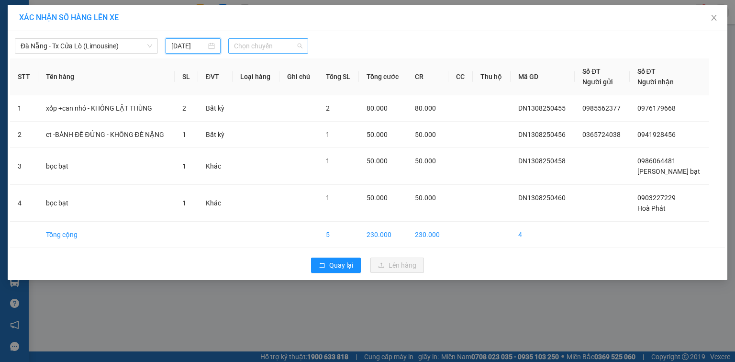
click at [282, 40] on span "Chọn chuyến" at bounding box center [268, 46] width 69 height 14
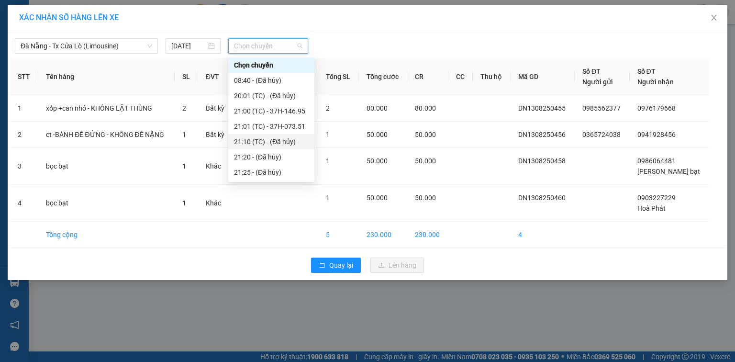
click at [272, 138] on div "21:10 (TC) - (Đã hủy)" at bounding box center [271, 141] width 75 height 11
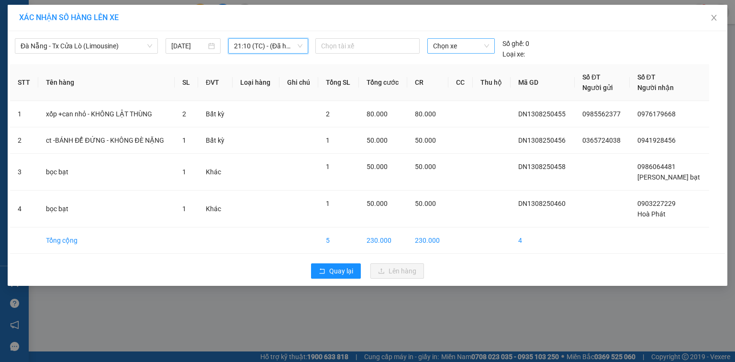
click at [479, 45] on span "Chọn xe" at bounding box center [461, 46] width 56 height 14
click at [230, 289] on div "XÁC NHẬN SỐ HÀNG LÊN XE [GEOGRAPHIC_DATA] - Tx Cửa Lò (Limousine) [DATE] 21:10 …" at bounding box center [367, 181] width 735 height 362
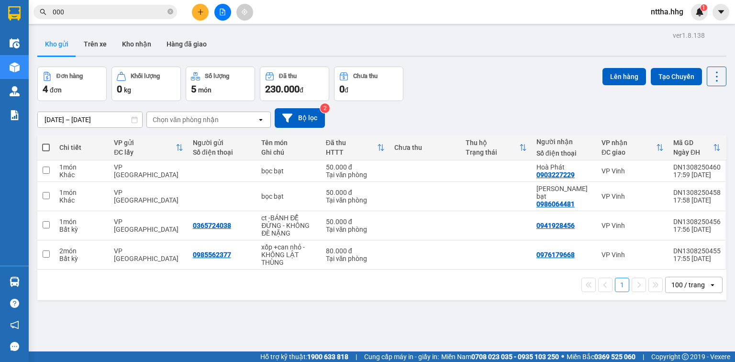
click at [46, 147] on span at bounding box center [46, 148] width 8 height 8
click at [46, 143] on input "checkbox" at bounding box center [46, 143] width 0 height 0
checkbox input "true"
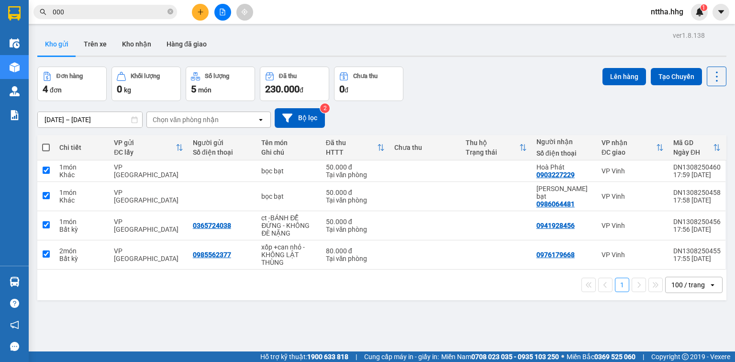
checkbox input "true"
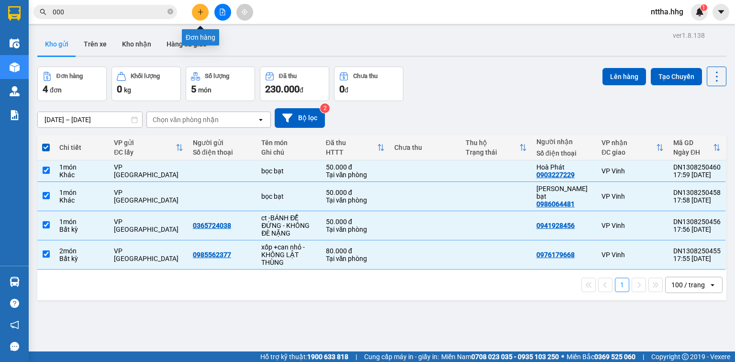
click at [199, 13] on icon "plus" at bounding box center [200, 12] width 7 height 7
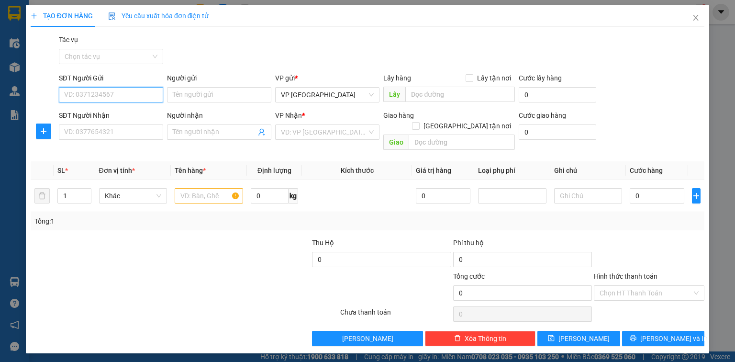
click at [117, 92] on input "SĐT Người Gửi" at bounding box center [111, 94] width 104 height 15
type input "0975848969"
click at [112, 133] on input "SĐT Người Nhận" at bounding box center [111, 131] width 104 height 15
drag, startPoint x: 111, startPoint y: 99, endPoint x: 47, endPoint y: 95, distance: 63.8
click at [47, 95] on div "SĐT Người Gửi 0975848969 0975848969 Người gửi Tên người gửi VP gửi * VP [GEOGRA…" at bounding box center [368, 89] width 676 height 33
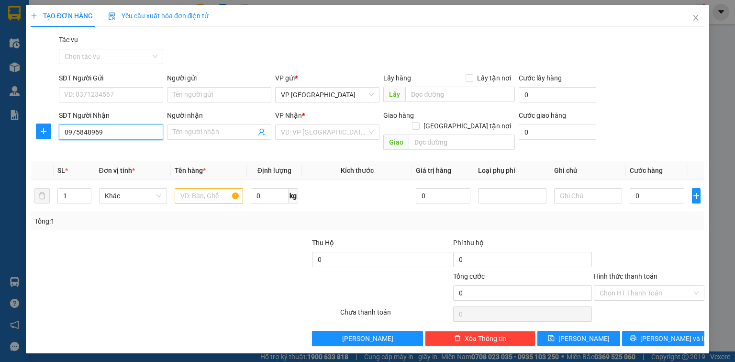
click at [104, 133] on input "0975848969" at bounding box center [111, 131] width 104 height 15
type input "0975848696"
click at [100, 149] on div "0975848696 - Lâm" at bounding box center [111, 151] width 93 height 11
type input "Lâm"
checkbox input "true"
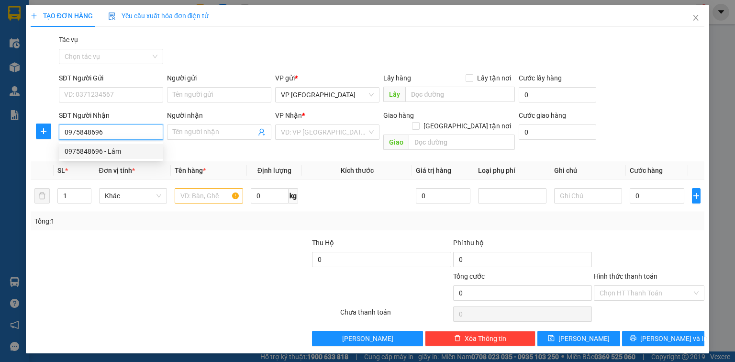
type input "11 Tân Tiến, hướng 45 [PERSON_NAME]-CHƯA TÍNH SHIPg- Chưa tính Ship"
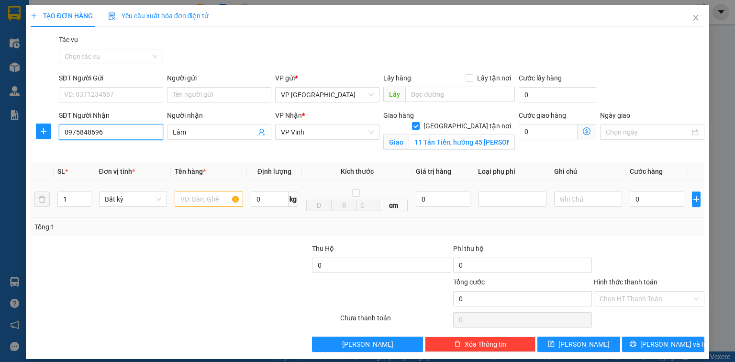
type input "0975848696"
click at [200, 199] on input "text" at bounding box center [209, 198] width 68 height 15
type input "xốp"
click at [656, 201] on input "0" at bounding box center [657, 198] width 55 height 15
type input "7"
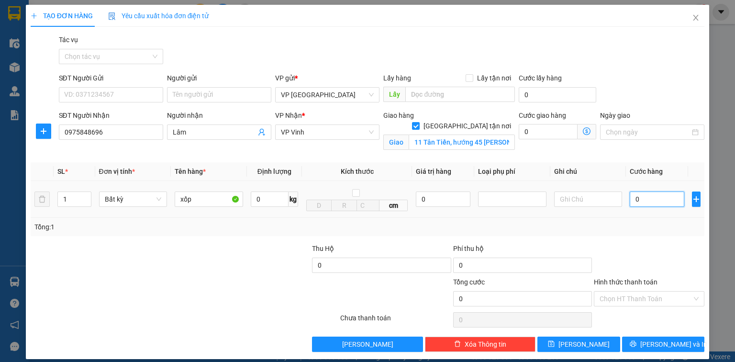
type input "7"
type input "70"
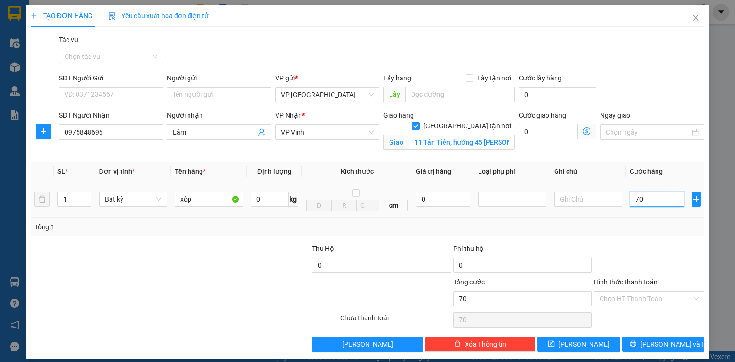
type input "700"
type input "7.000"
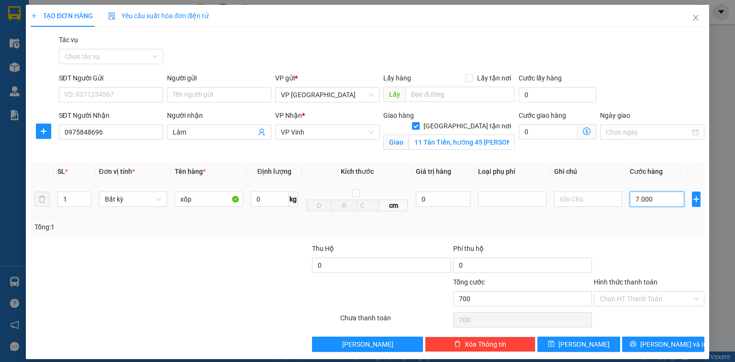
type input "7.000"
type input "70.000"
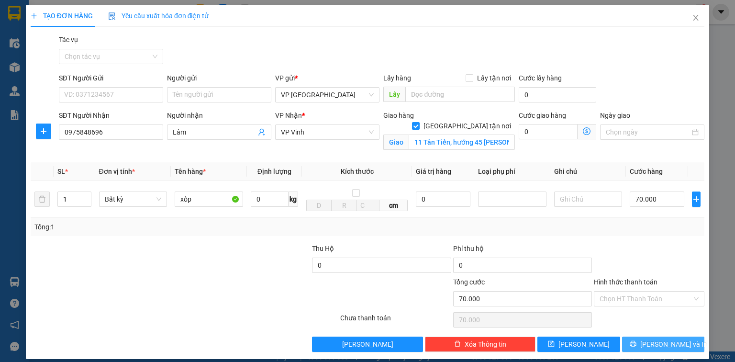
click at [668, 344] on span "[PERSON_NAME] và In" at bounding box center [673, 344] width 67 height 11
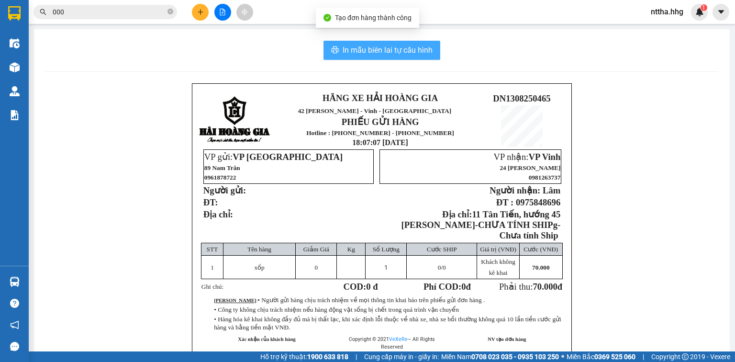
click at [377, 54] on span "In mẫu biên lai tự cấu hình" at bounding box center [388, 50] width 90 height 12
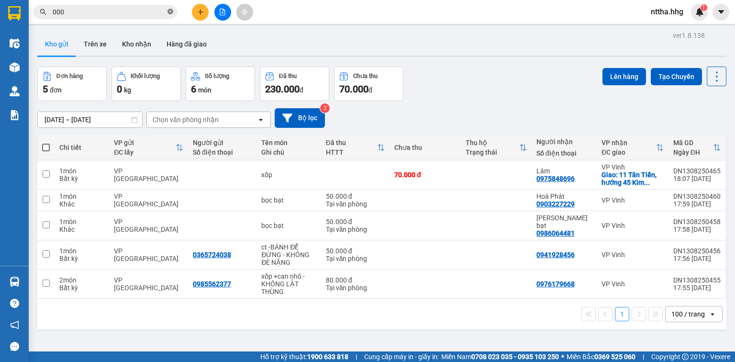
click at [169, 12] on icon "close-circle" at bounding box center [170, 12] width 6 height 6
click at [159, 11] on input "text" at bounding box center [109, 12] width 113 height 11
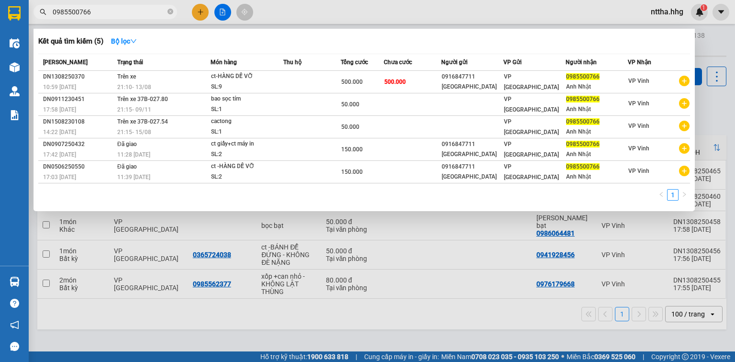
type input "0985500766"
click at [276, 10] on div at bounding box center [367, 181] width 735 height 362
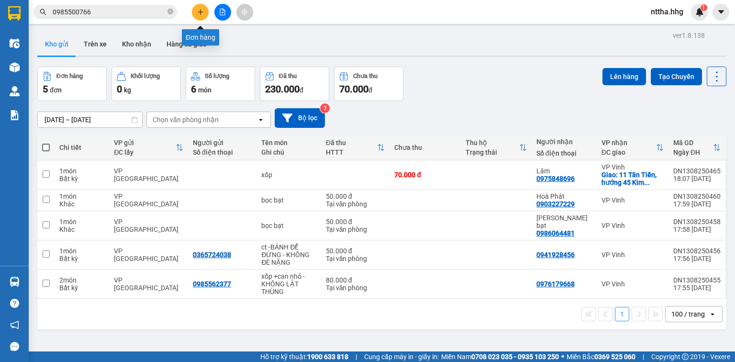
click at [195, 11] on button at bounding box center [200, 12] width 17 height 17
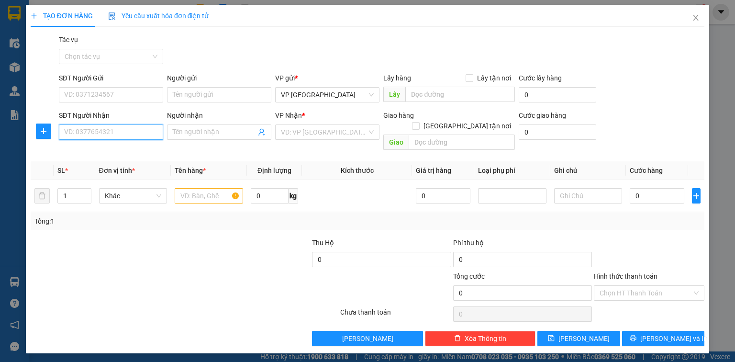
click at [122, 131] on input "SĐT Người Nhận" at bounding box center [111, 131] width 104 height 15
type input "0827607999"
click at [124, 151] on div "0827607999 - [GEOGRAPHIC_DATA]" at bounding box center [119, 151] width 108 height 11
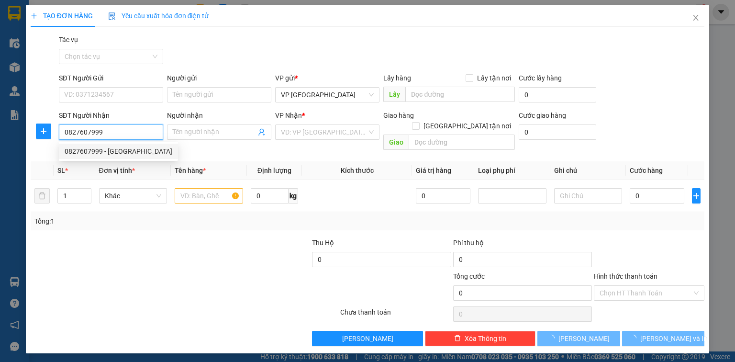
type input "[PERSON_NAME]"
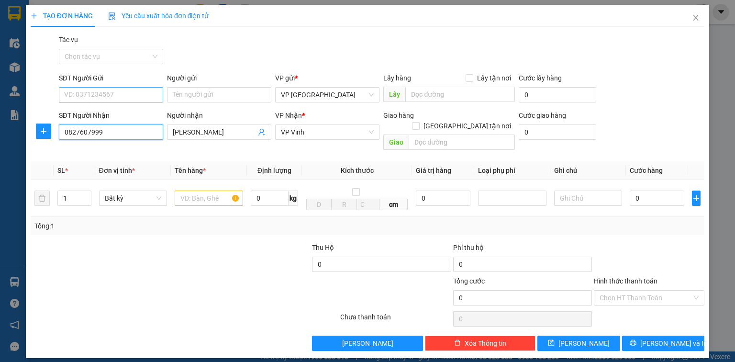
type input "0827607999"
click at [107, 93] on input "SĐT Người Gửi" at bounding box center [111, 94] width 104 height 15
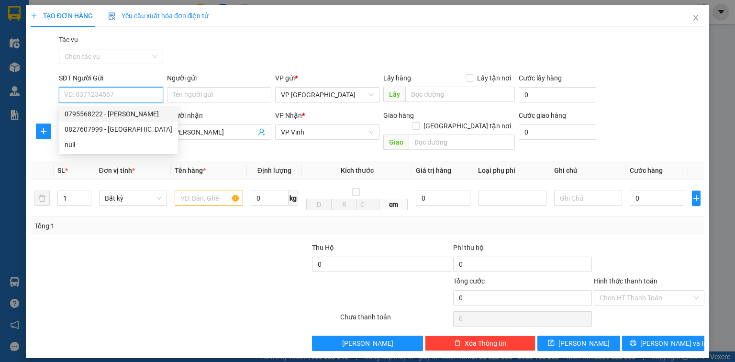
click at [102, 115] on div "0795568222 - [PERSON_NAME]" at bounding box center [119, 114] width 108 height 11
type input "0795568222"
type input "[PERSON_NAME]"
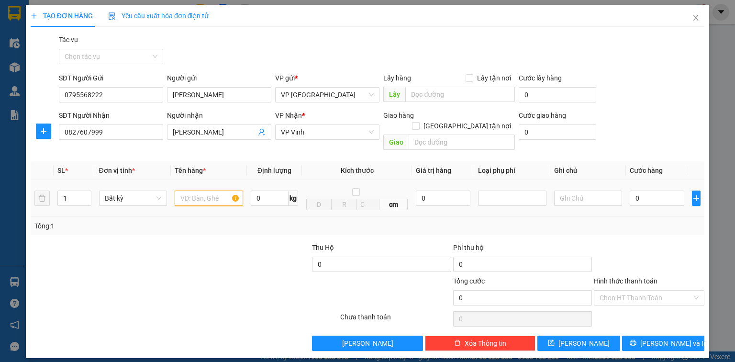
click at [199, 191] on input "text" at bounding box center [209, 197] width 68 height 15
type input "ct - Laptop"
click at [656, 190] on input "0" at bounding box center [657, 197] width 55 height 15
type input "1"
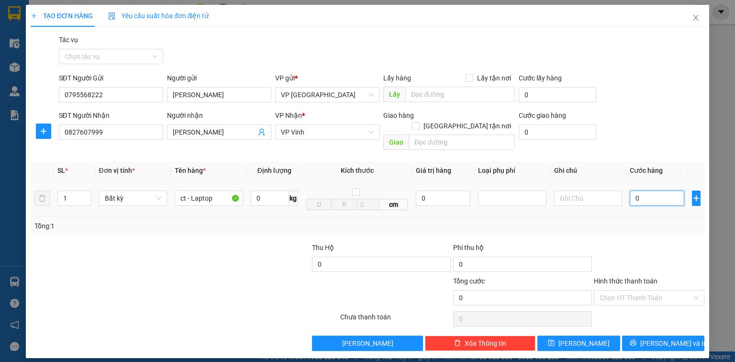
type input "1"
type input "10"
type input "100"
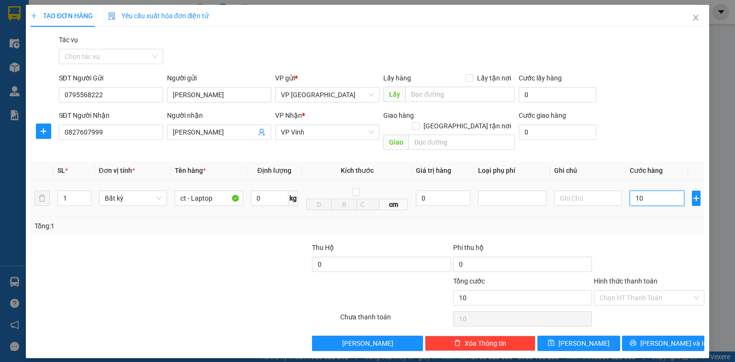
type input "100"
type input "1.000"
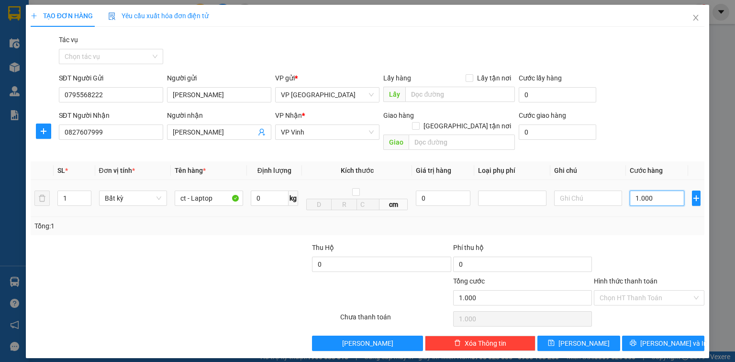
type input "10.000"
type input "100.000"
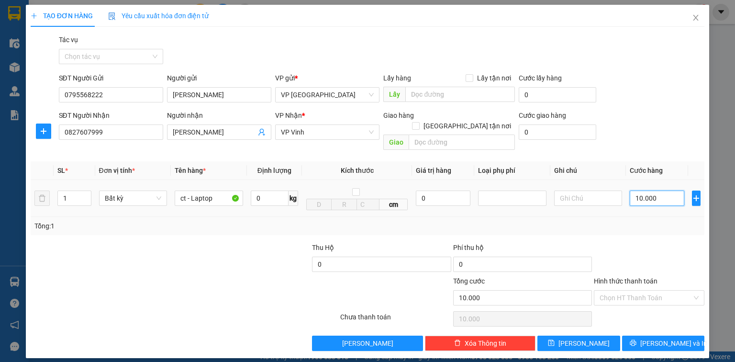
type input "100.000"
click at [652, 335] on button "[PERSON_NAME] và In" at bounding box center [663, 342] width 83 height 15
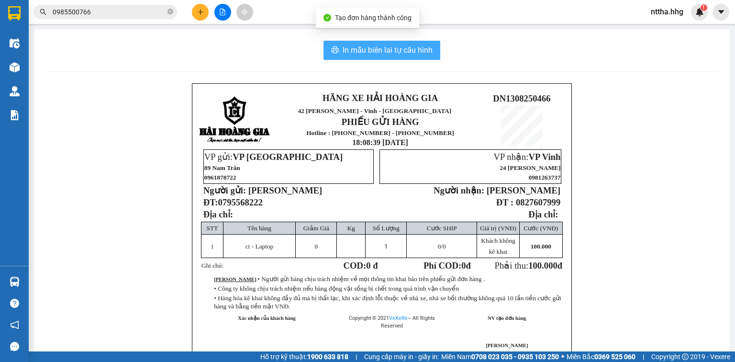
click at [423, 54] on span "In mẫu biên lai tự cấu hình" at bounding box center [388, 50] width 90 height 12
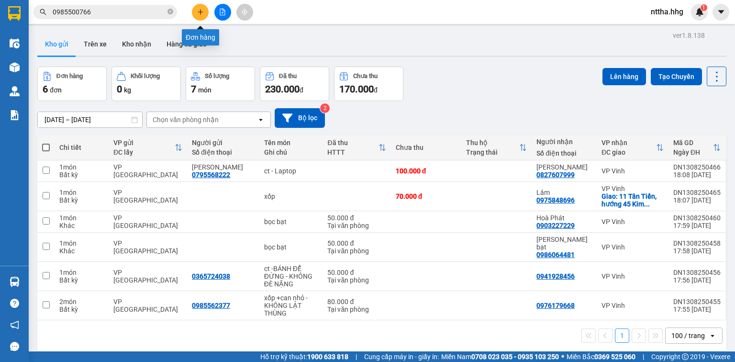
click at [200, 13] on icon "plus" at bounding box center [200, 11] width 0 height 5
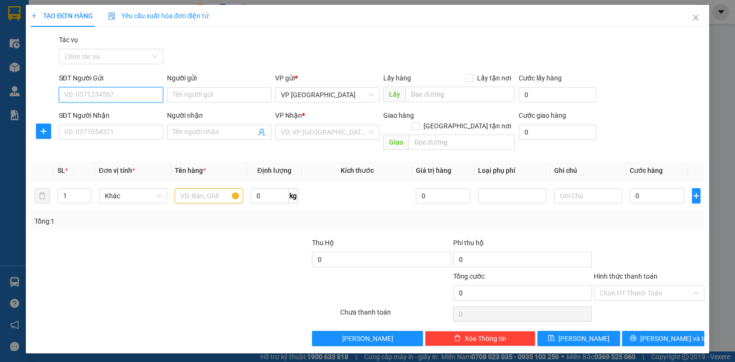
click at [96, 90] on input "SĐT Người Gửi" at bounding box center [111, 94] width 104 height 15
click at [104, 112] on div "0931113496 - [GEOGRAPHIC_DATA]" at bounding box center [119, 114] width 108 height 11
type input "0931113496"
type input "Cty Sơn Hà"
type input "0931113496"
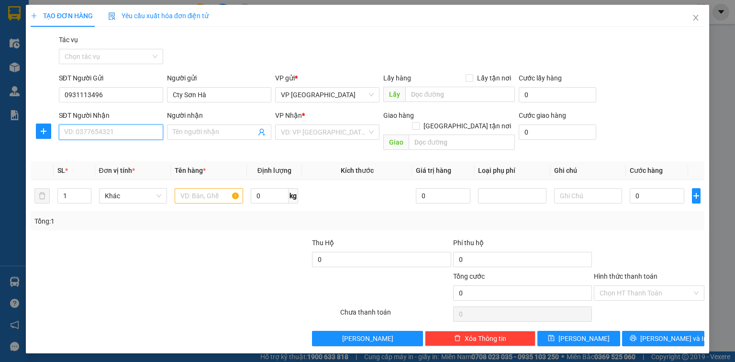
click at [100, 135] on input "SĐT Người Nhận" at bounding box center [111, 131] width 104 height 15
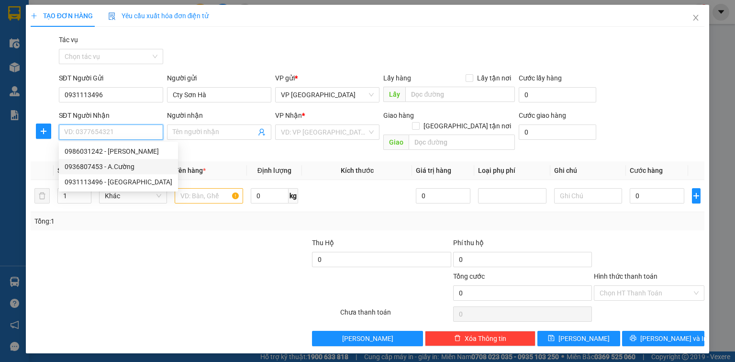
click at [87, 167] on div "0936807453 - A.Cường" at bounding box center [119, 166] width 108 height 11
type input "0936807453"
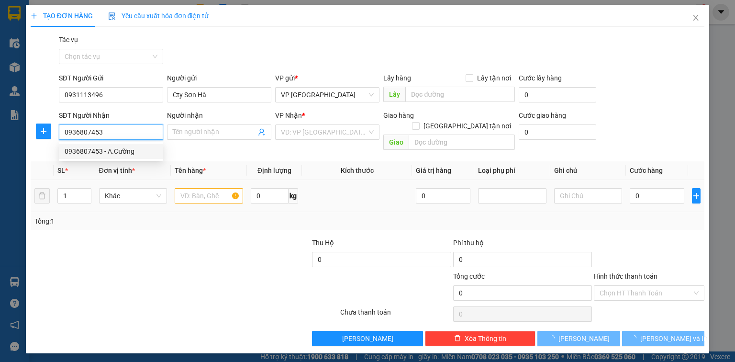
type input "A.Cường"
type input "VP [GEOGRAPHIC_DATA]"
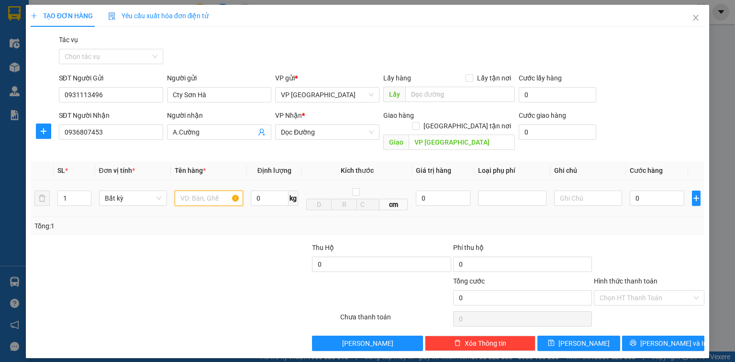
click at [199, 190] on input "text" at bounding box center [209, 197] width 68 height 15
type input "hs"
click at [657, 189] on div "0" at bounding box center [657, 198] width 55 height 19
click at [645, 190] on input "0" at bounding box center [657, 197] width 55 height 15
type input "5"
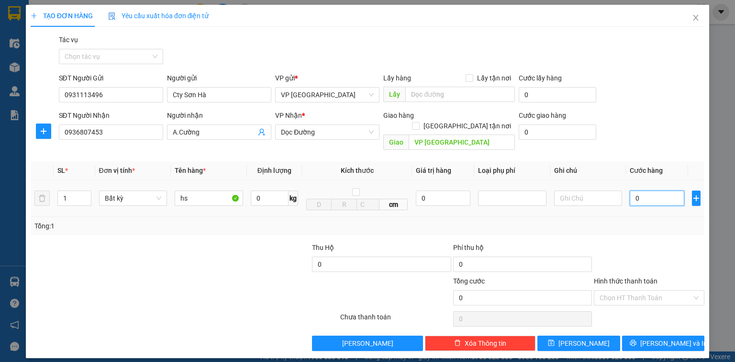
type input "5"
type input "50"
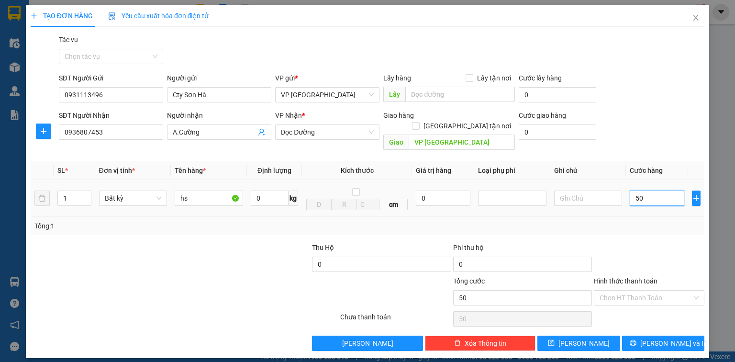
type input "500"
type input "5.000"
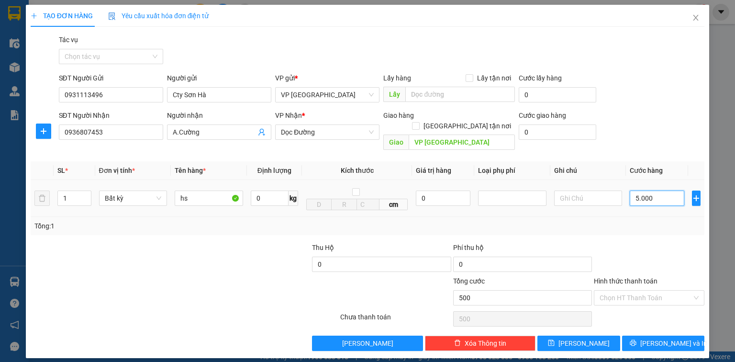
type input "5.000"
type input "50.000"
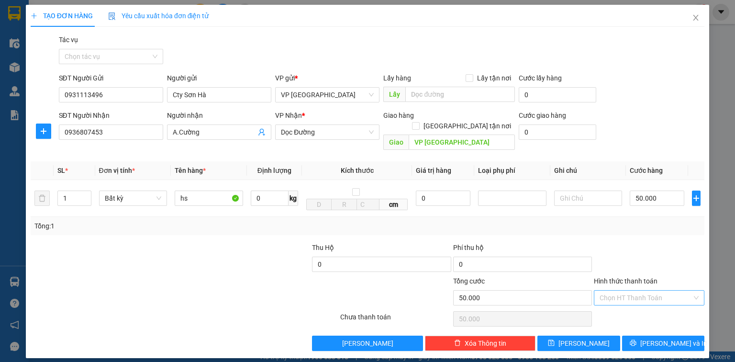
click at [661, 290] on input "Hình thức thanh toán" at bounding box center [646, 297] width 92 height 14
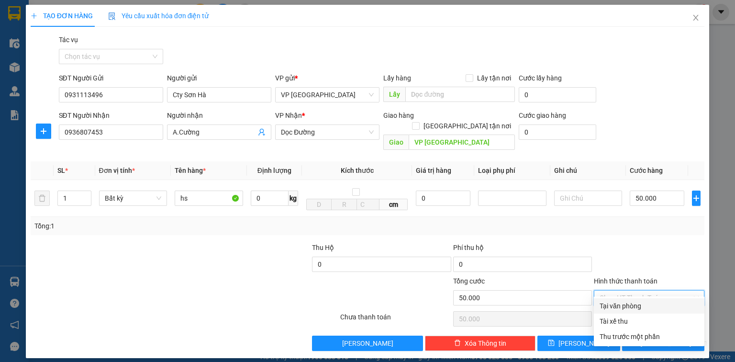
click at [643, 304] on div "Tại văn phòng" at bounding box center [649, 305] width 99 height 11
type input "0"
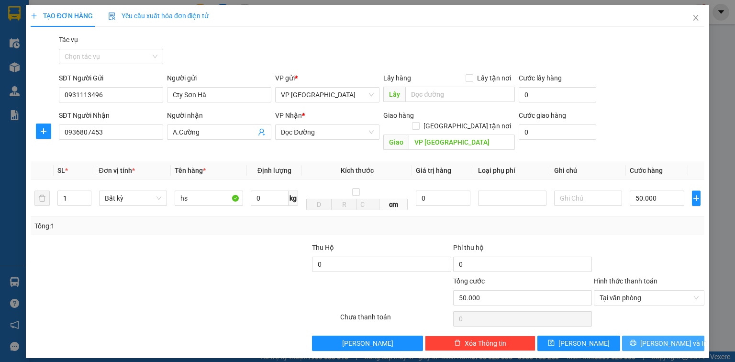
click at [668, 338] on span "[PERSON_NAME] và In" at bounding box center [673, 343] width 67 height 11
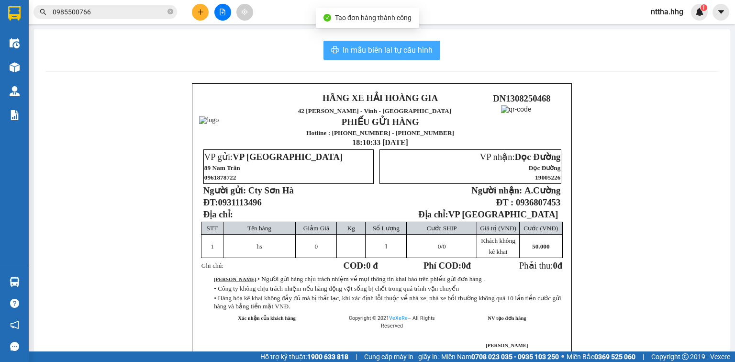
click at [394, 46] on span "In mẫu biên lai tự cấu hình" at bounding box center [388, 50] width 90 height 12
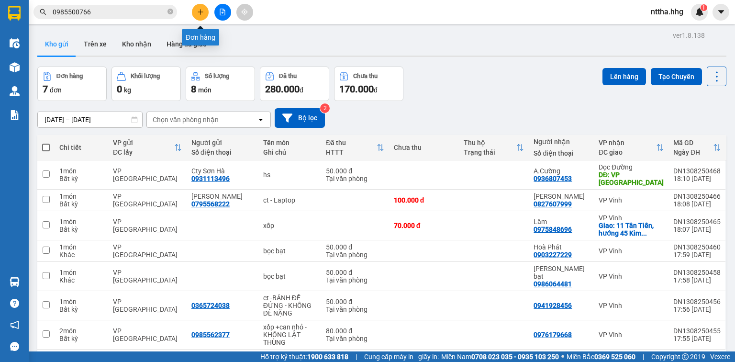
click at [198, 8] on button at bounding box center [200, 12] width 17 height 17
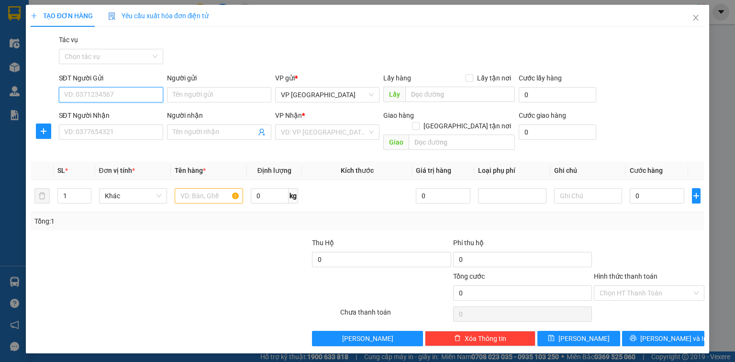
click at [115, 94] on input "SĐT Người Gửi" at bounding box center [111, 94] width 104 height 15
click at [115, 94] on input "091113496" at bounding box center [111, 94] width 104 height 15
click at [72, 95] on input "091113496" at bounding box center [111, 94] width 104 height 15
type input "0931113496"
click at [87, 111] on div "0931113496 - Cty Sơn Hà" at bounding box center [119, 114] width 108 height 11
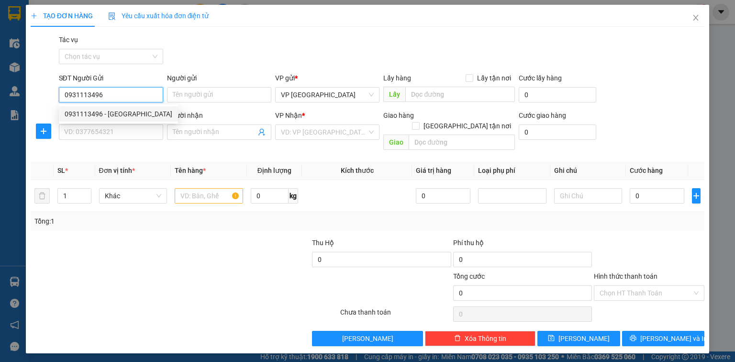
type input "Cty Sơn Hà"
type input "0931113496"
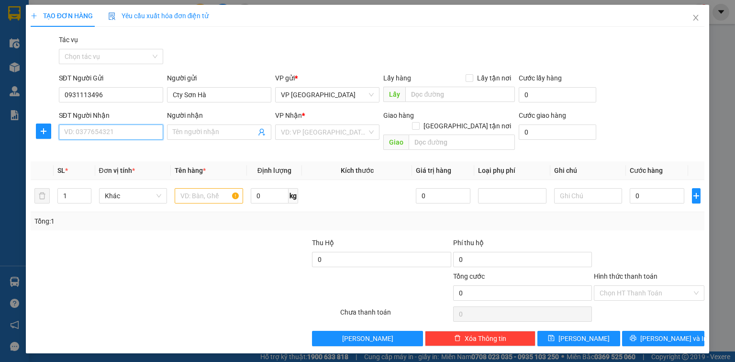
click at [93, 133] on input "SĐT Người Nhận" at bounding box center [111, 131] width 104 height 15
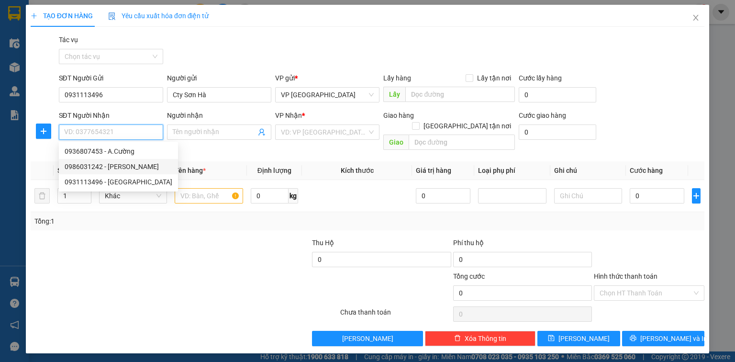
click at [94, 162] on div "0986031242 - Dương Ly" at bounding box center [119, 166] width 108 height 11
type input "0986031242"
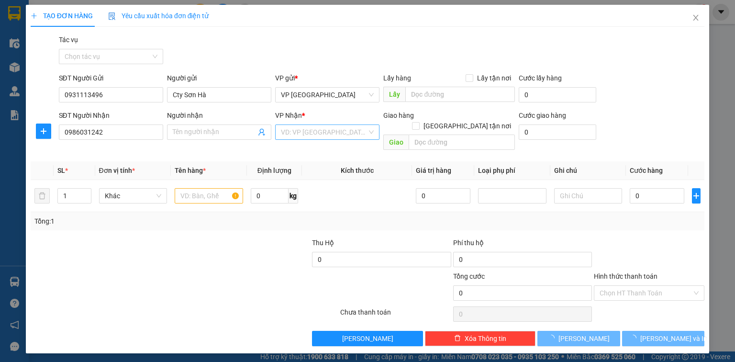
click at [300, 131] on input "search" at bounding box center [324, 132] width 86 height 14
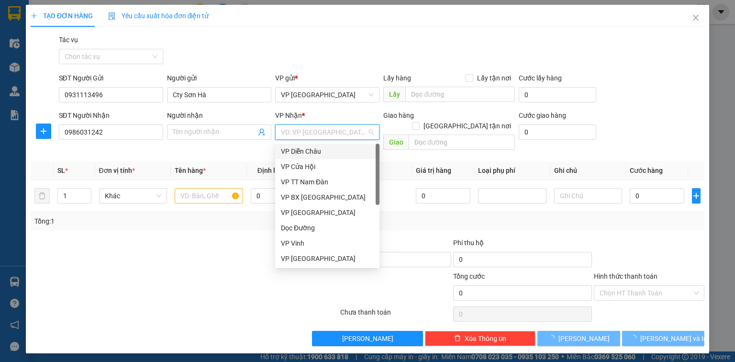
type input "Dương Ly"
checkbox input "true"
type input "07 [PERSON_NAME]"
type input "20.000"
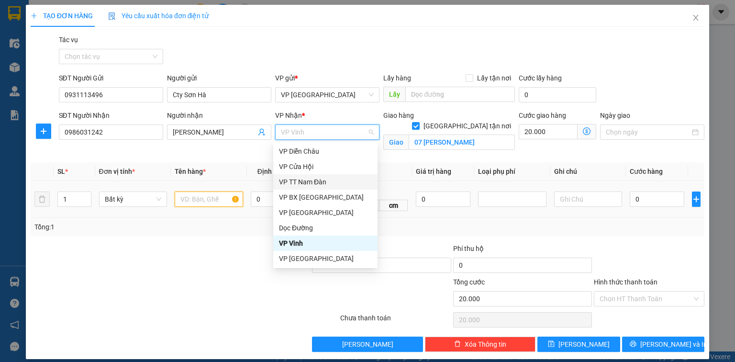
click at [200, 198] on input "text" at bounding box center [209, 198] width 68 height 15
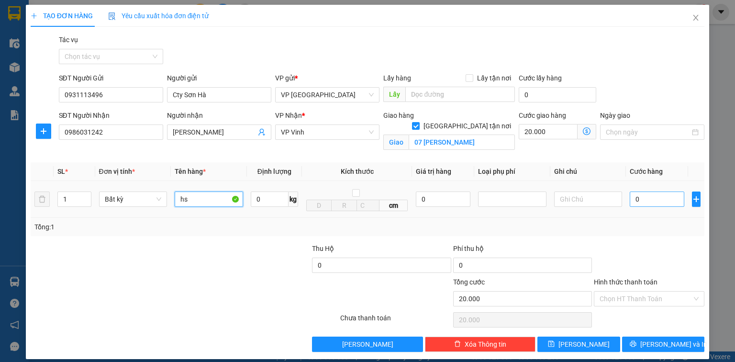
type input "hs"
click at [645, 198] on input "0" at bounding box center [657, 198] width 55 height 15
type input "5"
type input "20.005"
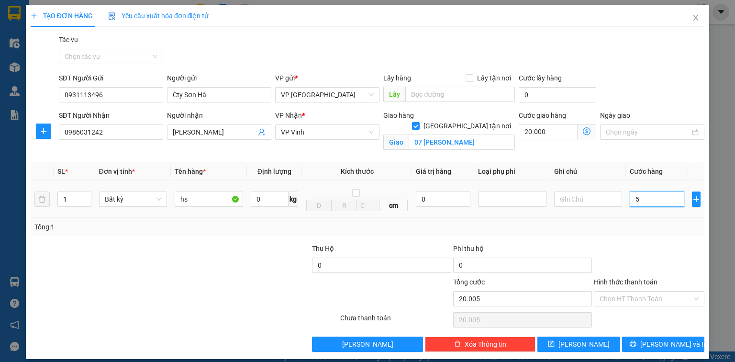
type input "50"
type input "20.050"
type input "500"
type input "20.500"
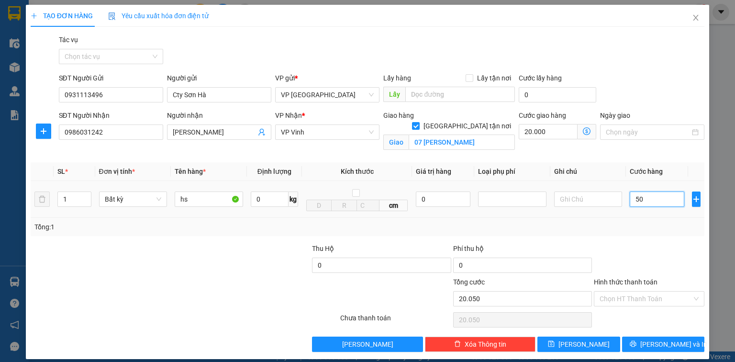
type input "20.500"
type input "5.000"
type input "25.000"
type input "50.000"
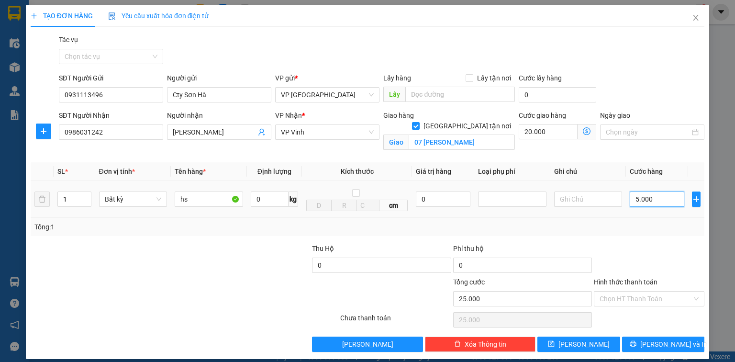
type input "70.000"
type input "50.000"
click at [630, 295] on input "Hình thức thanh toán" at bounding box center [646, 298] width 92 height 14
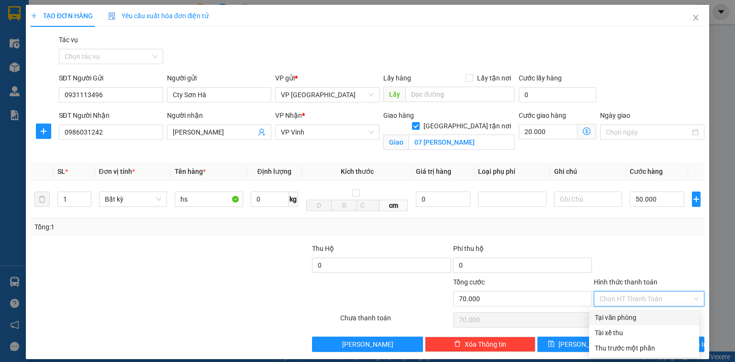
click at [631, 313] on div "Tại văn phòng" at bounding box center [644, 317] width 99 height 11
type input "0"
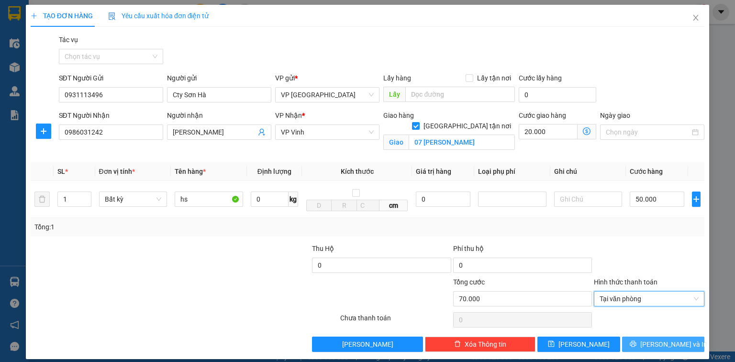
click at [652, 343] on span "[PERSON_NAME] và In" at bounding box center [673, 344] width 67 height 11
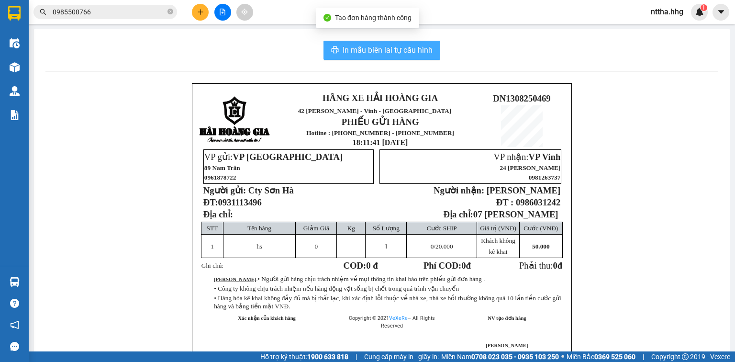
click at [398, 46] on span "In mẫu biên lai tự cấu hình" at bounding box center [388, 50] width 90 height 12
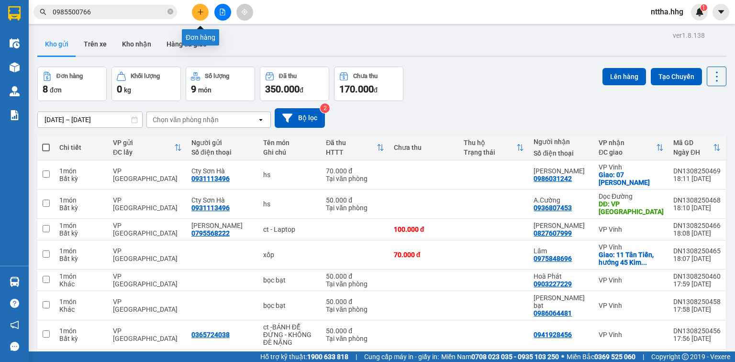
click at [200, 14] on icon "plus" at bounding box center [200, 12] width 7 height 7
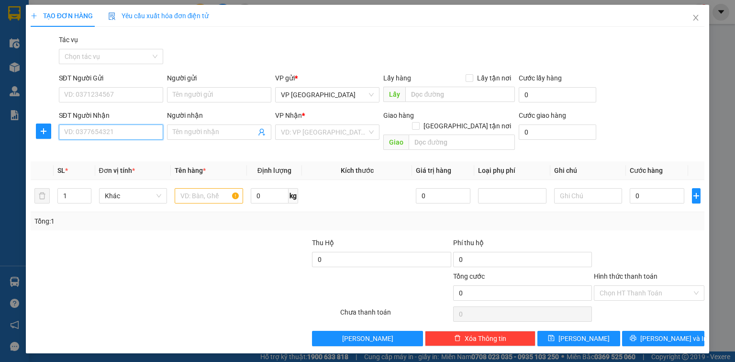
click at [98, 128] on input "SĐT Người Nhận" at bounding box center [111, 131] width 104 height 15
type input "0914912912"
drag, startPoint x: 121, startPoint y: 148, endPoint x: 149, endPoint y: 167, distance: 34.0
click at [120, 148] on div "0914912912 - Chị Lan" at bounding box center [111, 151] width 93 height 11
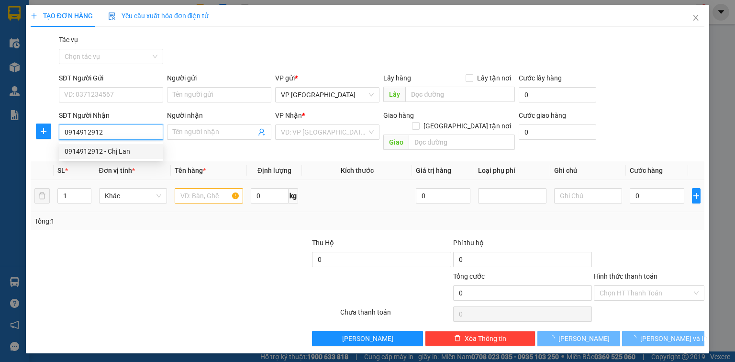
type input "Chị Lan"
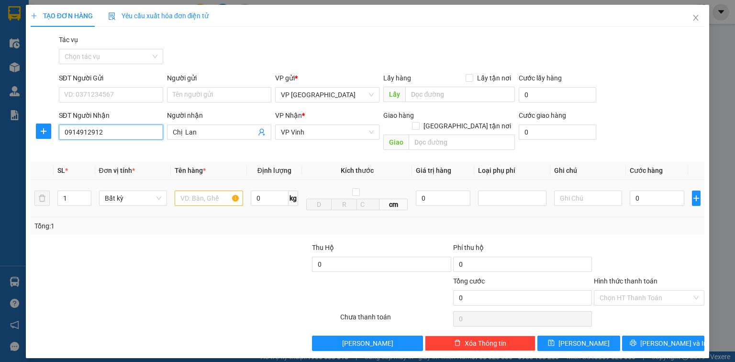
type input "0914912912"
click at [197, 190] on input "text" at bounding box center [209, 197] width 68 height 15
type input "ct"
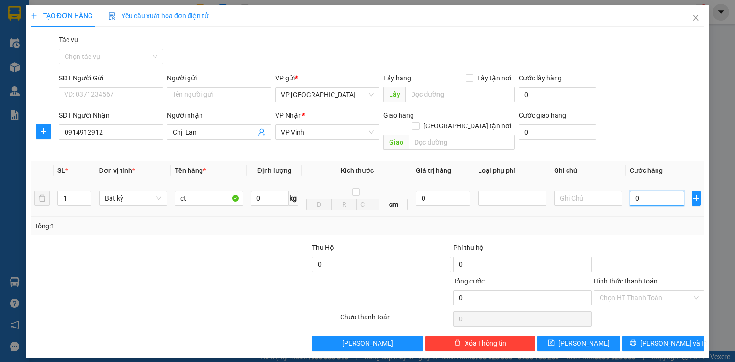
click at [650, 190] on input "0" at bounding box center [657, 197] width 55 height 15
type input "5"
type input "50"
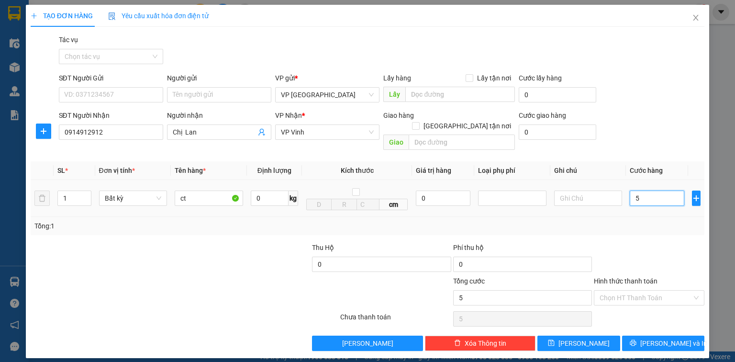
type input "50"
type input "500"
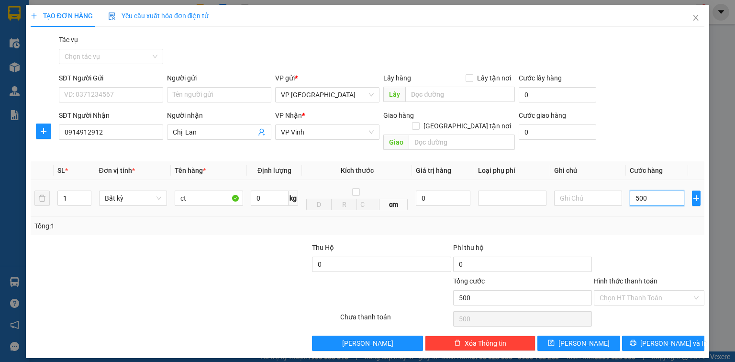
type input "5.000"
type input "50.000"
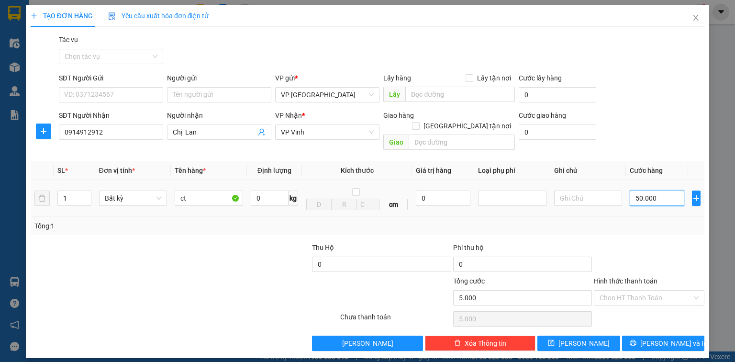
type input "50.000"
click at [651, 335] on button "[PERSON_NAME] và In" at bounding box center [663, 342] width 83 height 15
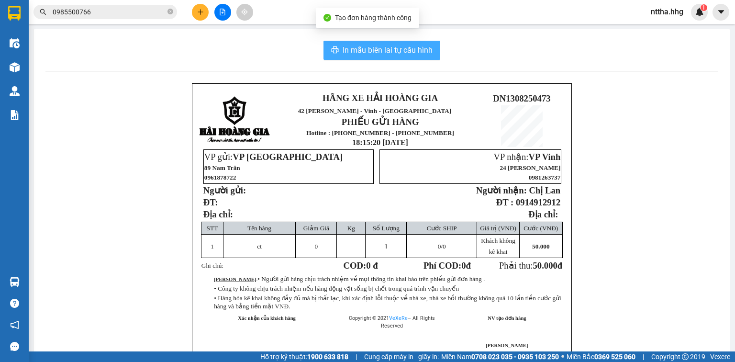
click at [378, 52] on span "In mẫu biên lai tự cấu hình" at bounding box center [388, 50] width 90 height 12
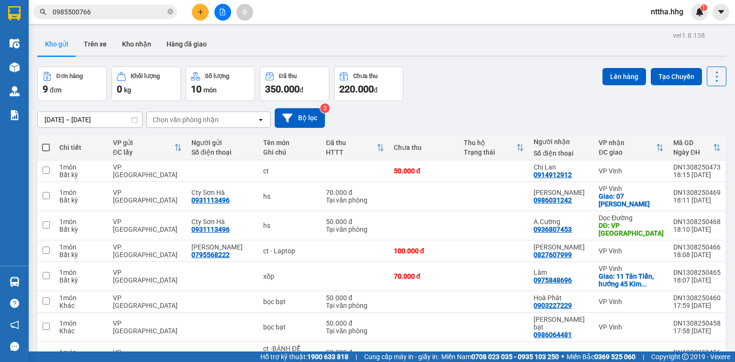
click at [198, 10] on icon "plus" at bounding box center [200, 12] width 7 height 7
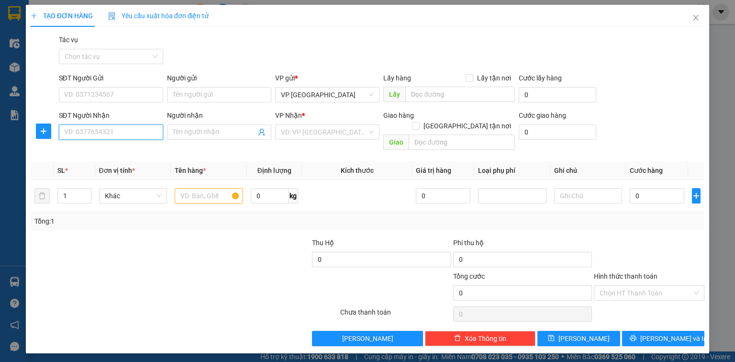
click at [78, 135] on input "SĐT Người Nhận" at bounding box center [111, 131] width 104 height 15
type input "0358328016"
click at [90, 153] on div "0358328016" at bounding box center [111, 151] width 93 height 11
type input "Đô Lương"
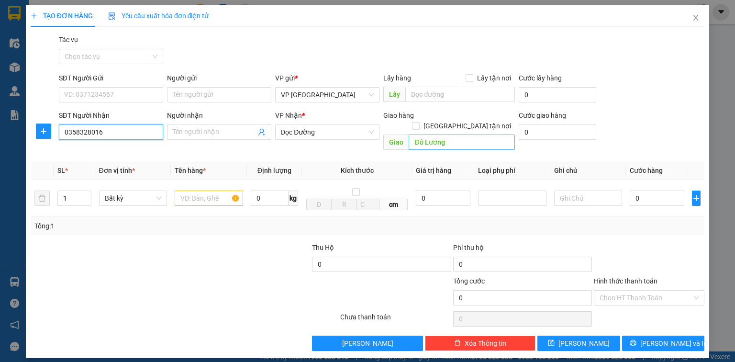
type input "0358328016"
click at [430, 134] on input "Đô Lương" at bounding box center [462, 141] width 106 height 15
type input "S"
type input "d"
type input "đ"
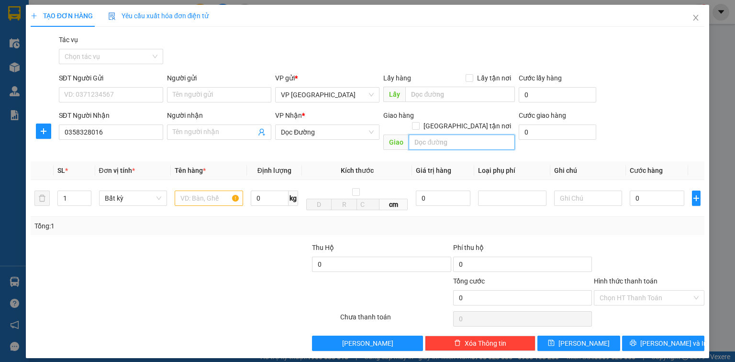
type input "D"
type input "[GEOGRAPHIC_DATA], [GEOGRAPHIC_DATA]"
click at [203, 190] on input "text" at bounding box center [209, 197] width 68 height 15
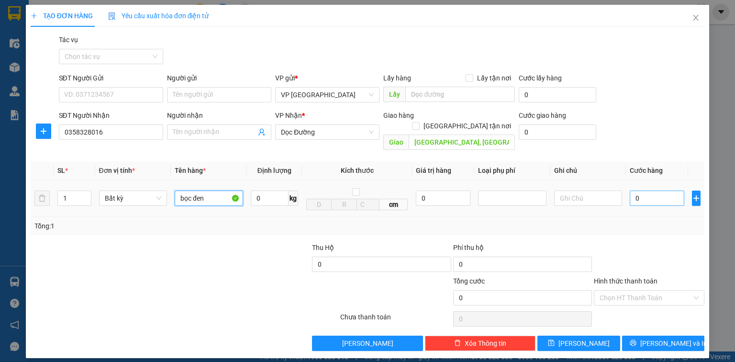
type input "bọc đen"
click at [644, 190] on input "0" at bounding box center [657, 197] width 55 height 15
type input "5"
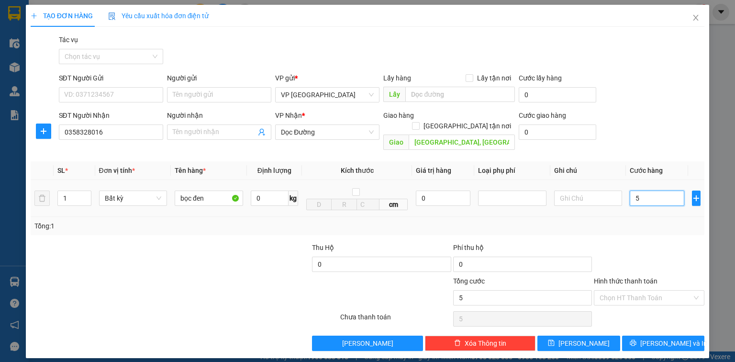
type input "50"
type input "500"
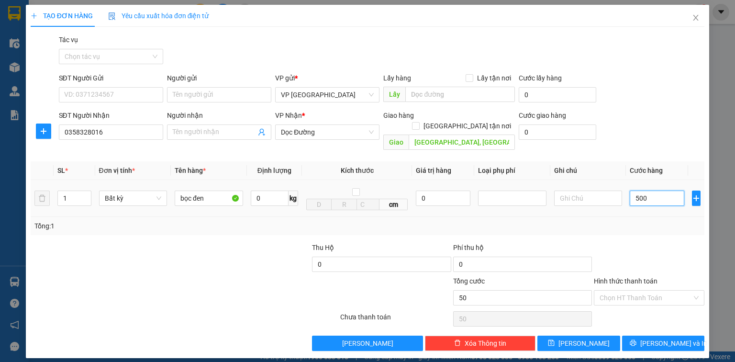
type input "500"
type input "5.000"
type input "50.000"
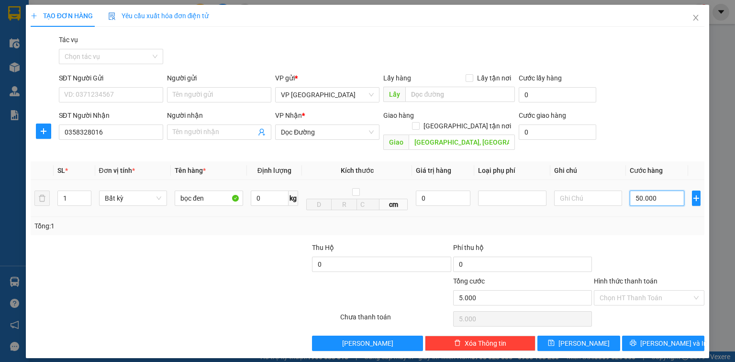
type input "50.000"
click at [640, 323] on div "Transit Pickup Surcharge Ids Transit Deliver Surcharge Ids Transit Deliver Surc…" at bounding box center [368, 192] width 674 height 316
click at [214, 190] on input "bọc đen" at bounding box center [209, 197] width 68 height 15
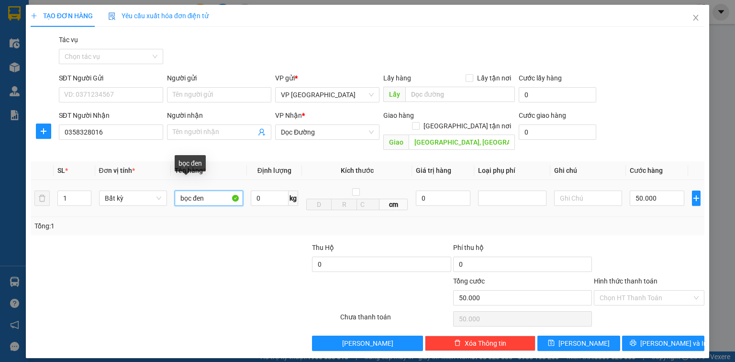
drag, startPoint x: 214, startPoint y: 189, endPoint x: 116, endPoint y: 199, distance: 98.5
click at [116, 199] on tr "1 Bất kỳ bọc đen 0 kg cm 0 50.000" at bounding box center [368, 198] width 674 height 37
type input "c"
type input "xốp+bọc đen"
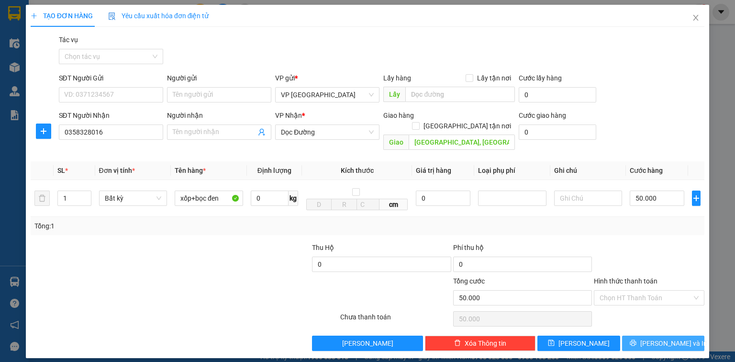
click at [652, 335] on button "[PERSON_NAME] và In" at bounding box center [663, 342] width 83 height 15
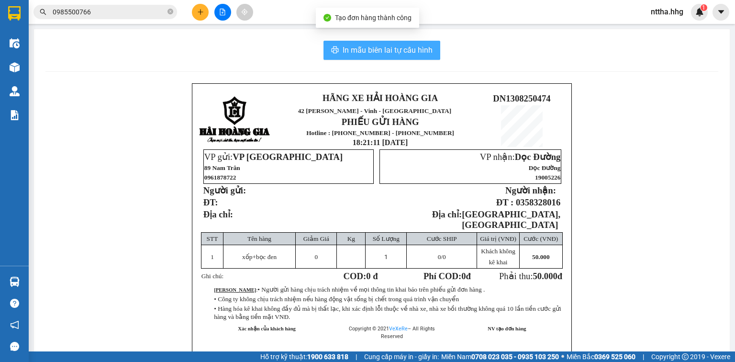
click at [344, 52] on span "In mẫu biên lai tự cấu hình" at bounding box center [388, 50] width 90 height 12
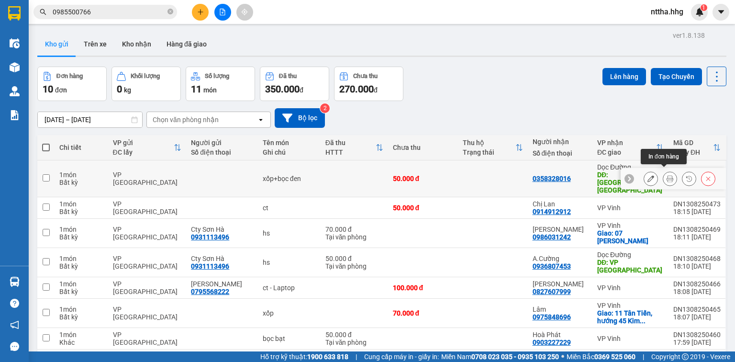
click at [667, 175] on icon at bounding box center [670, 178] width 7 height 7
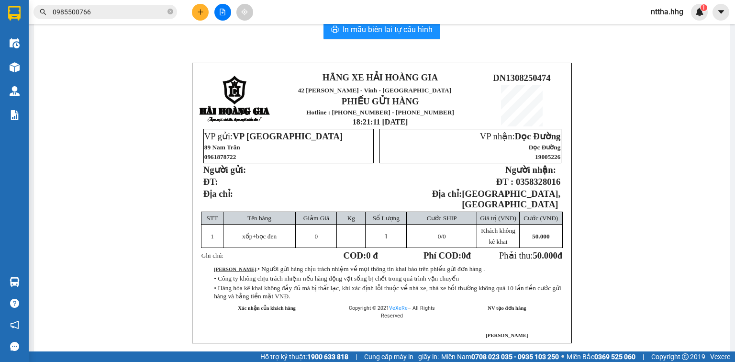
scroll to position [38, 0]
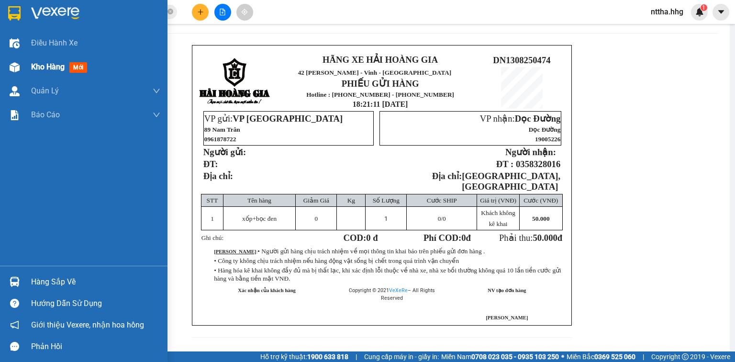
drag, startPoint x: 1, startPoint y: 54, endPoint x: 11, endPoint y: 69, distance: 17.9
click at [2, 55] on div "Điều hành xe Kho hàng mới Quản Lý Quản lý chuyến Quản lý giao nhận mới Quản lý …" at bounding box center [83, 148] width 167 height 234
click at [45, 68] on span "Kho hàng" at bounding box center [47, 66] width 33 height 9
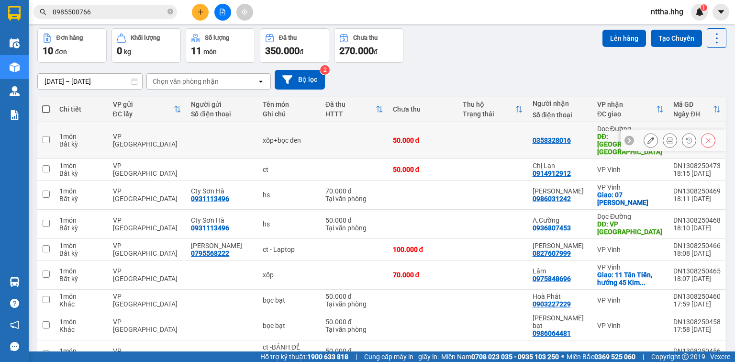
click at [73, 134] on div "1 món" at bounding box center [81, 137] width 44 height 8
checkbox input "true"
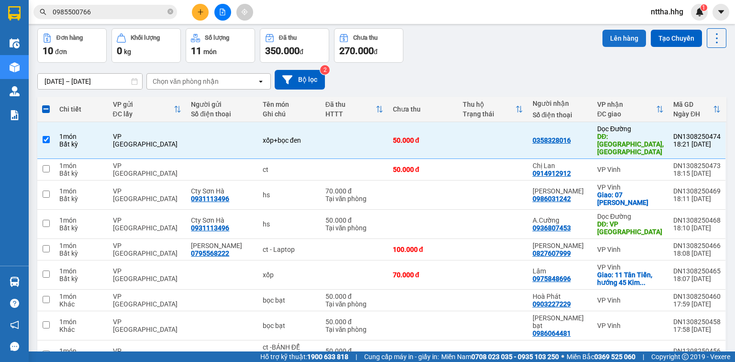
click at [610, 34] on button "Lên hàng" at bounding box center [624, 38] width 44 height 17
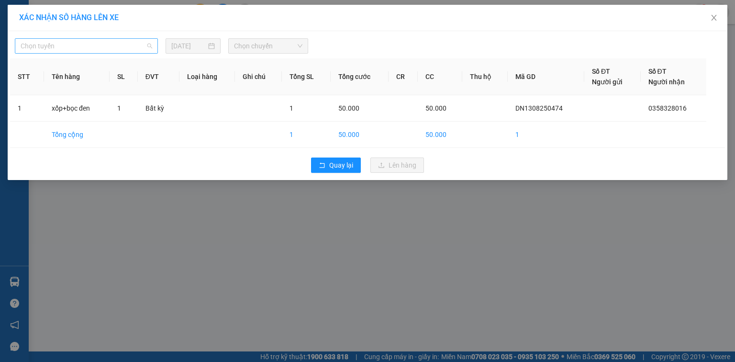
click at [91, 44] on span "Chọn tuyến" at bounding box center [87, 46] width 132 height 14
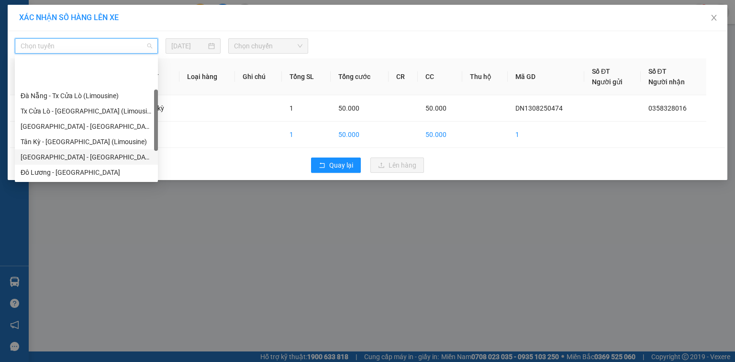
scroll to position [73, 0]
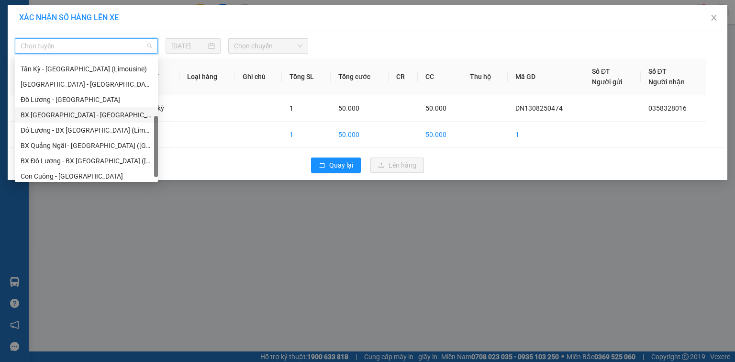
click at [91, 118] on div "BX [GEOGRAPHIC_DATA] - [GEOGRAPHIC_DATA] (Limosine 32 phòng)" at bounding box center [87, 115] width 132 height 11
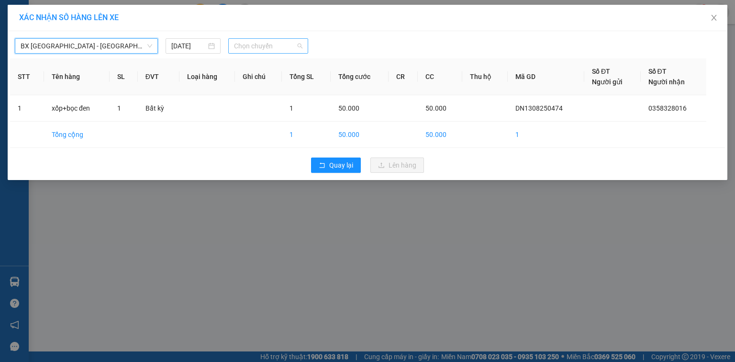
click at [262, 46] on span "Chọn chuyến" at bounding box center [268, 46] width 69 height 14
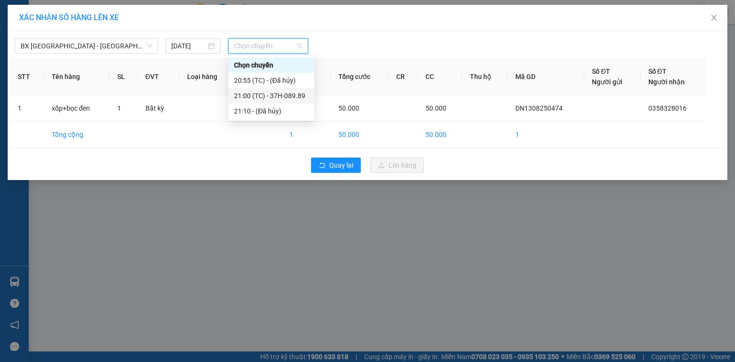
drag, startPoint x: 265, startPoint y: 99, endPoint x: 284, endPoint y: 111, distance: 21.9
click at [265, 99] on div "21:00 (TC) - 37H-089.89" at bounding box center [271, 95] width 75 height 11
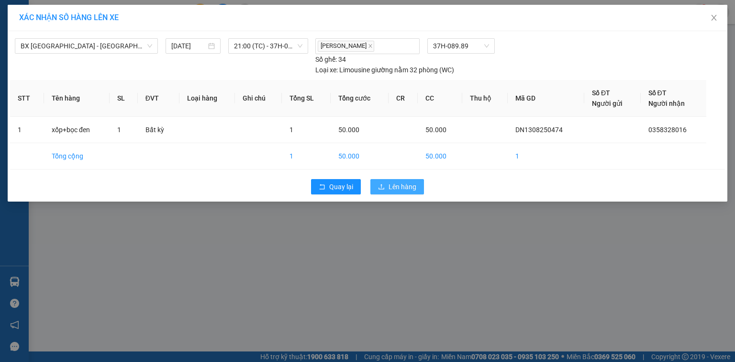
click at [394, 187] on span "Lên hàng" at bounding box center [403, 186] width 28 height 11
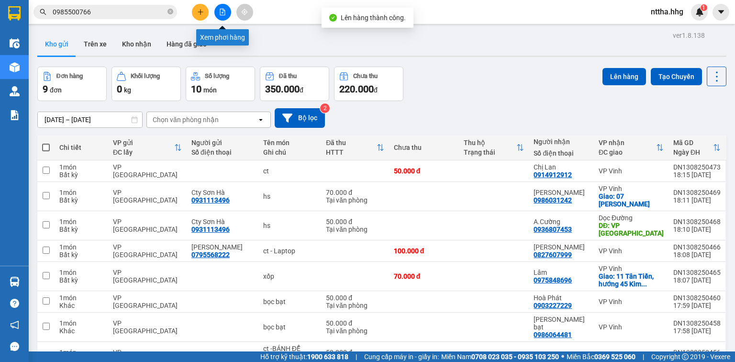
click at [227, 11] on button at bounding box center [222, 12] width 17 height 17
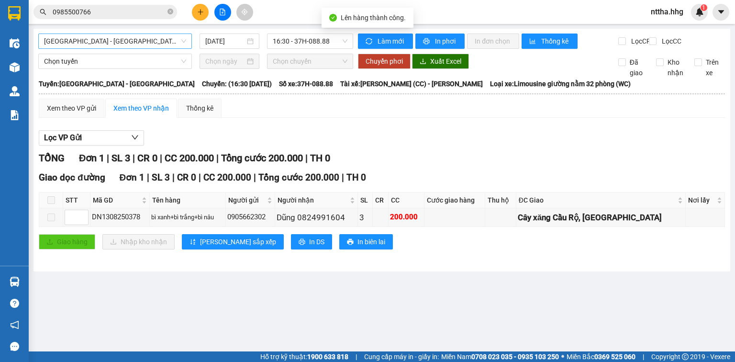
click at [149, 37] on span "[GEOGRAPHIC_DATA] - [GEOGRAPHIC_DATA]" at bounding box center [115, 41] width 142 height 14
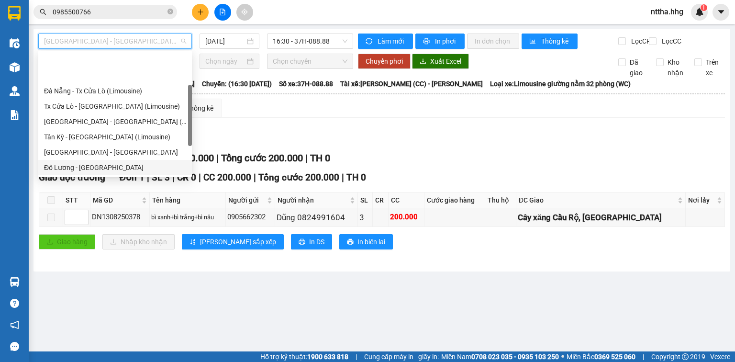
scroll to position [38, 0]
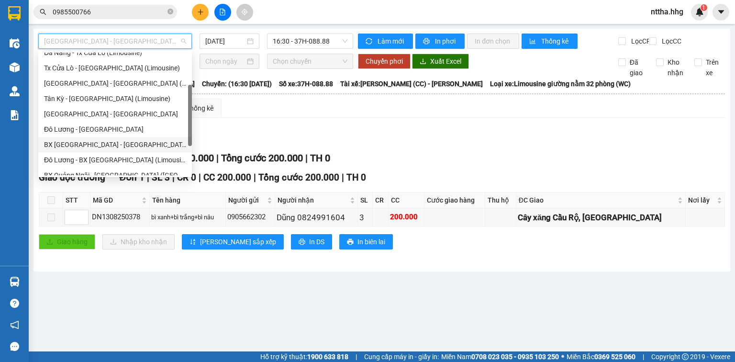
click at [89, 143] on div "BX [GEOGRAPHIC_DATA] - [GEOGRAPHIC_DATA] (Limosine 32 phòng)" at bounding box center [115, 144] width 142 height 11
type input "13/08/2025"
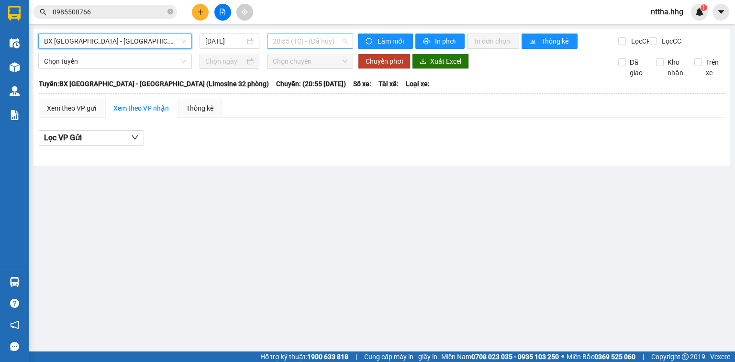
click at [302, 39] on span "20:55 (TC) - (Đã hủy)" at bounding box center [310, 41] width 75 height 14
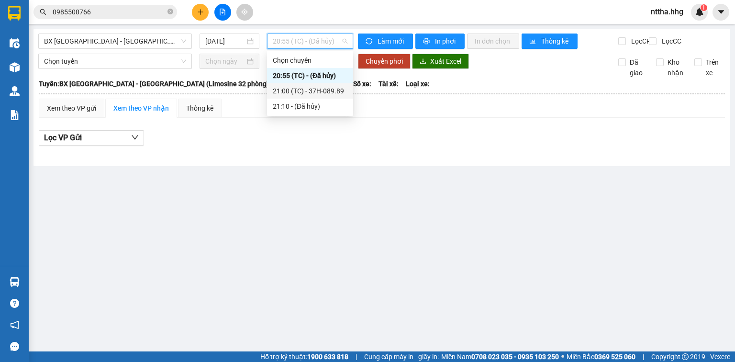
drag, startPoint x: 290, startPoint y: 88, endPoint x: 310, endPoint y: 84, distance: 19.9
click at [290, 88] on div "21:00 (TC) - 37H-089.89" at bounding box center [310, 91] width 75 height 11
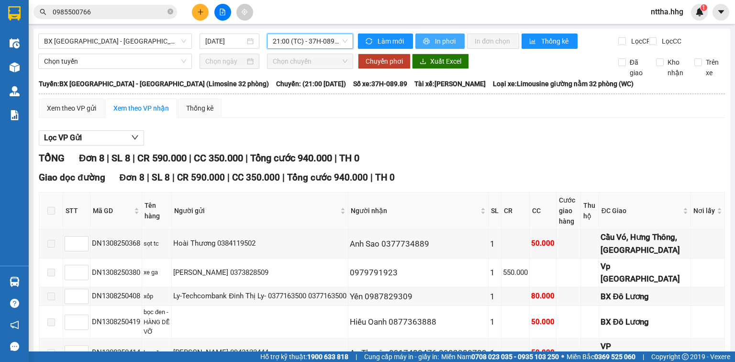
click at [444, 40] on span "In phơi" at bounding box center [446, 41] width 22 height 11
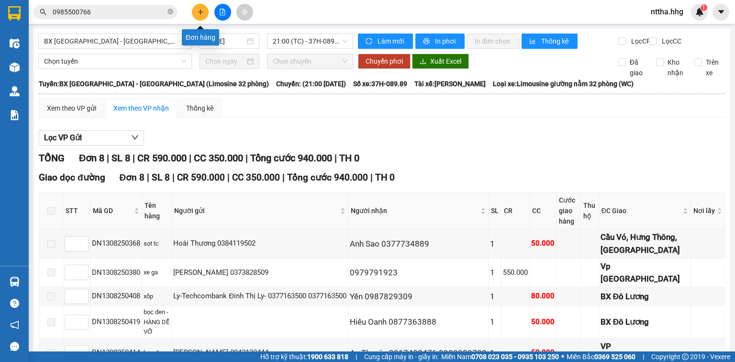
click at [203, 12] on icon "plus" at bounding box center [200, 12] width 7 height 7
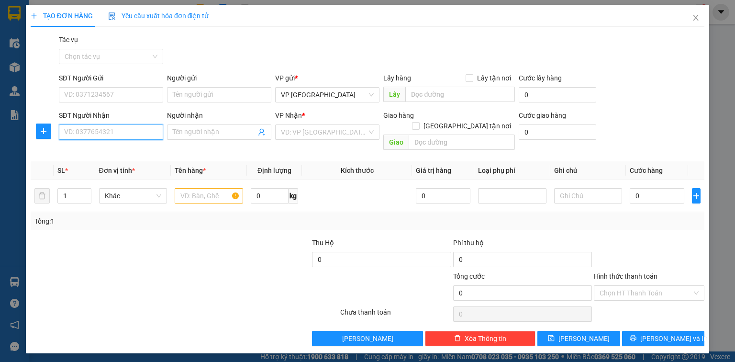
click at [89, 135] on input "SĐT Người Nhận" at bounding box center [111, 131] width 104 height 15
type input "0362445998"
click at [306, 134] on input "search" at bounding box center [324, 132] width 86 height 14
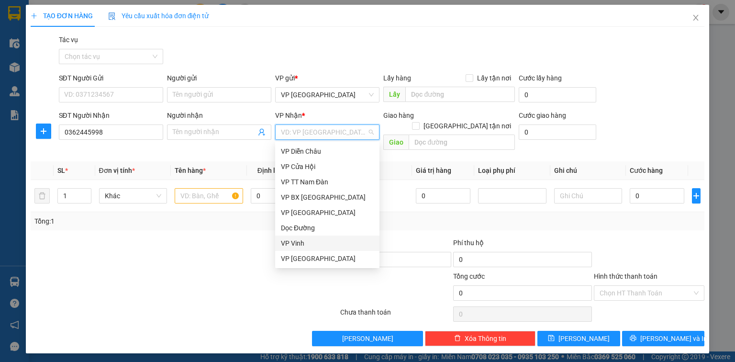
click at [293, 244] on div "VP Vinh" at bounding box center [327, 243] width 93 height 11
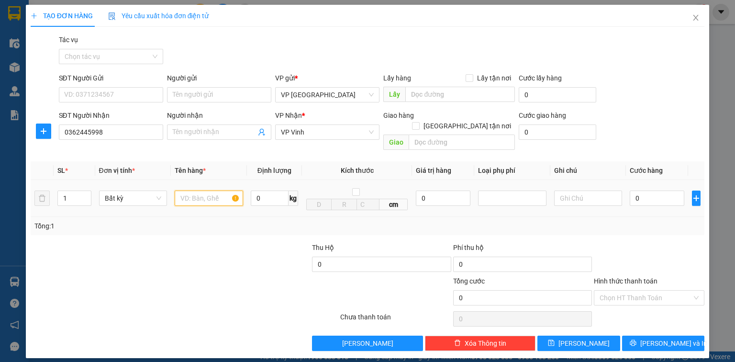
click at [204, 191] on input "text" at bounding box center [209, 197] width 68 height 15
type input "ct"
click at [655, 190] on input "0" at bounding box center [657, 197] width 55 height 15
type input "5"
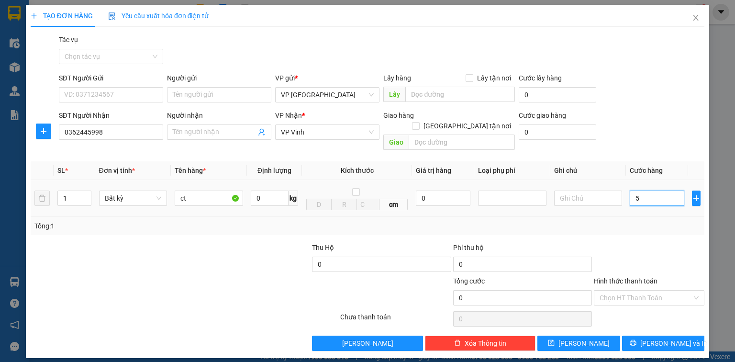
type input "5"
type input "50"
type input "500"
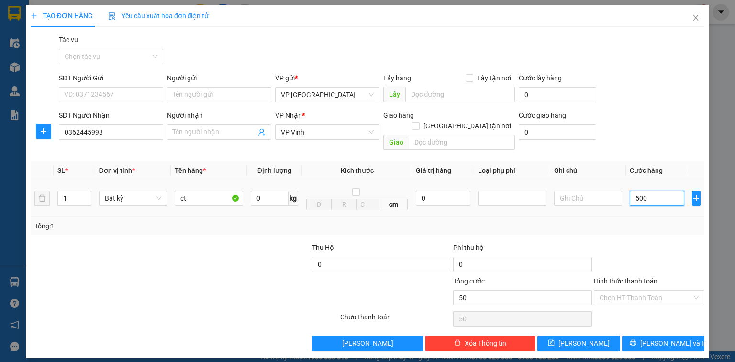
type input "500"
type input "5.000"
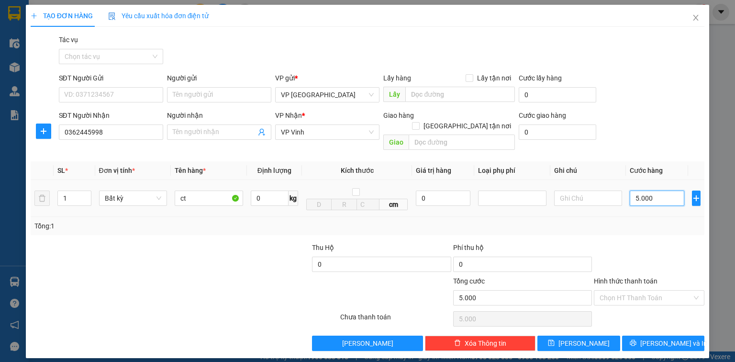
type input "50.000"
click at [655, 338] on span "Lưu và In" at bounding box center [673, 343] width 67 height 11
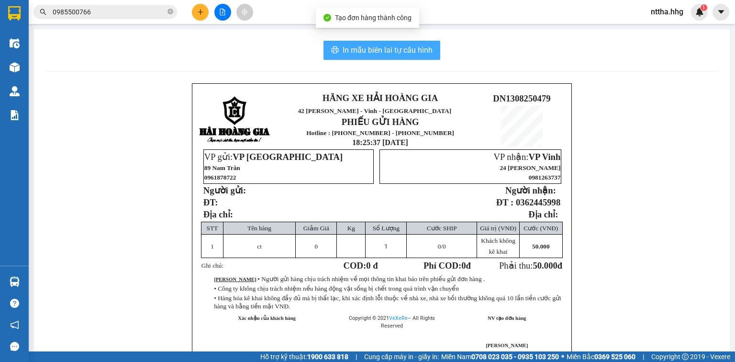
click at [401, 44] on span "In mẫu biên lai tự cấu hình" at bounding box center [388, 50] width 90 height 12
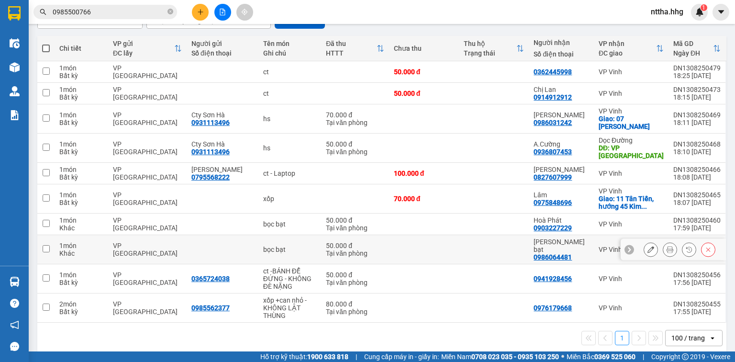
scroll to position [100, 0]
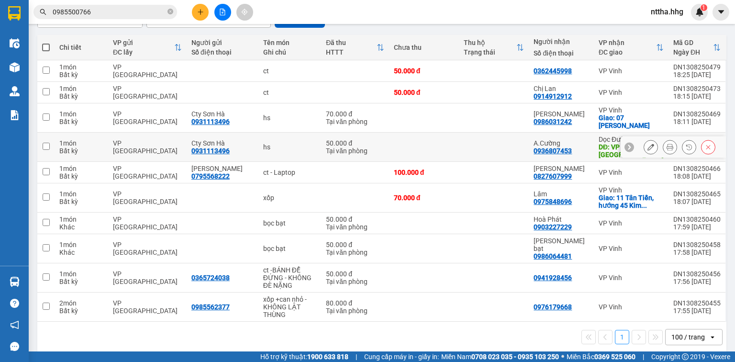
click at [234, 151] on div "[GEOGRAPHIC_DATA] 0931113496" at bounding box center [222, 146] width 62 height 15
checkbox input "true"
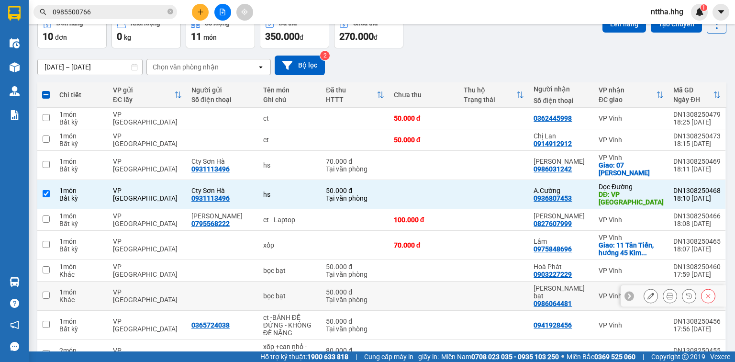
scroll to position [0, 0]
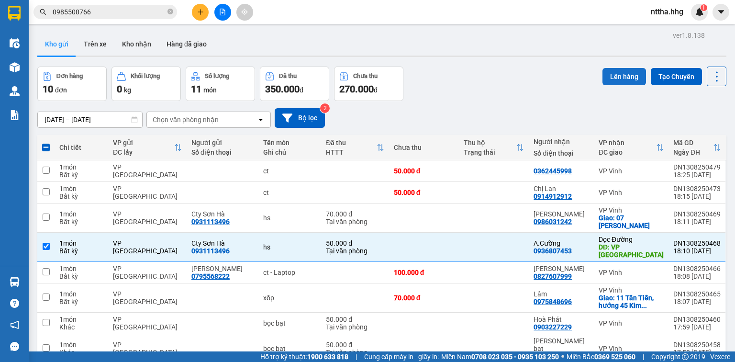
click at [621, 74] on button "Lên hàng" at bounding box center [624, 76] width 44 height 17
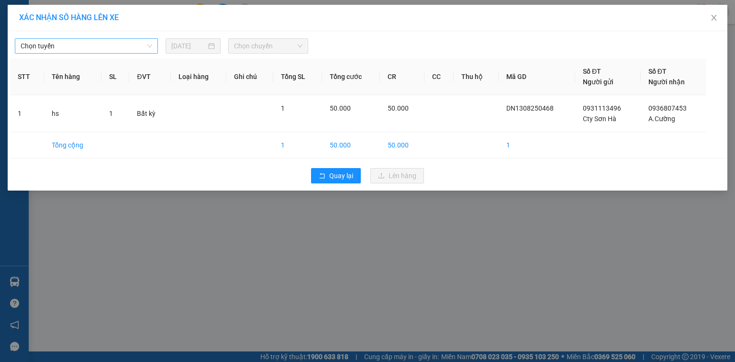
click at [144, 49] on span "Chọn tuyến" at bounding box center [87, 46] width 132 height 14
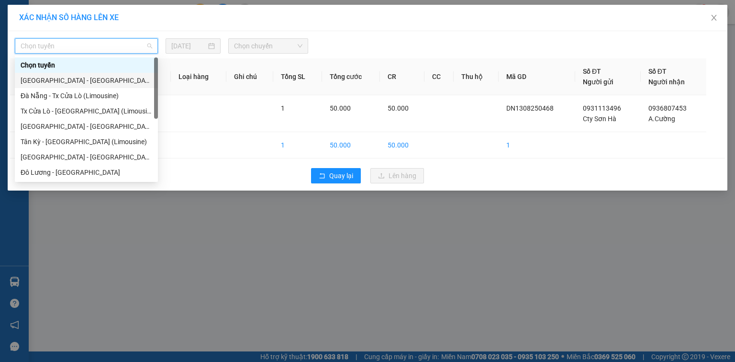
drag, startPoint x: 84, startPoint y: 77, endPoint x: 245, endPoint y: 36, distance: 165.8
click at [85, 77] on div "[GEOGRAPHIC_DATA] - [GEOGRAPHIC_DATA]" at bounding box center [87, 80] width 132 height 11
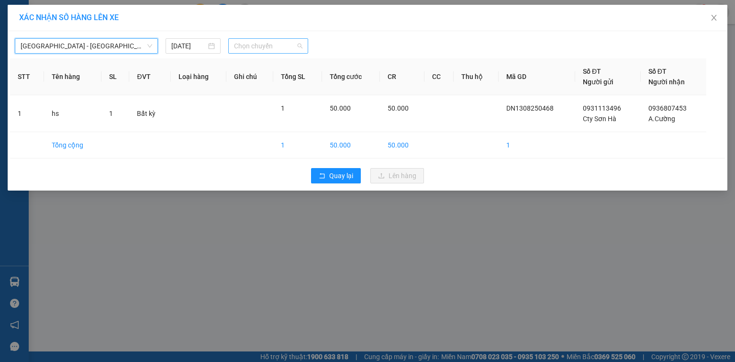
click at [260, 42] on span "Chọn chuyến" at bounding box center [268, 46] width 69 height 14
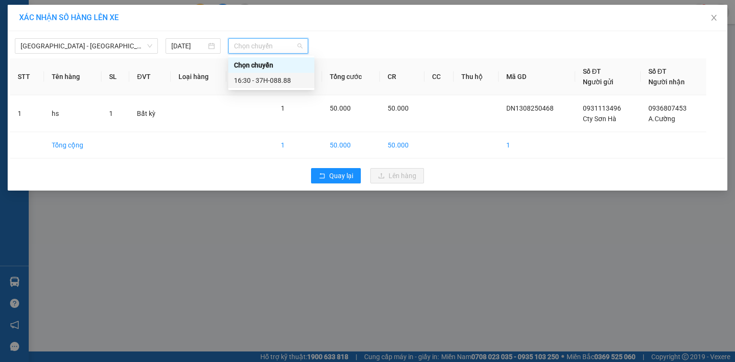
click at [257, 74] on div "16:30 - 37H-088.88" at bounding box center [271, 80] width 86 height 15
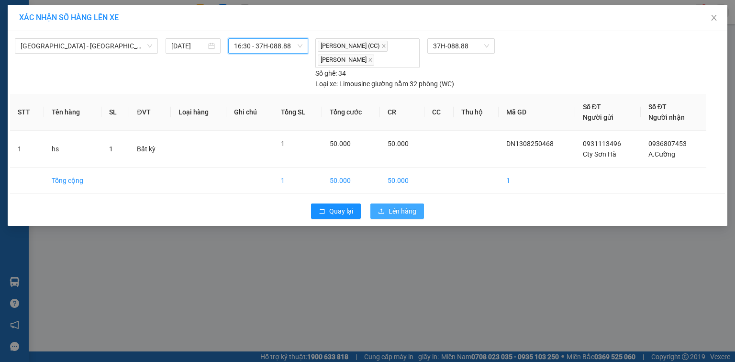
click at [391, 207] on span "Lên hàng" at bounding box center [403, 211] width 28 height 11
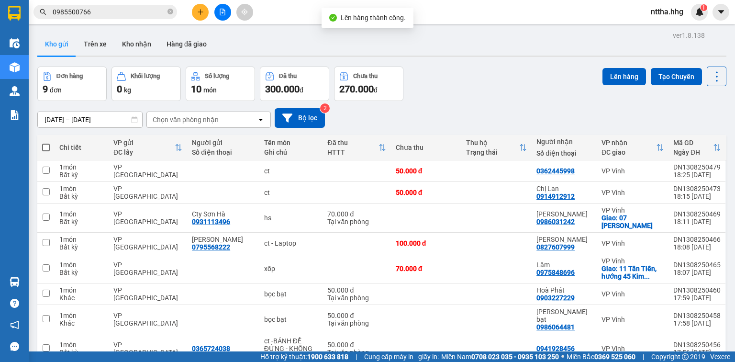
click at [44, 149] on span at bounding box center [46, 148] width 8 height 8
click at [46, 143] on input "checkbox" at bounding box center [46, 143] width 0 height 0
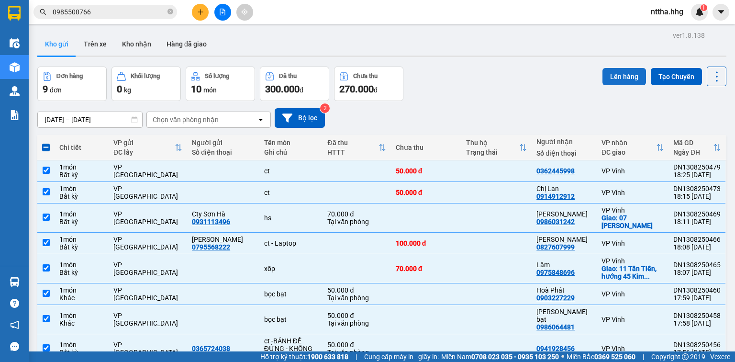
click at [632, 75] on button "Lên hàng" at bounding box center [624, 76] width 44 height 17
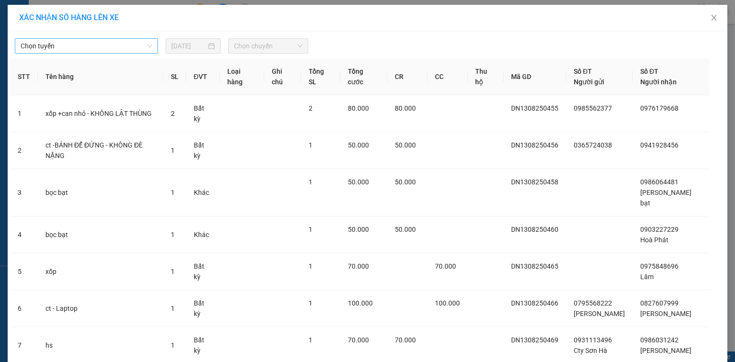
click at [140, 43] on span "Chọn tuyến" at bounding box center [87, 46] width 132 height 14
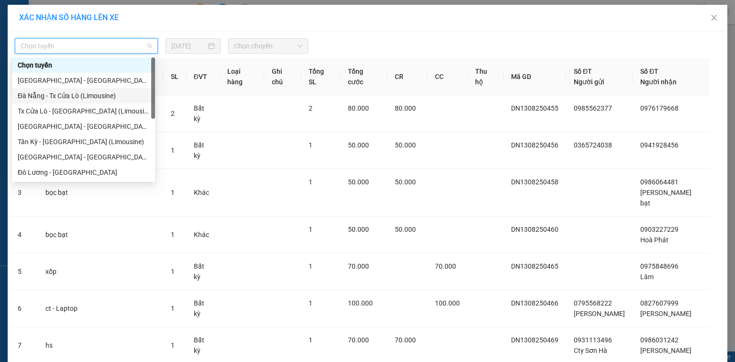
click at [71, 97] on div "Đà Nẵng - Tx Cửa Lò (Limousine)" at bounding box center [84, 95] width 132 height 11
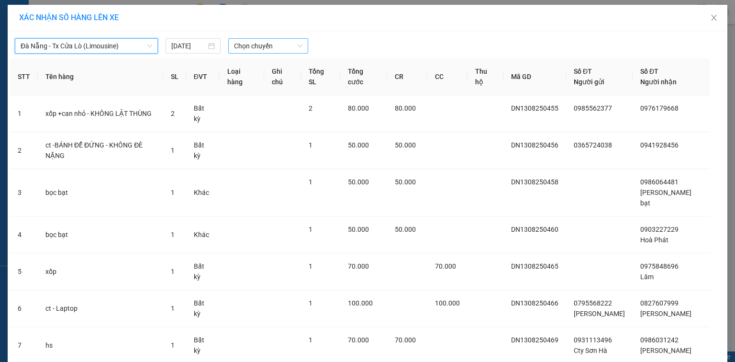
click at [259, 46] on span "Chọn chuyến" at bounding box center [268, 46] width 69 height 14
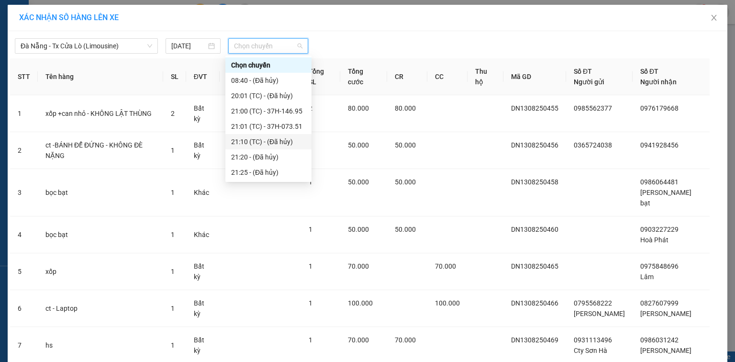
click at [259, 140] on div "21:10 (TC) - (Đã hủy)" at bounding box center [268, 141] width 75 height 11
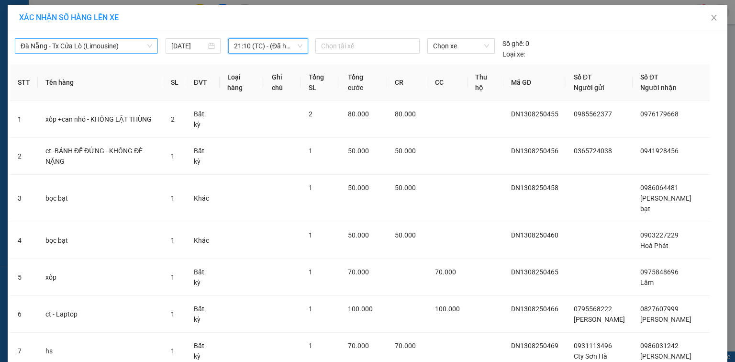
click at [118, 44] on span "Đà Nẵng - Tx Cửa Lò (Limousine)" at bounding box center [87, 46] width 132 height 14
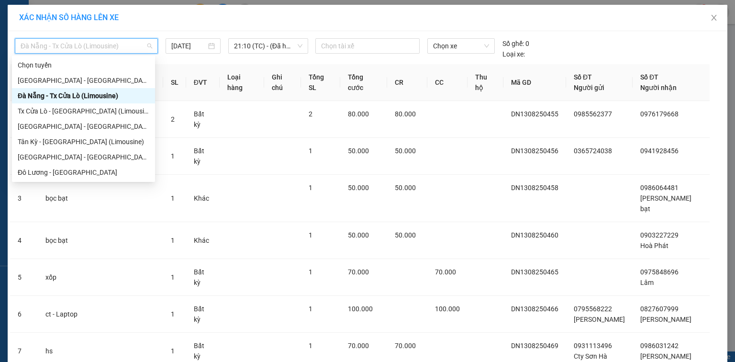
drag, startPoint x: 95, startPoint y: 97, endPoint x: 140, endPoint y: 80, distance: 47.5
click at [95, 98] on div "Đà Nẵng - Tx Cửa Lò (Limousine)" at bounding box center [84, 95] width 132 height 11
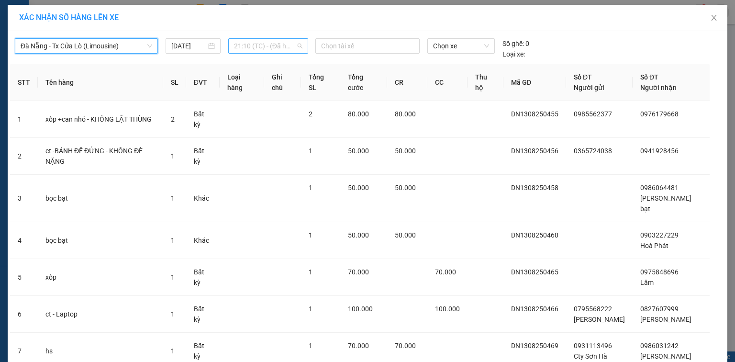
click at [264, 44] on span "21:10 (TC) - (Đã hủy)" at bounding box center [268, 46] width 69 height 14
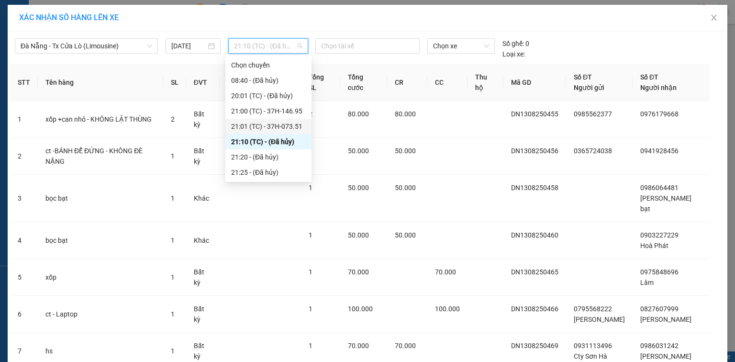
click at [258, 127] on div "21:01 (TC) - 37H-073.51" at bounding box center [268, 126] width 75 height 11
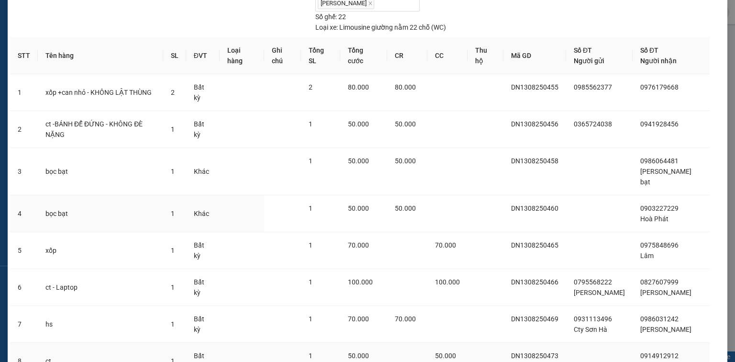
scroll to position [134, 0]
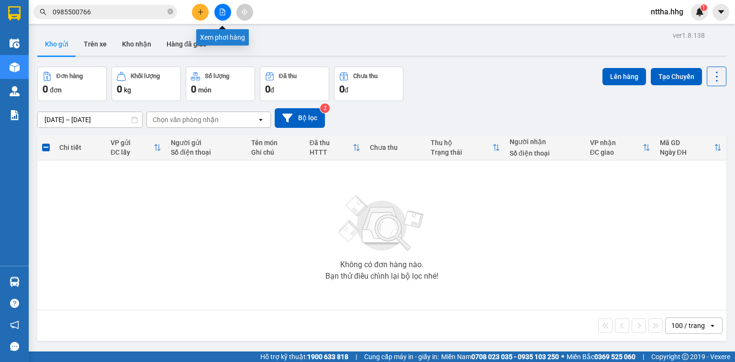
click at [227, 13] on button at bounding box center [222, 12] width 17 height 17
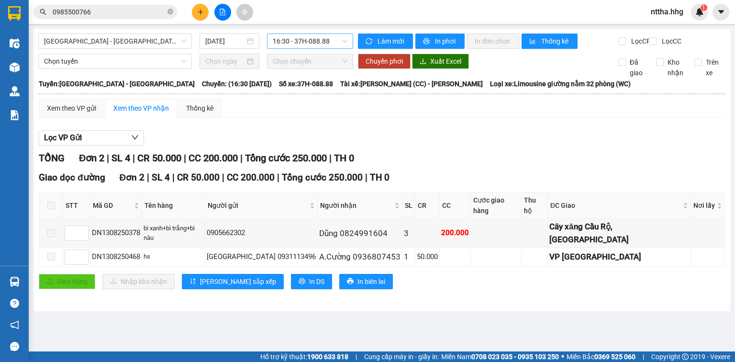
click at [312, 39] on span "16:30 - 37H-088.88" at bounding box center [310, 41] width 75 height 14
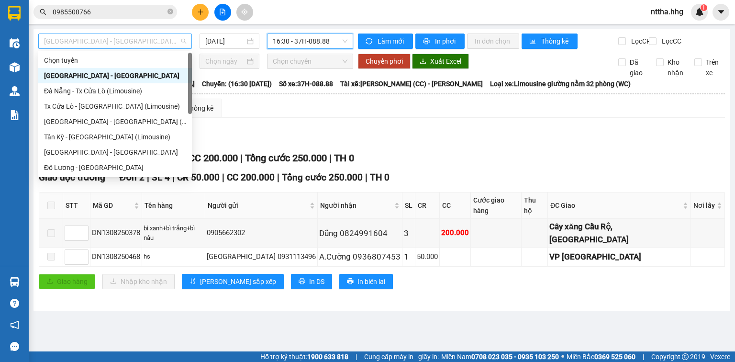
click at [163, 39] on span "[GEOGRAPHIC_DATA] - [GEOGRAPHIC_DATA]" at bounding box center [115, 41] width 142 height 14
click at [110, 95] on div "Đà Nẵng - Tx Cửa Lò (Limousine)" at bounding box center [115, 91] width 142 height 11
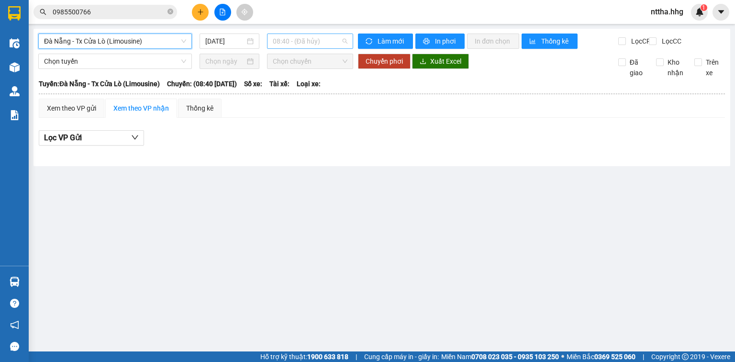
click at [318, 38] on span "08:40 - (Đã hủy)" at bounding box center [310, 41] width 75 height 14
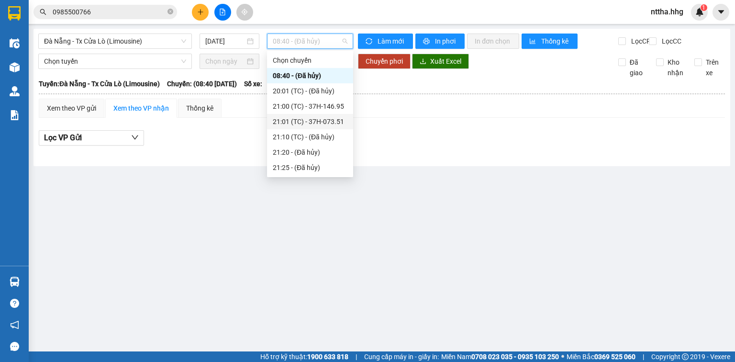
click at [308, 120] on div "21:01 (TC) - 37H-073.51" at bounding box center [310, 121] width 75 height 11
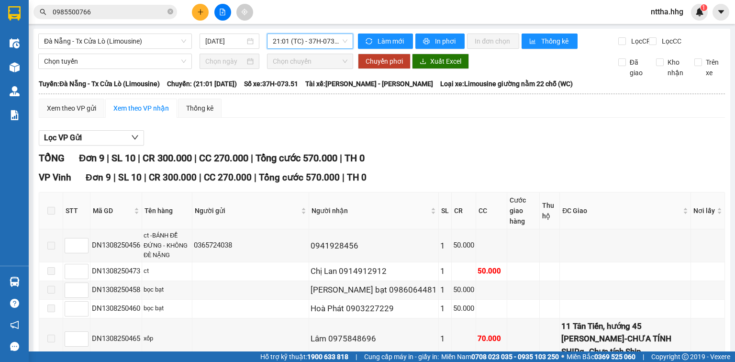
click at [308, 37] on span "21:01 (TC) - 37H-073.51" at bounding box center [310, 41] width 75 height 14
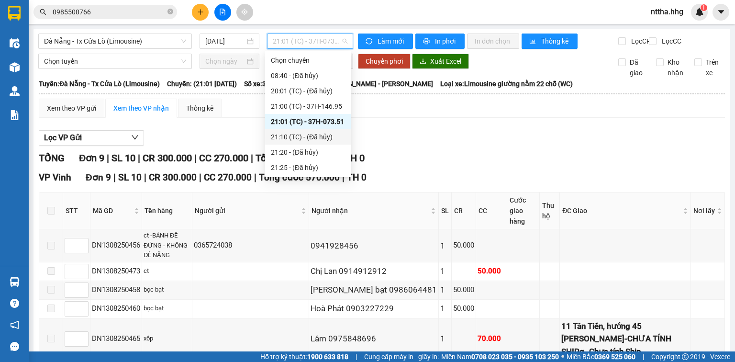
click at [300, 132] on div "21:10 (TC) - (Đã hủy)" at bounding box center [308, 137] width 75 height 11
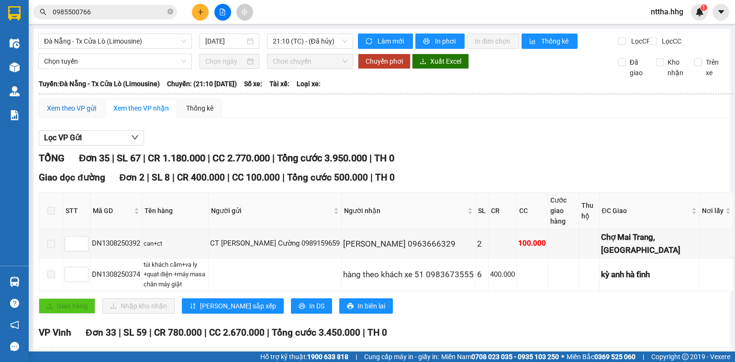
click at [91, 113] on div "Xem theo VP gửi" at bounding box center [71, 108] width 49 height 11
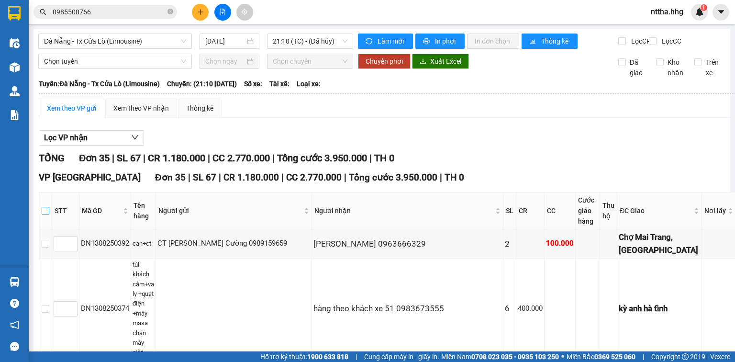
click at [49, 214] on input "checkbox" at bounding box center [46, 211] width 8 height 8
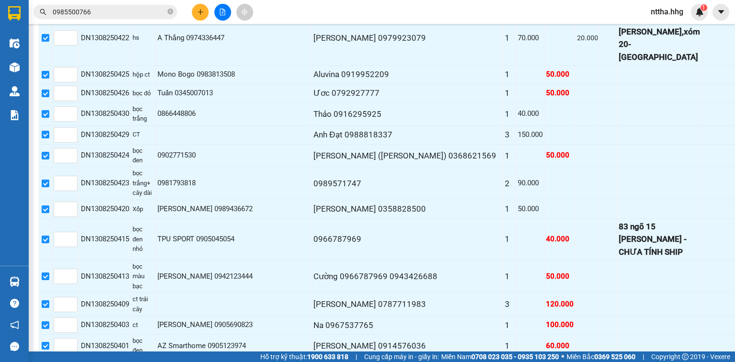
scroll to position [672, 0]
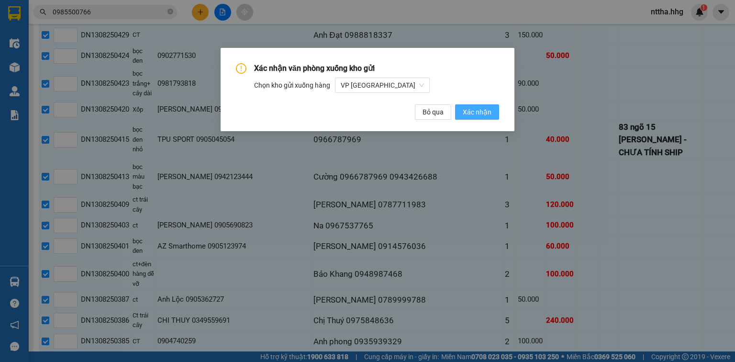
click at [485, 107] on span "Xác nhận" at bounding box center [477, 112] width 29 height 11
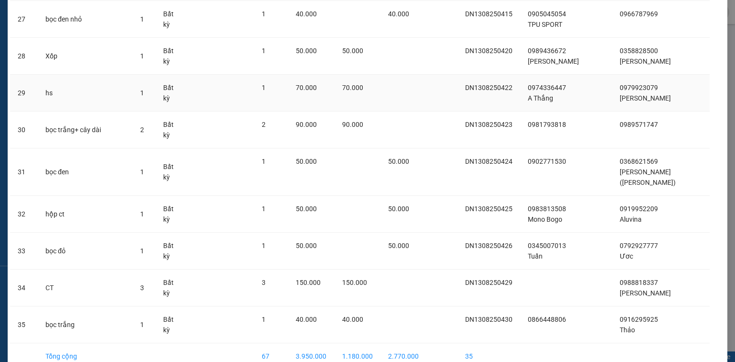
scroll to position [1137, 0]
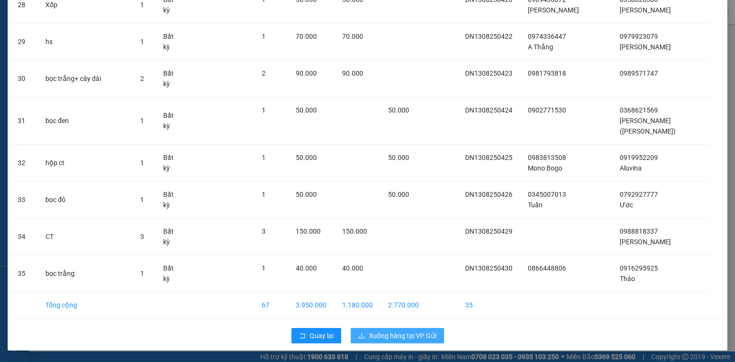
click at [421, 335] on span "Xuống hàng tại VP Gửi" at bounding box center [402, 335] width 67 height 11
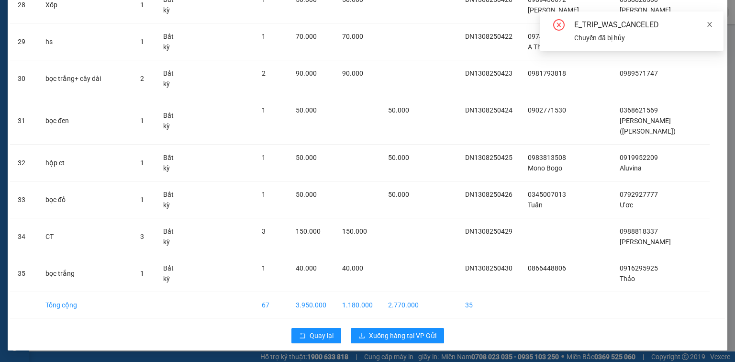
click at [712, 22] on icon "close" at bounding box center [709, 24] width 7 height 7
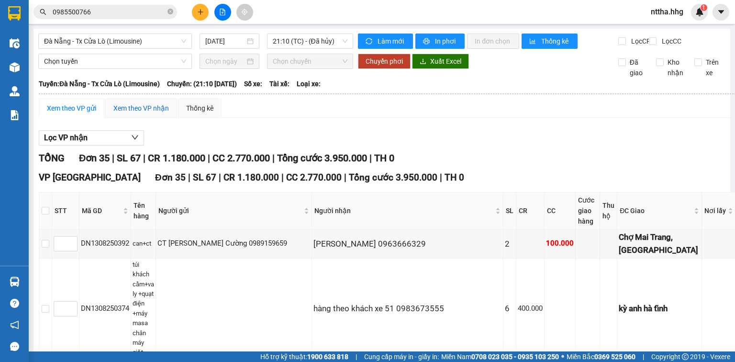
click at [123, 113] on div "Xem theo VP nhận" at bounding box center [141, 108] width 56 height 11
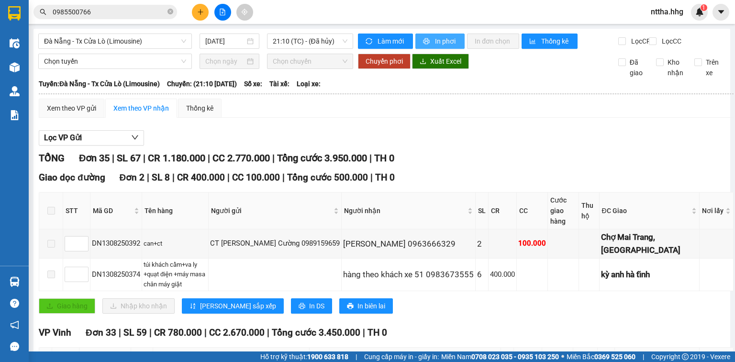
click at [425, 41] on icon "printer" at bounding box center [426, 41] width 6 height 6
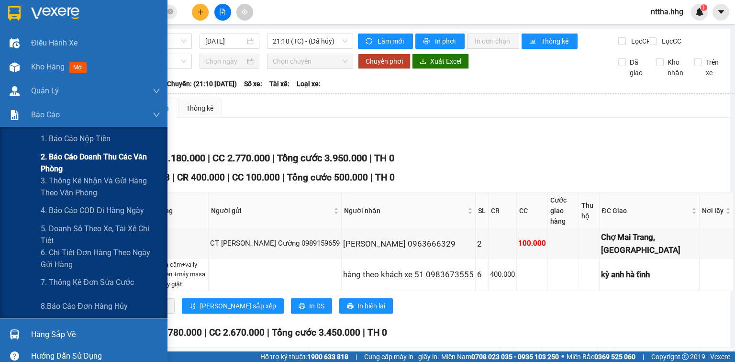
click at [58, 165] on span "2. Báo cáo doanh thu các văn phòng" at bounding box center [101, 163] width 120 height 24
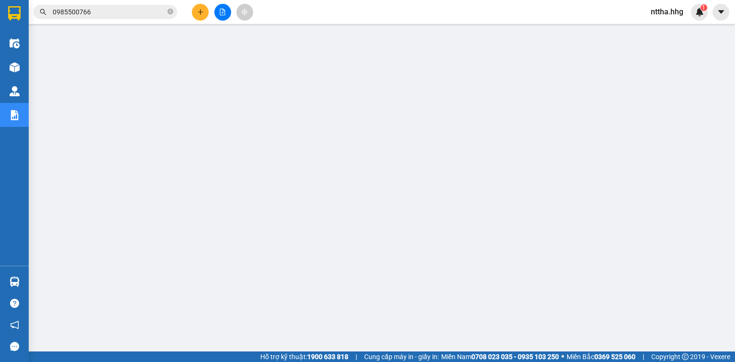
click at [201, 13] on icon "plus" at bounding box center [200, 12] width 7 height 7
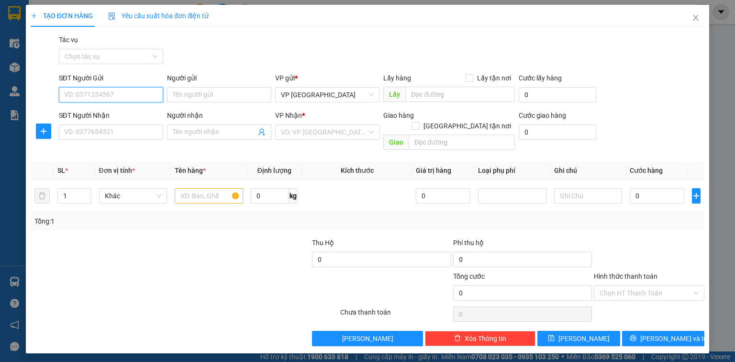
click at [102, 97] on input "SĐT Người Gửi" at bounding box center [111, 94] width 104 height 15
click at [91, 111] on div "02366272499 - Vũ" at bounding box center [114, 114] width 98 height 11
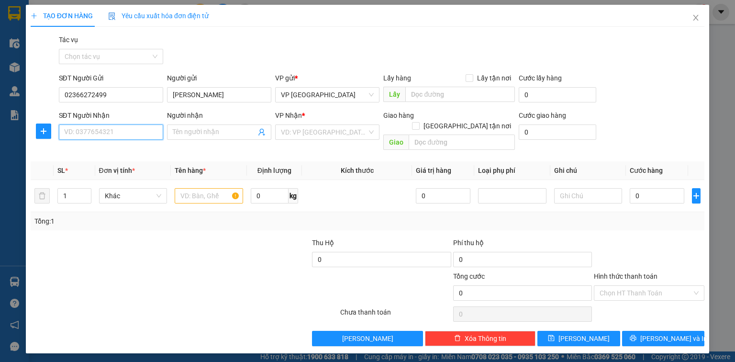
click at [88, 133] on input "SĐT Người Nhận" at bounding box center [111, 131] width 104 height 15
click at [93, 155] on div "0328139124 - Chị Thương" at bounding box center [111, 151] width 93 height 11
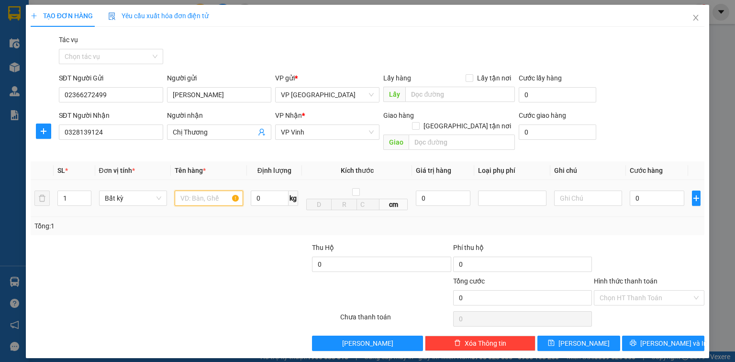
click at [196, 190] on input "text" at bounding box center [209, 197] width 68 height 15
click at [659, 190] on input "0" at bounding box center [657, 197] width 55 height 15
click at [614, 290] on input "Hình thức thanh toán" at bounding box center [646, 297] width 92 height 14
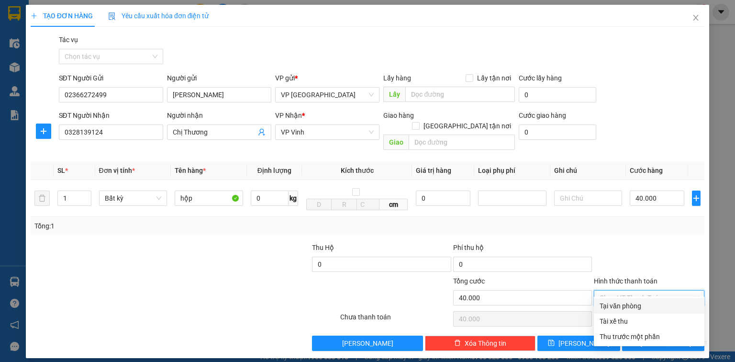
click at [613, 303] on div "Tại văn phòng" at bounding box center [649, 305] width 99 height 11
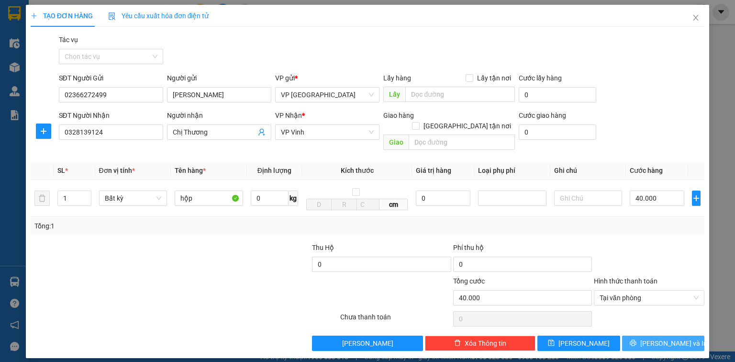
click at [636, 340] on icon "printer" at bounding box center [633, 343] width 6 height 6
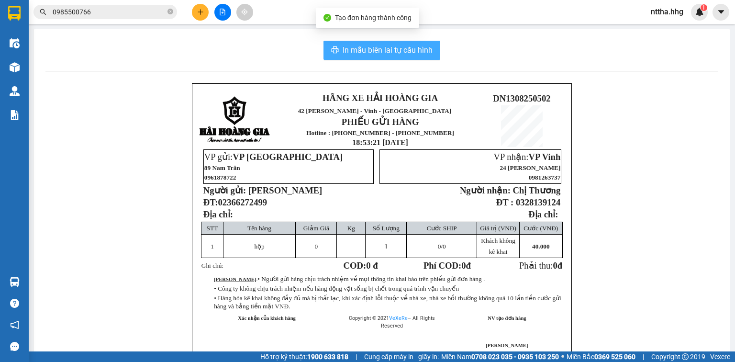
click at [388, 56] on button "In mẫu biên lai tự cấu hình" at bounding box center [381, 50] width 117 height 19
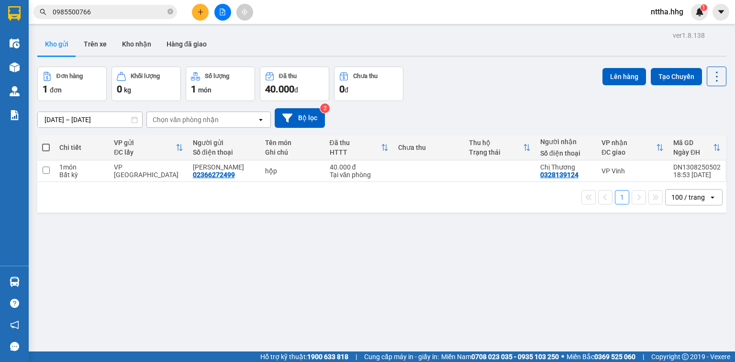
click at [47, 148] on span at bounding box center [46, 148] width 8 height 8
click at [46, 143] on input "checkbox" at bounding box center [46, 143] width 0 height 0
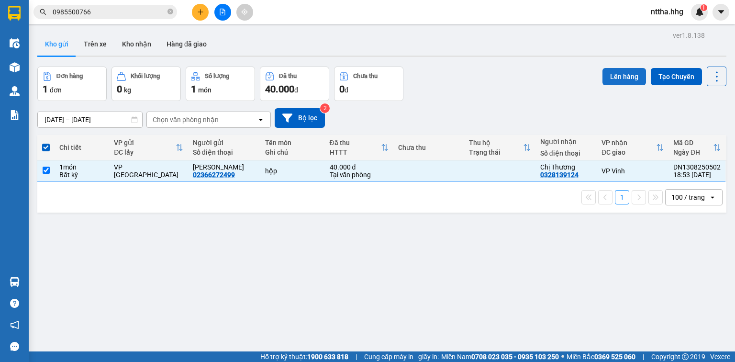
click at [608, 71] on button "Lên hàng" at bounding box center [624, 76] width 44 height 17
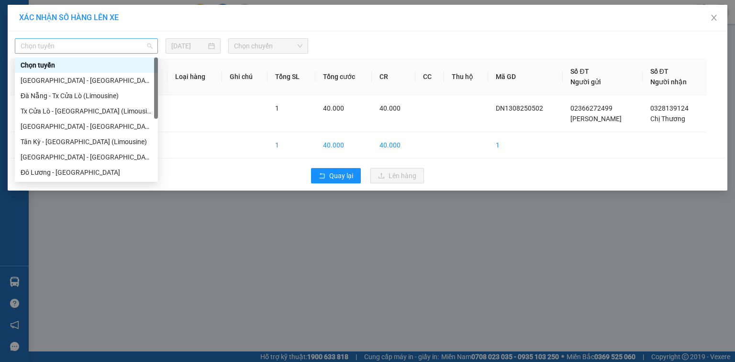
click at [85, 44] on span "Chọn tuyến" at bounding box center [87, 46] width 132 height 14
click at [78, 92] on div "Đà Nẵng - Tx Cửa Lò (Limousine)" at bounding box center [87, 95] width 132 height 11
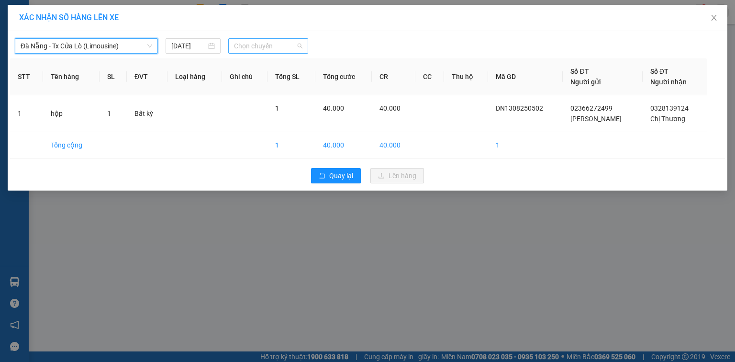
click at [263, 46] on span "Chọn chuyến" at bounding box center [268, 46] width 69 height 14
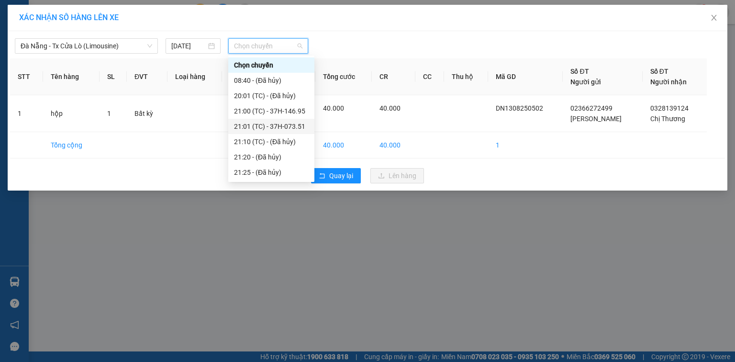
click at [267, 119] on div "21:01 (TC) - 37H-073.51" at bounding box center [271, 126] width 86 height 15
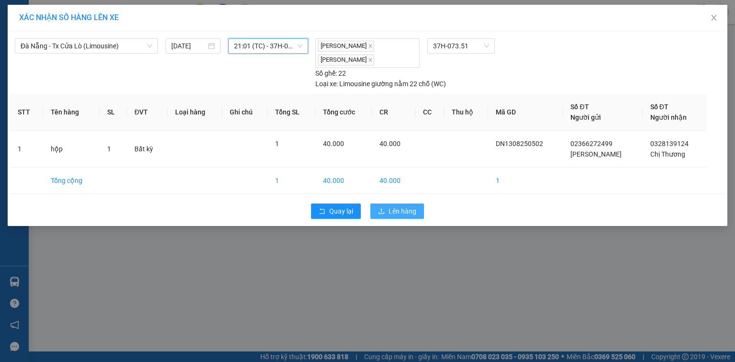
click at [391, 206] on span "Lên hàng" at bounding box center [403, 211] width 28 height 11
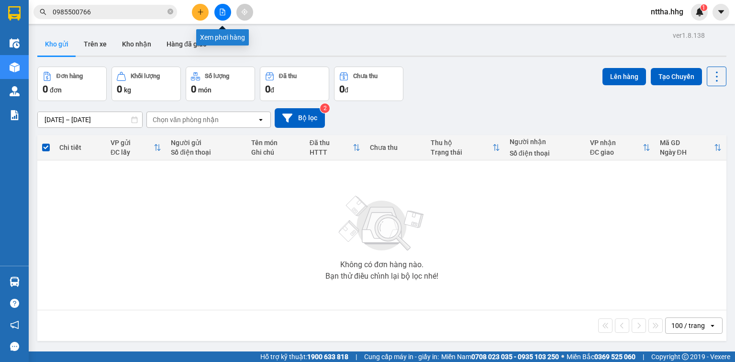
click at [224, 17] on button at bounding box center [222, 12] width 17 height 17
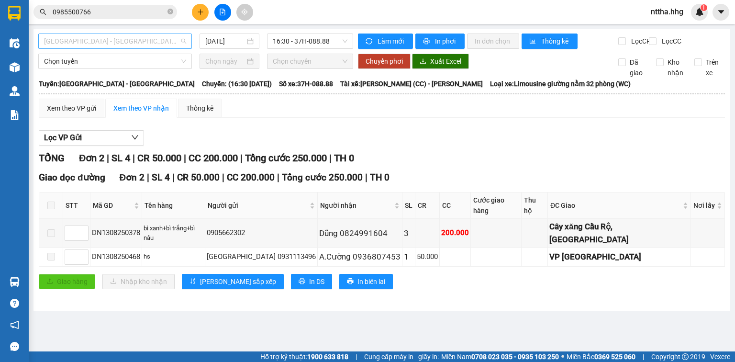
click at [153, 41] on span "[GEOGRAPHIC_DATA] - [GEOGRAPHIC_DATA]" at bounding box center [115, 41] width 142 height 14
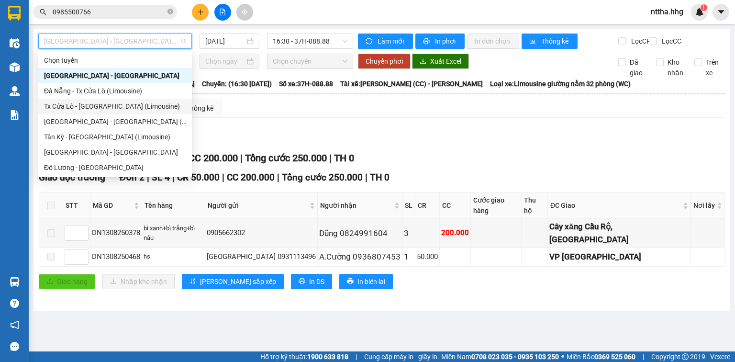
click at [450, 276] on div "Giao dọc đường Đơn 2 | SL 4 | CR 50.000 | CC 200.000 | Tổng cước 250.000 | TH 0…" at bounding box center [382, 232] width 686 height 125
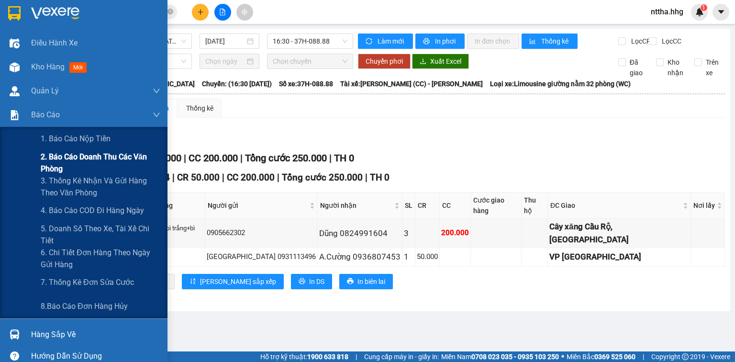
click at [58, 157] on span "2. Báo cáo doanh thu các văn phòng" at bounding box center [101, 163] width 120 height 24
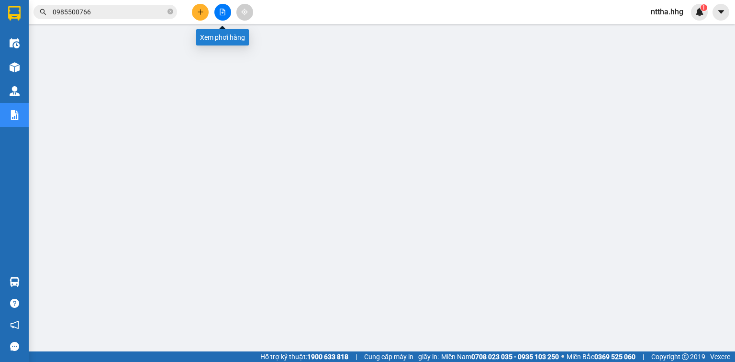
click at [222, 10] on icon "file-add" at bounding box center [222, 12] width 5 height 7
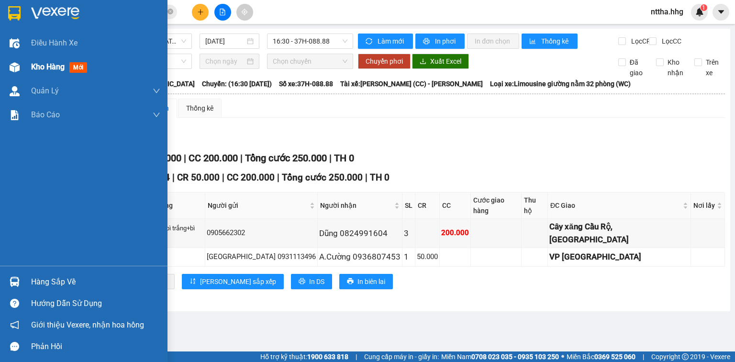
click at [31, 68] on span "Kho hàng" at bounding box center [47, 66] width 33 height 9
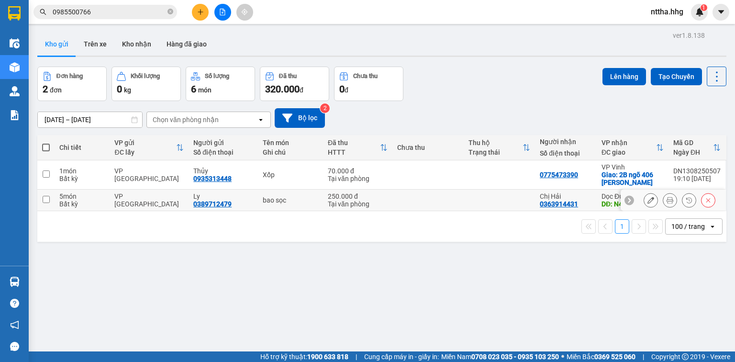
click at [75, 201] on div "Bất kỳ" at bounding box center [81, 204] width 45 height 8
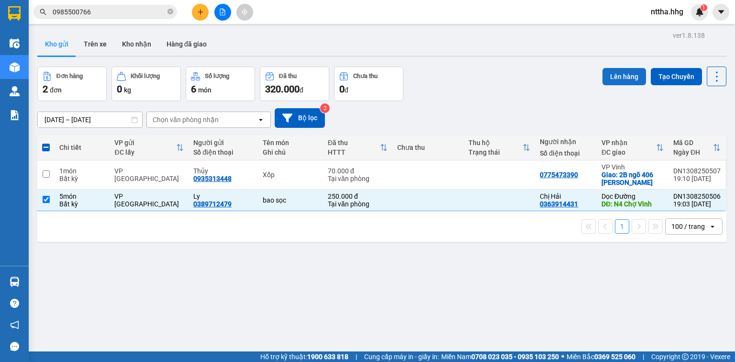
click at [616, 77] on button "Lên hàng" at bounding box center [624, 76] width 44 height 17
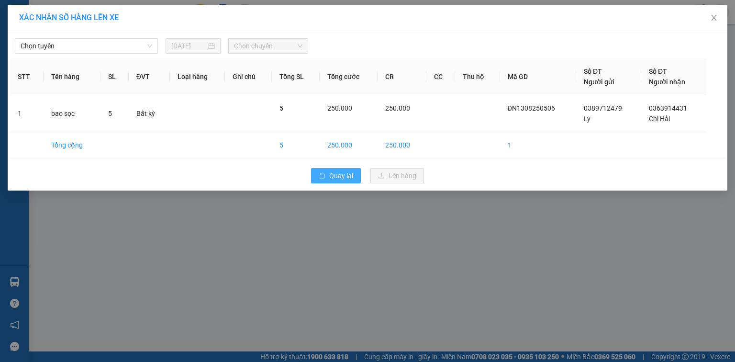
click at [342, 176] on span "Quay lại" at bounding box center [341, 175] width 24 height 11
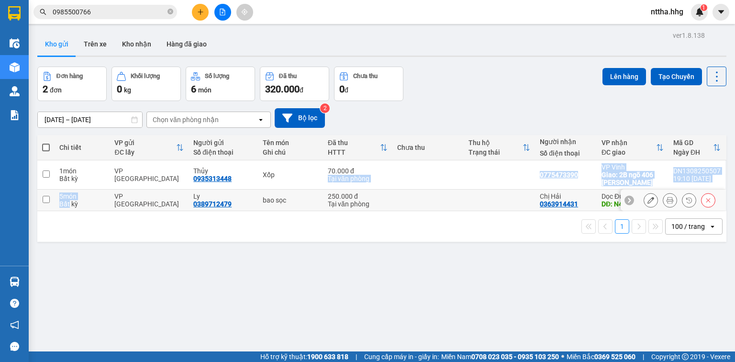
drag, startPoint x: 68, startPoint y: 199, endPoint x: 506, endPoint y: 155, distance: 440.5
click at [500, 156] on table "Chi tiết VP gửi ĐC lấy Người gửi Số điện thoại Tên món Ghi chú Đã thu HTTT Chưa…" at bounding box center [381, 173] width 689 height 76
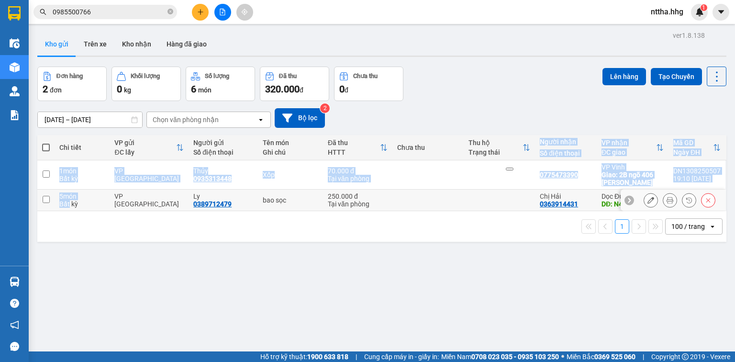
click at [44, 199] on input "checkbox" at bounding box center [46, 199] width 7 height 7
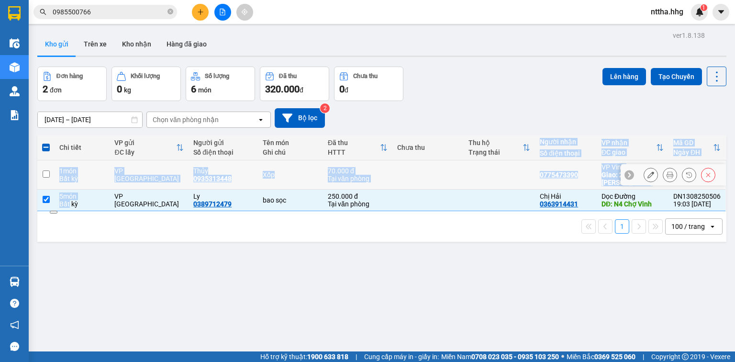
click at [42, 168] on td at bounding box center [45, 174] width 17 height 29
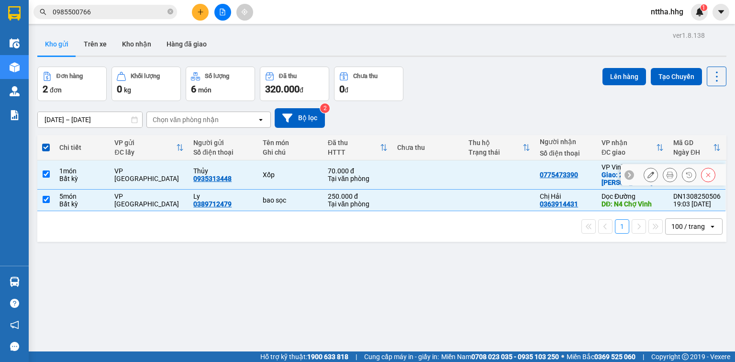
click at [44, 174] on input "checkbox" at bounding box center [46, 173] width 7 height 7
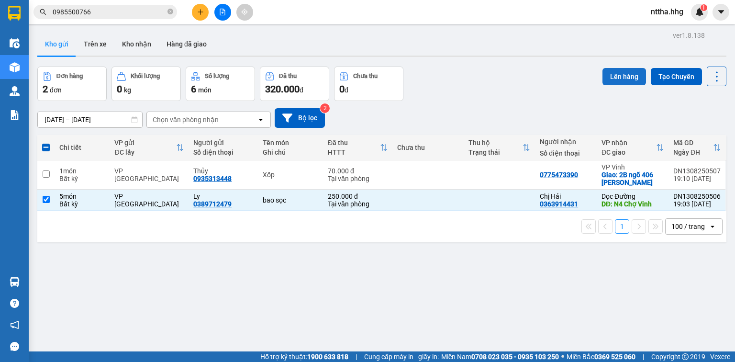
click at [618, 73] on button "Lên hàng" at bounding box center [624, 76] width 44 height 17
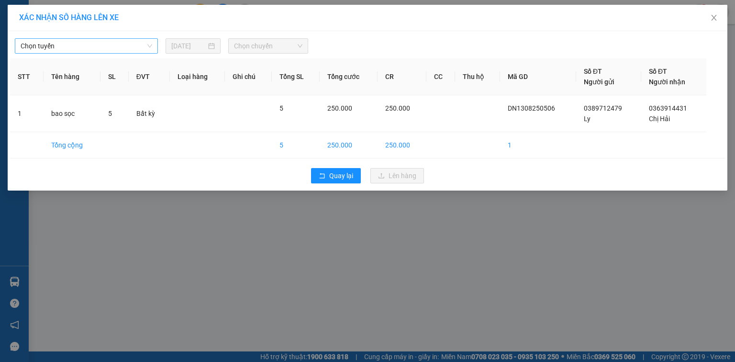
click at [121, 40] on span "Chọn tuyến" at bounding box center [87, 46] width 132 height 14
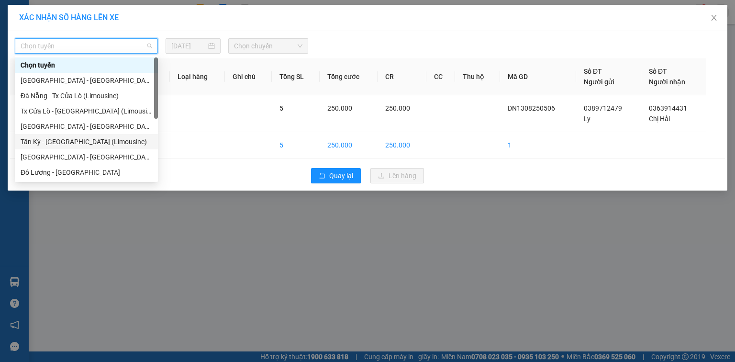
scroll to position [77, 0]
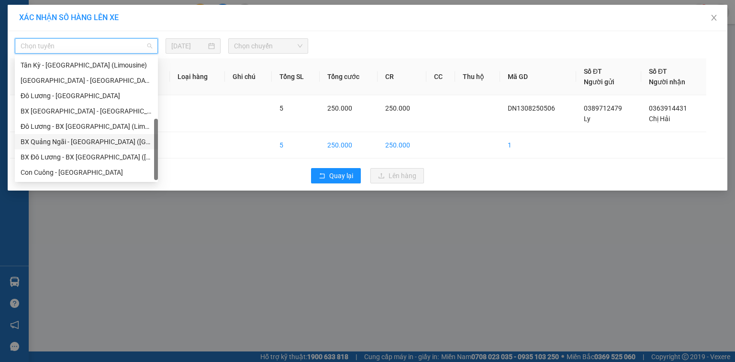
click at [93, 140] on div "BX Quảng Ngãi - BX Đô Lương (Limousine)" at bounding box center [87, 141] width 132 height 11
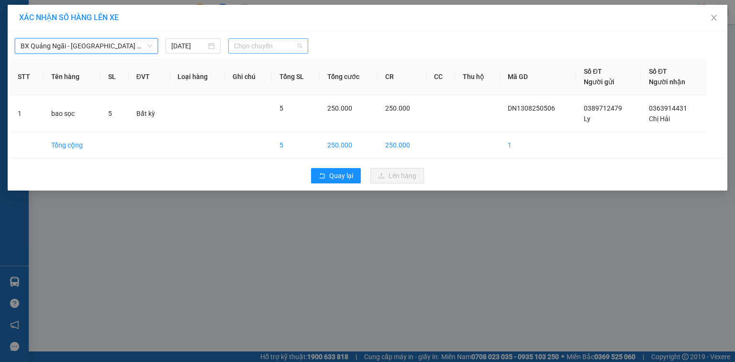
click at [277, 46] on span "Chọn chuyến" at bounding box center [268, 46] width 69 height 14
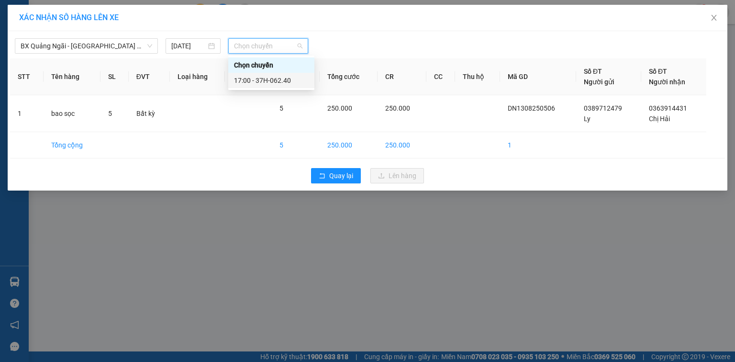
click at [270, 79] on div "17:00 - 37H-062.40" at bounding box center [271, 80] width 75 height 11
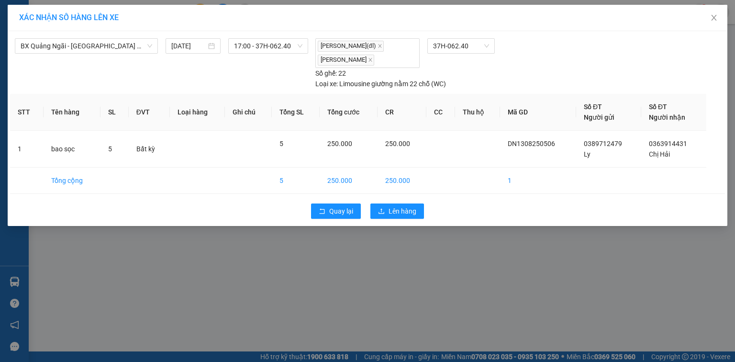
click at [378, 201] on div "Quay lại Lên hàng" at bounding box center [367, 211] width 715 height 25
click at [380, 206] on button "Lên hàng" at bounding box center [397, 210] width 54 height 15
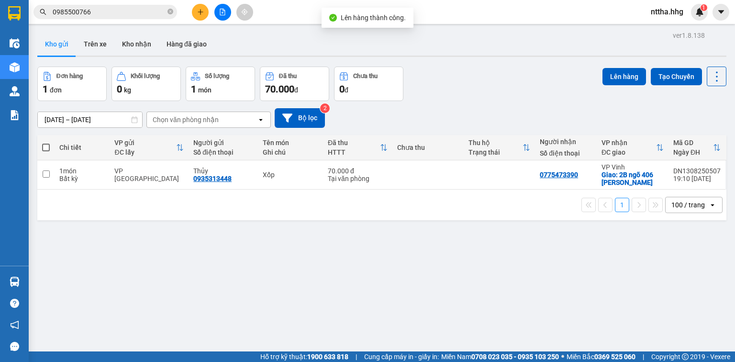
click at [44, 147] on span at bounding box center [46, 148] width 8 height 8
click at [46, 143] on input "checkbox" at bounding box center [46, 143] width 0 height 0
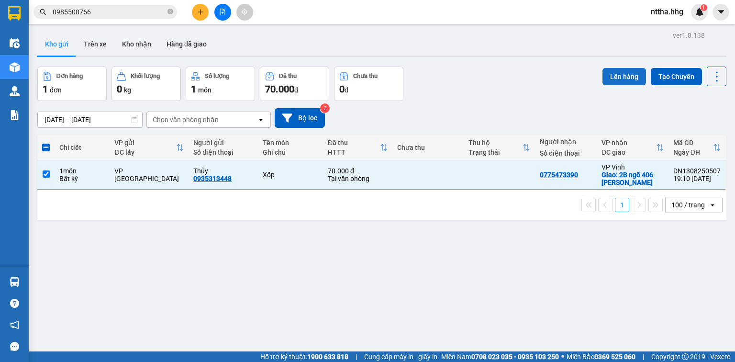
click at [618, 77] on button "Lên hàng" at bounding box center [624, 76] width 44 height 17
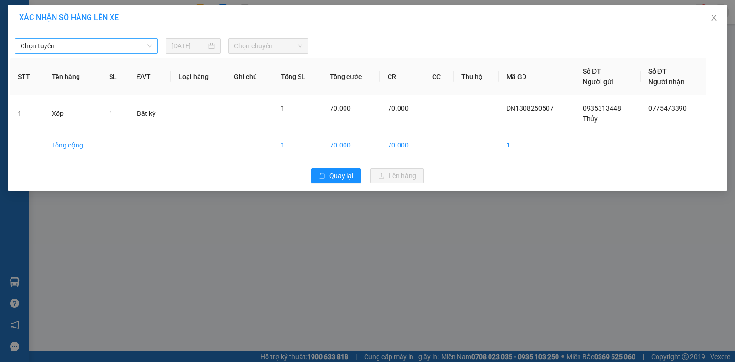
click at [118, 42] on span "Chọn tuyến" at bounding box center [87, 46] width 132 height 14
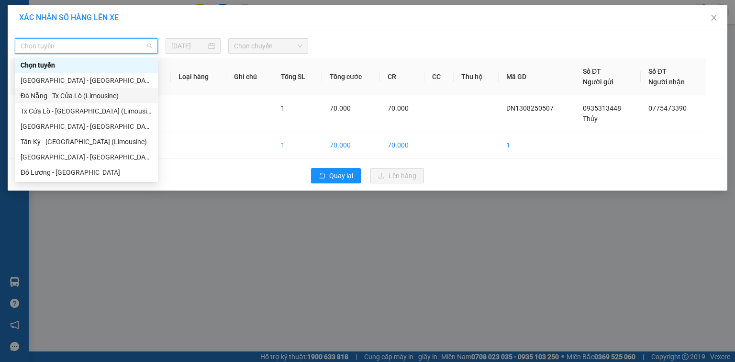
click at [80, 97] on div "Đà Nẵng - Tx Cửa Lò (Limousine)" at bounding box center [87, 95] width 132 height 11
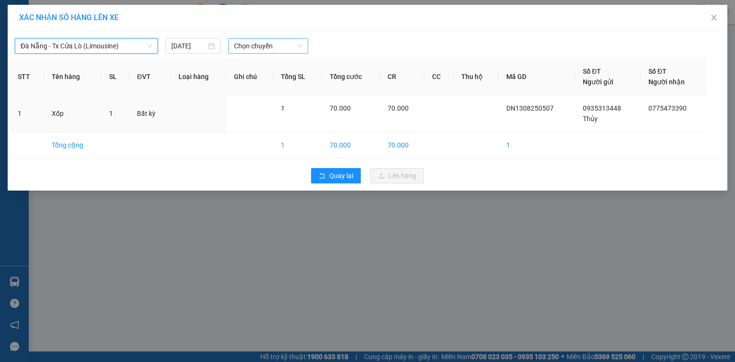
click at [281, 47] on span "Chọn chuyến" at bounding box center [268, 46] width 69 height 14
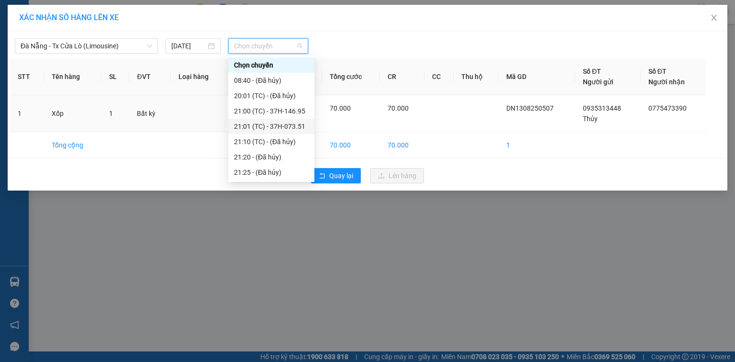
click at [263, 120] on div "21:01 (TC) - 37H-073.51" at bounding box center [271, 126] width 86 height 15
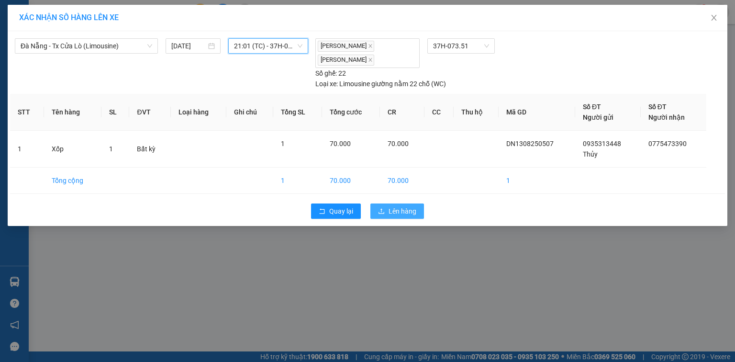
click at [396, 208] on span "Lên hàng" at bounding box center [403, 211] width 28 height 11
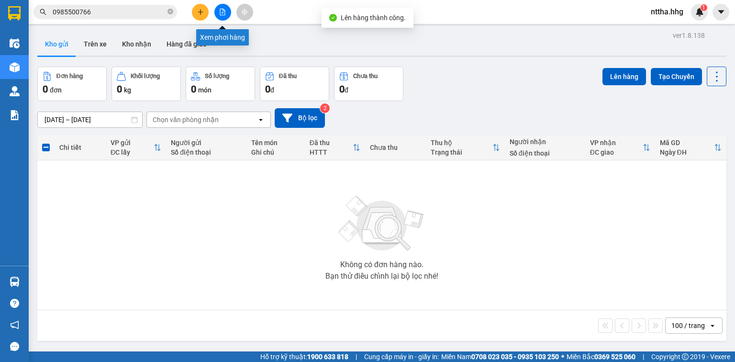
click at [221, 11] on icon "file-add" at bounding box center [222, 12] width 7 height 7
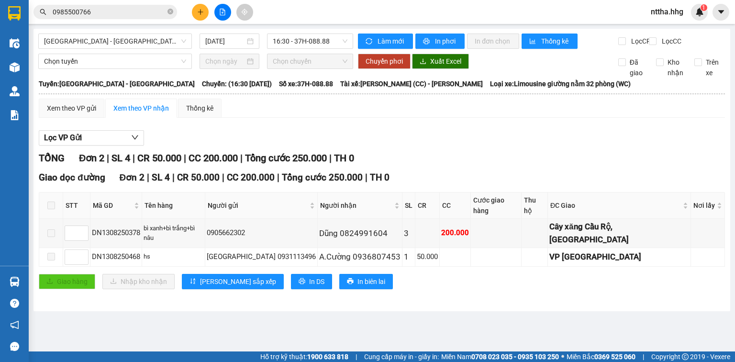
click at [221, 9] on icon "file-add" at bounding box center [222, 12] width 7 height 7
click at [182, 40] on span "[GEOGRAPHIC_DATA] - [GEOGRAPHIC_DATA]" at bounding box center [115, 41] width 142 height 14
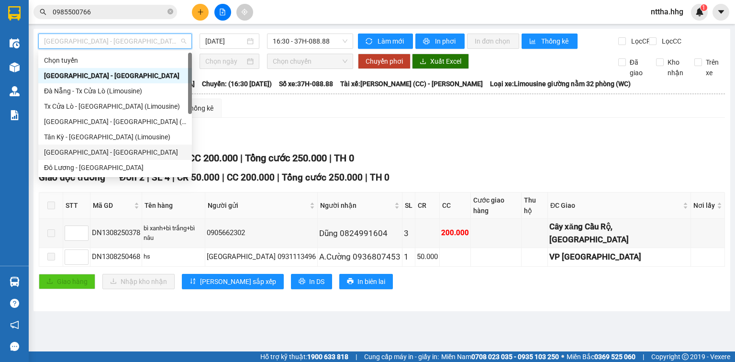
click at [105, 150] on div "[GEOGRAPHIC_DATA] - [GEOGRAPHIC_DATA]" at bounding box center [115, 152] width 142 height 11
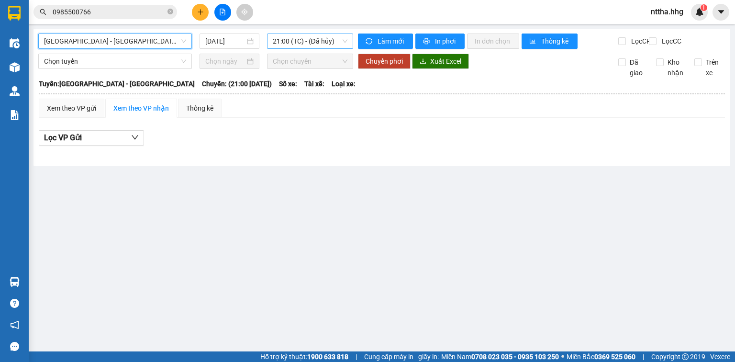
click at [337, 42] on span "21:00 (TC) - (Đã hủy)" at bounding box center [310, 41] width 75 height 14
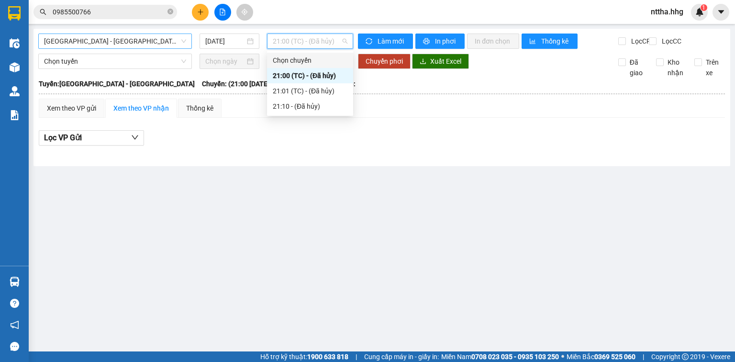
click at [176, 42] on span "[GEOGRAPHIC_DATA] - [GEOGRAPHIC_DATA]" at bounding box center [115, 41] width 142 height 14
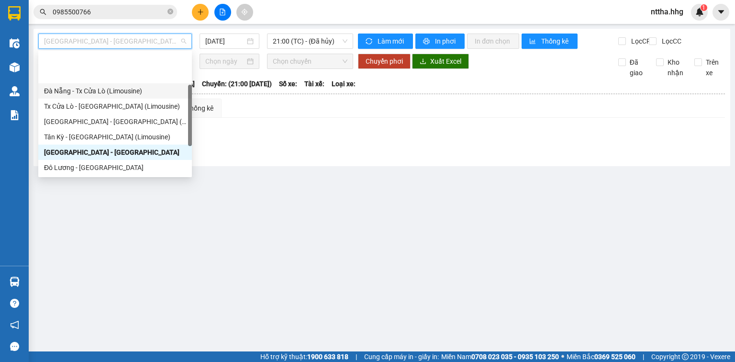
scroll to position [77, 0]
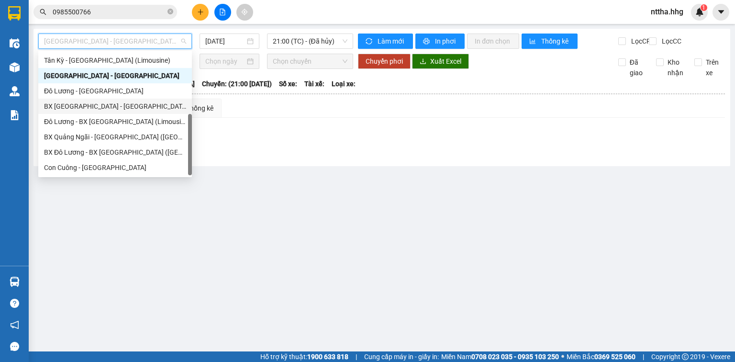
click at [108, 107] on div "BX [GEOGRAPHIC_DATA] - [GEOGRAPHIC_DATA] (Limosine 32 phòng)" at bounding box center [115, 106] width 142 height 11
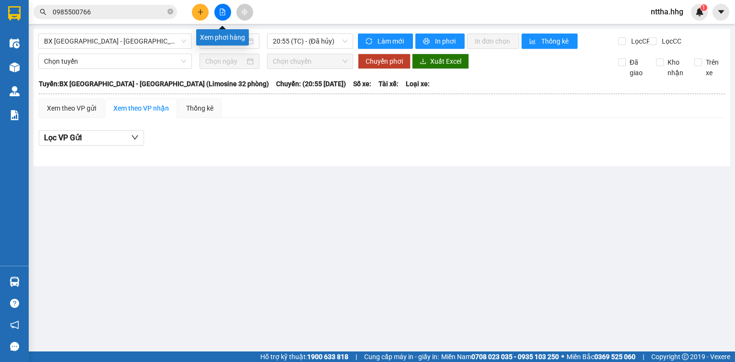
click at [222, 9] on icon "file-add" at bounding box center [222, 12] width 5 height 7
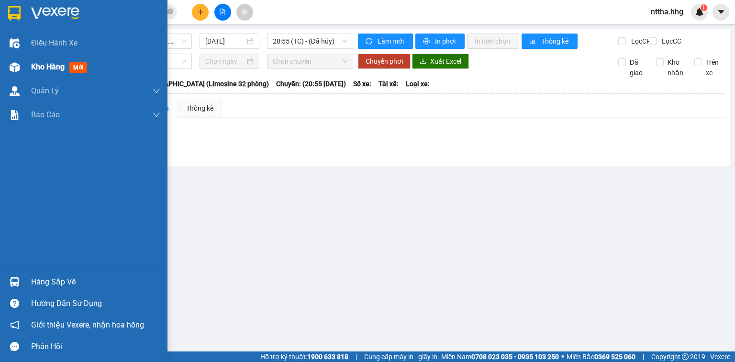
click at [31, 70] on span "Kho hàng" at bounding box center [47, 66] width 33 height 9
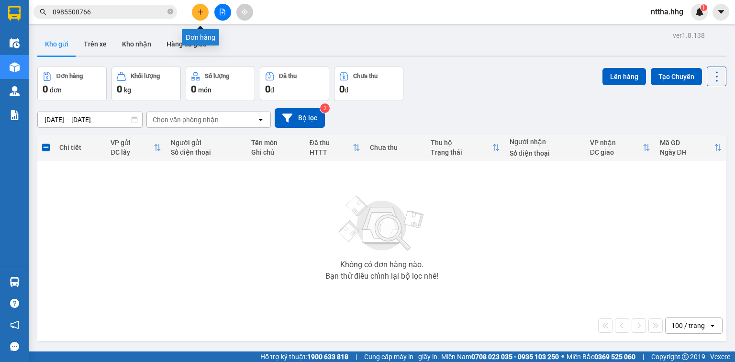
click at [198, 11] on icon "plus" at bounding box center [200, 12] width 7 height 7
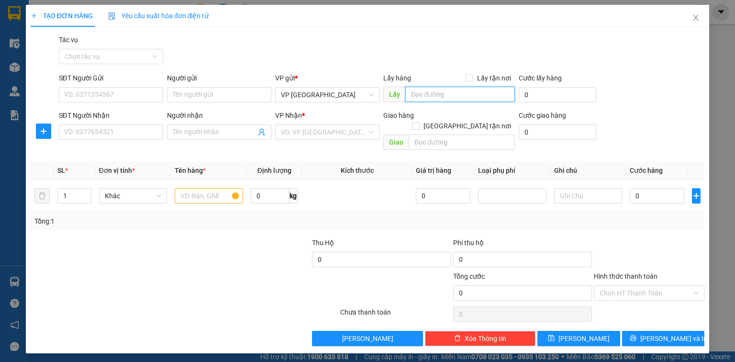
click at [426, 96] on input "text" at bounding box center [460, 94] width 110 height 15
click at [435, 94] on input "text" at bounding box center [460, 94] width 110 height 15
drag, startPoint x: 436, startPoint y: 94, endPoint x: 389, endPoint y: 99, distance: 47.6
click at [389, 99] on span "Lấy Xe 88" at bounding box center [449, 94] width 132 height 15
click at [142, 135] on input "SĐT Người Nhận" at bounding box center [111, 131] width 104 height 15
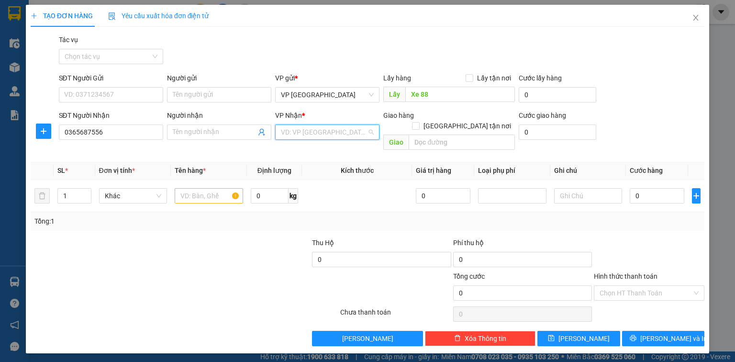
click at [305, 130] on input "search" at bounding box center [324, 132] width 86 height 14
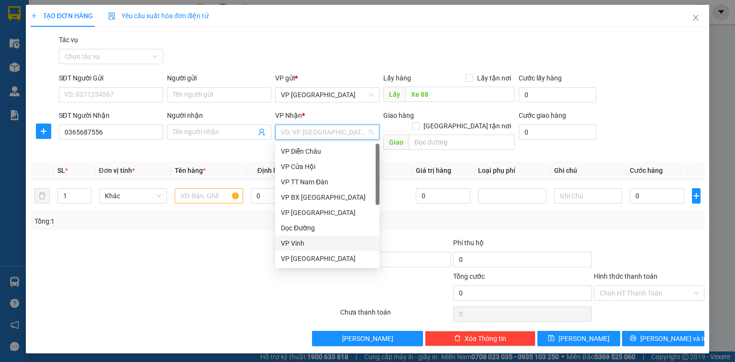
click at [285, 239] on div "VP Vinh" at bounding box center [327, 243] width 93 height 11
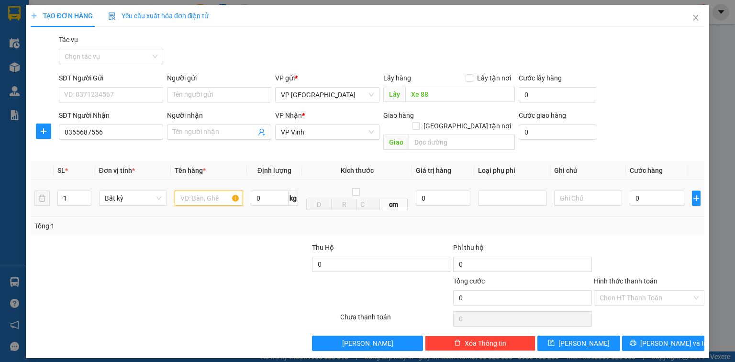
click at [179, 190] on input "text" at bounding box center [209, 197] width 68 height 15
click at [664, 190] on input "0" at bounding box center [657, 197] width 55 height 15
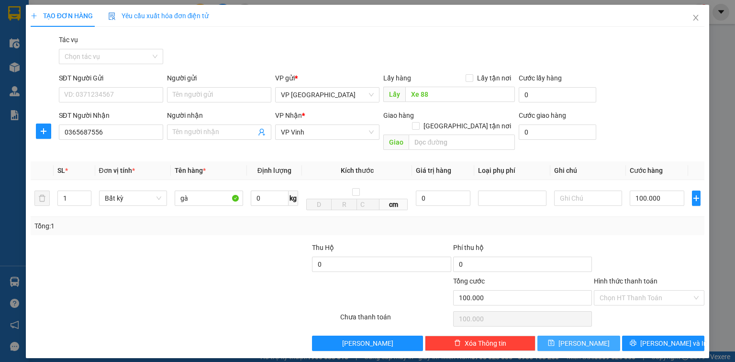
click at [586, 338] on span "Lưu" at bounding box center [583, 343] width 51 height 11
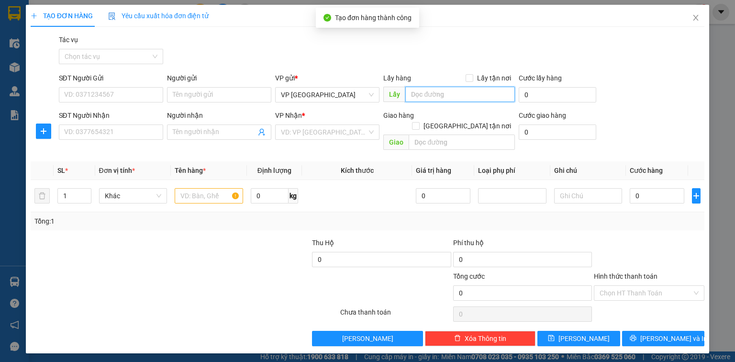
click at [453, 96] on input "text" at bounding box center [460, 94] width 110 height 15
paste input "Xe 88"
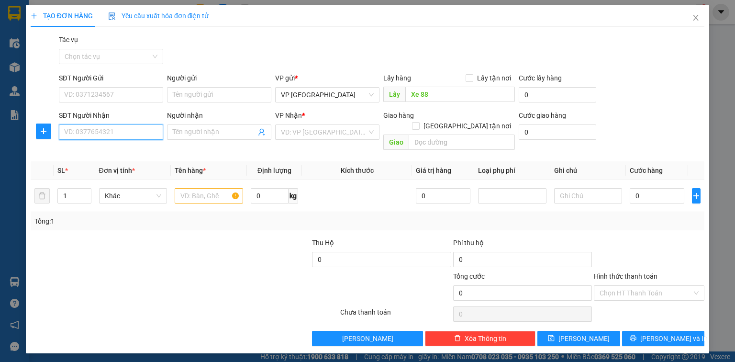
click at [134, 135] on input "SĐT Người Nhận" at bounding box center [111, 131] width 104 height 15
click at [111, 150] on div "0914406562" at bounding box center [111, 151] width 93 height 11
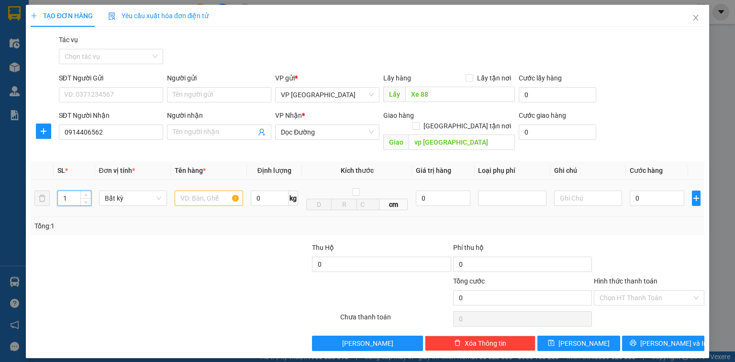
click at [54, 189] on td "1" at bounding box center [74, 198] width 41 height 37
click at [202, 190] on input "text" at bounding box center [209, 197] width 68 height 15
type input "1"
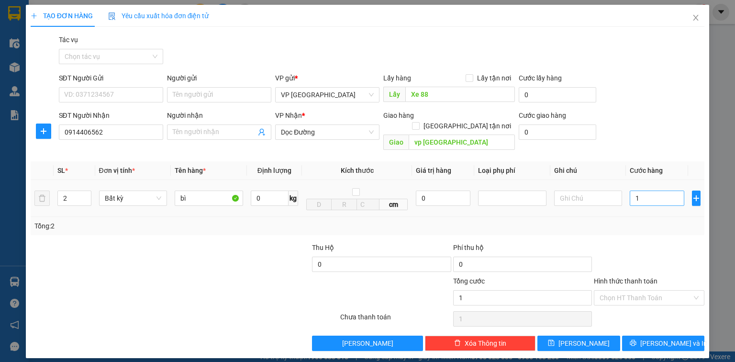
type input "15"
type input "150"
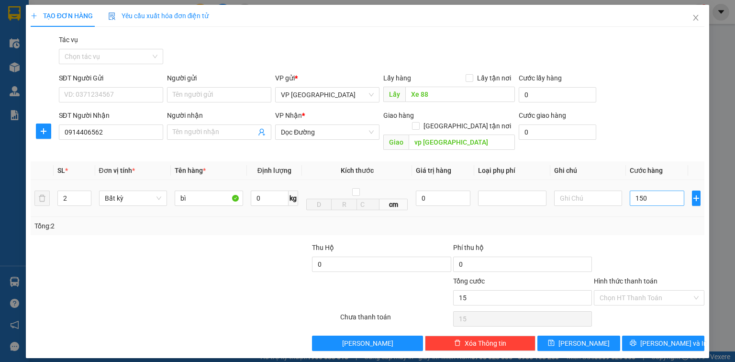
type input "150"
type input "1.500"
type input "15.000"
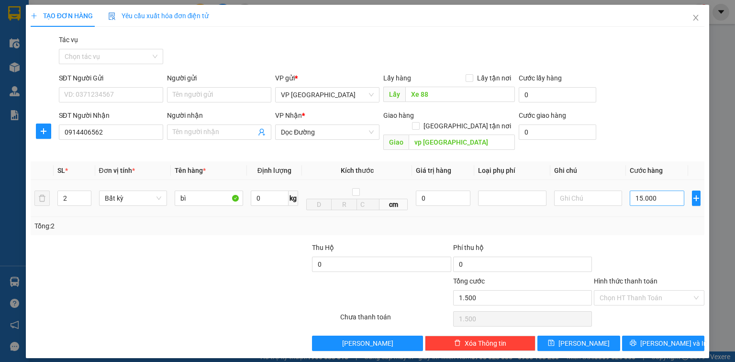
type input "15.000"
type input "150.000"
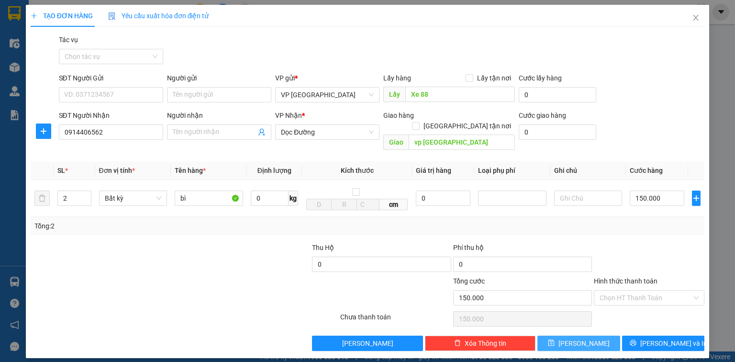
type input "150.000"
click at [555, 340] on icon "save" at bounding box center [551, 343] width 6 height 6
type input "1"
type input "0"
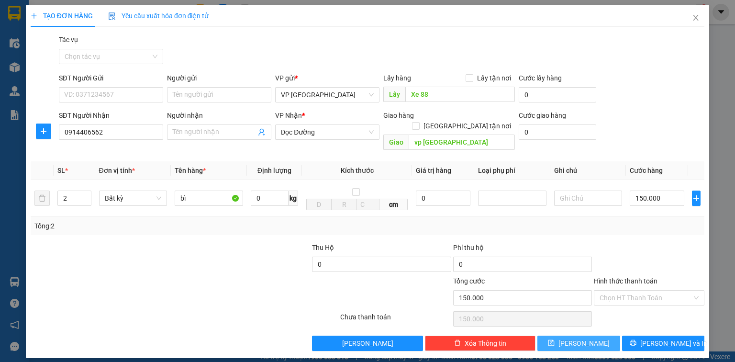
type input "0"
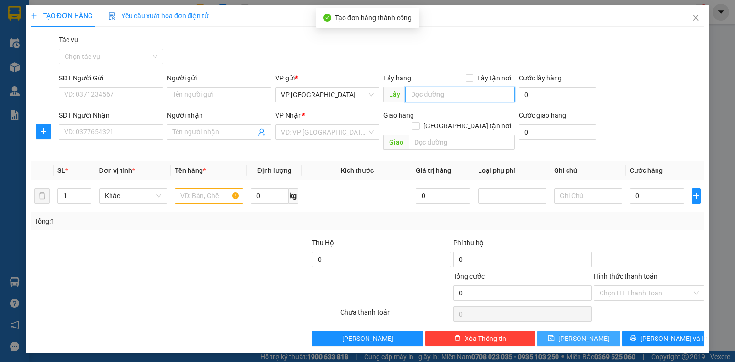
click at [446, 88] on input "text" at bounding box center [460, 94] width 110 height 15
paste input "Xe 88"
type input "Xe 88"
click at [113, 136] on input "SĐT Người Nhận" at bounding box center [111, 131] width 104 height 15
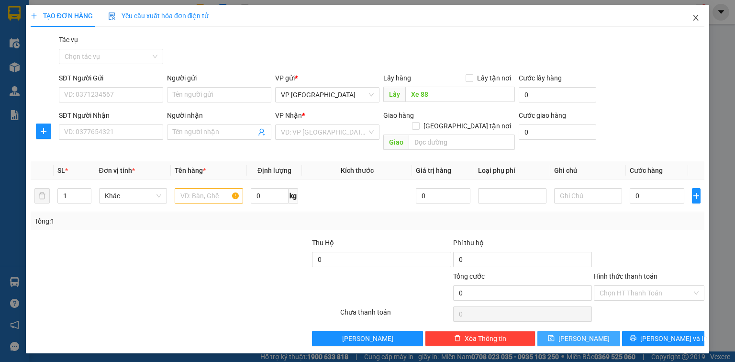
click at [698, 20] on icon "close" at bounding box center [696, 18] width 8 height 8
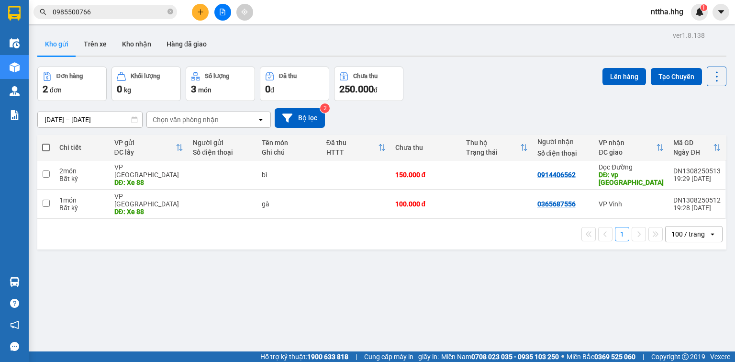
click at [195, 10] on button at bounding box center [200, 12] width 17 height 17
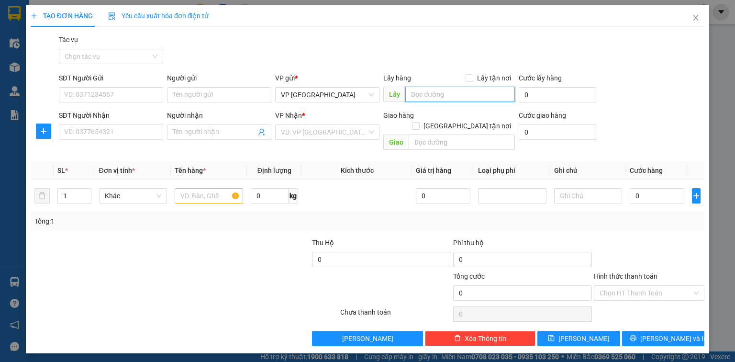
click at [427, 92] on input "text" at bounding box center [460, 94] width 110 height 15
paste input "Xe 88"
type input "Xe 88"
click at [88, 127] on input "SĐT Người Nhận" at bounding box center [111, 131] width 104 height 15
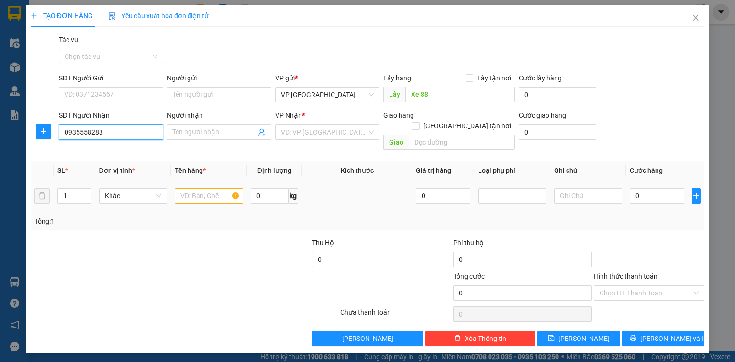
type input "0935558288"
click at [188, 188] on input "text" at bounding box center [209, 195] width 68 height 15
type input "xốp"
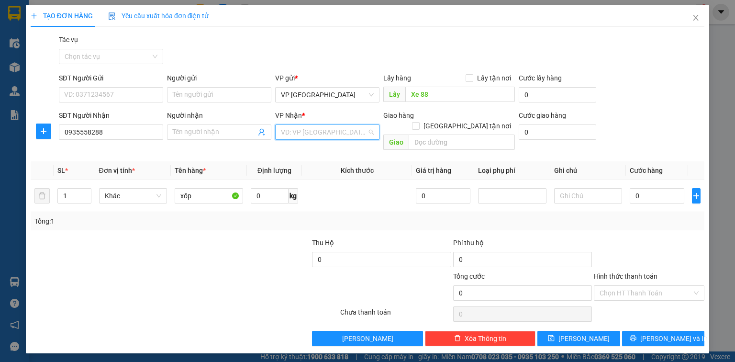
click at [359, 131] on input "search" at bounding box center [324, 132] width 86 height 14
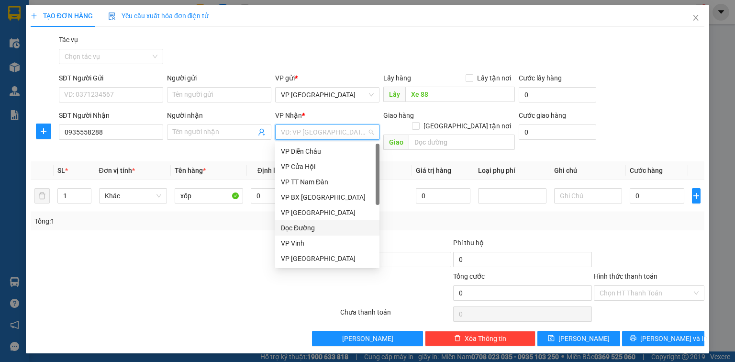
click at [300, 226] on div "Dọc Đường" at bounding box center [327, 227] width 93 height 11
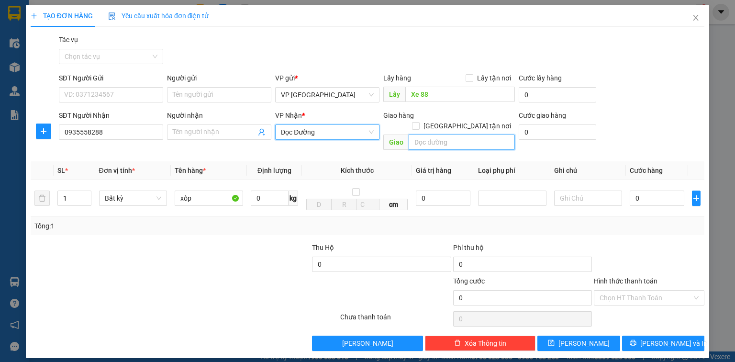
click at [434, 134] on input "text" at bounding box center [462, 141] width 106 height 15
type input "D"
type input "Đô Lương"
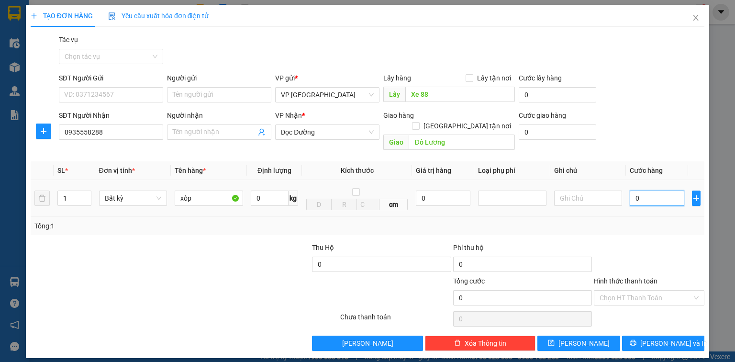
click at [645, 190] on input "0" at bounding box center [657, 197] width 55 height 15
type input "1"
type input "10"
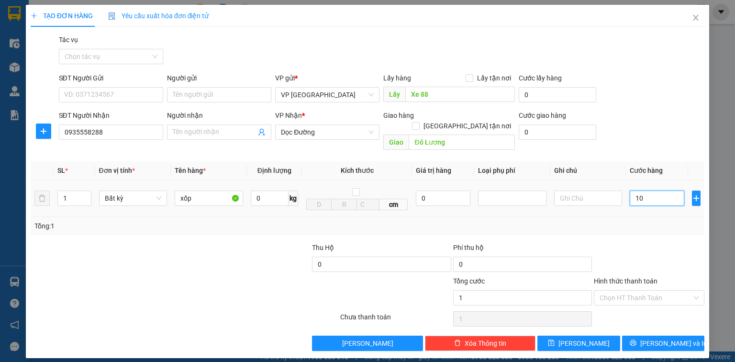
type input "10"
type input "100"
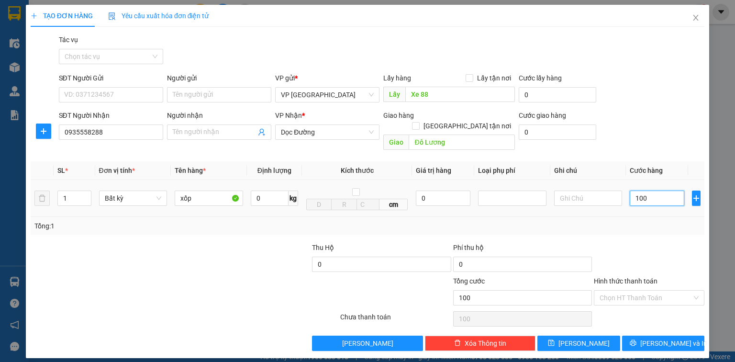
type input "1.000"
type input "10.000"
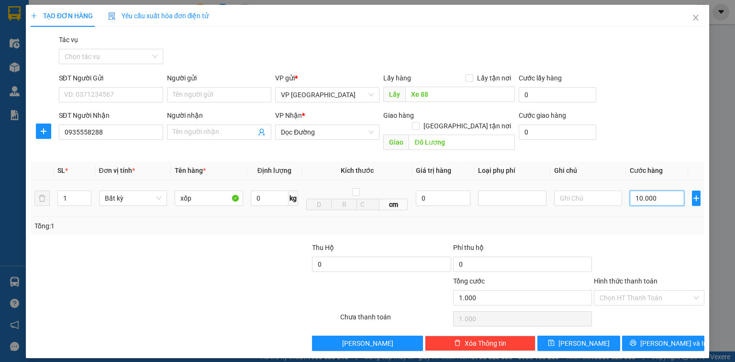
type input "10.000"
type input "100.000"
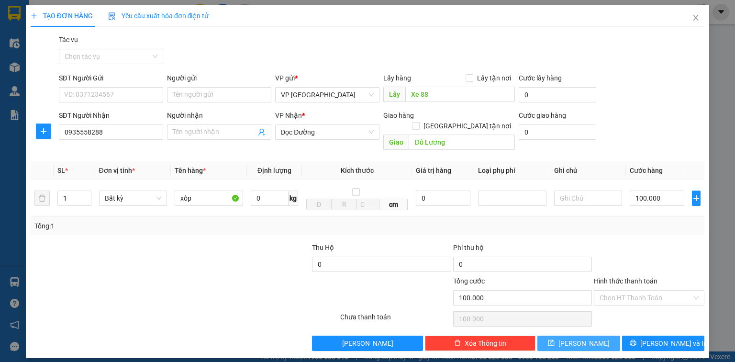
click at [584, 338] on span "[PERSON_NAME]" at bounding box center [583, 343] width 51 height 11
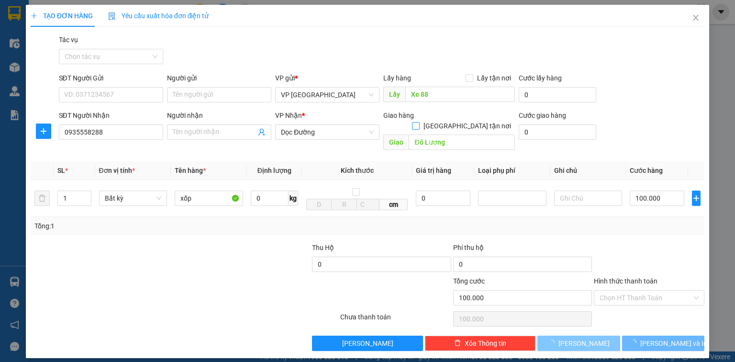
type input "0"
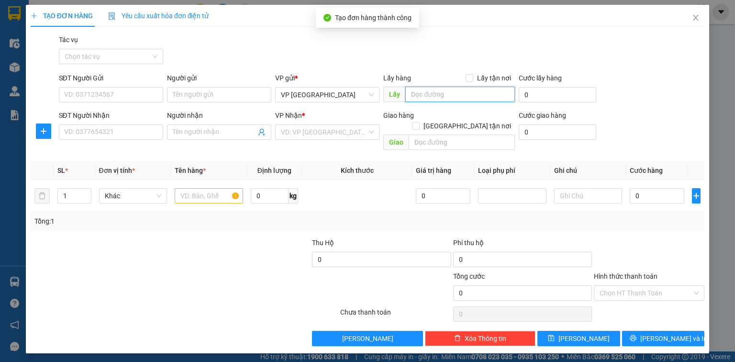
click at [447, 93] on input "text" at bounding box center [460, 94] width 110 height 15
paste input "Xe 88"
type input "Xe 88"
click at [116, 134] on input "SĐT Người Nhận" at bounding box center [111, 131] width 104 height 15
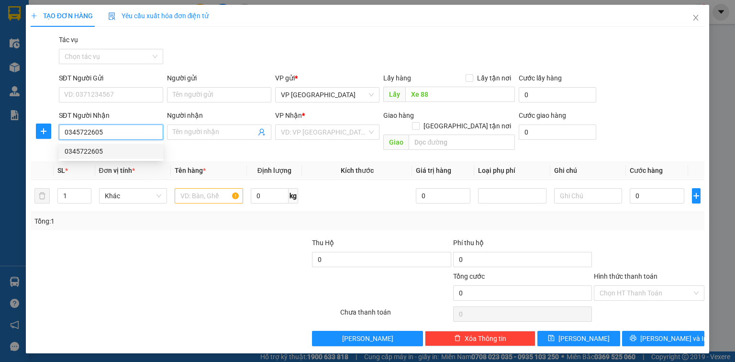
click at [109, 148] on div "0345722605" at bounding box center [111, 151] width 93 height 11
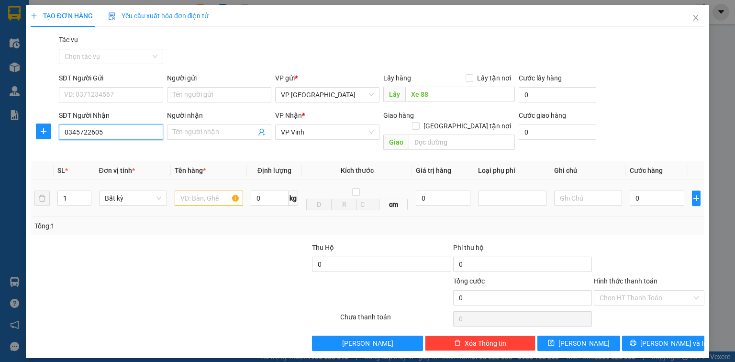
type input "0345722605"
click at [189, 190] on input "text" at bounding box center [209, 197] width 68 height 15
type input "chim"
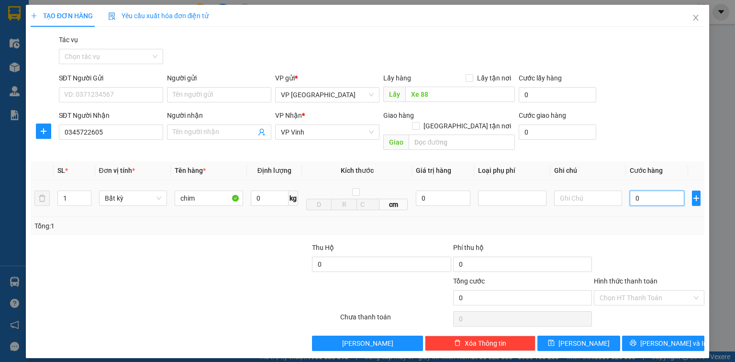
click at [655, 190] on input "0" at bounding box center [657, 197] width 55 height 15
type input "1"
type input "10"
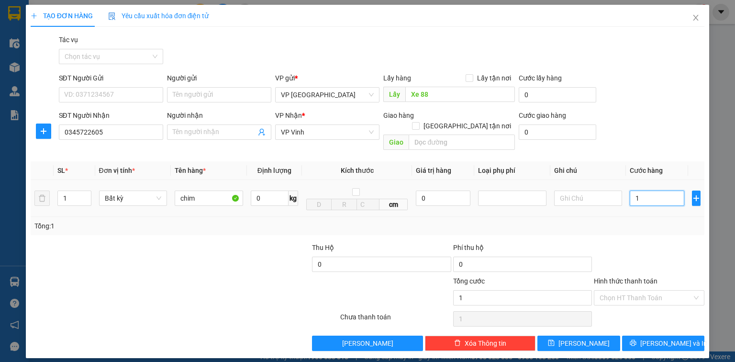
type input "10"
type input "100"
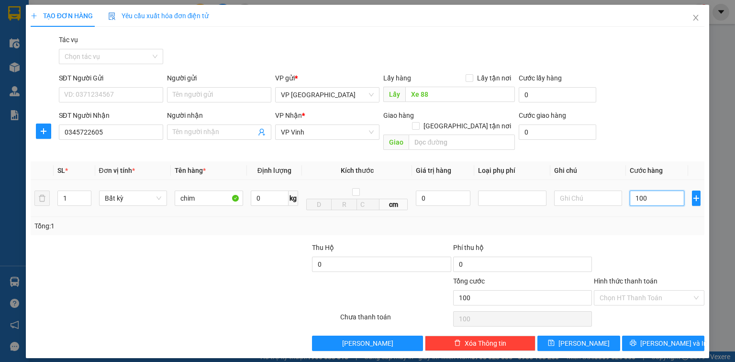
type input "1.000"
type input "10.000"
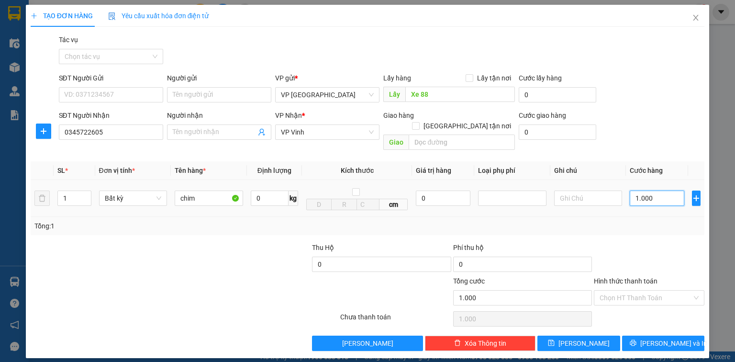
type input "10.000"
type input "100.000"
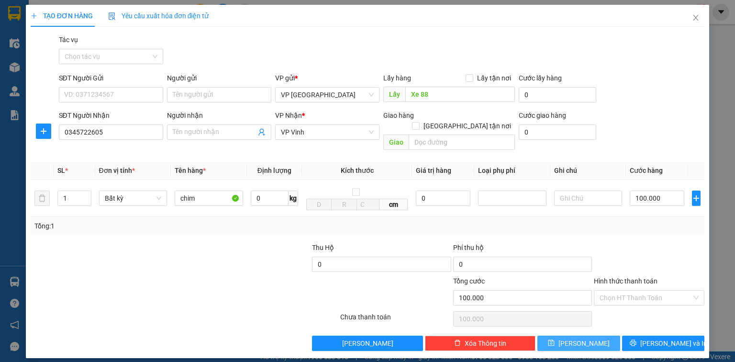
click at [583, 338] on span "[PERSON_NAME]" at bounding box center [583, 343] width 51 height 11
type input "0"
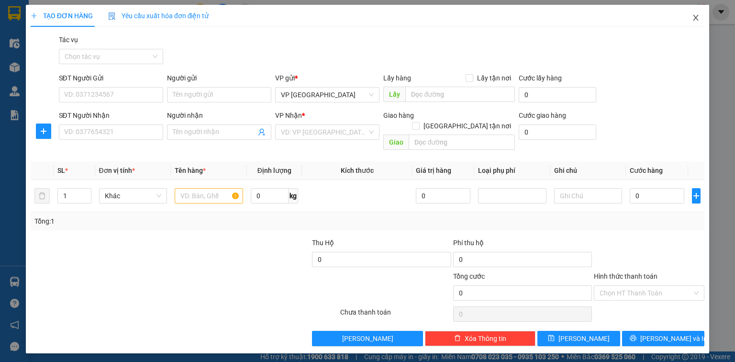
click at [697, 16] on icon "close" at bounding box center [696, 18] width 8 height 8
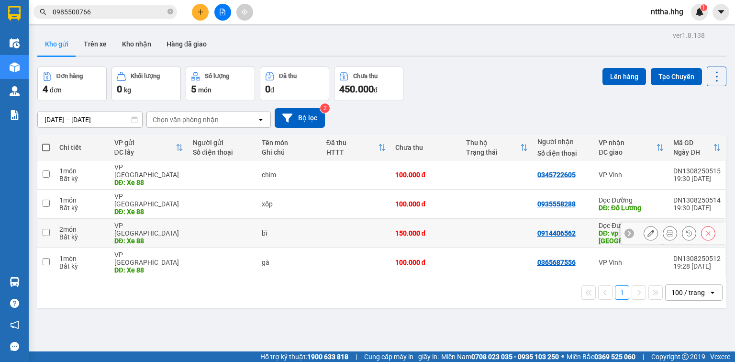
click at [370, 226] on td at bounding box center [356, 233] width 69 height 29
checkbox input "true"
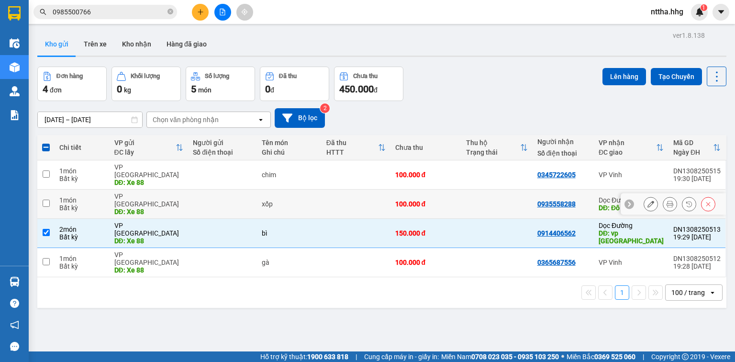
click at [363, 194] on td at bounding box center [356, 203] width 69 height 29
checkbox input "true"
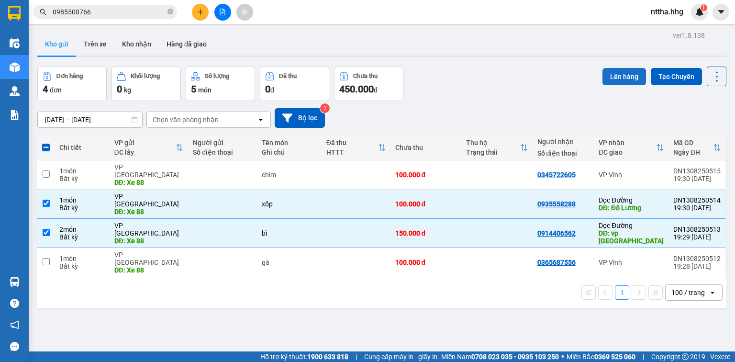
click at [612, 75] on button "Lên hàng" at bounding box center [624, 76] width 44 height 17
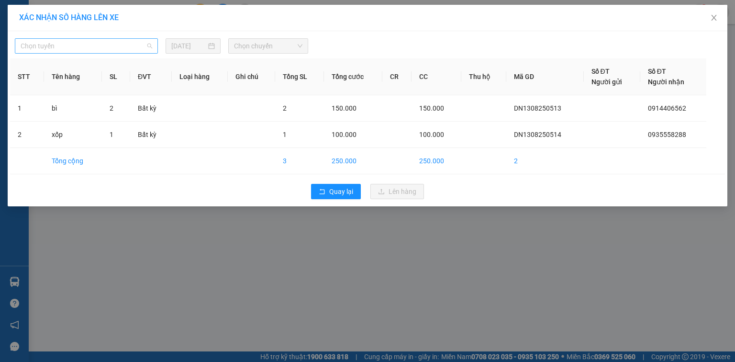
click at [119, 47] on span "Chọn tuyến" at bounding box center [87, 46] width 132 height 14
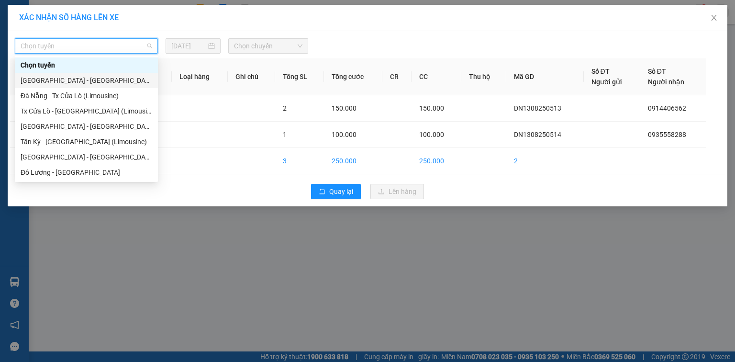
click at [77, 79] on div "[GEOGRAPHIC_DATA] - [GEOGRAPHIC_DATA]" at bounding box center [87, 80] width 132 height 11
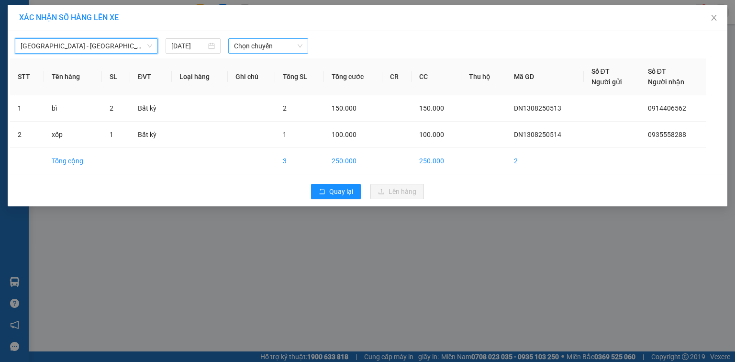
click at [273, 48] on span "Chọn chuyến" at bounding box center [268, 46] width 69 height 14
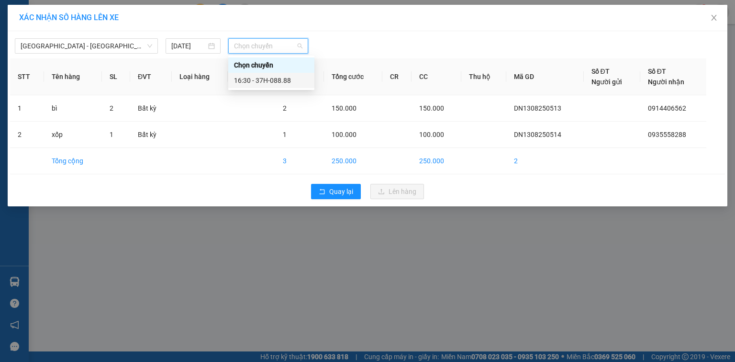
click at [251, 84] on div "16:30 - 37H-088.88" at bounding box center [271, 80] width 75 height 11
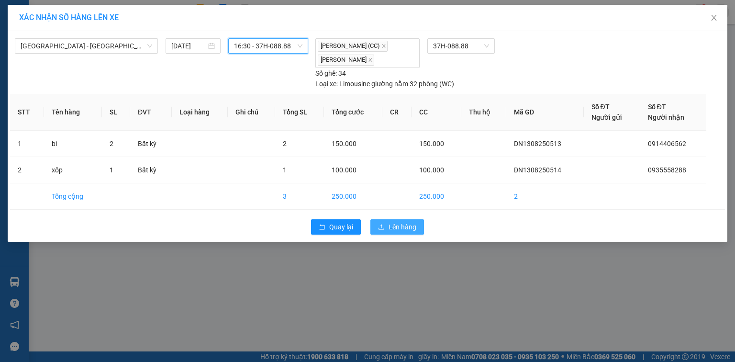
click at [400, 228] on span "Lên hàng" at bounding box center [403, 227] width 28 height 11
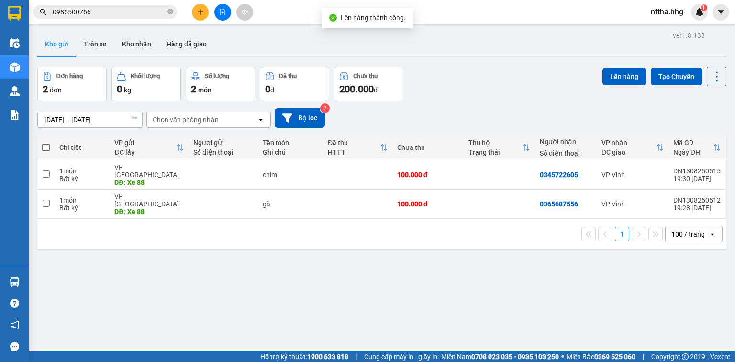
click at [45, 145] on span at bounding box center [46, 148] width 8 height 8
click at [46, 143] on input "checkbox" at bounding box center [46, 143] width 0 height 0
checkbox input "true"
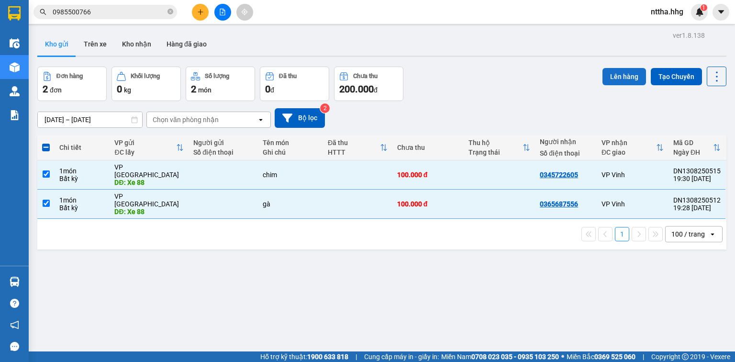
click at [611, 69] on button "Lên hàng" at bounding box center [624, 76] width 44 height 17
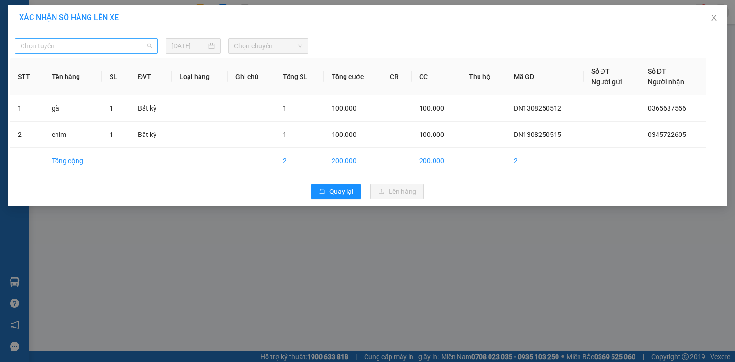
click at [73, 44] on span "Chọn tuyến" at bounding box center [87, 46] width 132 height 14
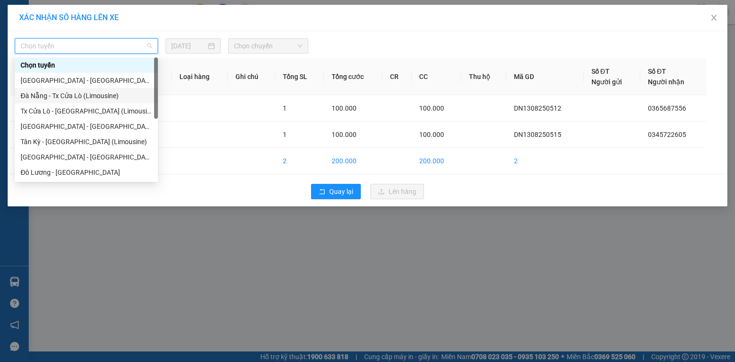
click at [89, 97] on div "Đà Nẵng - Tx Cửa Lò (Limousine)" at bounding box center [87, 95] width 132 height 11
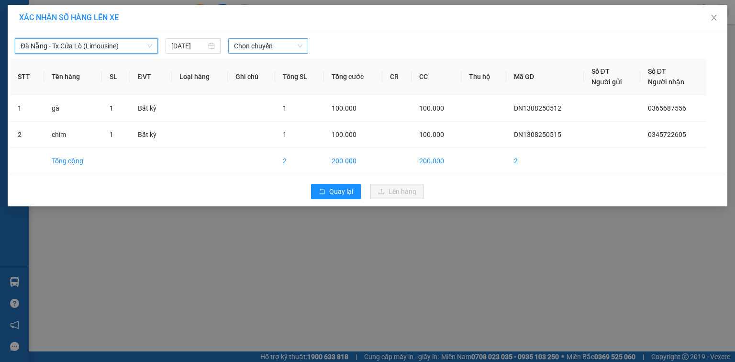
click at [242, 46] on span "Chọn chuyến" at bounding box center [268, 46] width 69 height 14
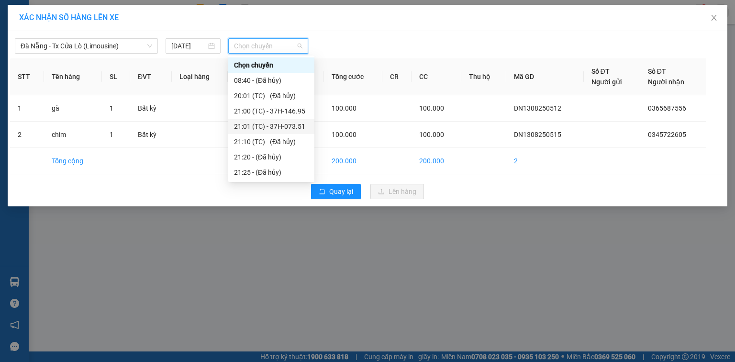
click at [249, 121] on div "21:01 (TC) - 37H-073.51" at bounding box center [271, 126] width 75 height 11
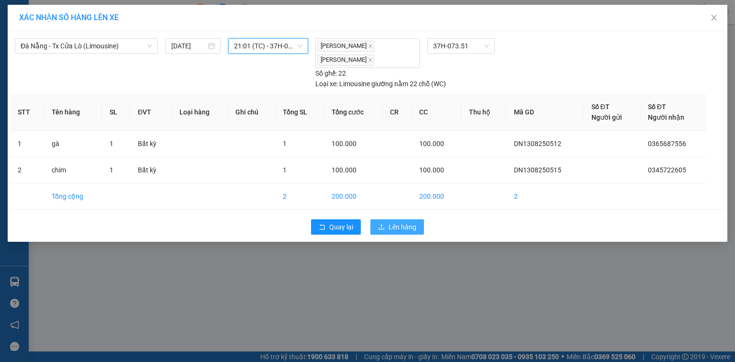
click at [405, 222] on span "Lên hàng" at bounding box center [403, 227] width 28 height 11
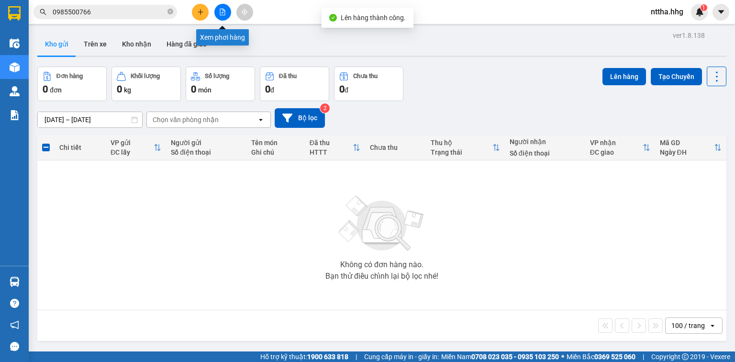
click at [222, 11] on icon "file-add" at bounding box center [222, 12] width 7 height 7
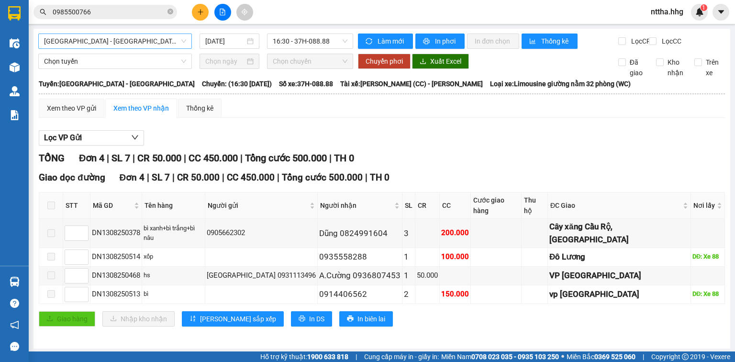
click at [167, 37] on span "[GEOGRAPHIC_DATA] - [GEOGRAPHIC_DATA]" at bounding box center [115, 41] width 142 height 14
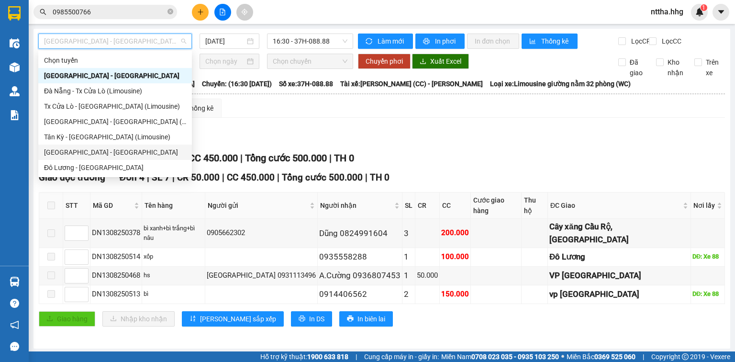
scroll to position [73, 0]
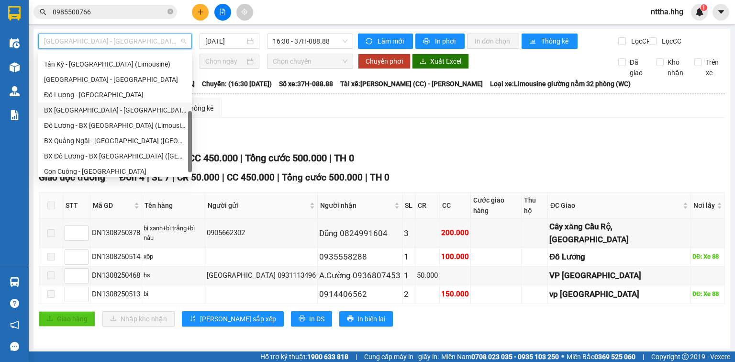
click at [92, 113] on div "BX [GEOGRAPHIC_DATA] - [GEOGRAPHIC_DATA] (Limosine 32 phòng)" at bounding box center [115, 110] width 142 height 11
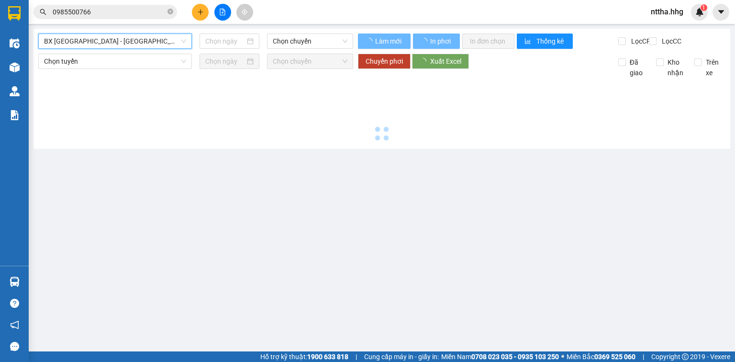
type input "[DATE]"
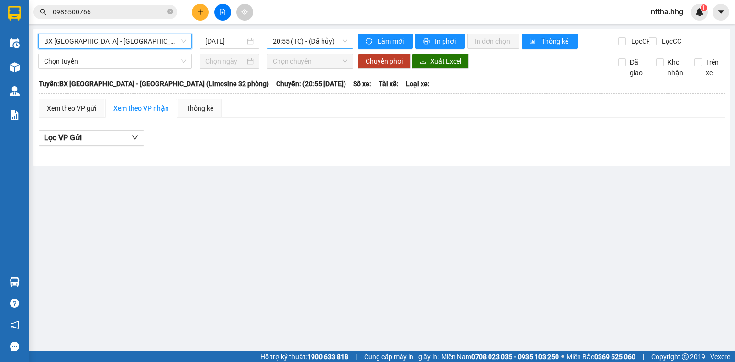
click at [327, 44] on span "20:55 (TC) - (Đã hủy)" at bounding box center [310, 41] width 75 height 14
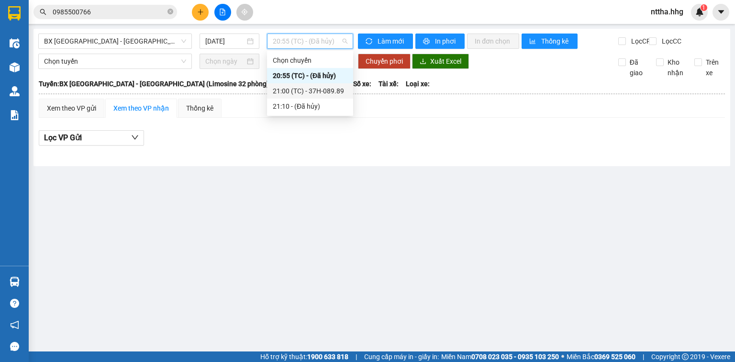
click at [306, 89] on div "21:00 (TC) - 37H-089.89" at bounding box center [310, 91] width 75 height 11
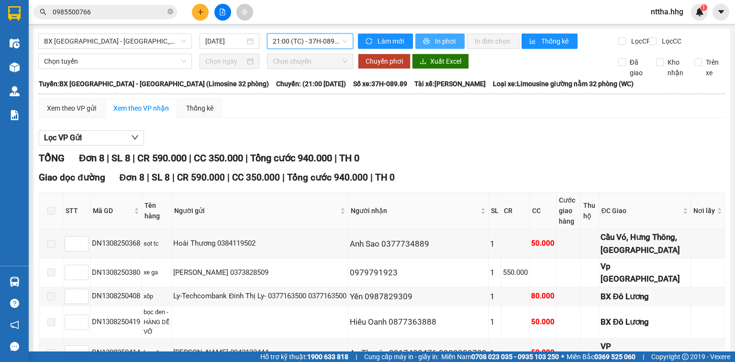
click at [446, 37] on span "In phơi" at bounding box center [446, 41] width 22 height 11
click at [222, 14] on button at bounding box center [222, 12] width 17 height 17
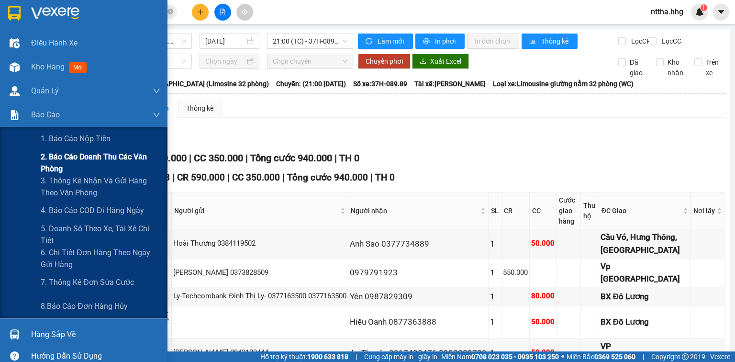
click at [65, 167] on span "2. Báo cáo doanh thu các văn phòng" at bounding box center [101, 163] width 120 height 24
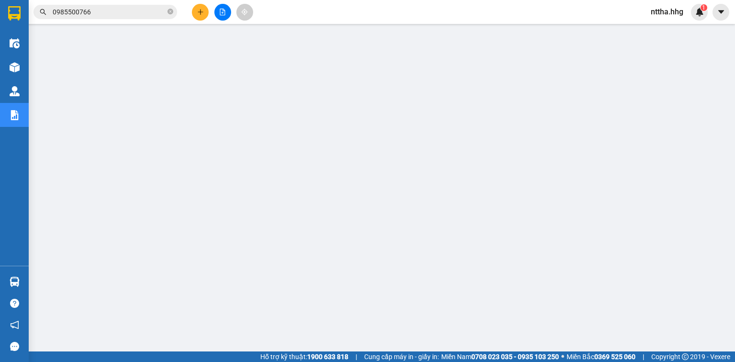
click at [200, 13] on icon "plus" at bounding box center [200, 12] width 7 height 7
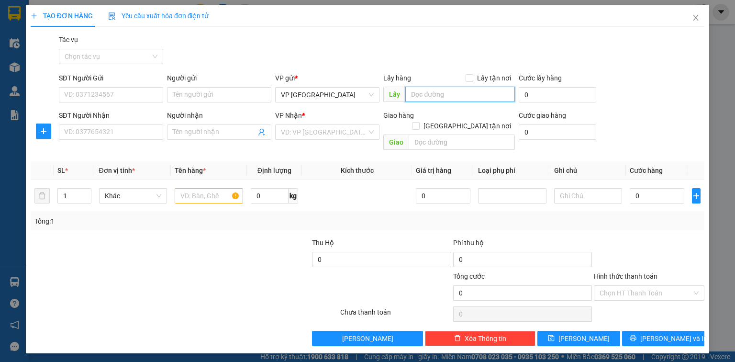
click at [435, 92] on input "text" at bounding box center [460, 94] width 110 height 15
type input "x"
click at [435, 92] on input "Xe 40" at bounding box center [460, 94] width 110 height 15
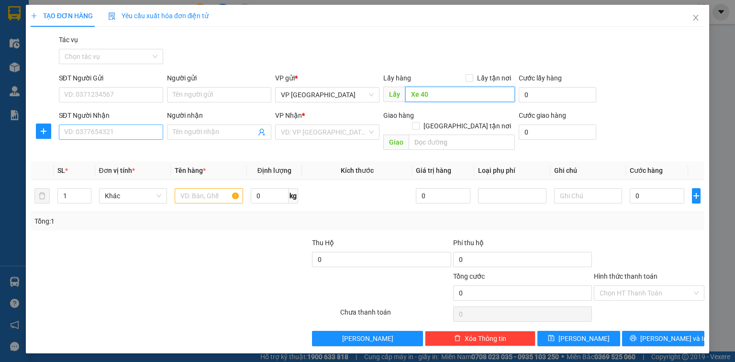
type input "Xe 40"
click at [106, 130] on input "SĐT Người Nhận" at bounding box center [111, 131] width 104 height 15
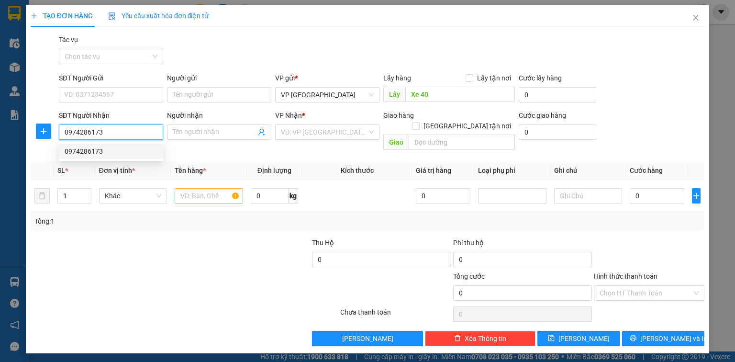
click at [103, 149] on div "0974286173" at bounding box center [111, 151] width 93 height 11
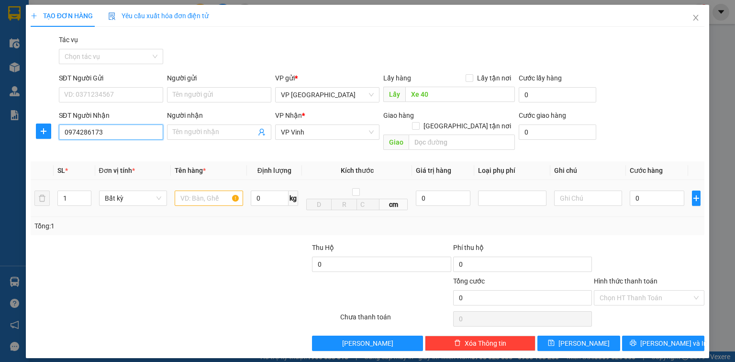
type input "0974286173"
click at [189, 190] on input "text" at bounding box center [209, 197] width 68 height 15
type input "xốp"
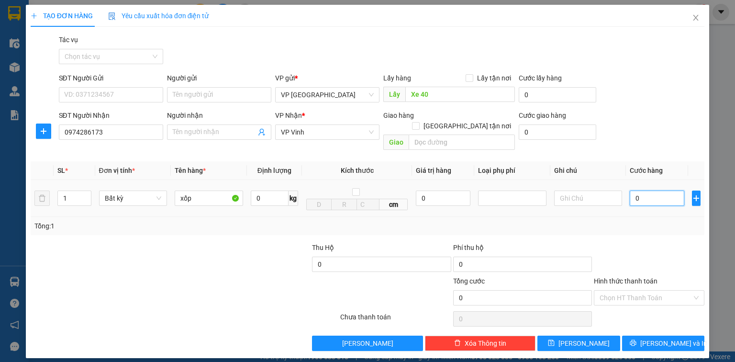
click at [646, 190] on input "0" at bounding box center [657, 197] width 55 height 15
type input "5"
type input "50"
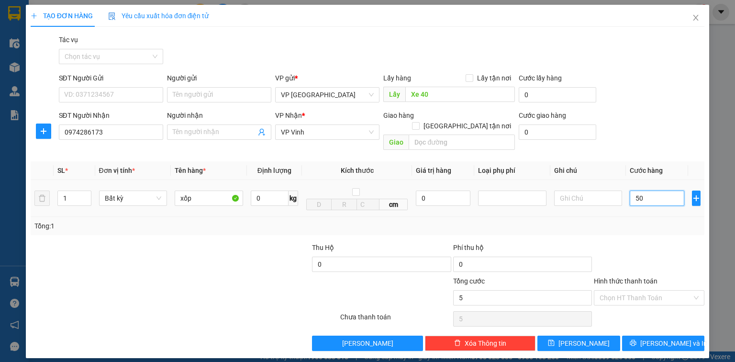
type input "50"
type input "500"
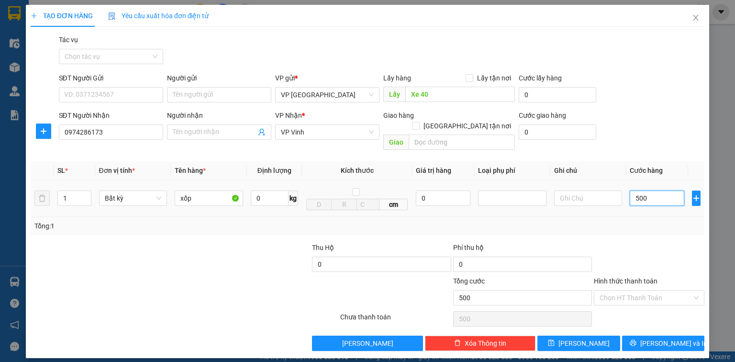
type input "5.000"
type input "50.000"
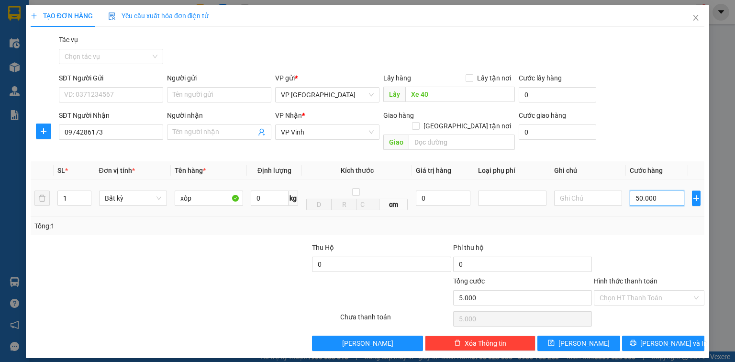
type input "50.000"
click at [555, 339] on icon "save" at bounding box center [551, 342] width 7 height 7
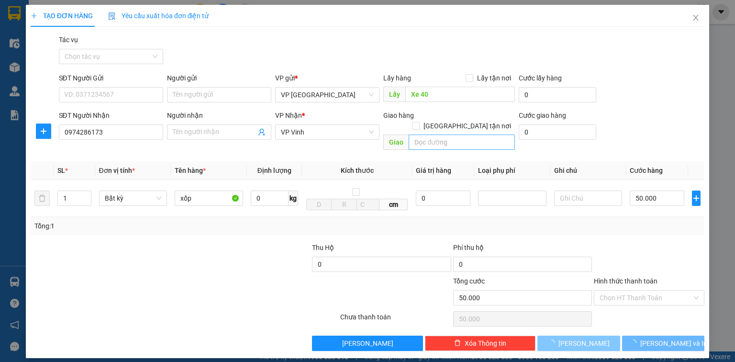
type input "0"
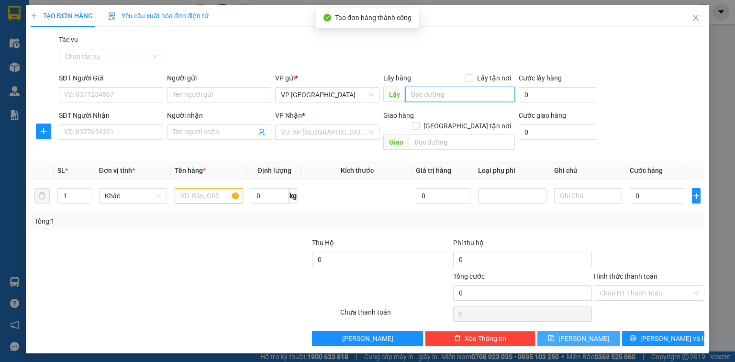
click at [448, 95] on input "text" at bounding box center [460, 94] width 110 height 15
paste input "Xe 40"
type input "Xe 40"
click at [103, 131] on input "SĐT Người Nhận" at bounding box center [111, 131] width 104 height 15
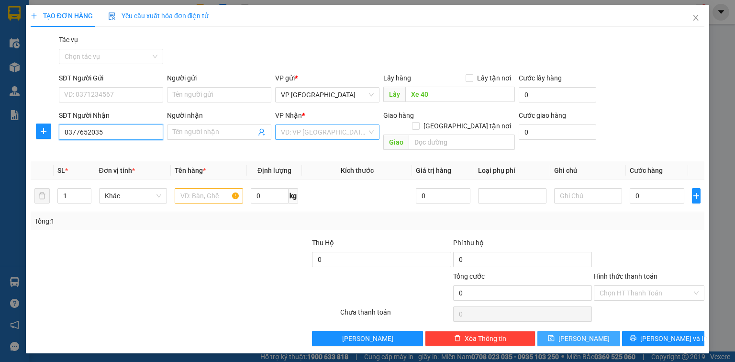
type input "0377652035"
click at [312, 134] on input "search" at bounding box center [324, 132] width 86 height 14
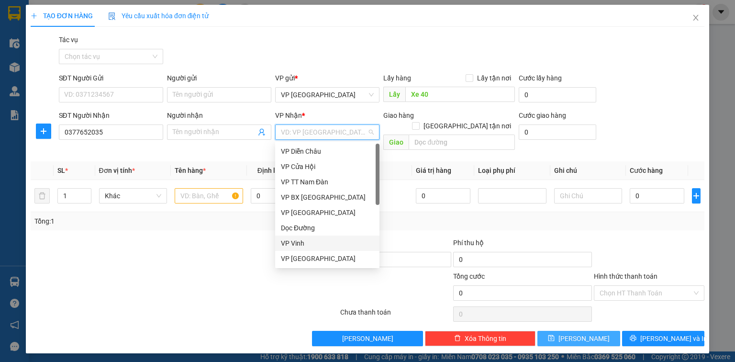
drag, startPoint x: 293, startPoint y: 239, endPoint x: 241, endPoint y: 225, distance: 54.0
click at [293, 239] on div "VP Vinh" at bounding box center [327, 243] width 93 height 11
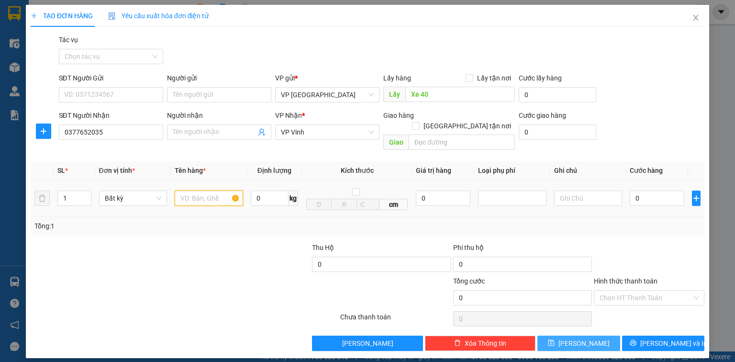
click at [213, 190] on input "text" at bounding box center [209, 197] width 68 height 15
click at [215, 190] on input "text" at bounding box center [209, 197] width 68 height 15
type input "v"
type input "bì"
click at [638, 190] on input "0" at bounding box center [657, 197] width 55 height 15
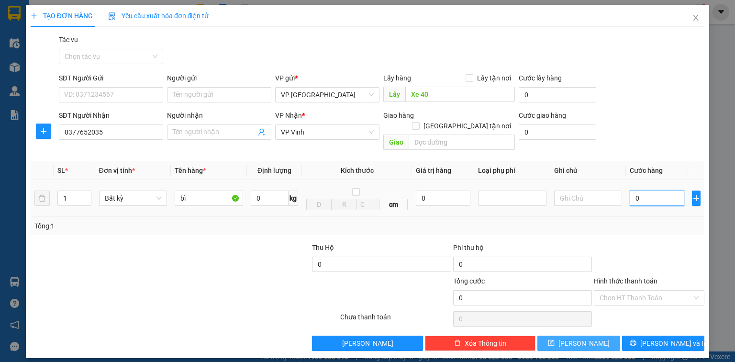
type input "1"
type input "10"
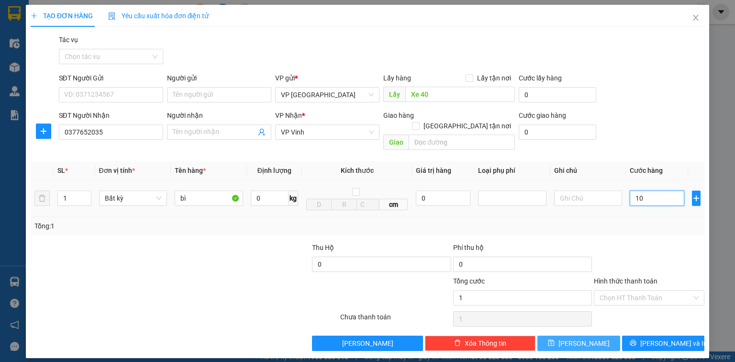
type input "10"
type input "100"
type input "1.000"
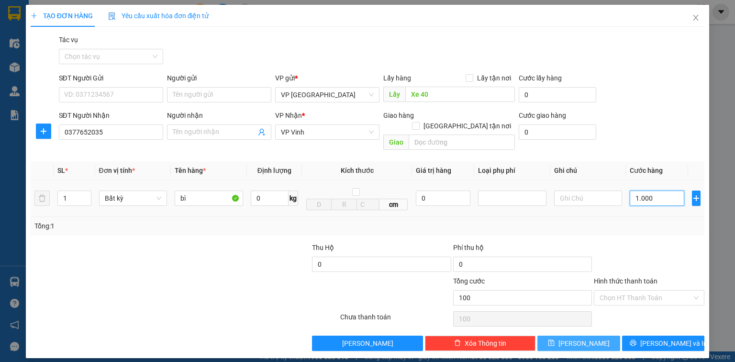
type input "1.000"
type input "10.000"
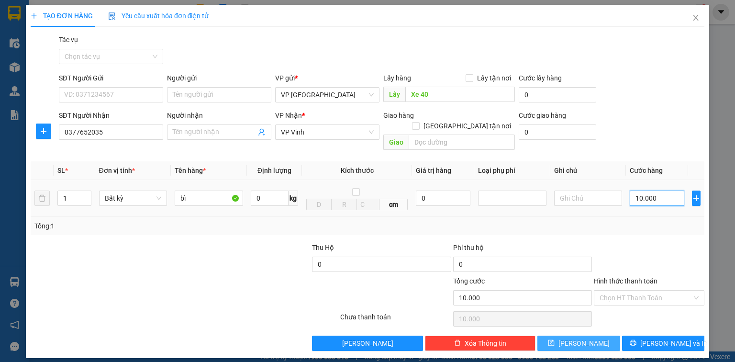
type input "100.000"
click at [581, 338] on span "[PERSON_NAME]" at bounding box center [583, 343] width 51 height 11
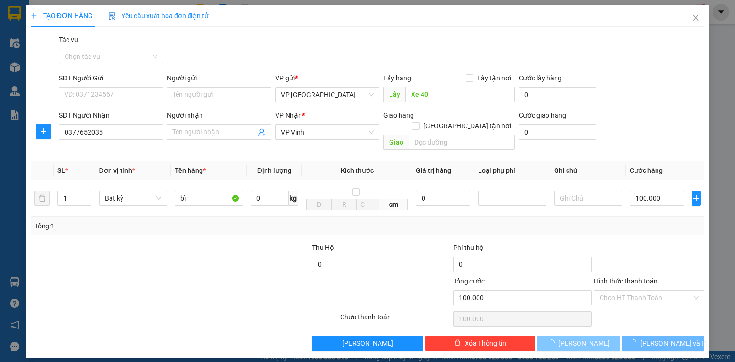
type input "0"
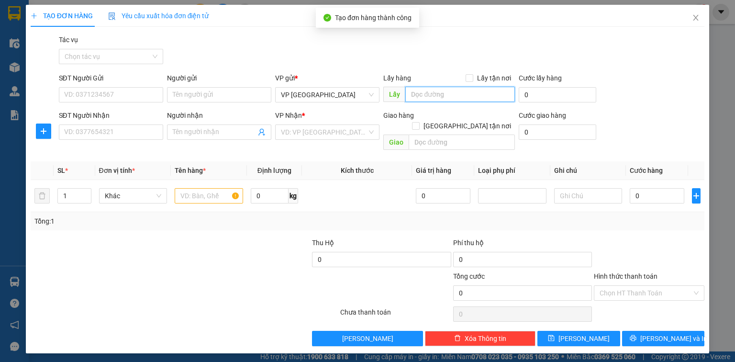
click at [450, 90] on input "text" at bounding box center [460, 94] width 110 height 15
paste input "Xe 40"
type input "Xe 40"
click at [134, 132] on input "SĐT Người Nhận" at bounding box center [111, 131] width 104 height 15
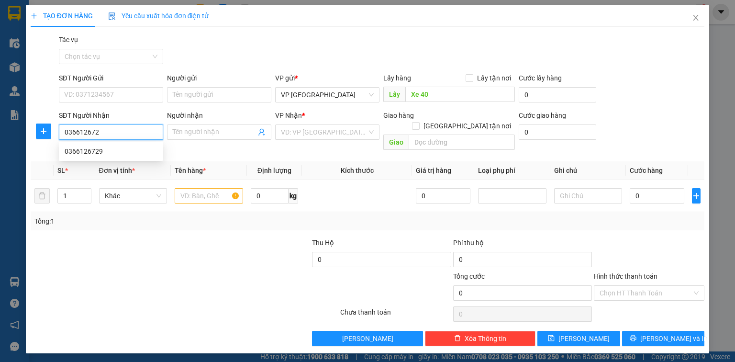
type input "0366126729"
click at [100, 152] on div "0366126729" at bounding box center [111, 151] width 93 height 11
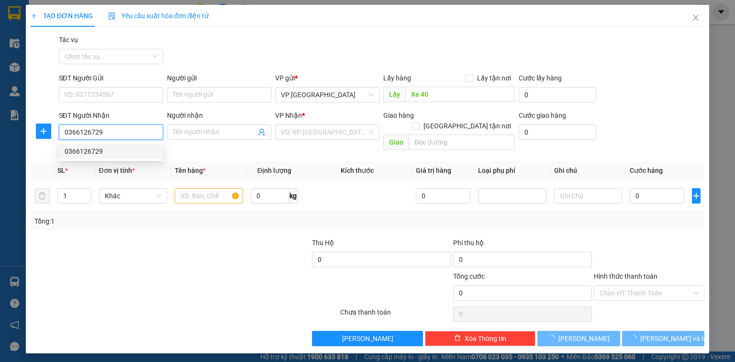
type input "[PERSON_NAME], [GEOGRAPHIC_DATA]"
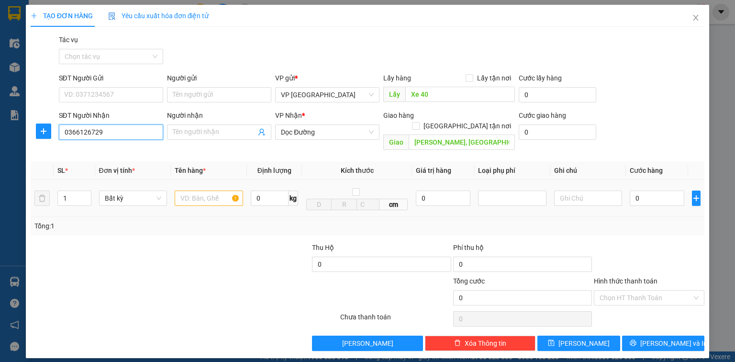
type input "0366126729"
click at [216, 190] on input "text" at bounding box center [209, 197] width 68 height 15
type input "xốp"
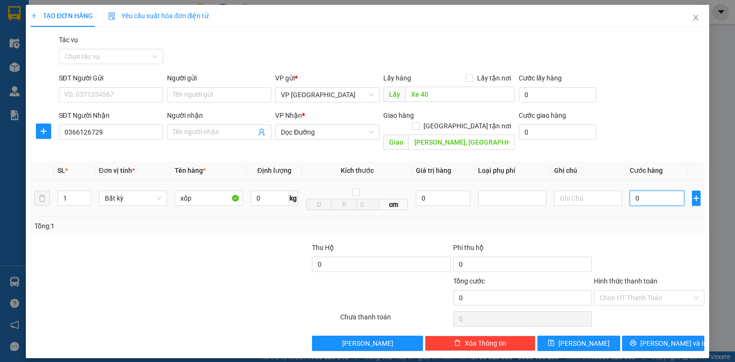
click at [642, 190] on input "0" at bounding box center [657, 197] width 55 height 15
type input "7"
type input "70"
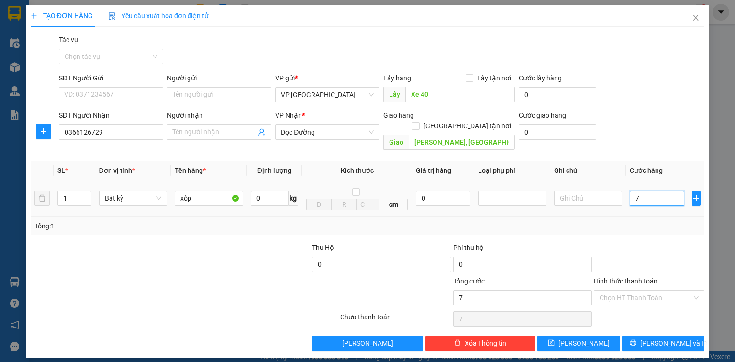
type input "70"
type input "700"
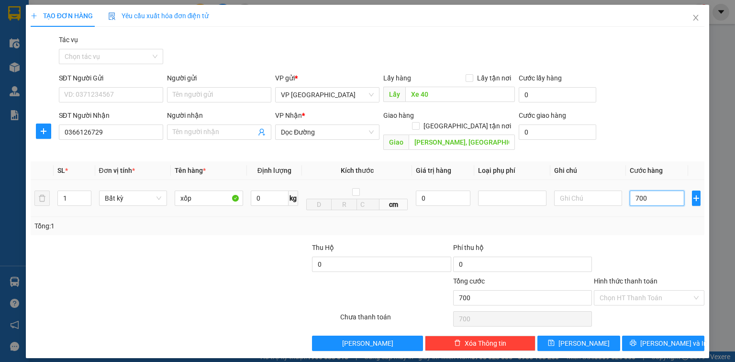
type input "7.000"
type input "70.000"
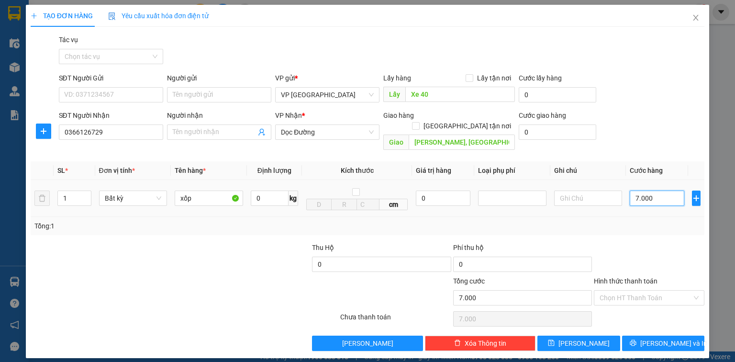
type input "70.000"
click at [593, 335] on button "[PERSON_NAME]" at bounding box center [578, 342] width 83 height 15
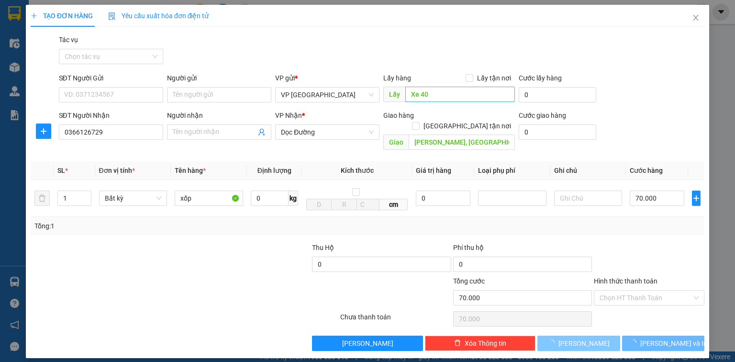
type input "0"
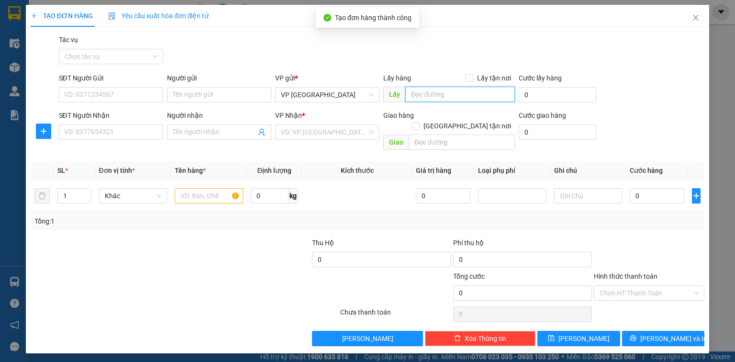
click at [436, 95] on input "text" at bounding box center [460, 94] width 110 height 15
paste input "Xe 40"
type input "Xe 40"
click at [145, 136] on input "SĐT Người Nhận" at bounding box center [111, 131] width 104 height 15
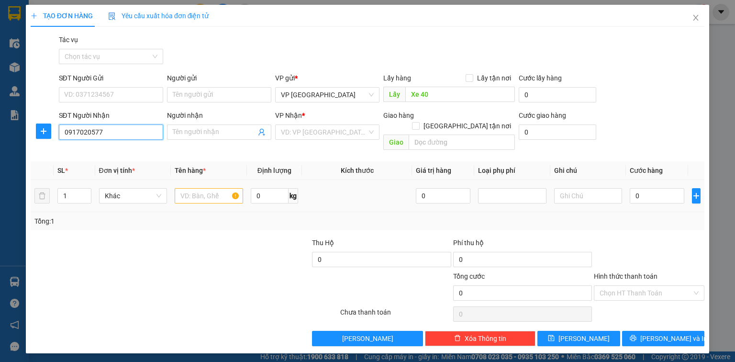
type input "0917020577"
click at [188, 188] on input "text" at bounding box center [209, 195] width 68 height 15
type input "hốp nhỏ"
click at [364, 133] on input "search" at bounding box center [324, 132] width 86 height 14
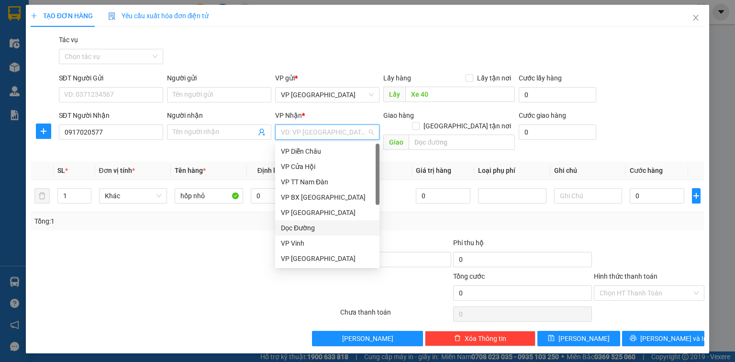
click at [301, 229] on div "Dọc Đường" at bounding box center [327, 227] width 93 height 11
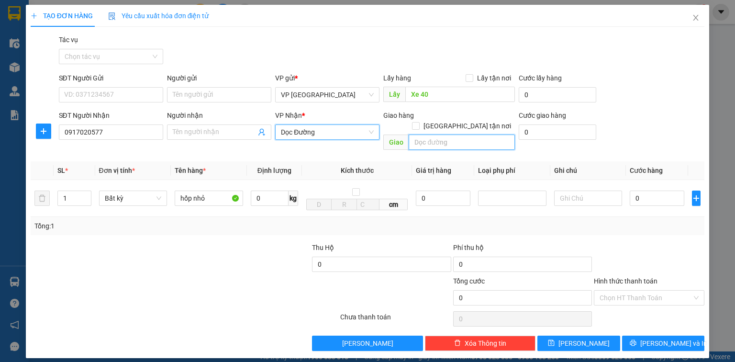
click at [452, 135] on input "text" at bounding box center [462, 141] width 106 height 15
type input "D"
type input "Đô Lương"
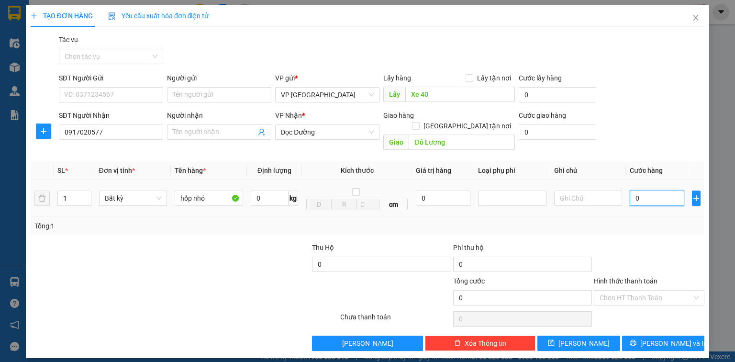
click at [653, 190] on input "0" at bounding box center [657, 197] width 55 height 15
type input "5"
type input "50"
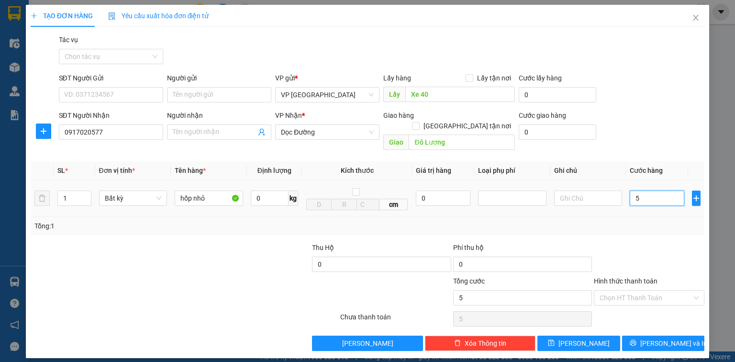
type input "50"
type input "500"
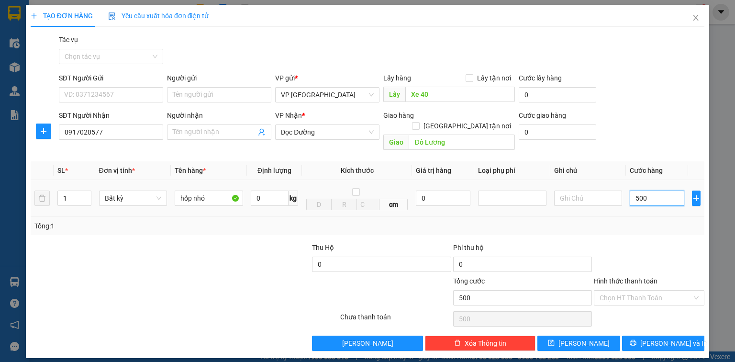
type input "5.000"
type input "50.000"
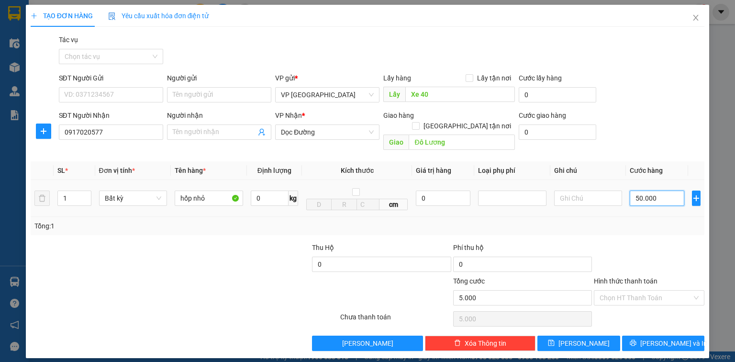
type input "50.000"
click at [653, 290] on input "Hình thức thanh toán" at bounding box center [646, 297] width 92 height 14
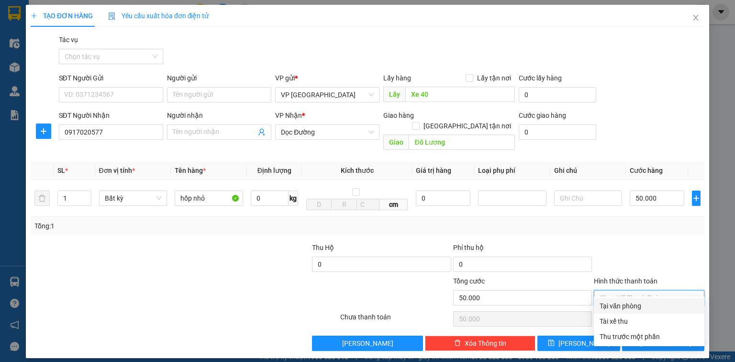
click at [647, 304] on div "Tại văn phòng" at bounding box center [649, 305] width 99 height 11
type input "0"
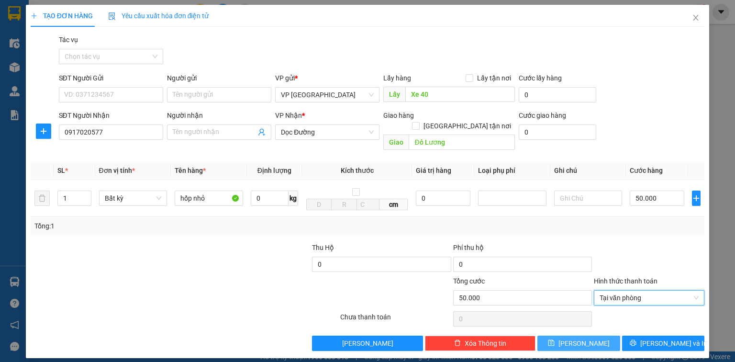
click at [555, 340] on icon "save" at bounding box center [551, 343] width 6 height 6
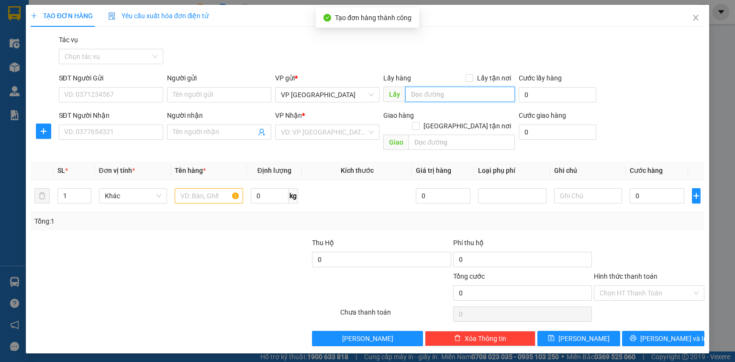
click at [413, 96] on input "text" at bounding box center [460, 94] width 110 height 15
paste input "Xe 40"
click at [133, 133] on input "SĐT Người Nhận" at bounding box center [111, 131] width 104 height 15
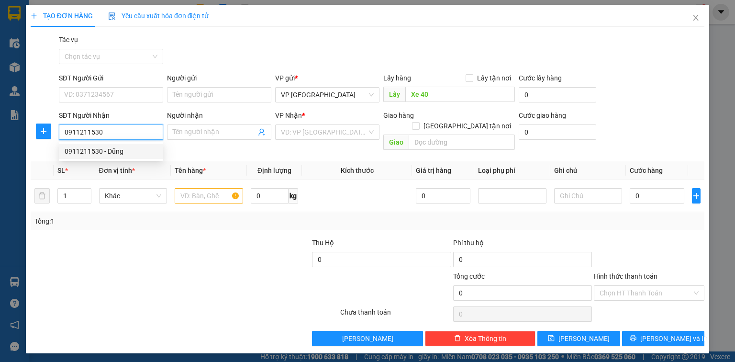
click at [118, 154] on div "0911211530 - Dũng" at bounding box center [111, 151] width 93 height 11
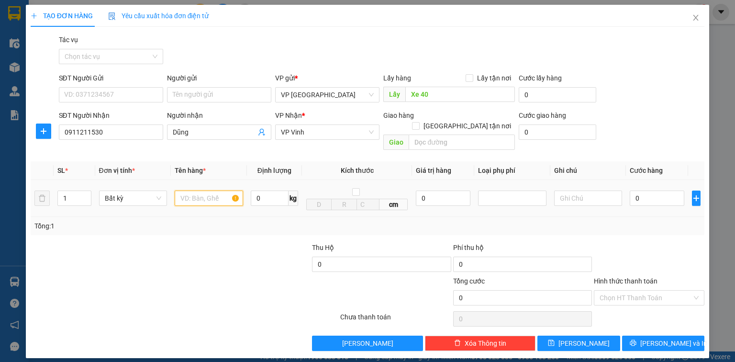
click at [206, 190] on input "text" at bounding box center [209, 197] width 68 height 15
click at [668, 190] on input "0" at bounding box center [657, 197] width 55 height 15
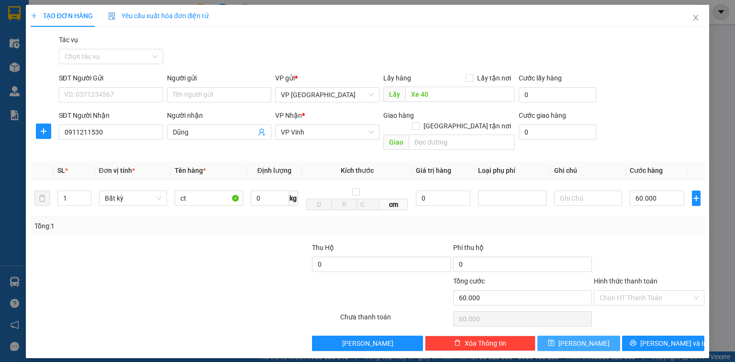
click at [590, 335] on button "Lưu" at bounding box center [578, 342] width 83 height 15
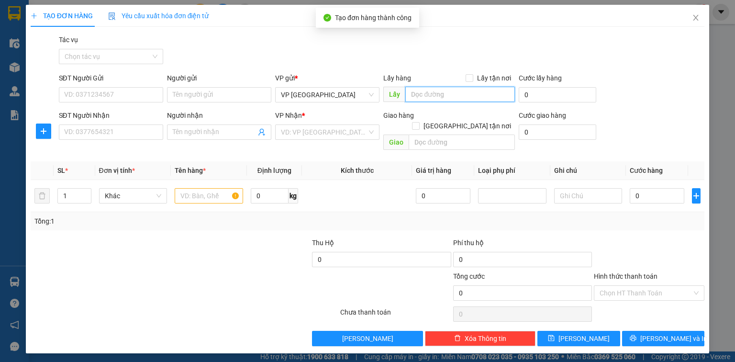
click at [433, 96] on input "text" at bounding box center [460, 94] width 110 height 15
paste input "Xe 40"
click at [113, 134] on input "SĐT Người Nhận" at bounding box center [111, 131] width 104 height 15
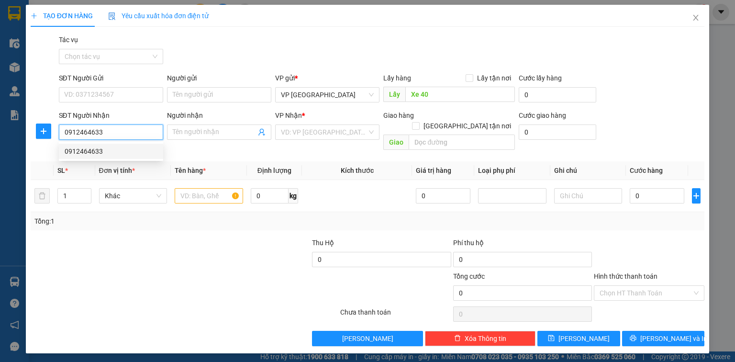
click at [96, 152] on div "0912464633" at bounding box center [111, 151] width 93 height 11
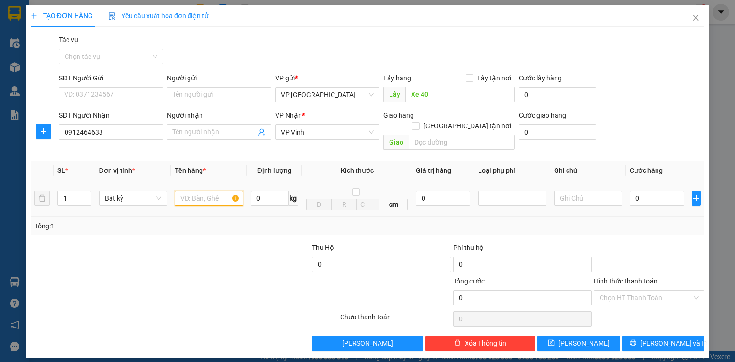
click at [188, 190] on input "text" at bounding box center [209, 197] width 68 height 15
click at [646, 190] on input "0" at bounding box center [657, 197] width 55 height 15
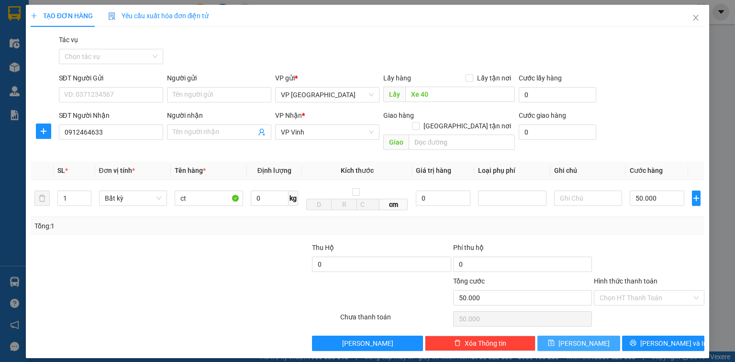
click at [611, 335] on button "Lưu" at bounding box center [578, 342] width 83 height 15
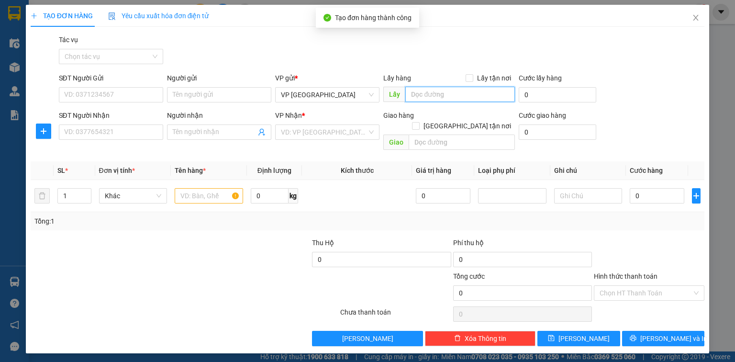
click at [439, 96] on input "text" at bounding box center [460, 94] width 110 height 15
paste input "Xe 40"
click at [138, 133] on input "SĐT Người Nhận" at bounding box center [111, 131] width 104 height 15
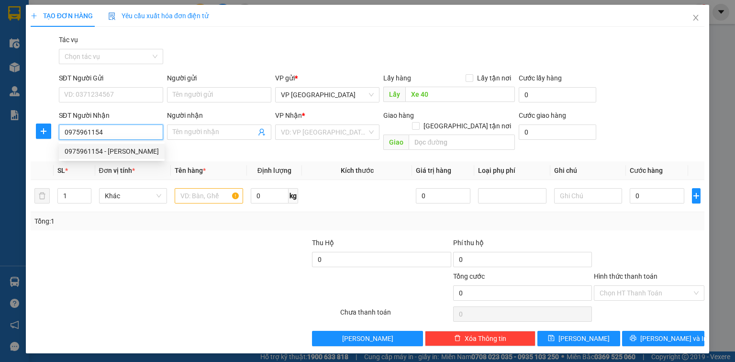
click at [119, 147] on div "0975961154 - Phương Anh" at bounding box center [112, 151] width 94 height 11
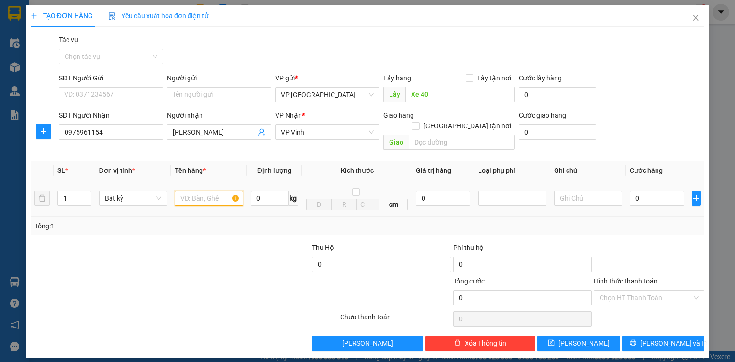
click at [190, 195] on input "text" at bounding box center [209, 197] width 68 height 15
click at [641, 190] on input "0" at bounding box center [657, 197] width 55 height 15
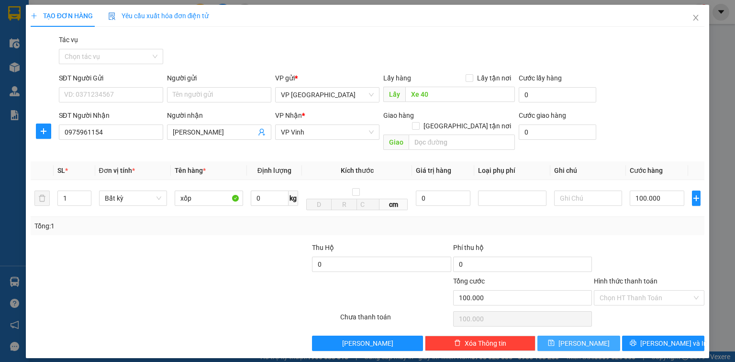
click at [587, 338] on span "Lưu" at bounding box center [583, 343] width 51 height 11
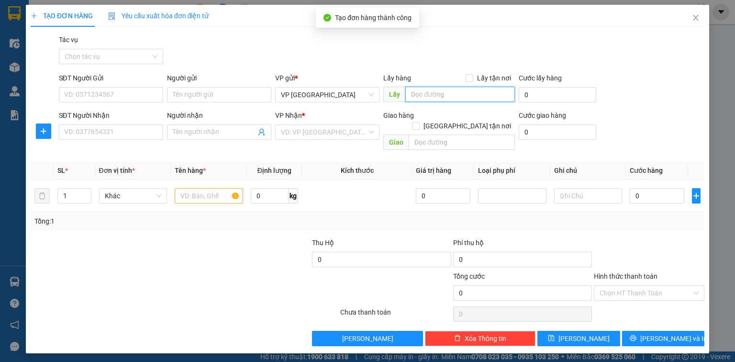
click at [431, 96] on input "text" at bounding box center [460, 94] width 110 height 15
paste input "Xe 40"
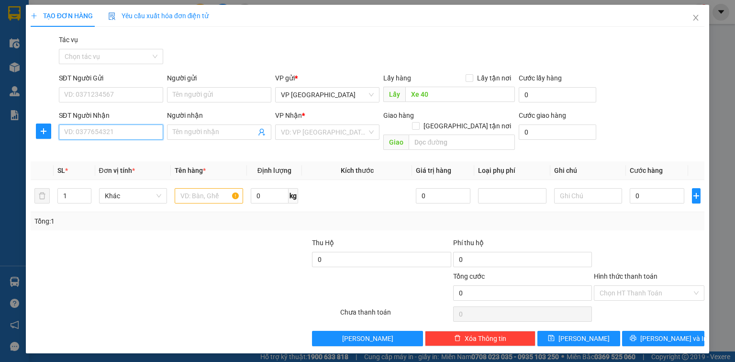
click at [86, 128] on input "SĐT Người Nhận" at bounding box center [111, 131] width 104 height 15
click at [90, 153] on div "0979277992" at bounding box center [111, 151] width 93 height 11
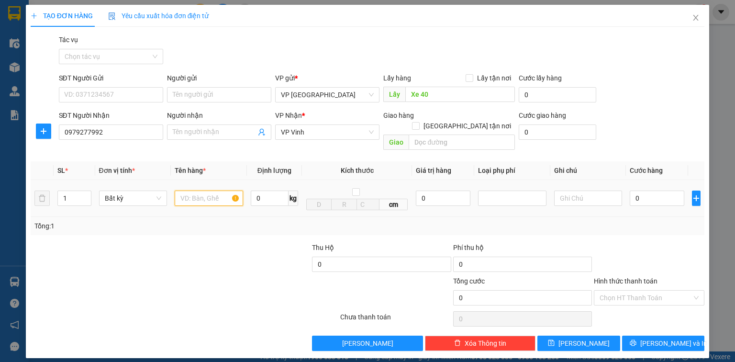
click at [200, 190] on input "text" at bounding box center [209, 197] width 68 height 15
click at [39, 192] on tr "1 Bất kỳ bọc 0 kg cm 0 0" at bounding box center [368, 198] width 674 height 37
click at [645, 190] on input "0" at bounding box center [657, 197] width 55 height 15
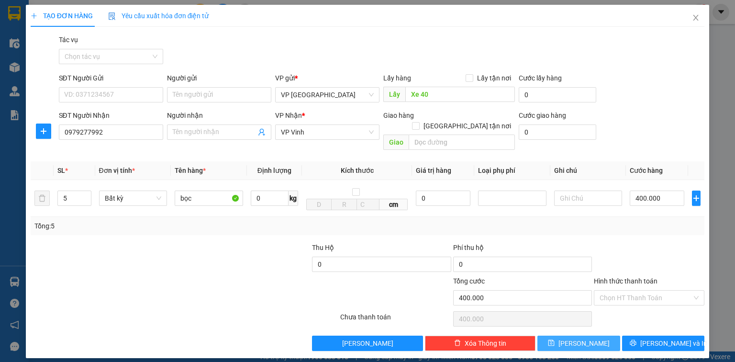
click at [558, 335] on button "Lưu" at bounding box center [578, 342] width 83 height 15
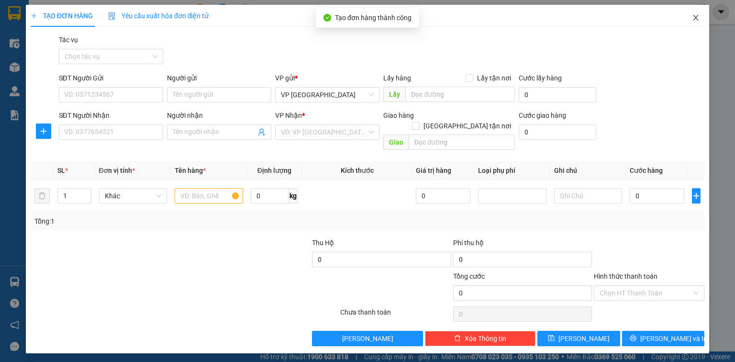
click at [694, 18] on icon "close" at bounding box center [696, 18] width 8 height 8
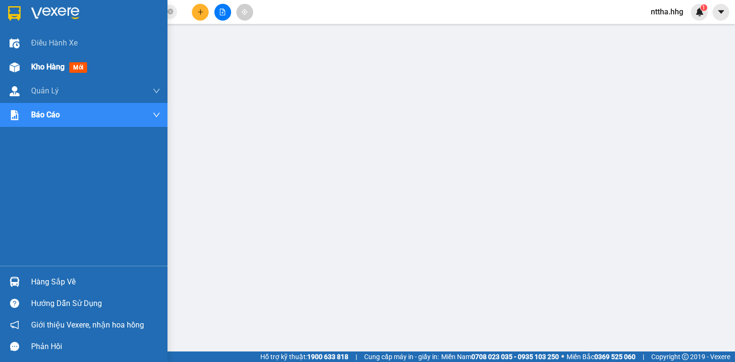
click at [22, 68] on div at bounding box center [14, 67] width 17 height 17
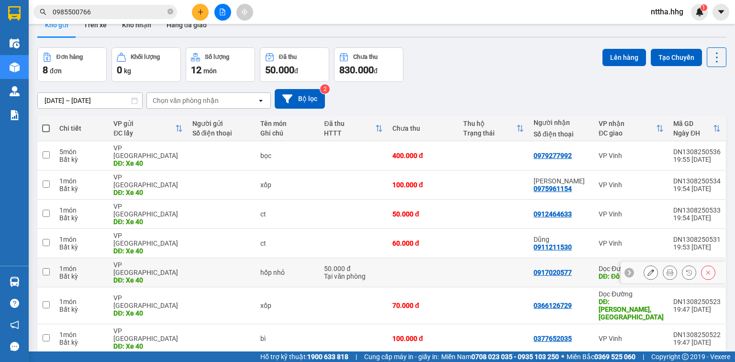
scroll to position [44, 0]
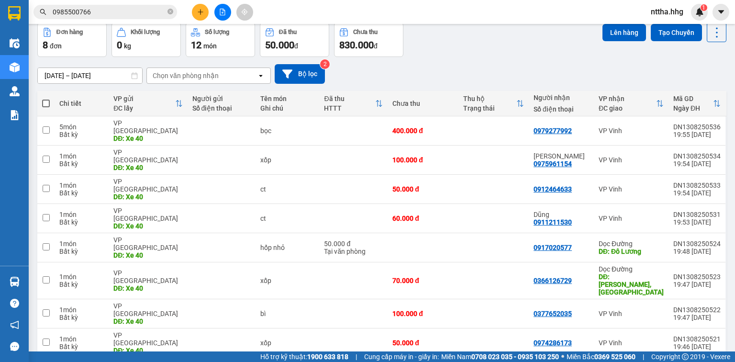
click at [325, 262] on td at bounding box center [353, 280] width 68 height 37
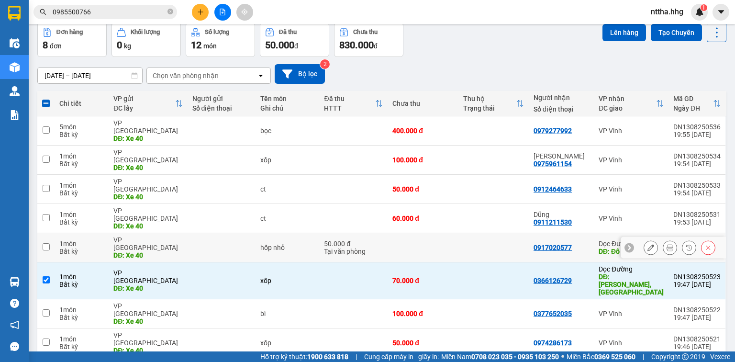
click at [315, 233] on td "hốp nhỏ" at bounding box center [288, 247] width 64 height 29
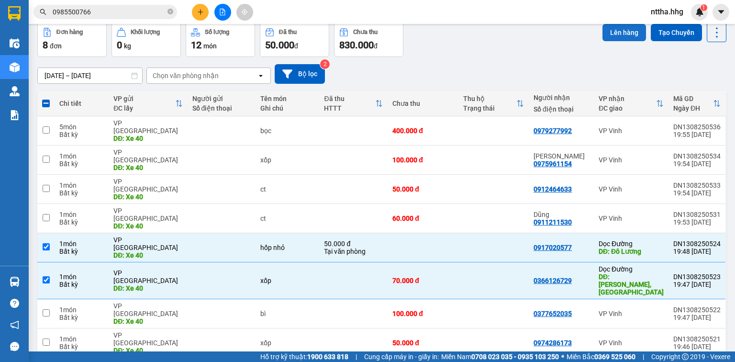
click at [616, 35] on button "Lên hàng" at bounding box center [624, 32] width 44 height 17
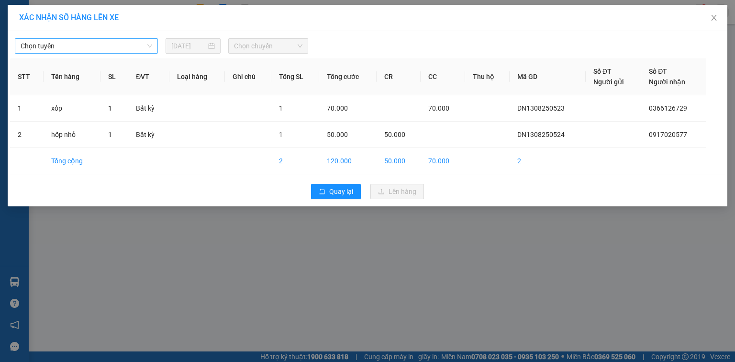
click at [77, 46] on span "Chọn tuyến" at bounding box center [87, 46] width 132 height 14
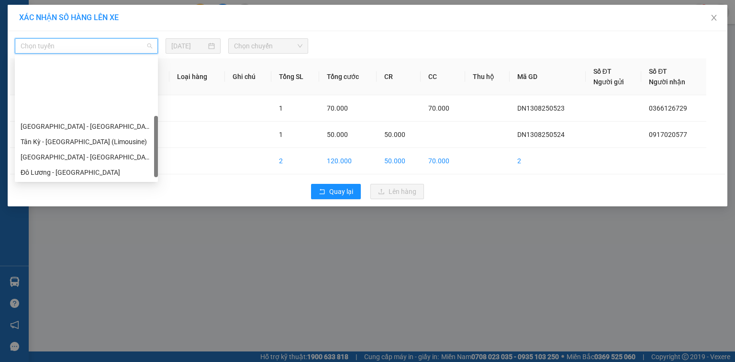
scroll to position [73, 0]
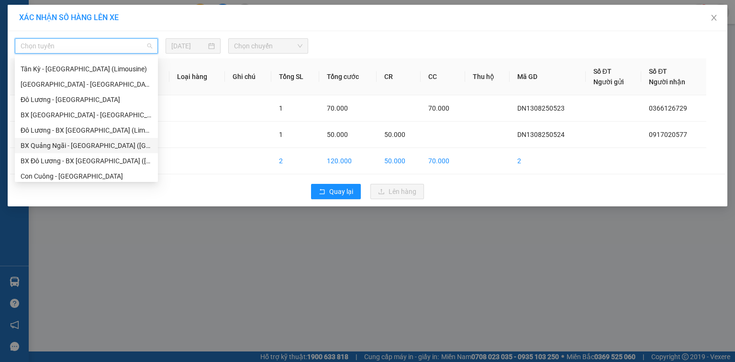
click at [77, 146] on div "BX Quảng Ngãi - BX Đô Lương (Limousine)" at bounding box center [87, 145] width 132 height 11
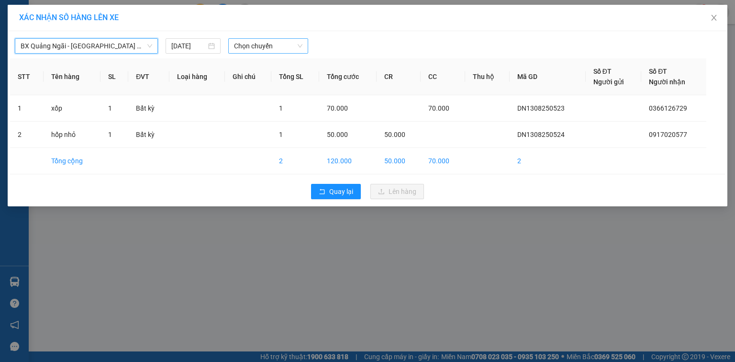
click at [262, 48] on span "Chọn chuyến" at bounding box center [268, 46] width 69 height 14
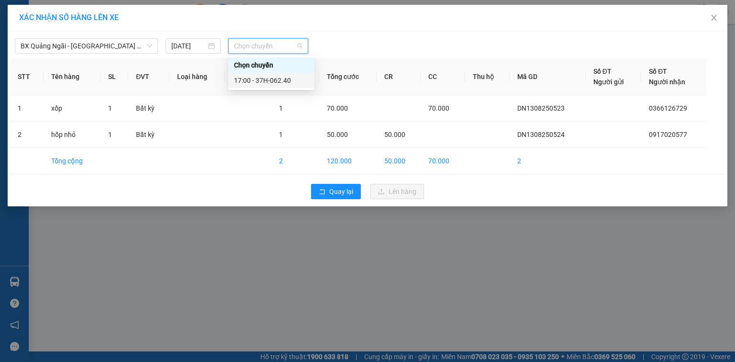
click at [258, 81] on div "17:00 - 37H-062.40" at bounding box center [271, 80] width 75 height 11
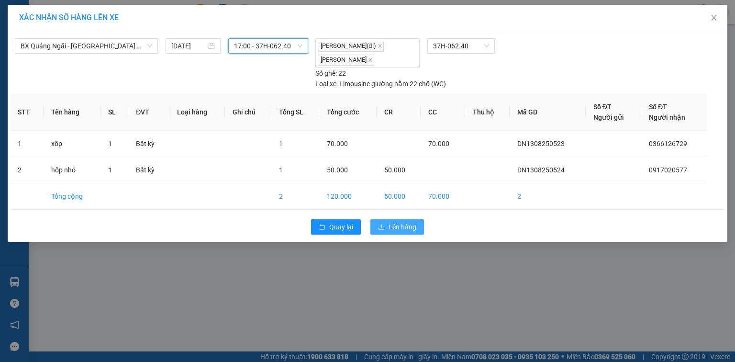
click at [382, 228] on icon "upload" at bounding box center [381, 226] width 6 height 5
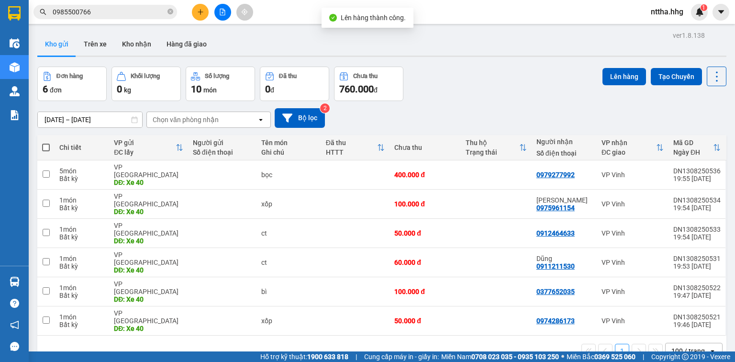
click at [47, 149] on span at bounding box center [46, 148] width 8 height 8
click at [46, 143] on input "checkbox" at bounding box center [46, 143] width 0 height 0
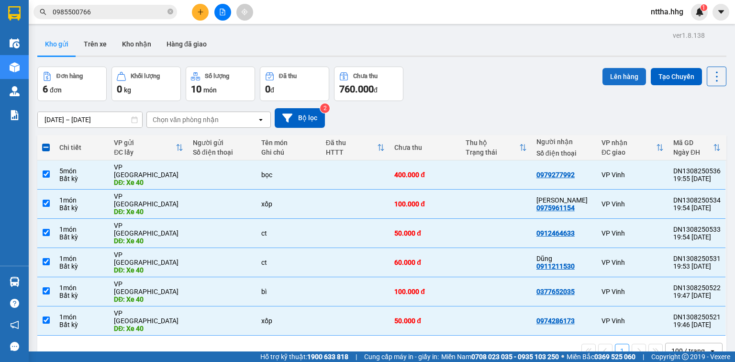
click at [613, 78] on button "Lên hàng" at bounding box center [624, 76] width 44 height 17
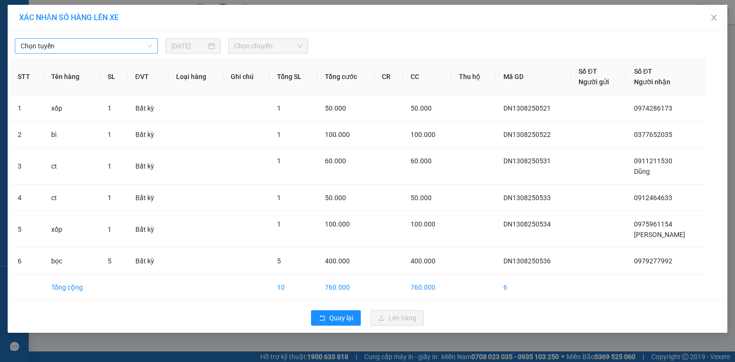
click at [149, 46] on span "Chọn tuyến" at bounding box center [87, 46] width 132 height 14
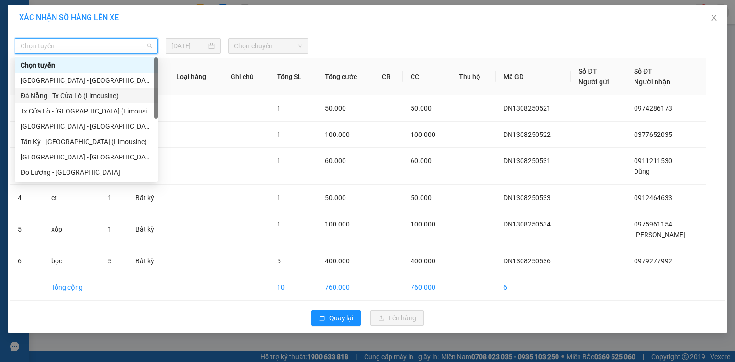
click at [106, 92] on div "Đà Nẵng - Tx Cửa Lò (Limousine)" at bounding box center [87, 95] width 132 height 11
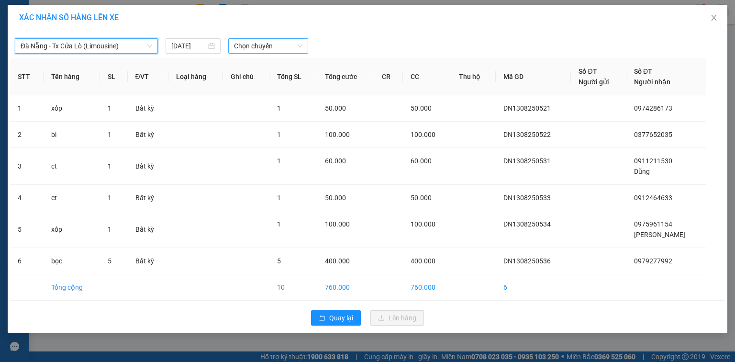
click at [272, 44] on span "Chọn chuyến" at bounding box center [268, 46] width 69 height 14
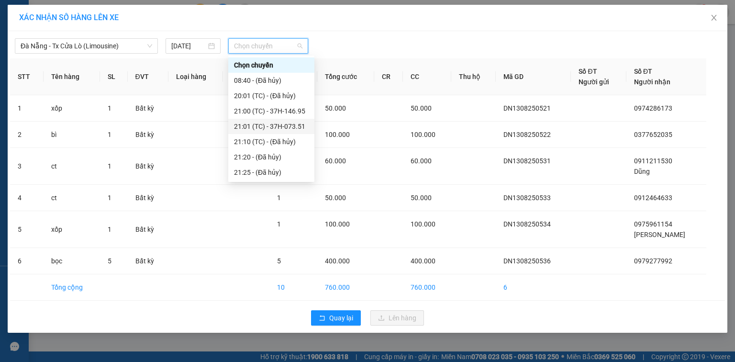
click at [298, 124] on div "21:01 (TC) - 37H-073.51" at bounding box center [271, 126] width 75 height 11
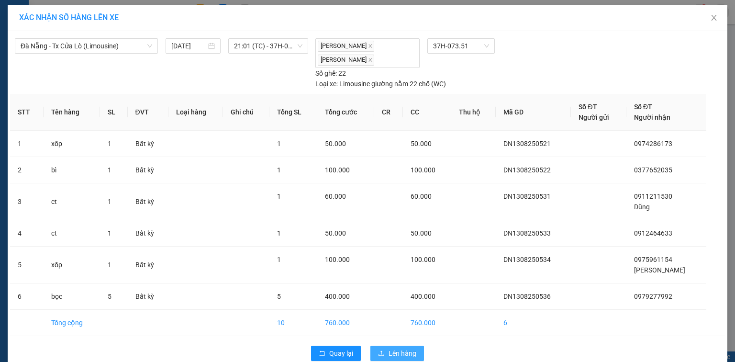
click at [411, 348] on span "Lên hàng" at bounding box center [403, 353] width 28 height 11
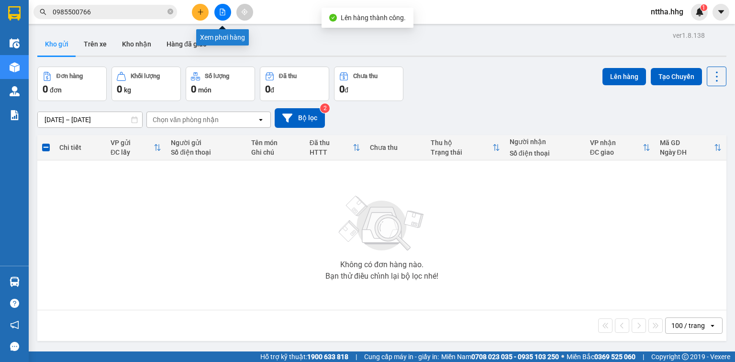
click at [220, 13] on icon "file-add" at bounding box center [222, 12] width 7 height 7
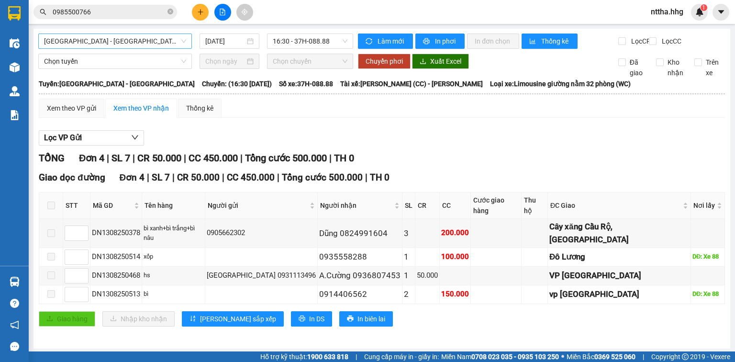
click at [144, 38] on span "[GEOGRAPHIC_DATA] - [GEOGRAPHIC_DATA]" at bounding box center [115, 41] width 142 height 14
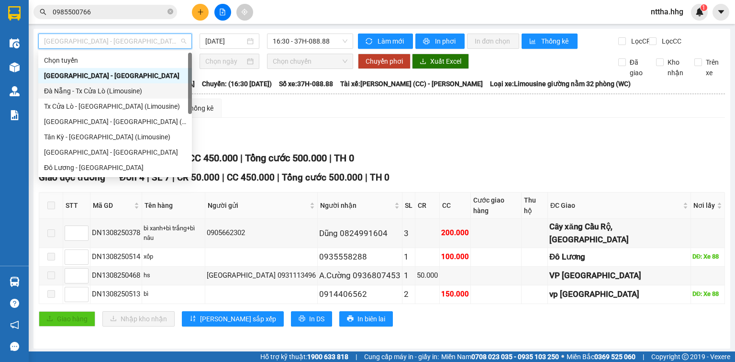
click at [109, 90] on div "Đà Nẵng - Tx Cửa Lò (Limousine)" at bounding box center [115, 91] width 142 height 11
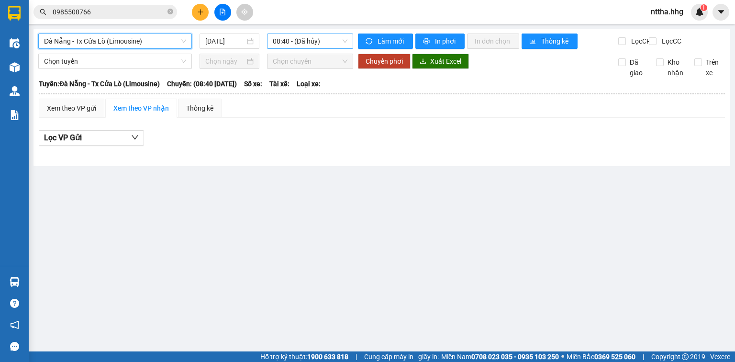
click at [299, 43] on span "08:40 - (Đã hủy)" at bounding box center [310, 41] width 75 height 14
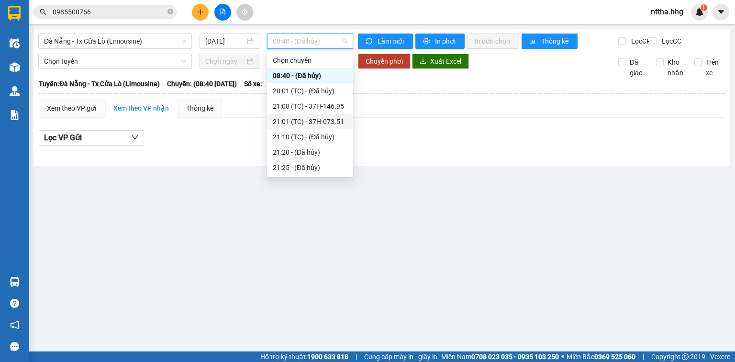
click at [301, 121] on div "21:01 (TC) - 37H-073.51" at bounding box center [310, 121] width 75 height 11
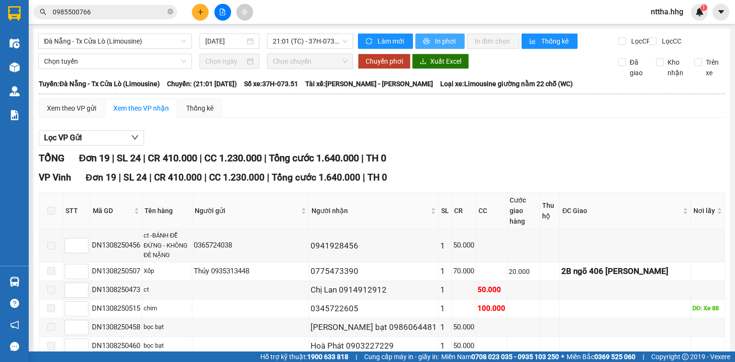
click at [445, 37] on span "In phơi" at bounding box center [446, 41] width 22 height 11
click at [161, 40] on span "Đà Nẵng - Tx Cửa Lò (Limousine)" at bounding box center [115, 41] width 142 height 14
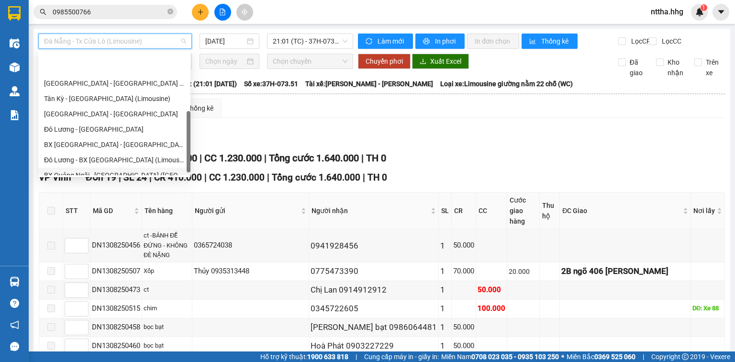
scroll to position [73, 0]
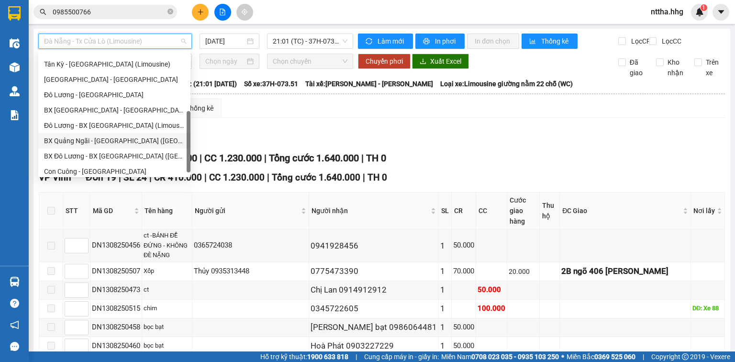
click at [111, 143] on div "BX Quảng Ngãi - BX Đô Lương (Limousine)" at bounding box center [114, 140] width 141 height 11
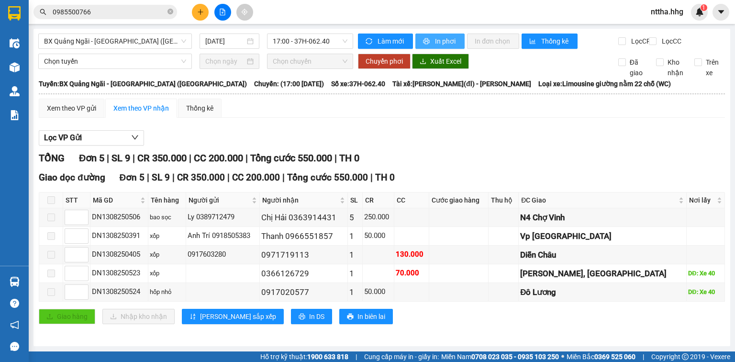
click at [435, 43] on span "In phơi" at bounding box center [446, 41] width 22 height 11
click at [156, 43] on span "BX Quảng Ngãi - BX Đô Lương (Limousine)" at bounding box center [115, 41] width 142 height 14
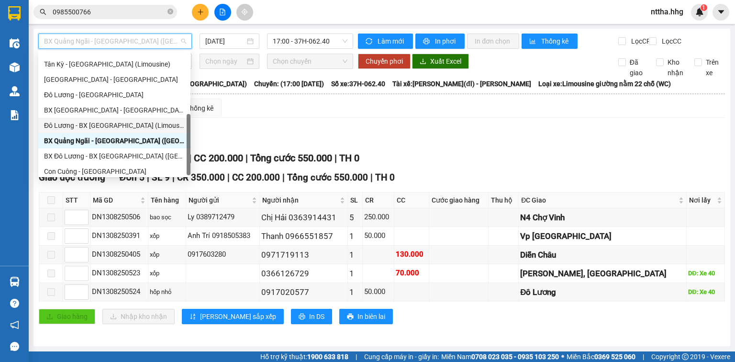
scroll to position [77, 0]
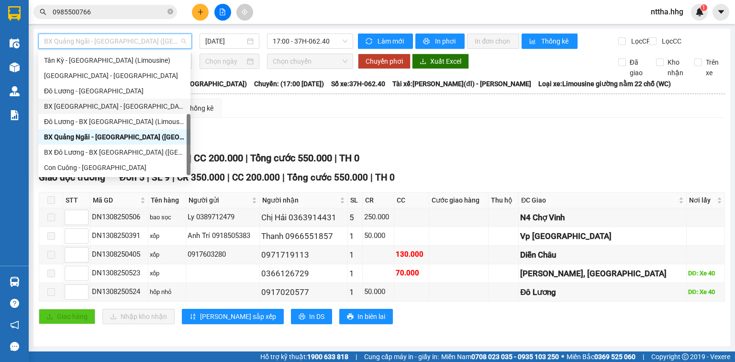
click at [141, 109] on div "BX [GEOGRAPHIC_DATA] - [GEOGRAPHIC_DATA] (Limosine 32 phòng)" at bounding box center [114, 106] width 141 height 11
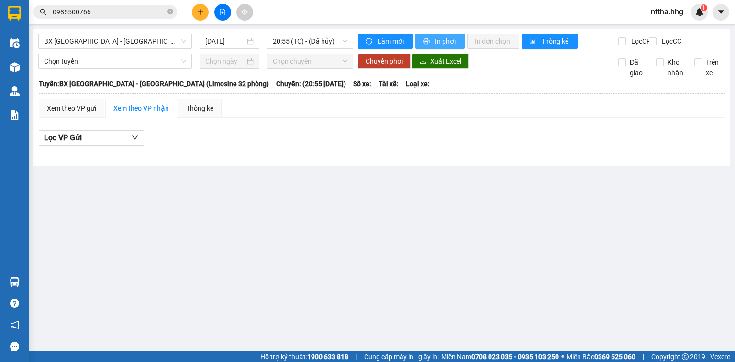
click at [448, 41] on span "In phơi" at bounding box center [446, 41] width 22 height 11
click at [318, 44] on span "20:55 (TC) - (Đã hủy)" at bounding box center [310, 41] width 75 height 14
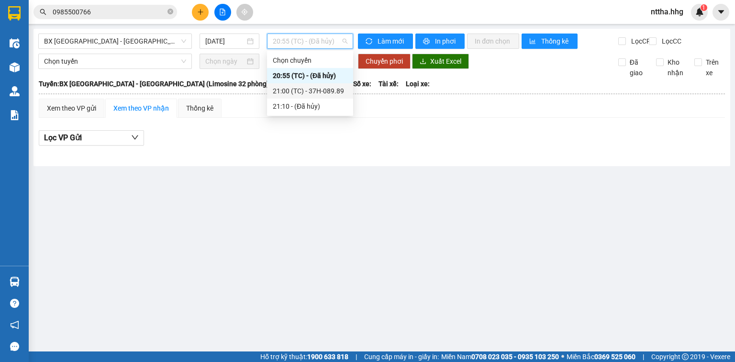
click at [298, 87] on div "21:00 (TC) - 37H-089.89" at bounding box center [310, 91] width 75 height 11
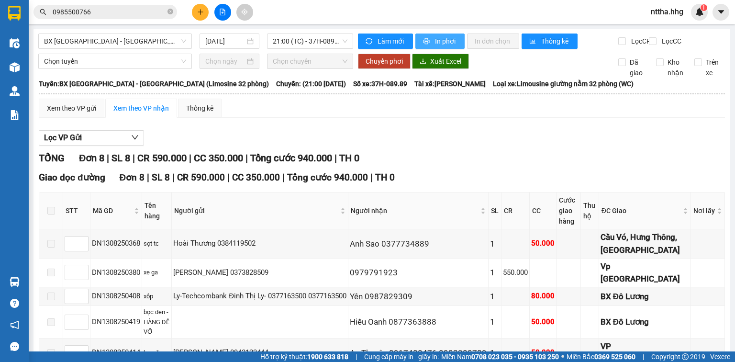
click at [435, 44] on span "In phơi" at bounding box center [446, 41] width 22 height 11
click at [153, 41] on span "BX [GEOGRAPHIC_DATA] - [GEOGRAPHIC_DATA] (Limosine 32 phòng)" at bounding box center [115, 41] width 142 height 14
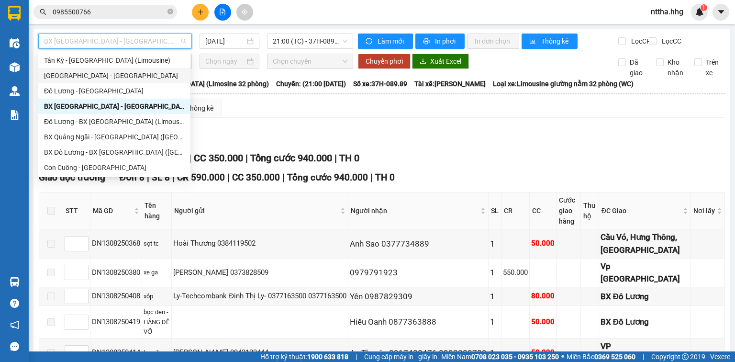
click at [304, 10] on div "Kết quả tìm kiếm ( 5 ) Bộ lọc Mã ĐH Trạng thái Món hàng Thu hộ Tổng cước Chưa c…" at bounding box center [367, 12] width 735 height 24
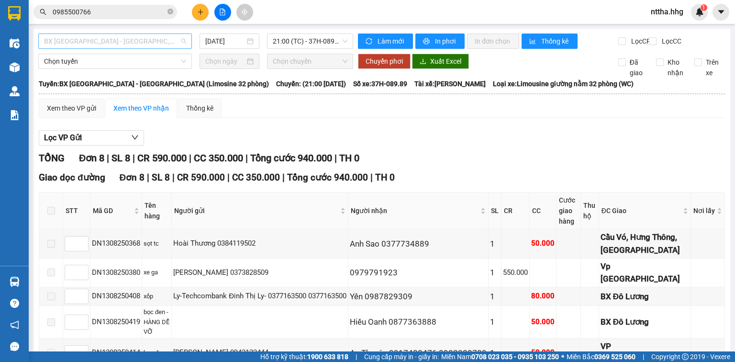
click at [153, 42] on span "BX [GEOGRAPHIC_DATA] - [GEOGRAPHIC_DATA] (Limosine 32 phòng)" at bounding box center [115, 41] width 142 height 14
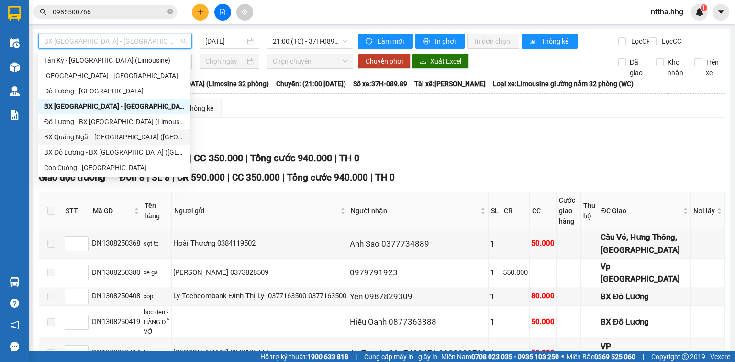
click at [97, 132] on div "BX Quảng Ngãi - BX Đô Lương (Limousine)" at bounding box center [114, 137] width 141 height 11
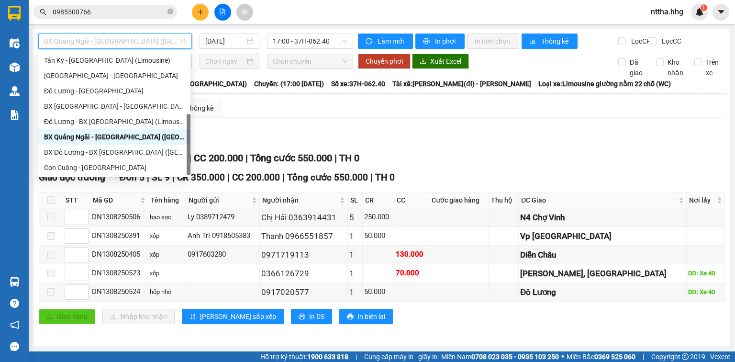
click at [180, 40] on span "BX Quảng Ngãi - BX Đô Lương (Limousine)" at bounding box center [115, 41] width 142 height 14
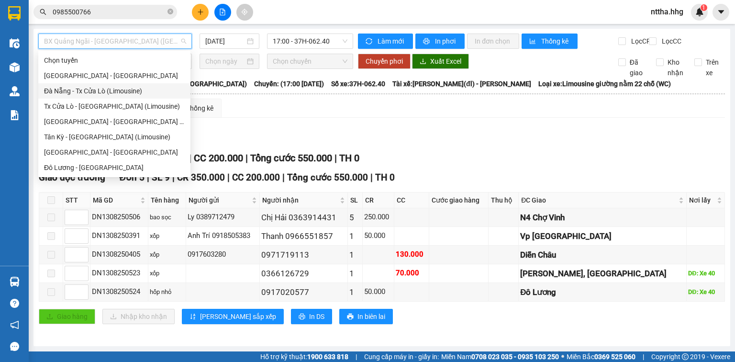
click at [141, 95] on div "Đà Nẵng - Tx Cửa Lò (Limousine)" at bounding box center [114, 91] width 141 height 11
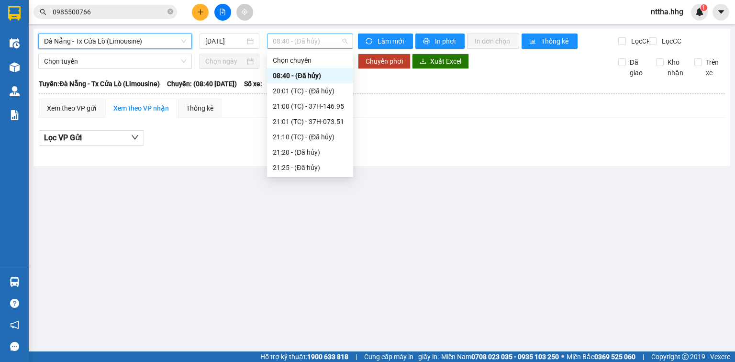
click at [301, 44] on span "08:40 - (Đã hủy)" at bounding box center [310, 41] width 75 height 14
click at [295, 117] on div "21:01 (TC) - 37H-073.51" at bounding box center [310, 121] width 75 height 11
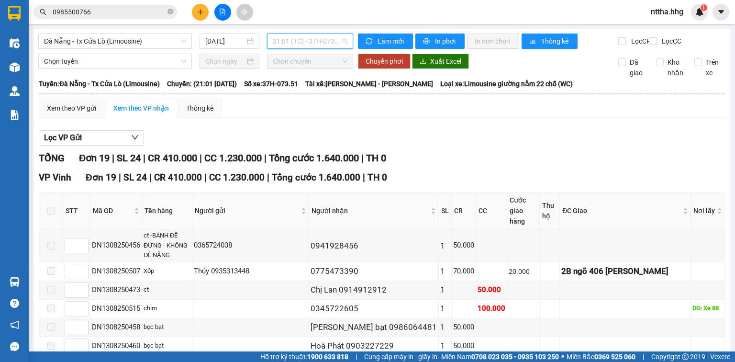
click at [308, 46] on span "21:01 (TC) - 37H-073.51" at bounding box center [310, 41] width 75 height 14
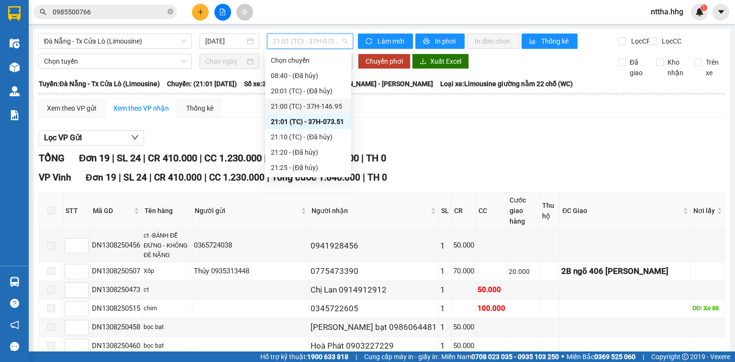
click at [297, 105] on div "21:00 (TC) - 37H-146.95" at bounding box center [308, 106] width 75 height 11
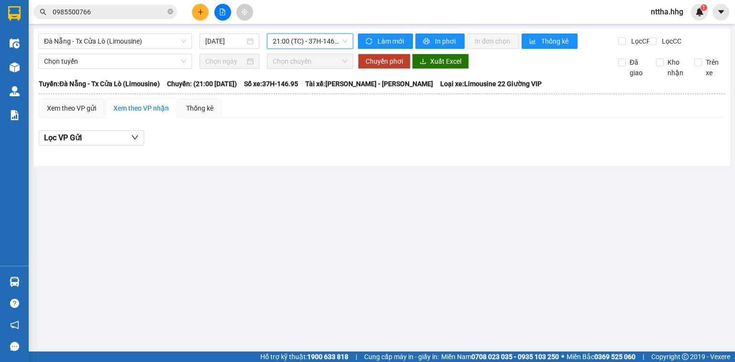
click at [320, 45] on span "21:00 (TC) - 37H-146.95" at bounding box center [310, 41] width 75 height 14
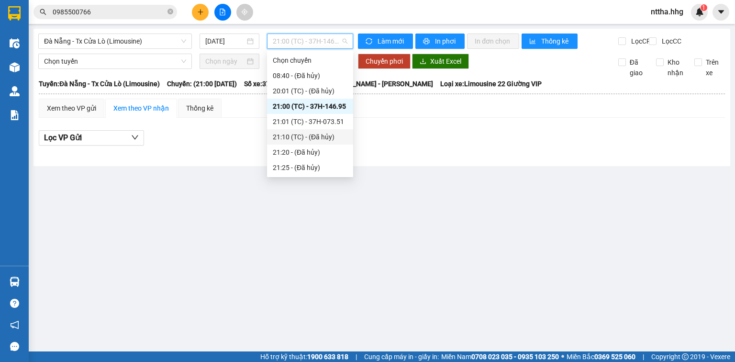
click at [299, 132] on div "21:10 (TC) - (Đã hủy)" at bounding box center [310, 137] width 75 height 11
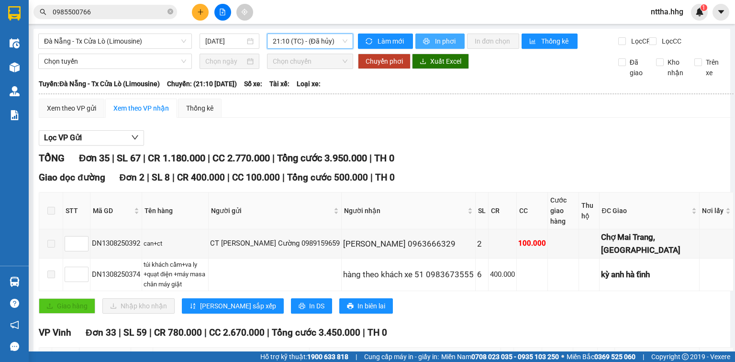
click at [435, 41] on span "In phơi" at bounding box center [446, 41] width 22 height 11
click at [424, 41] on icon "printer" at bounding box center [426, 41] width 7 height 7
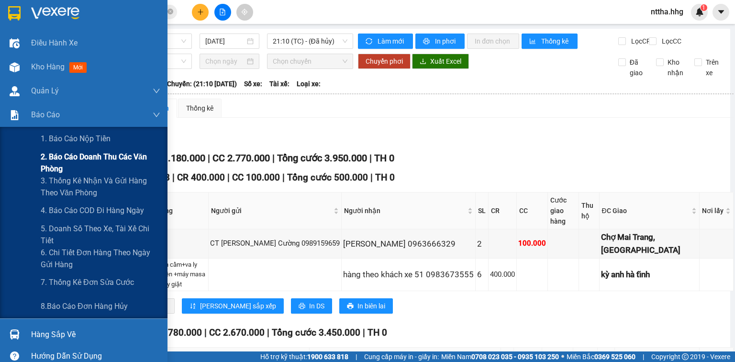
click at [57, 164] on span "2. Báo cáo doanh thu các văn phòng" at bounding box center [101, 163] width 120 height 24
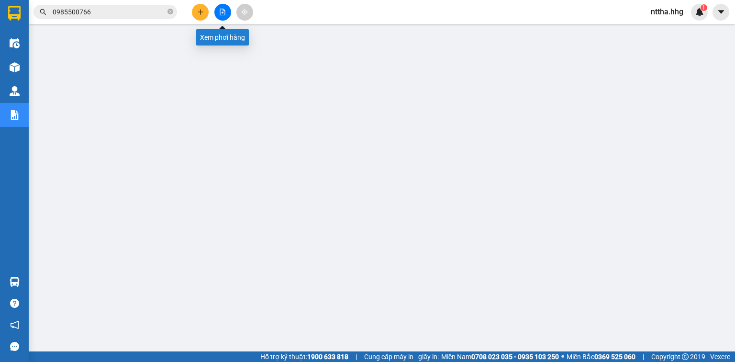
drag, startPoint x: 220, startPoint y: 14, endPoint x: 214, endPoint y: 17, distance: 6.4
click at [220, 14] on icon "file-add" at bounding box center [222, 12] width 5 height 7
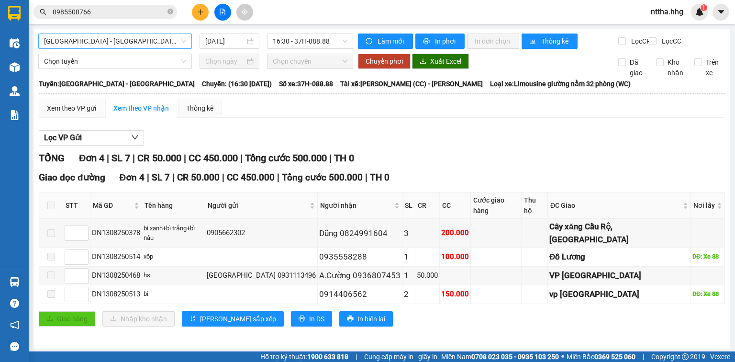
click at [147, 43] on span "[GEOGRAPHIC_DATA] - [GEOGRAPHIC_DATA]" at bounding box center [115, 41] width 142 height 14
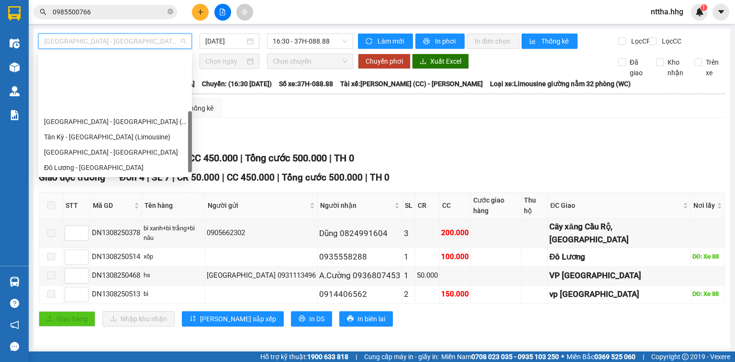
scroll to position [73, 0]
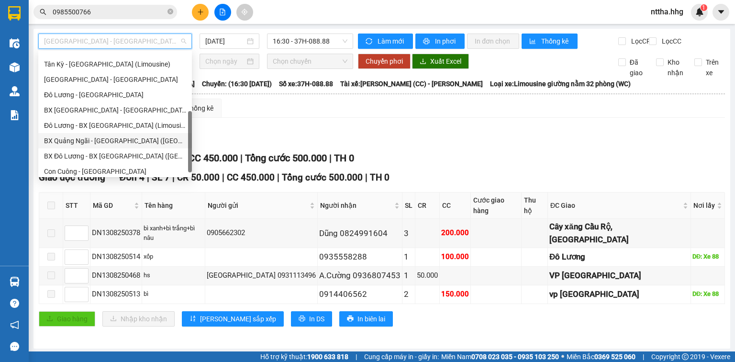
click at [96, 135] on div "BX Quảng Ngãi - BX Đô Lương (Limousine)" at bounding box center [115, 140] width 142 height 11
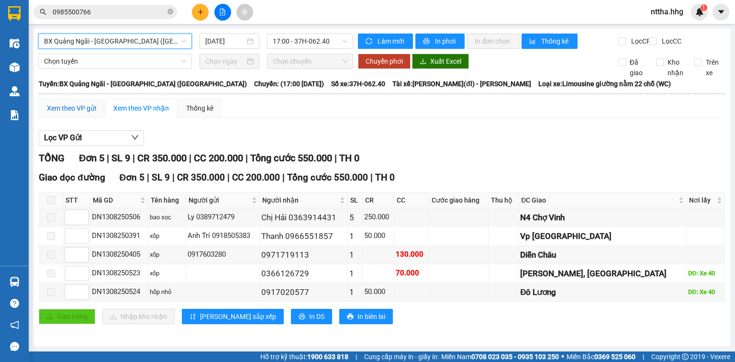
click at [66, 113] on div "Xem theo VP gửi" at bounding box center [71, 108] width 49 height 11
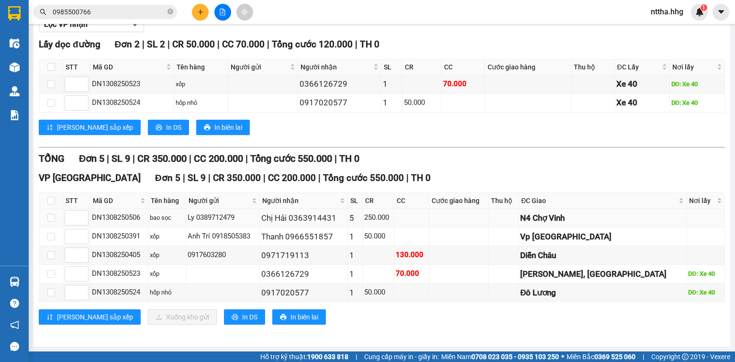
scroll to position [118, 0]
click at [54, 239] on input "checkbox" at bounding box center [51, 237] width 8 height 8
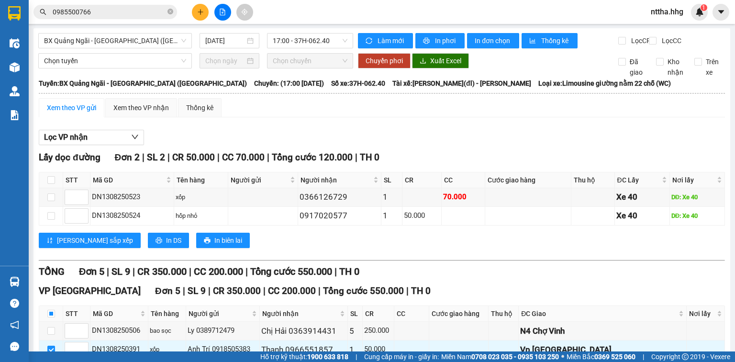
scroll to position [0, 0]
click at [137, 43] on span "BX Quảng Ngãi - BX Đô Lương (Limousine)" at bounding box center [115, 41] width 142 height 14
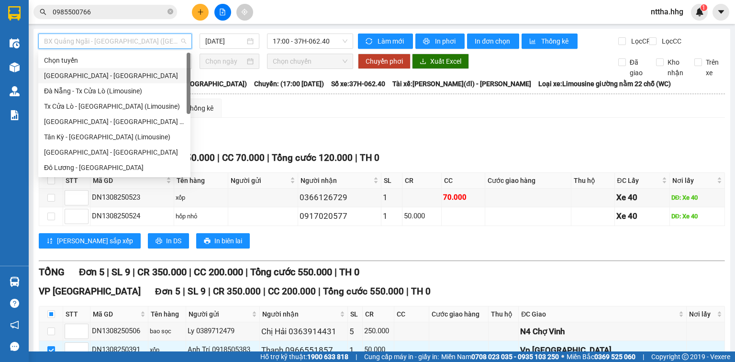
click at [121, 77] on div "[GEOGRAPHIC_DATA] - [GEOGRAPHIC_DATA]" at bounding box center [114, 75] width 141 height 11
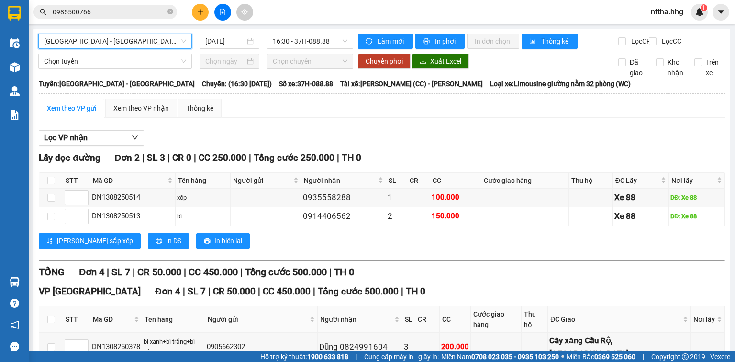
click at [179, 41] on span "[GEOGRAPHIC_DATA] - [GEOGRAPHIC_DATA]" at bounding box center [115, 41] width 142 height 14
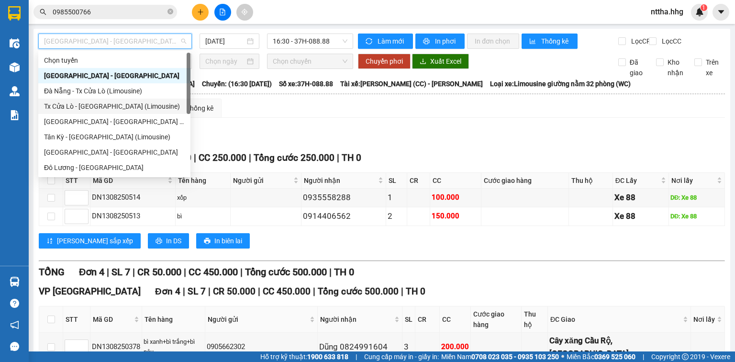
scroll to position [77, 0]
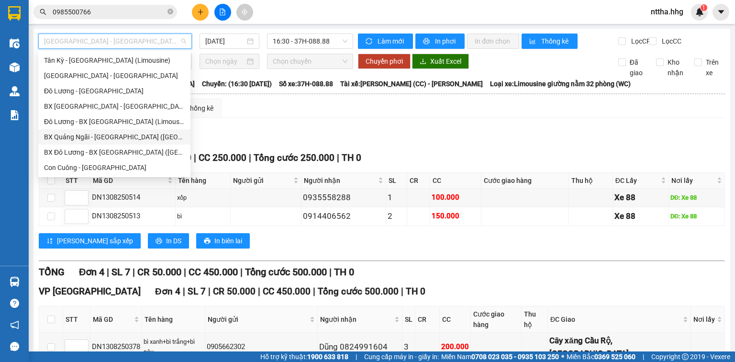
click at [95, 137] on div "BX Quảng Ngãi - BX Đô Lương (Limousine)" at bounding box center [114, 137] width 141 height 11
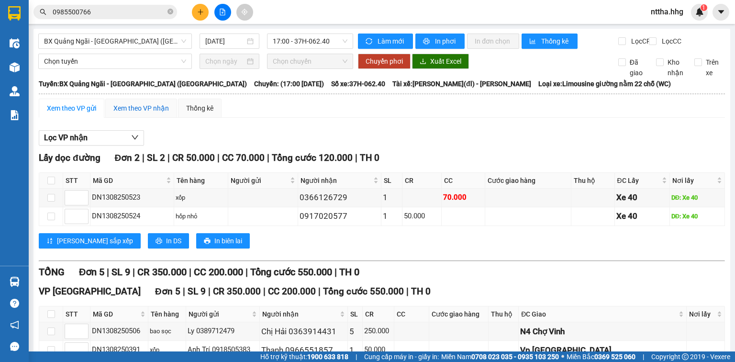
click at [138, 111] on div "Xem theo VP nhận" at bounding box center [141, 108] width 56 height 11
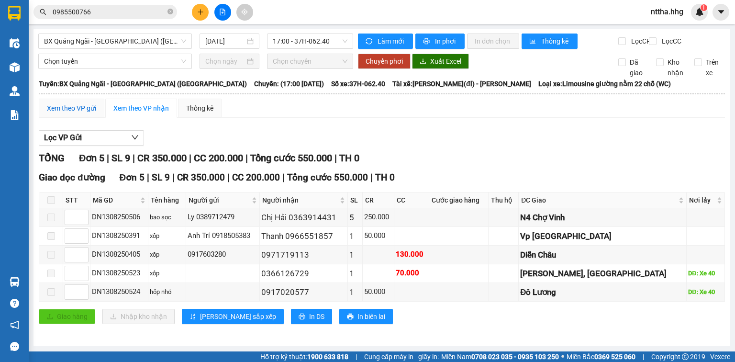
click at [85, 113] on div "Xem theo VP gửi" at bounding box center [71, 108] width 49 height 11
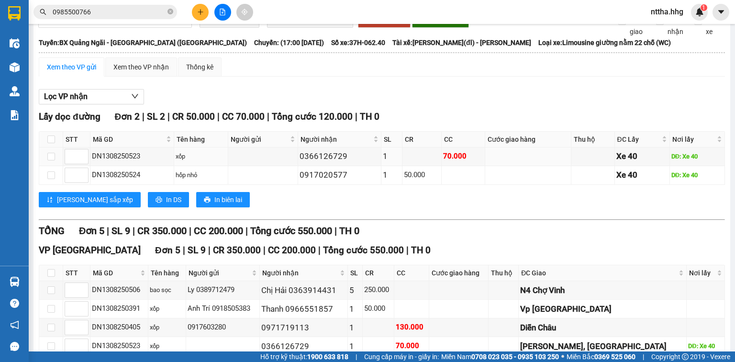
scroll to position [77, 0]
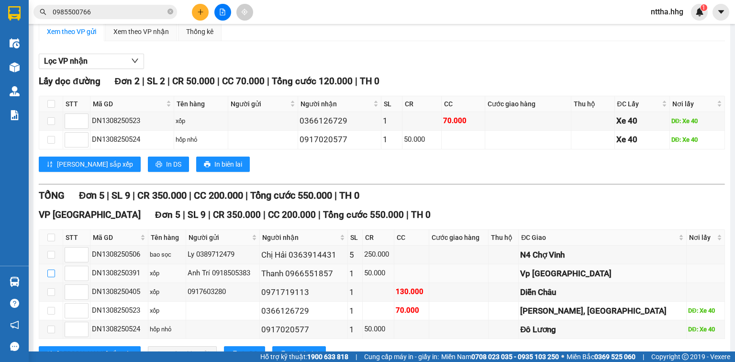
click at [49, 277] on input "checkbox" at bounding box center [51, 273] width 8 height 8
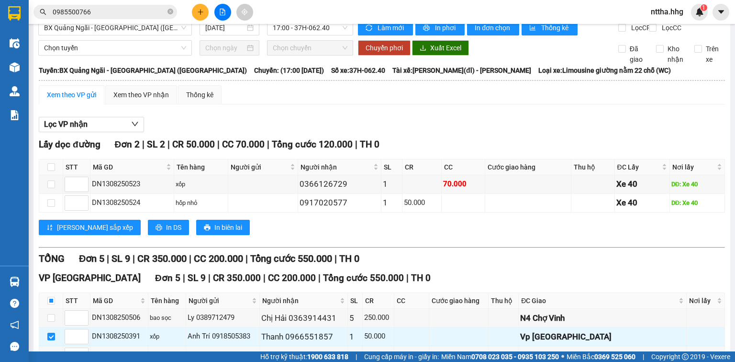
scroll to position [0, 0]
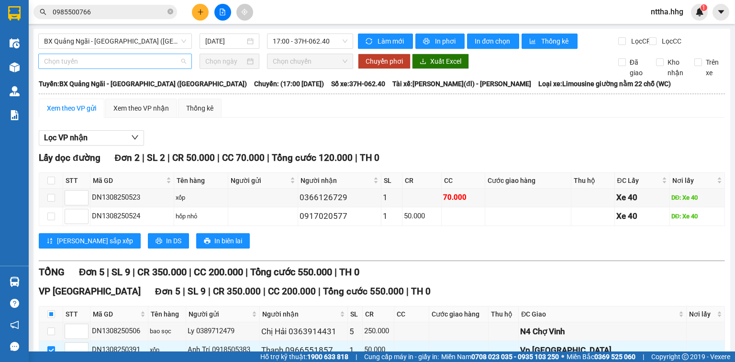
click at [162, 68] on span "Chọn tuyến" at bounding box center [115, 61] width 142 height 14
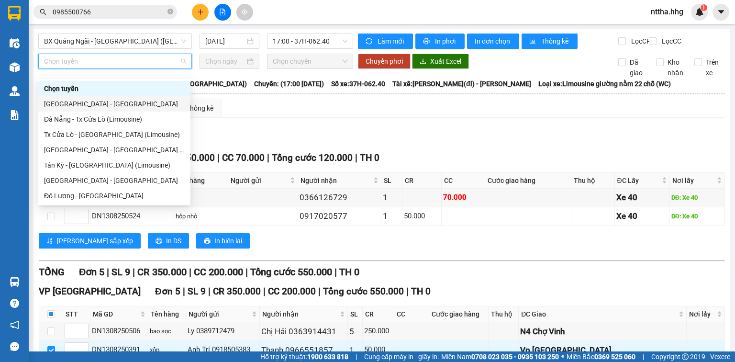
click at [127, 105] on div "[GEOGRAPHIC_DATA] - [GEOGRAPHIC_DATA]" at bounding box center [114, 104] width 141 height 11
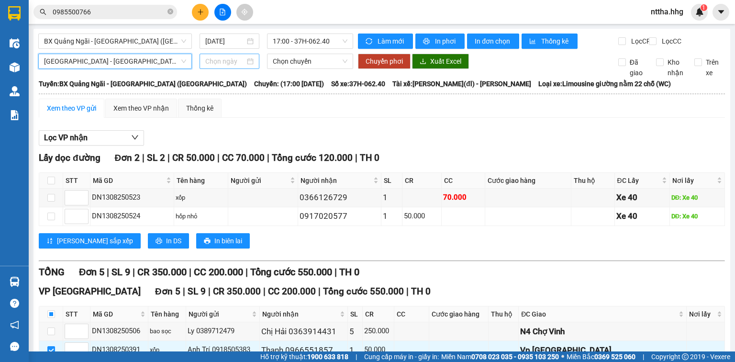
click at [221, 67] on input at bounding box center [224, 61] width 39 height 11
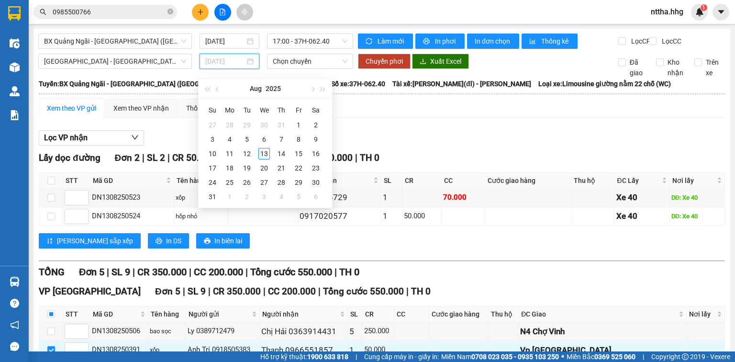
click at [264, 157] on div "13" at bounding box center [263, 153] width 11 height 11
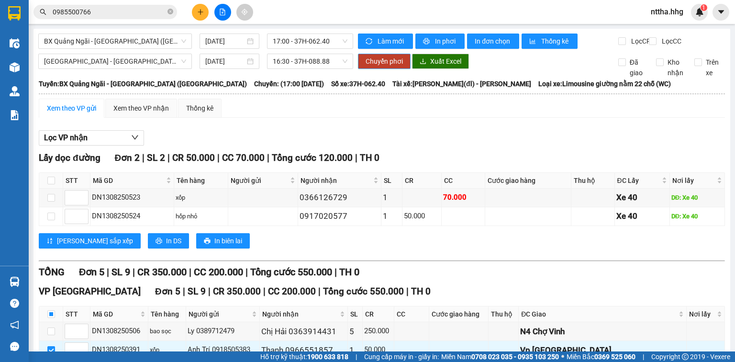
click at [373, 67] on span "Chuyển phơi" at bounding box center [384, 61] width 37 height 11
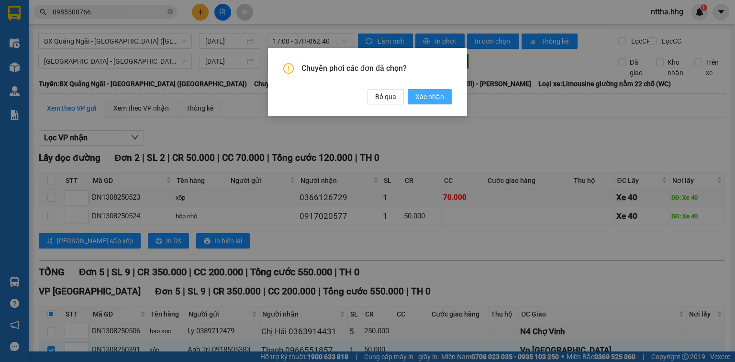
click at [426, 103] on button "Xác nhận" at bounding box center [430, 96] width 44 height 15
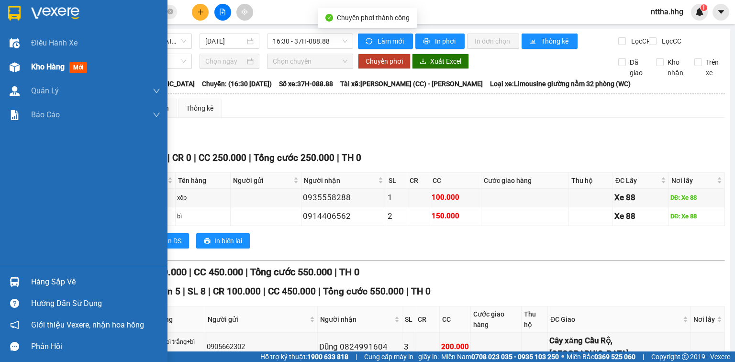
click at [22, 68] on div at bounding box center [14, 67] width 17 height 17
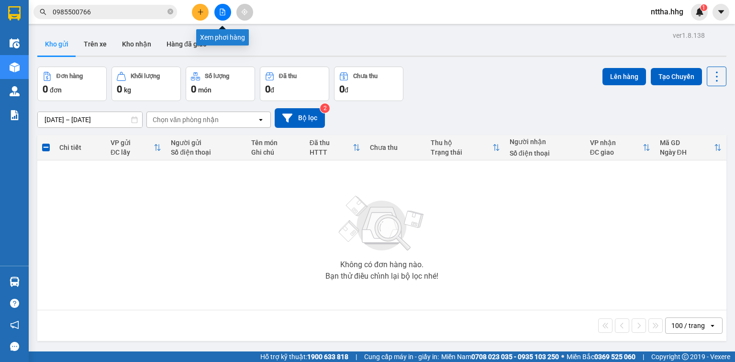
click at [224, 14] on icon "file-add" at bounding box center [222, 12] width 5 height 7
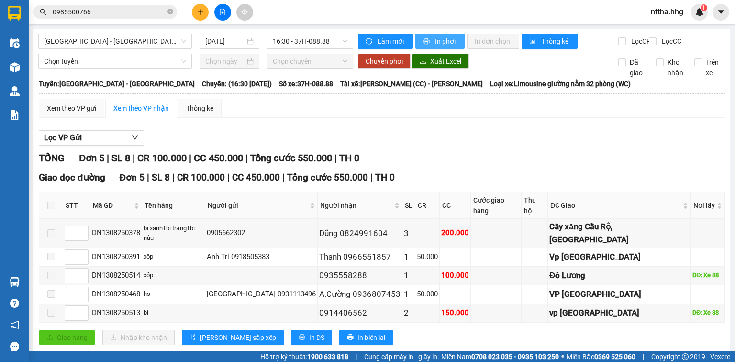
click at [448, 38] on span "In phơi" at bounding box center [446, 41] width 22 height 11
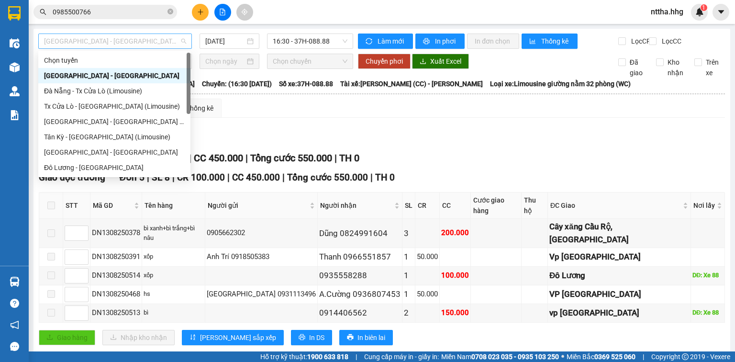
click at [105, 43] on span "[GEOGRAPHIC_DATA] - [GEOGRAPHIC_DATA]" at bounding box center [115, 41] width 142 height 14
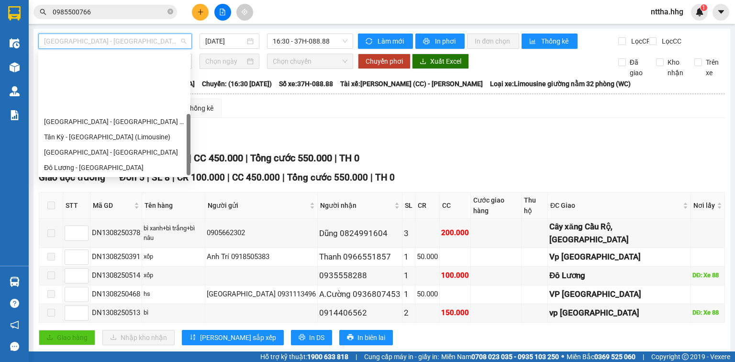
scroll to position [73, 0]
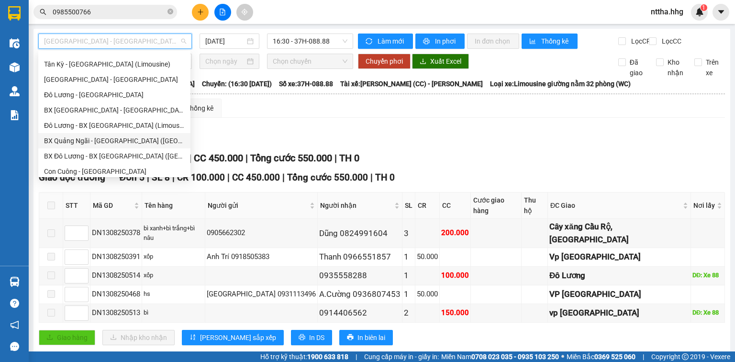
click at [119, 138] on div "BX Quảng Ngãi - BX Đô Lương (Limousine)" at bounding box center [114, 140] width 141 height 11
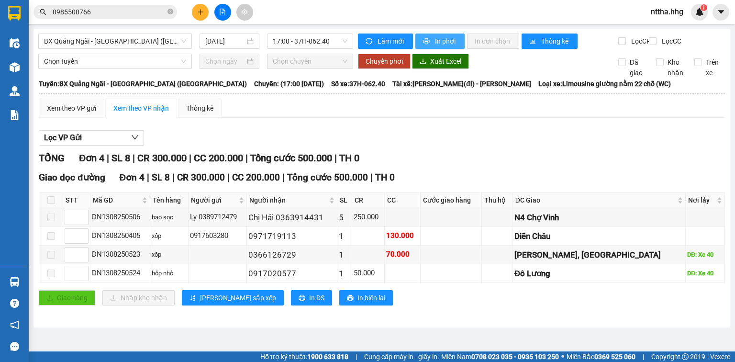
click at [431, 40] on button "In phơi" at bounding box center [439, 40] width 49 height 15
click at [169, 13] on icon "close-circle" at bounding box center [170, 12] width 6 height 6
click at [154, 11] on input "text" at bounding box center [109, 12] width 113 height 11
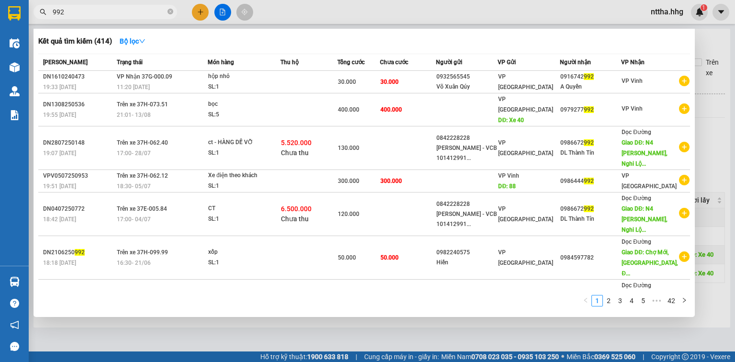
click at [354, 342] on div at bounding box center [367, 181] width 735 height 362
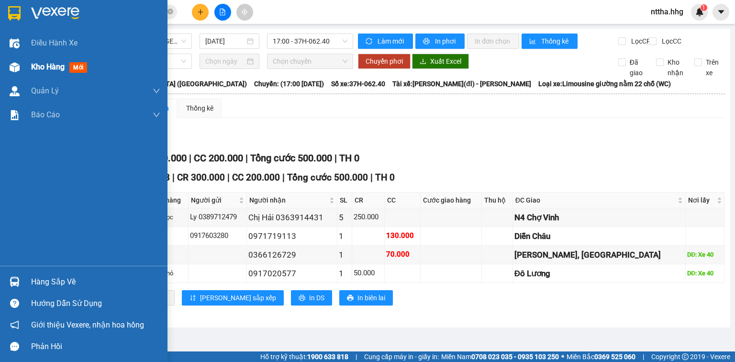
click at [27, 70] on div "Kho hàng mới" at bounding box center [83, 67] width 167 height 24
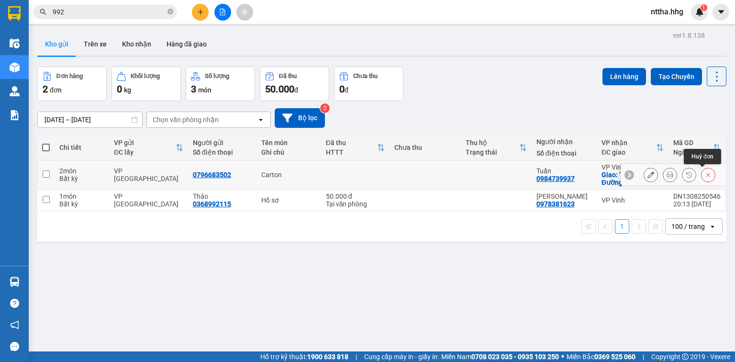
click at [705, 174] on icon at bounding box center [708, 174] width 7 height 7
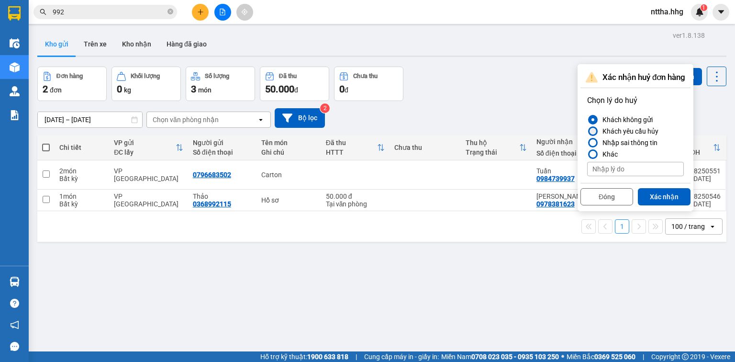
click at [644, 133] on div "Khách yêu cầu hủy" at bounding box center [629, 130] width 60 height 11
click at [587, 131] on input "Khách yêu cầu hủy" at bounding box center [587, 131] width 0 height 0
click at [666, 195] on button "Xác nhận" at bounding box center [664, 196] width 53 height 17
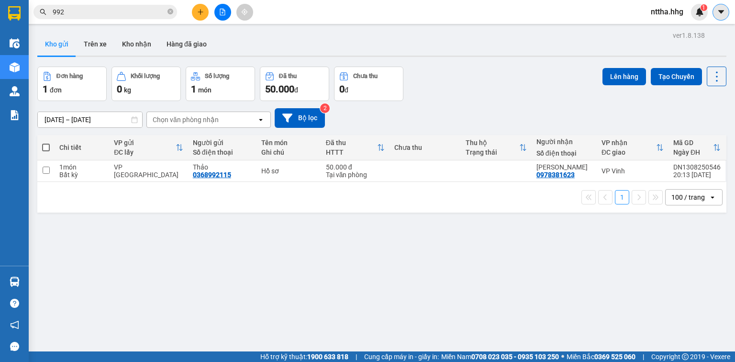
click at [720, 13] on icon "caret-down" at bounding box center [721, 12] width 9 height 9
click at [671, 12] on span "nttha.hhg" at bounding box center [667, 12] width 48 height 12
click at [667, 30] on span "Đăng xuất" at bounding box center [677, 29] width 40 height 11
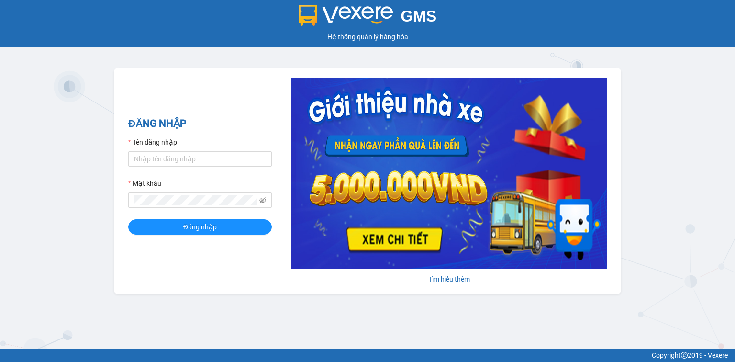
click at [166, 155] on input "Tên đăng nhập" at bounding box center [200, 158] width 144 height 15
type input "nttha.hhg"
click at [128, 219] on button "Đăng nhập" at bounding box center [200, 226] width 144 height 15
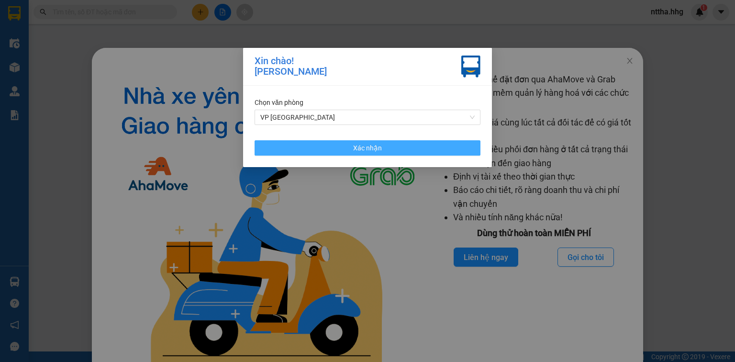
click at [303, 151] on button "Xác nhận" at bounding box center [368, 147] width 226 height 15
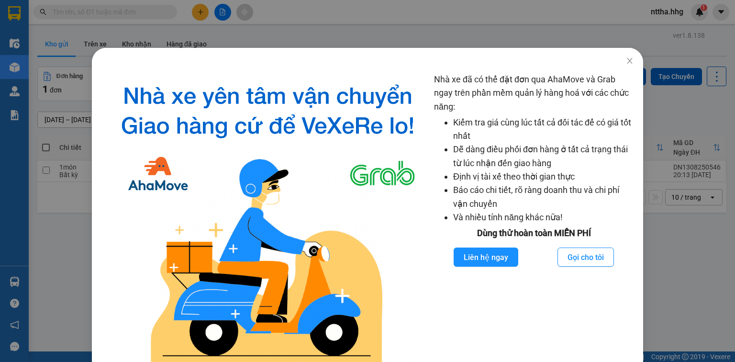
click at [628, 62] on span "Close" at bounding box center [629, 61] width 27 height 27
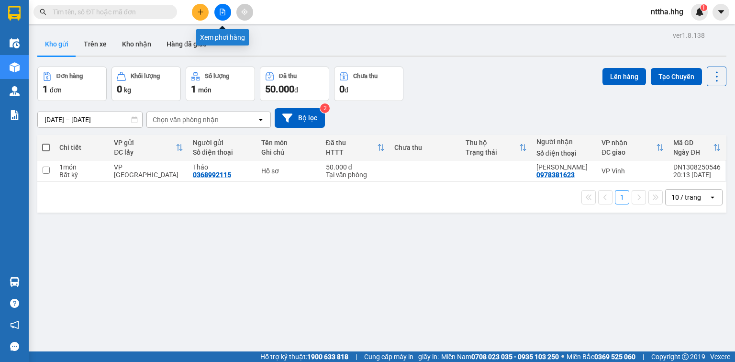
click at [223, 8] on button at bounding box center [222, 12] width 17 height 17
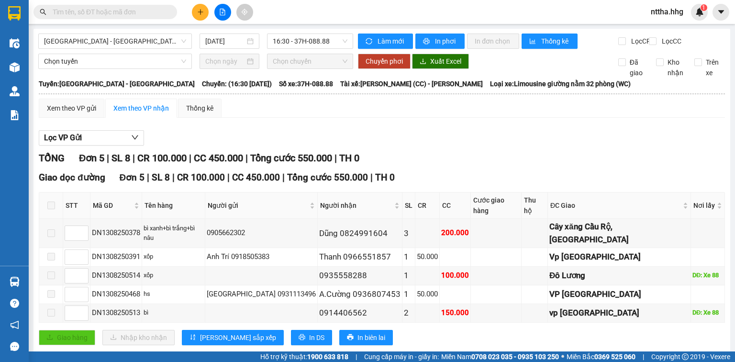
click at [135, 39] on span "[GEOGRAPHIC_DATA] - [GEOGRAPHIC_DATA]" at bounding box center [115, 41] width 142 height 14
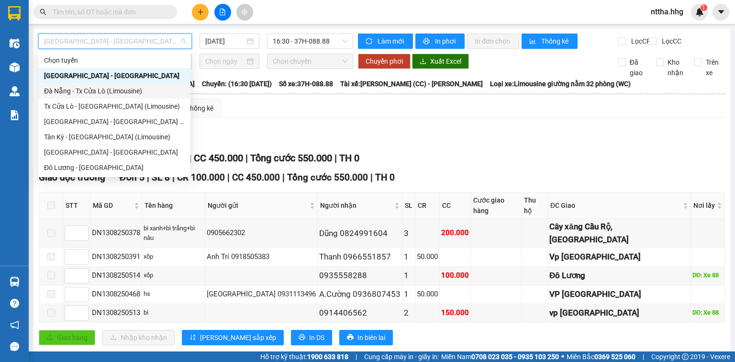
click at [96, 91] on div "Đà Nẵng - Tx Cửa Lò (Limousine)" at bounding box center [114, 91] width 141 height 11
type input "[DATE]"
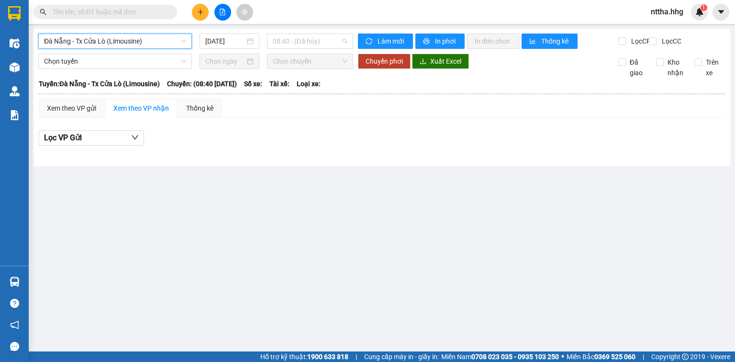
click at [289, 42] on span "08:40 - (Đã hủy)" at bounding box center [310, 41] width 75 height 14
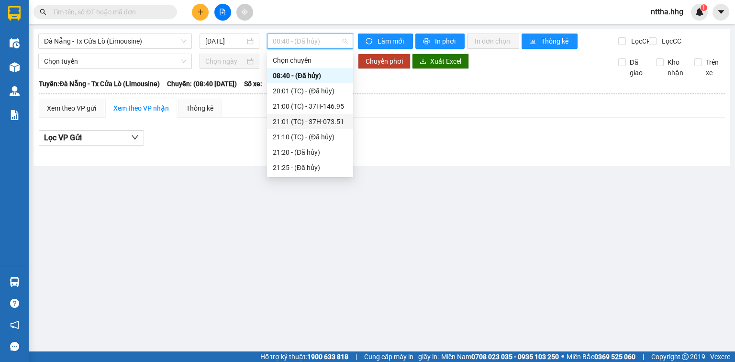
click at [286, 120] on div "21:01 (TC) - 37H-073.51" at bounding box center [310, 121] width 75 height 11
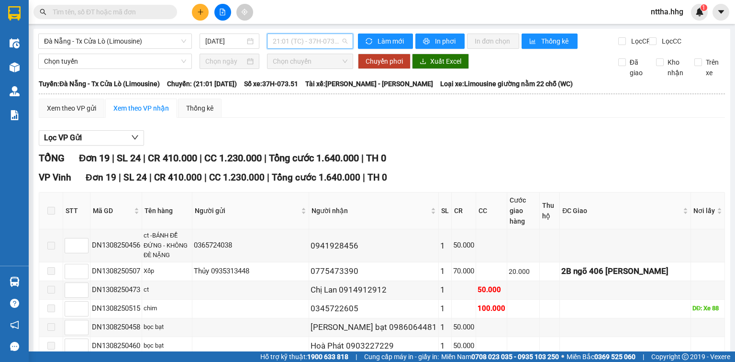
click at [314, 45] on span "21:01 (TC) - 37H-073.51" at bounding box center [310, 41] width 75 height 14
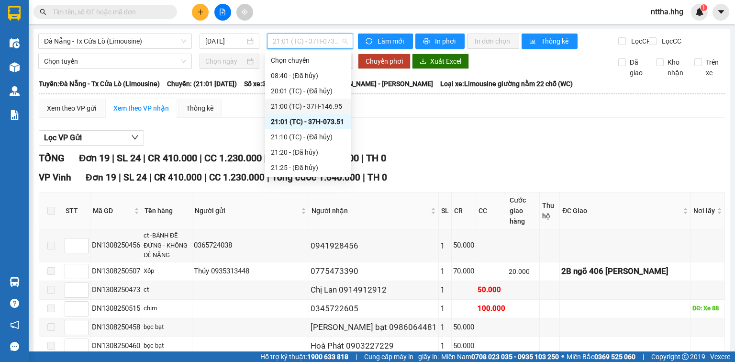
click at [306, 107] on div "21:00 (TC) - 37H-146.95" at bounding box center [308, 106] width 75 height 11
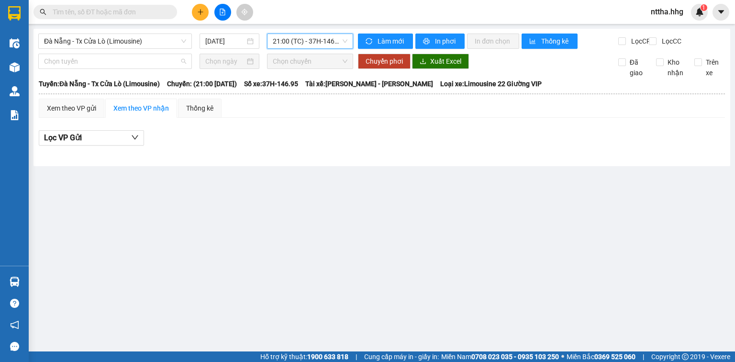
click at [152, 63] on span "Chọn tuyến" at bounding box center [115, 61] width 142 height 14
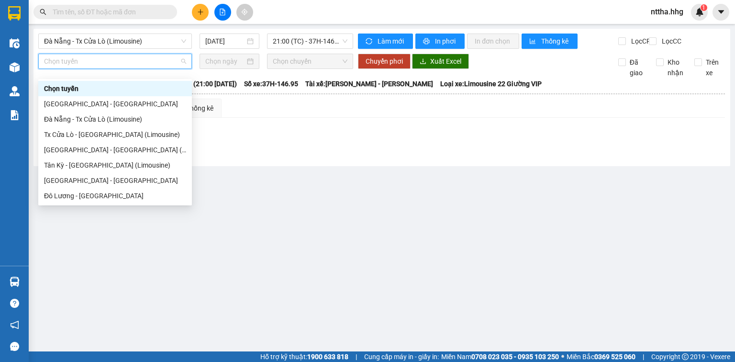
click at [338, 38] on span "21:00 (TC) - 37H-146.95" at bounding box center [310, 41] width 75 height 14
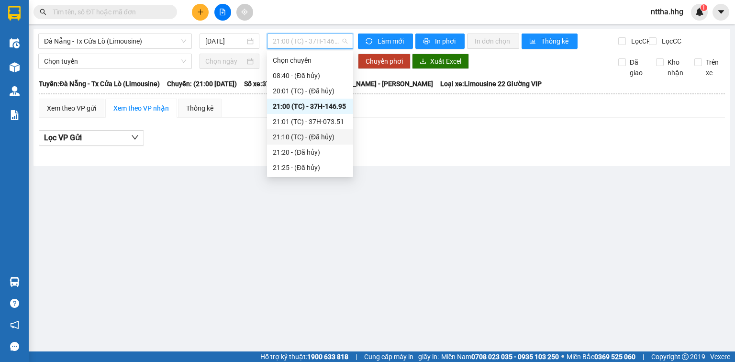
click at [315, 134] on div "21:10 (TC) - (Đã hủy)" at bounding box center [310, 137] width 75 height 11
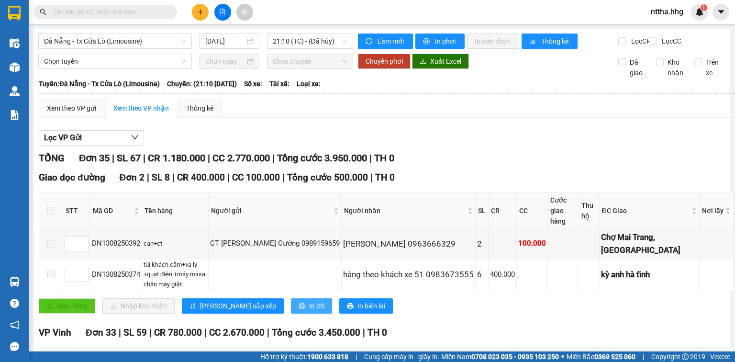
click at [291, 298] on button "In DS" at bounding box center [311, 305] width 41 height 15
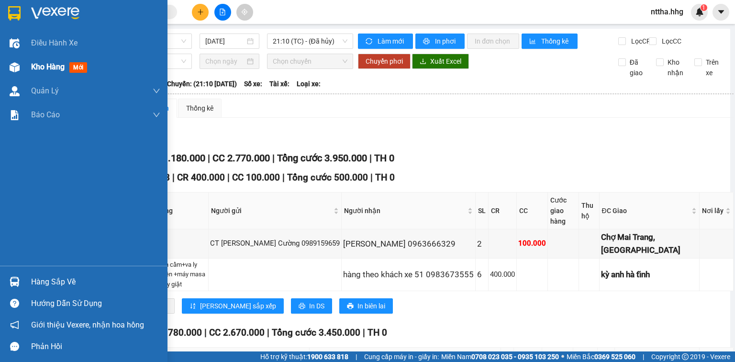
click at [28, 71] on div "Kho hàng mới" at bounding box center [83, 67] width 167 height 24
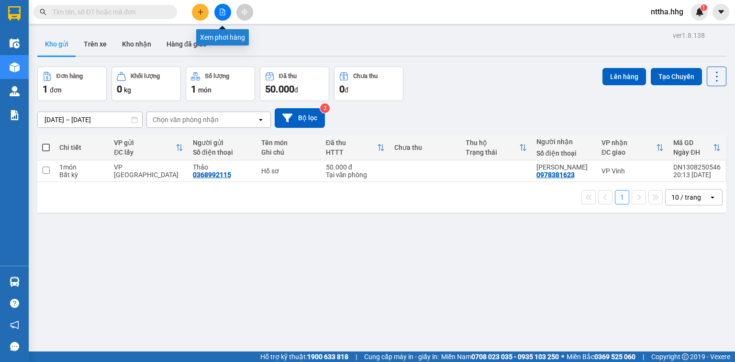
click at [219, 10] on icon "file-add" at bounding box center [222, 12] width 7 height 7
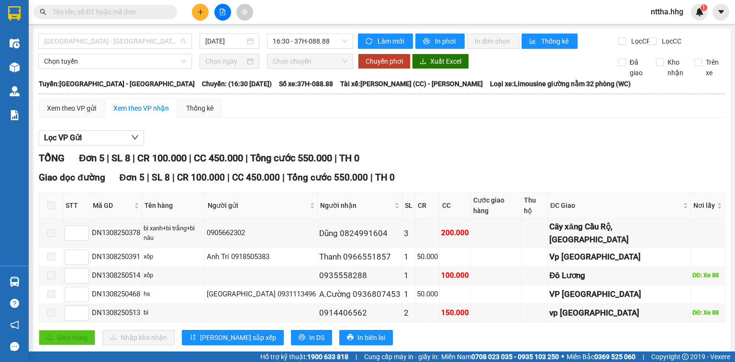
click at [132, 43] on span "[GEOGRAPHIC_DATA] - [GEOGRAPHIC_DATA]" at bounding box center [115, 41] width 142 height 14
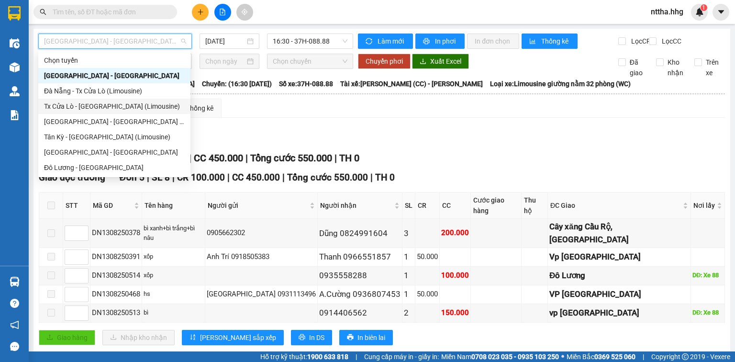
click at [85, 107] on div "Tx Cửa Lò - [GEOGRAPHIC_DATA] (Limousine)" at bounding box center [114, 106] width 141 height 11
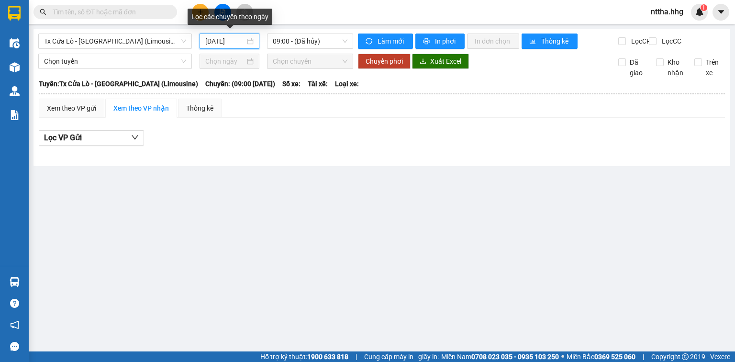
click at [211, 40] on input "[DATE]" at bounding box center [224, 41] width 39 height 11
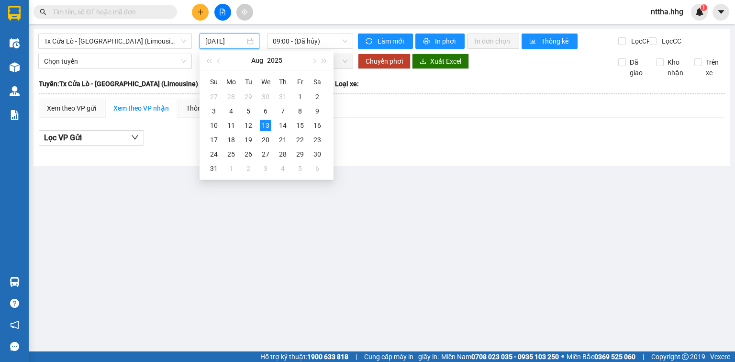
type input "[DATE]"
click at [157, 156] on div at bounding box center [382, 153] width 686 height 5
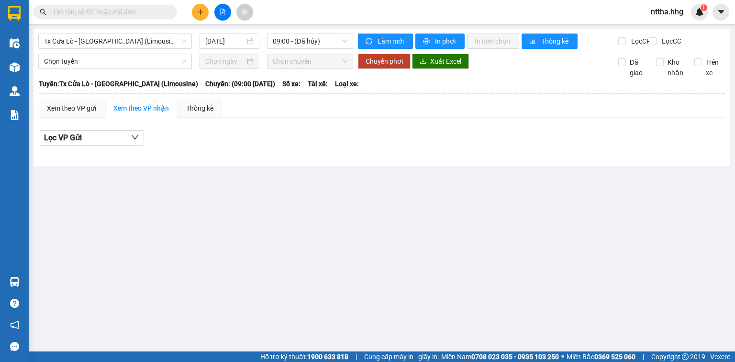
click at [128, 39] on span "Tx Cửa Lò - [GEOGRAPHIC_DATA] (Limousine)" at bounding box center [115, 41] width 142 height 14
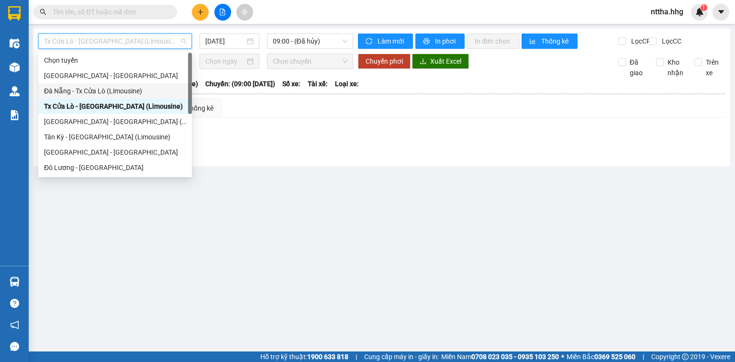
click at [102, 86] on div "Đà Nẵng - Tx Cửa Lò (Limousine)" at bounding box center [115, 91] width 142 height 11
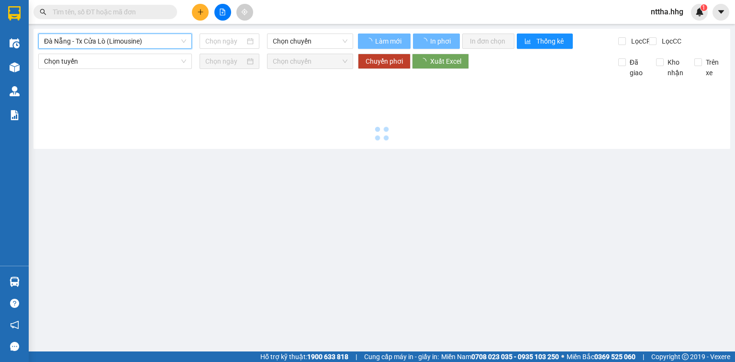
type input "[DATE]"
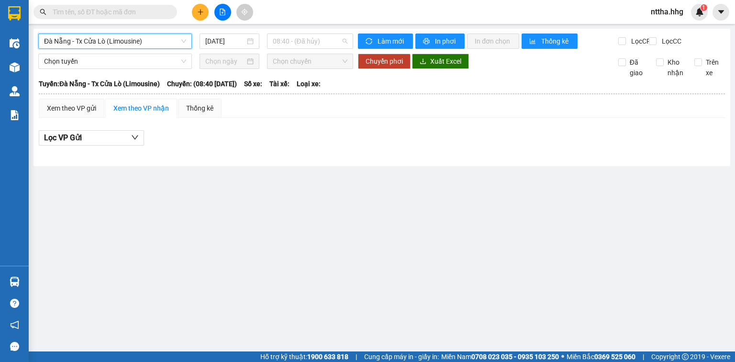
click at [281, 40] on span "08:40 - (Đã hủy)" at bounding box center [310, 41] width 75 height 14
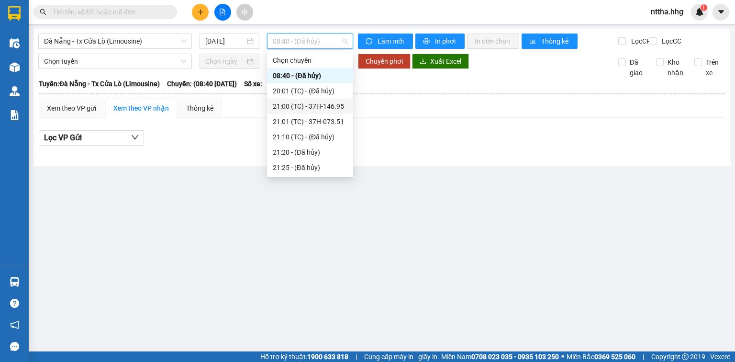
click at [293, 104] on div "21:00 (TC) - 37H-146.95" at bounding box center [310, 106] width 75 height 11
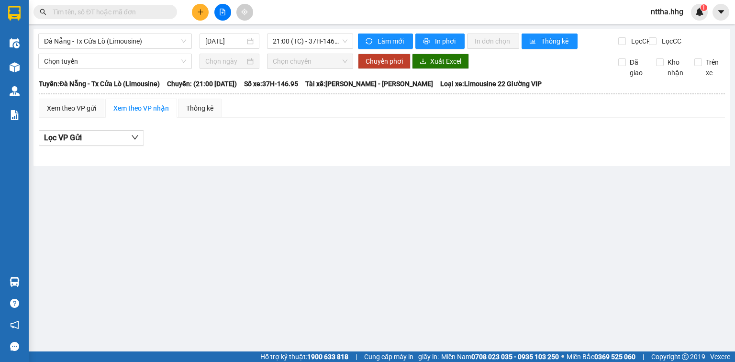
click at [81, 113] on div "Xem theo VP gửi" at bounding box center [71, 108] width 49 height 11
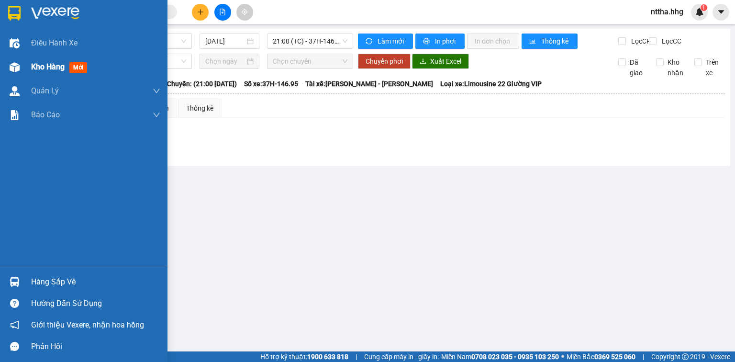
click at [16, 70] on img at bounding box center [15, 67] width 10 height 10
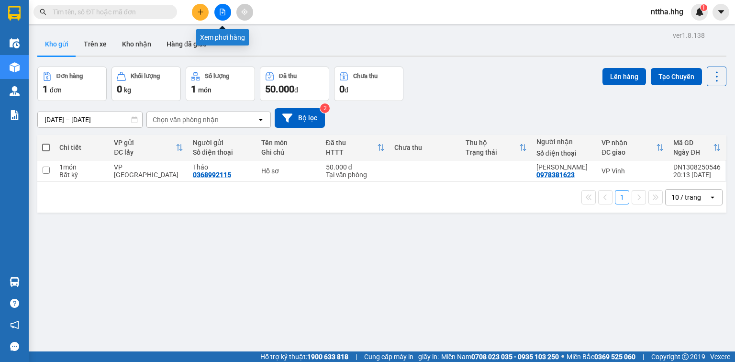
click at [224, 7] on button at bounding box center [222, 12] width 17 height 17
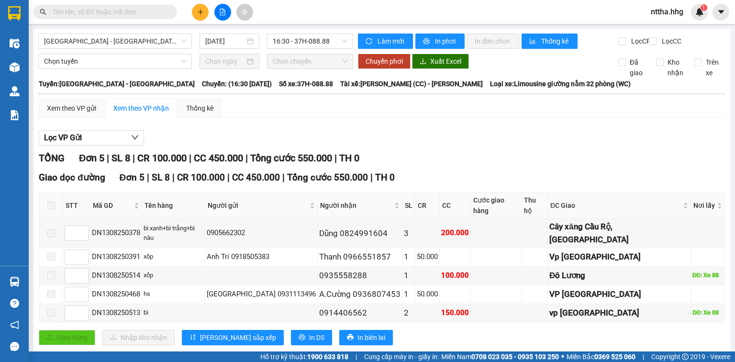
click at [141, 37] on span "[GEOGRAPHIC_DATA] - [GEOGRAPHIC_DATA]" at bounding box center [115, 41] width 142 height 14
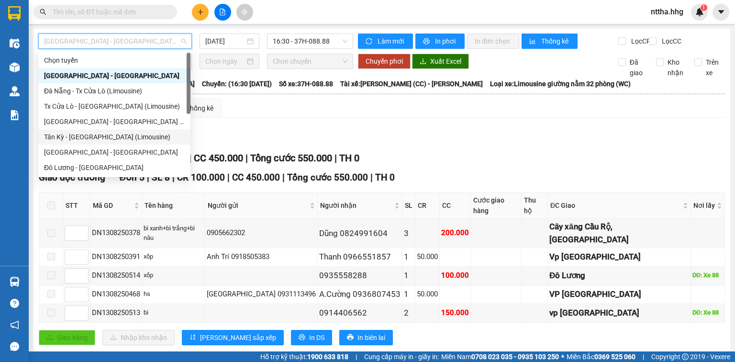
click at [81, 136] on div "Tân Kỳ - [GEOGRAPHIC_DATA] (Limousine)" at bounding box center [114, 137] width 141 height 11
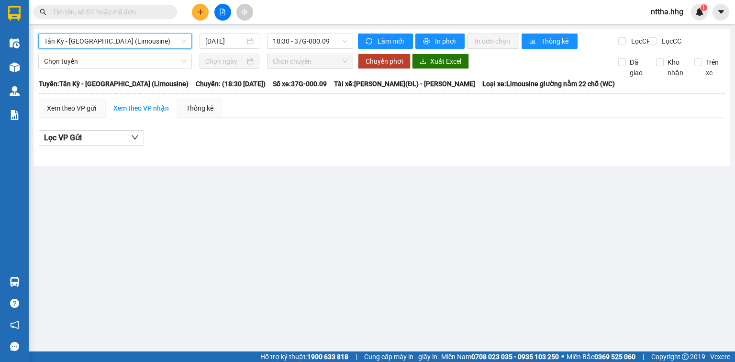
click at [227, 38] on input "[DATE]" at bounding box center [224, 41] width 39 height 11
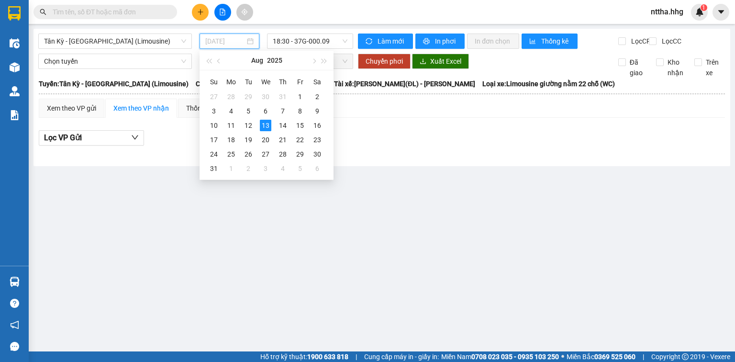
click at [244, 122] on div "12" at bounding box center [248, 125] width 11 height 11
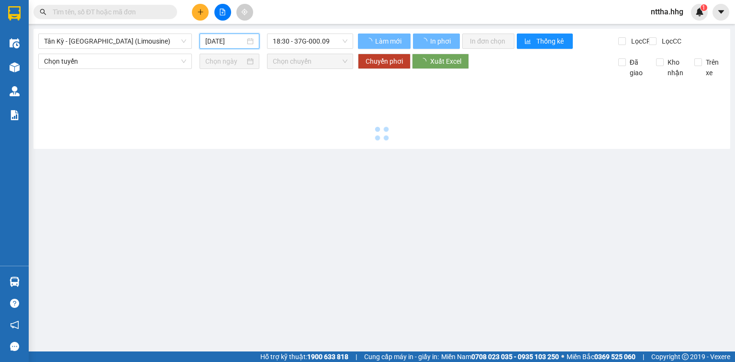
type input "[DATE]"
